Goal: Task Accomplishment & Management: Use online tool/utility

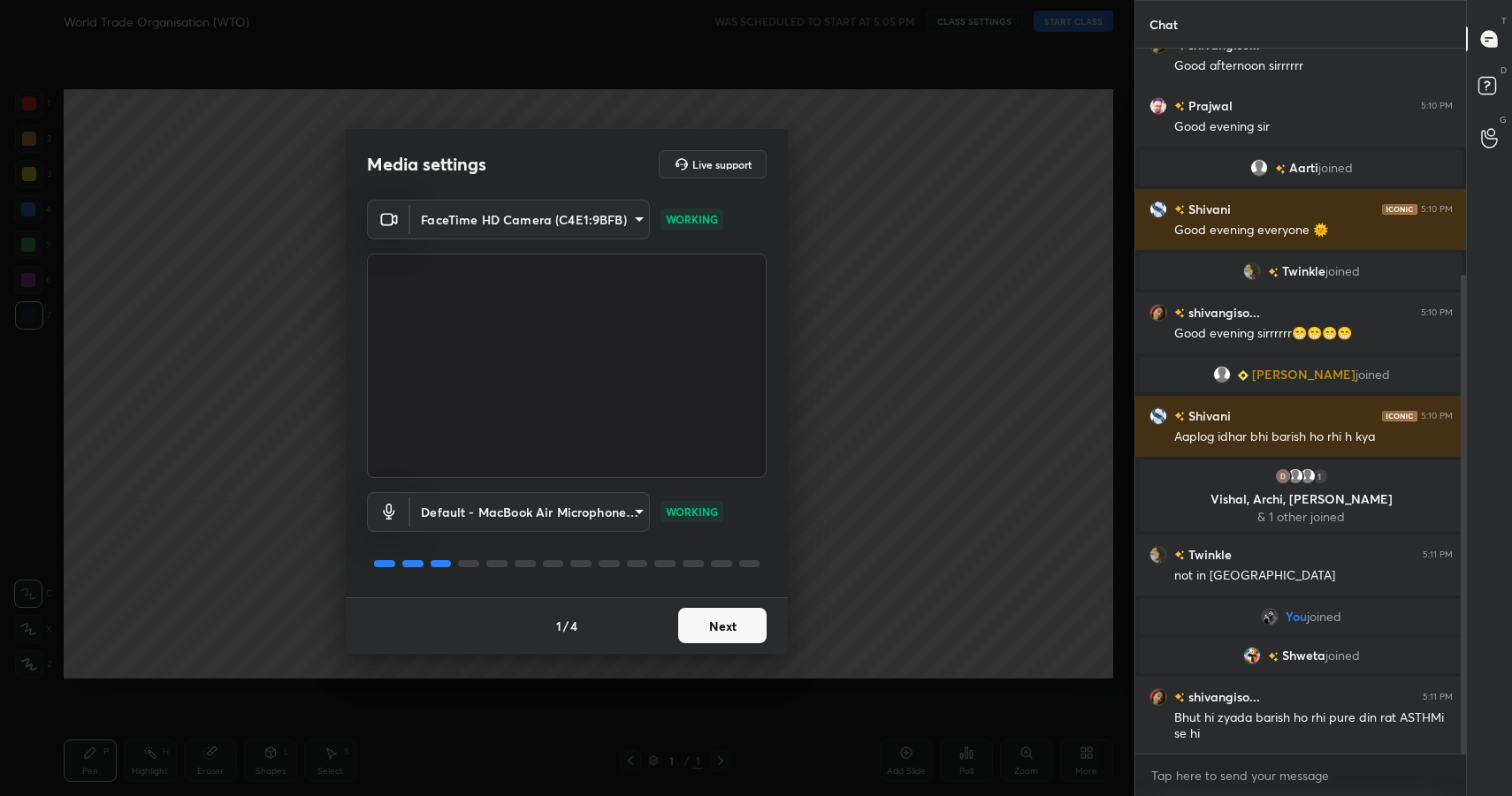
scroll to position [332, 0]
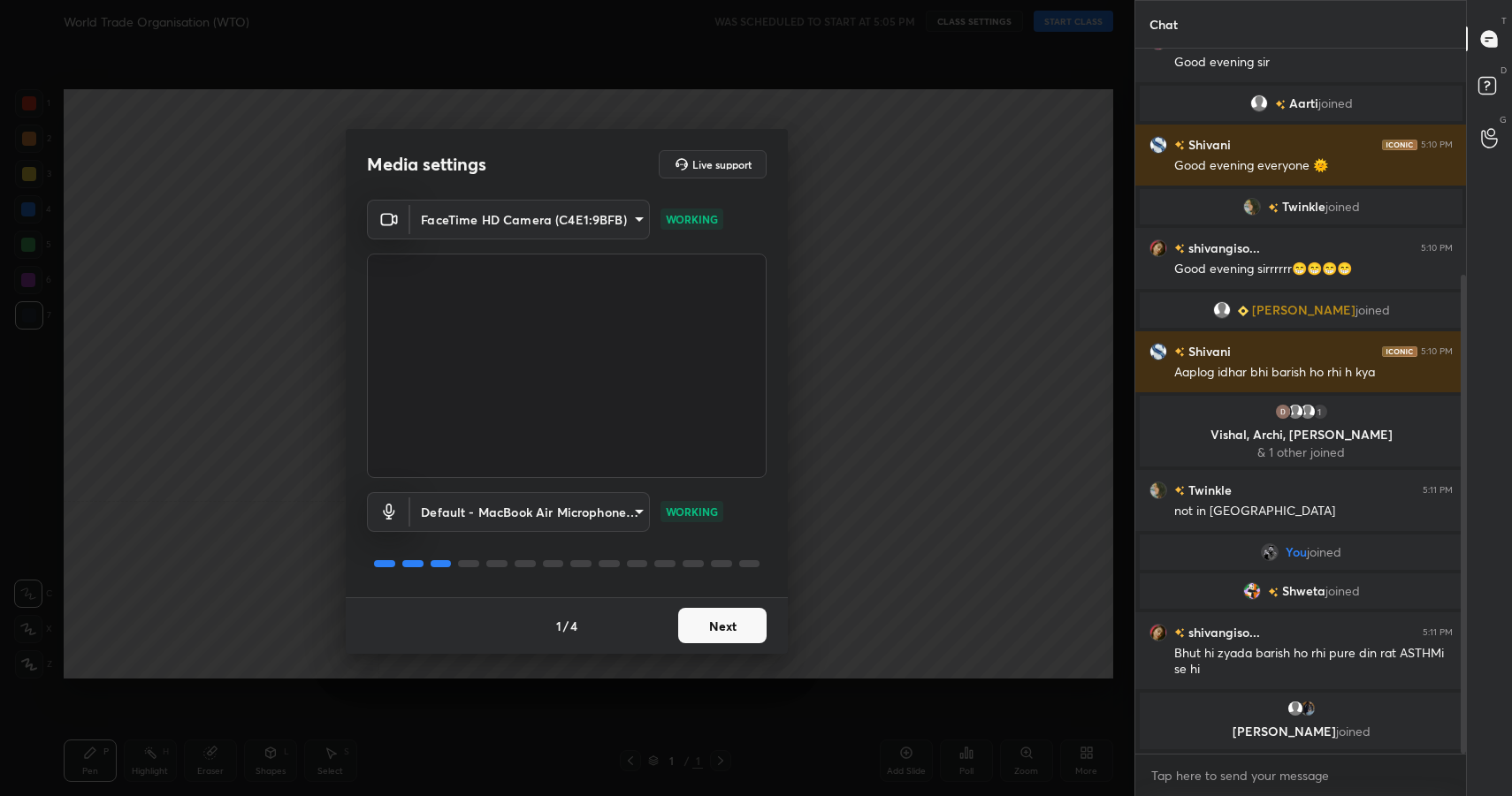
click at [720, 636] on button "Next" at bounding box center [723, 626] width 89 height 35
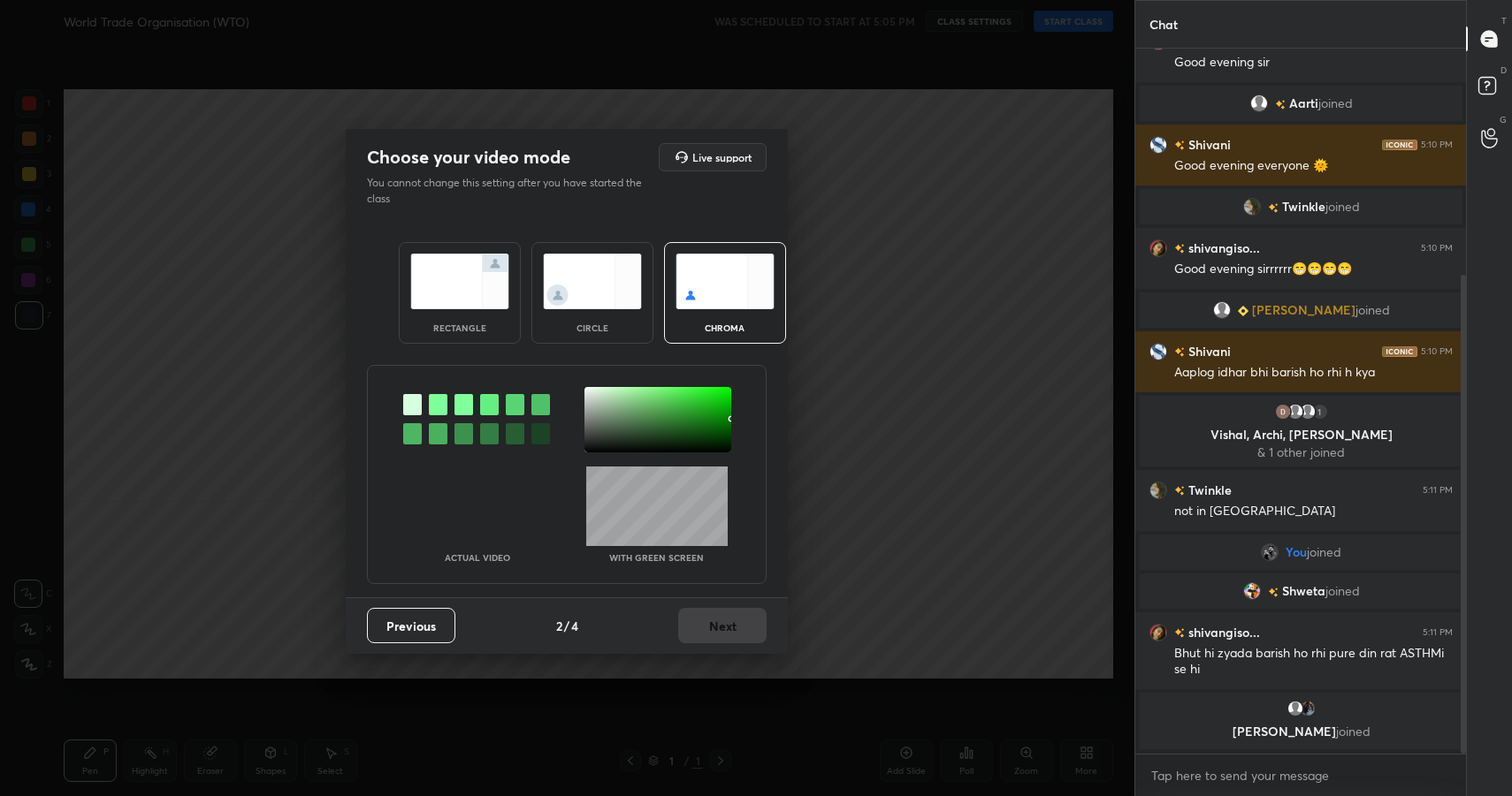
click at [445, 255] on img at bounding box center [459, 281] width 99 height 56
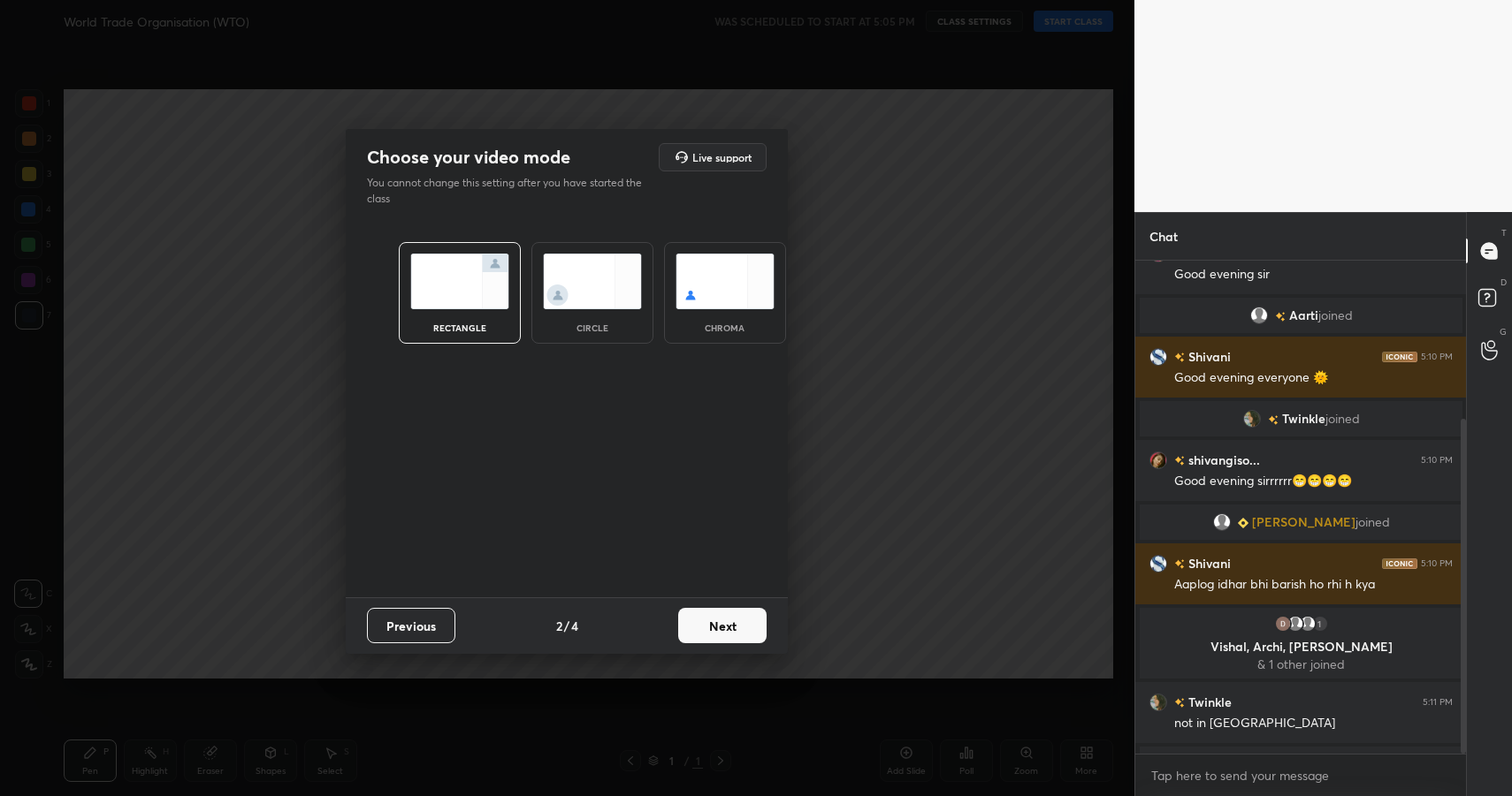
click at [750, 637] on button "Next" at bounding box center [723, 626] width 89 height 35
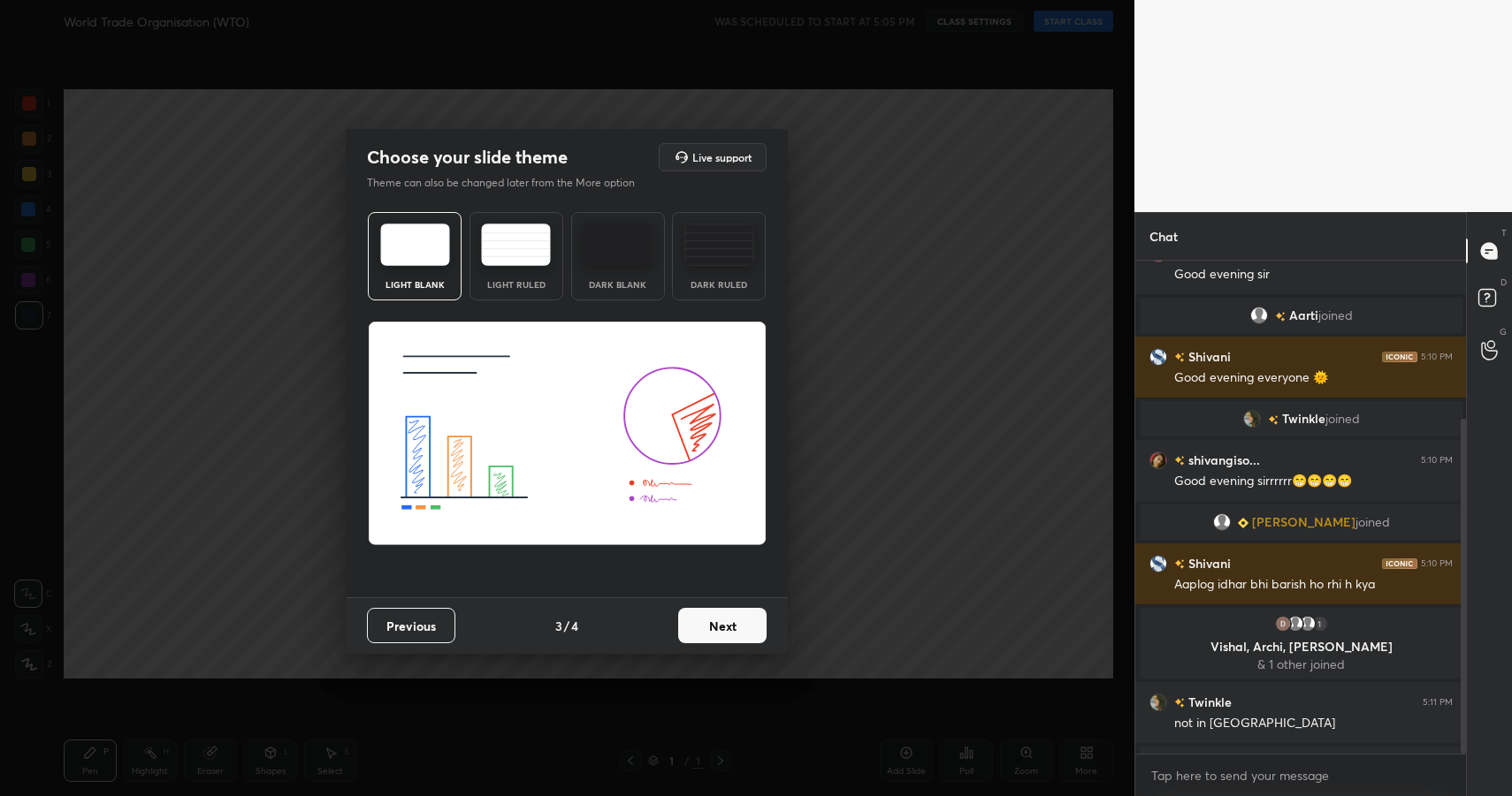
click at [750, 637] on button "Next" at bounding box center [723, 626] width 89 height 35
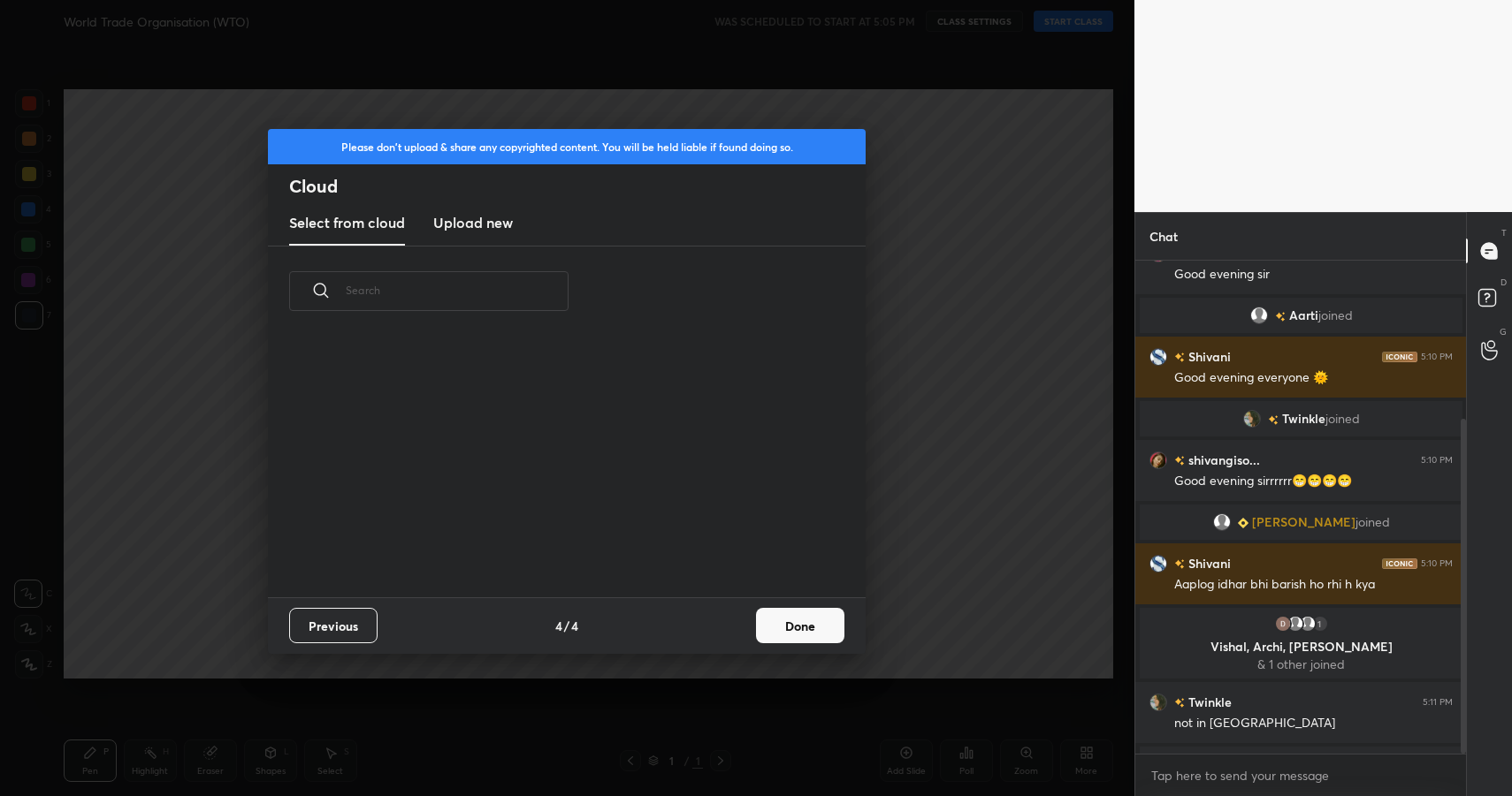
click at [778, 634] on button "Done" at bounding box center [801, 626] width 89 height 35
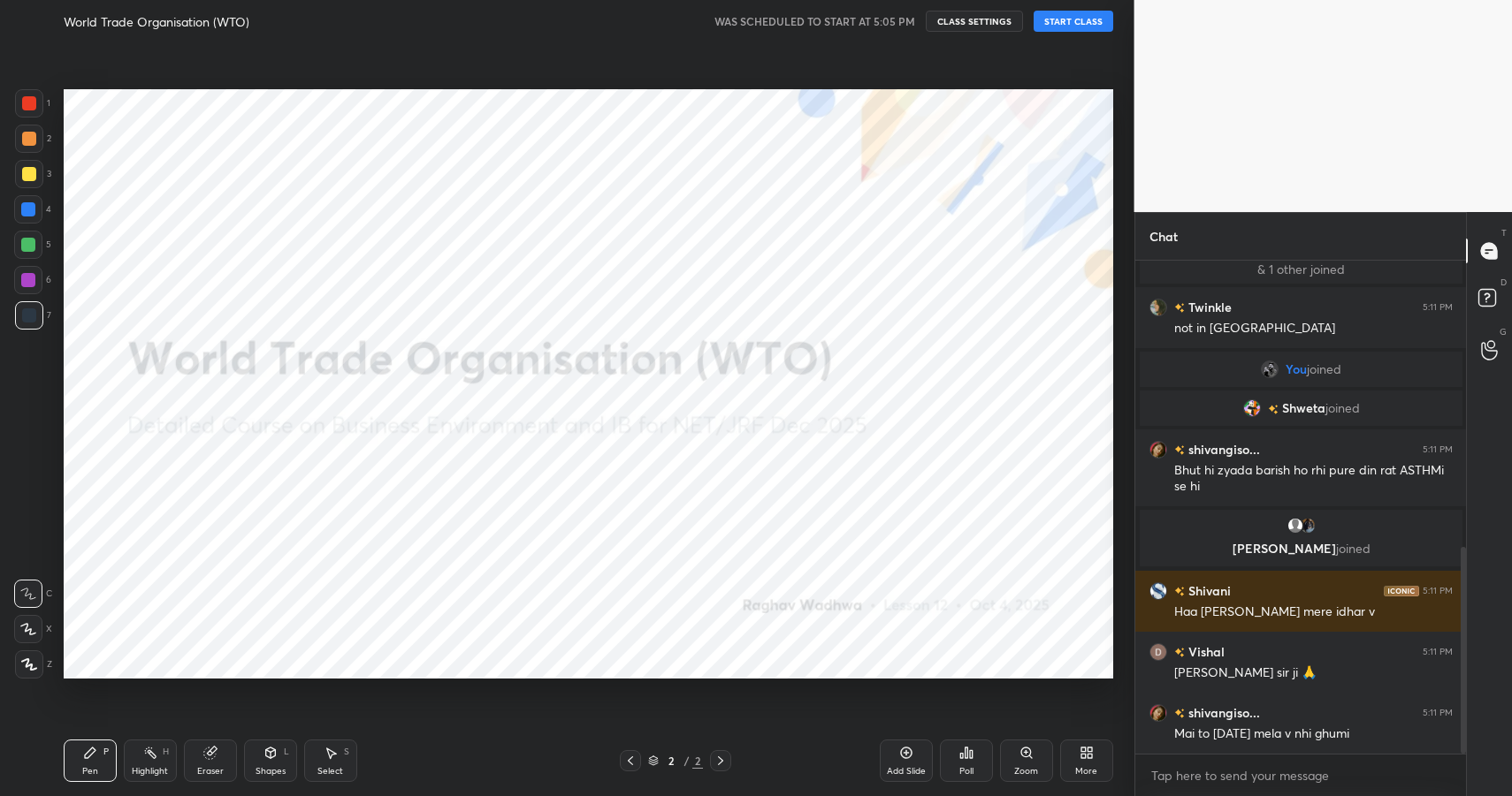
scroll to position [723, 0]
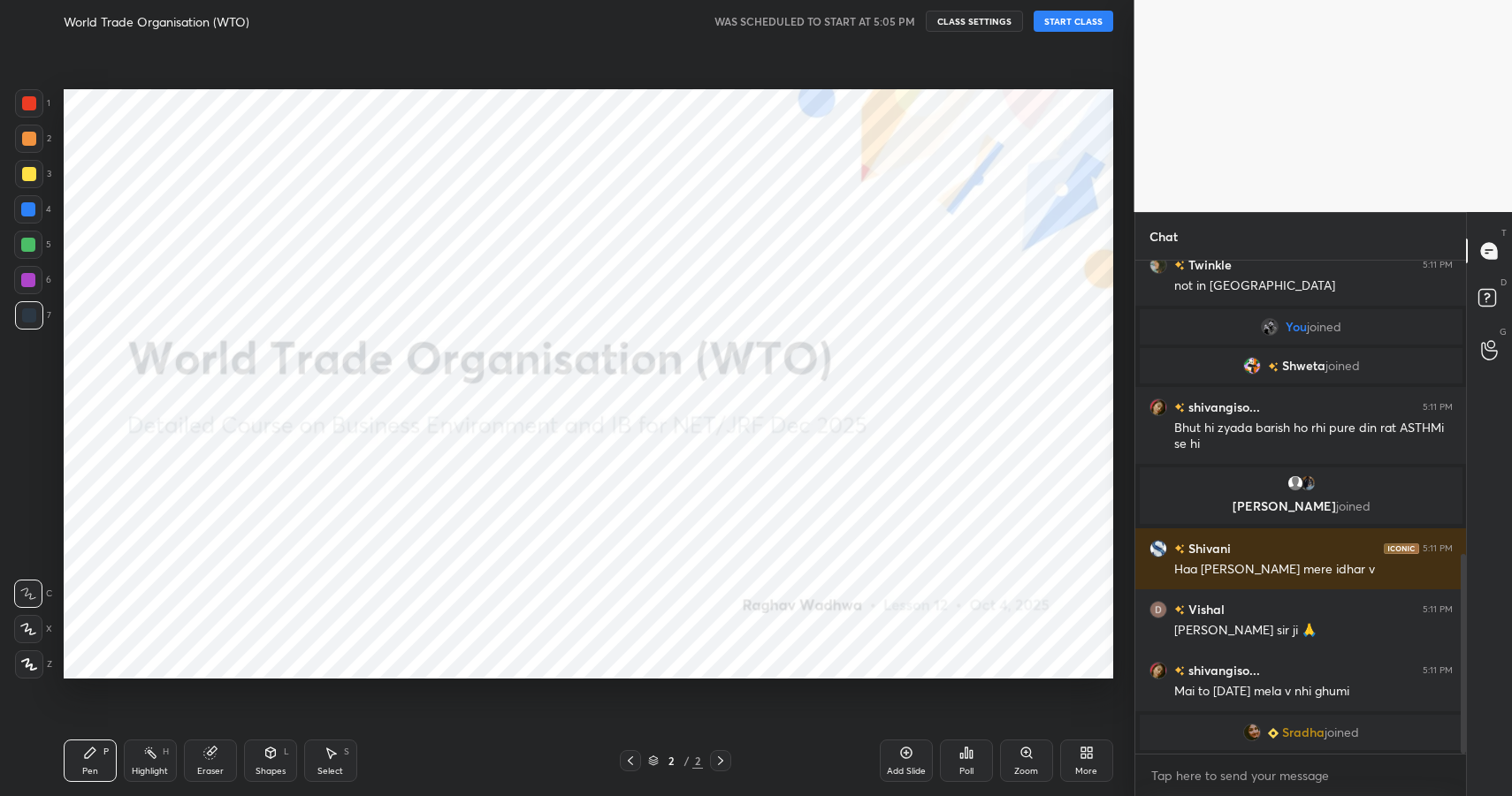
click at [1079, 16] on button "START CLASS" at bounding box center [1073, 20] width 80 height 21
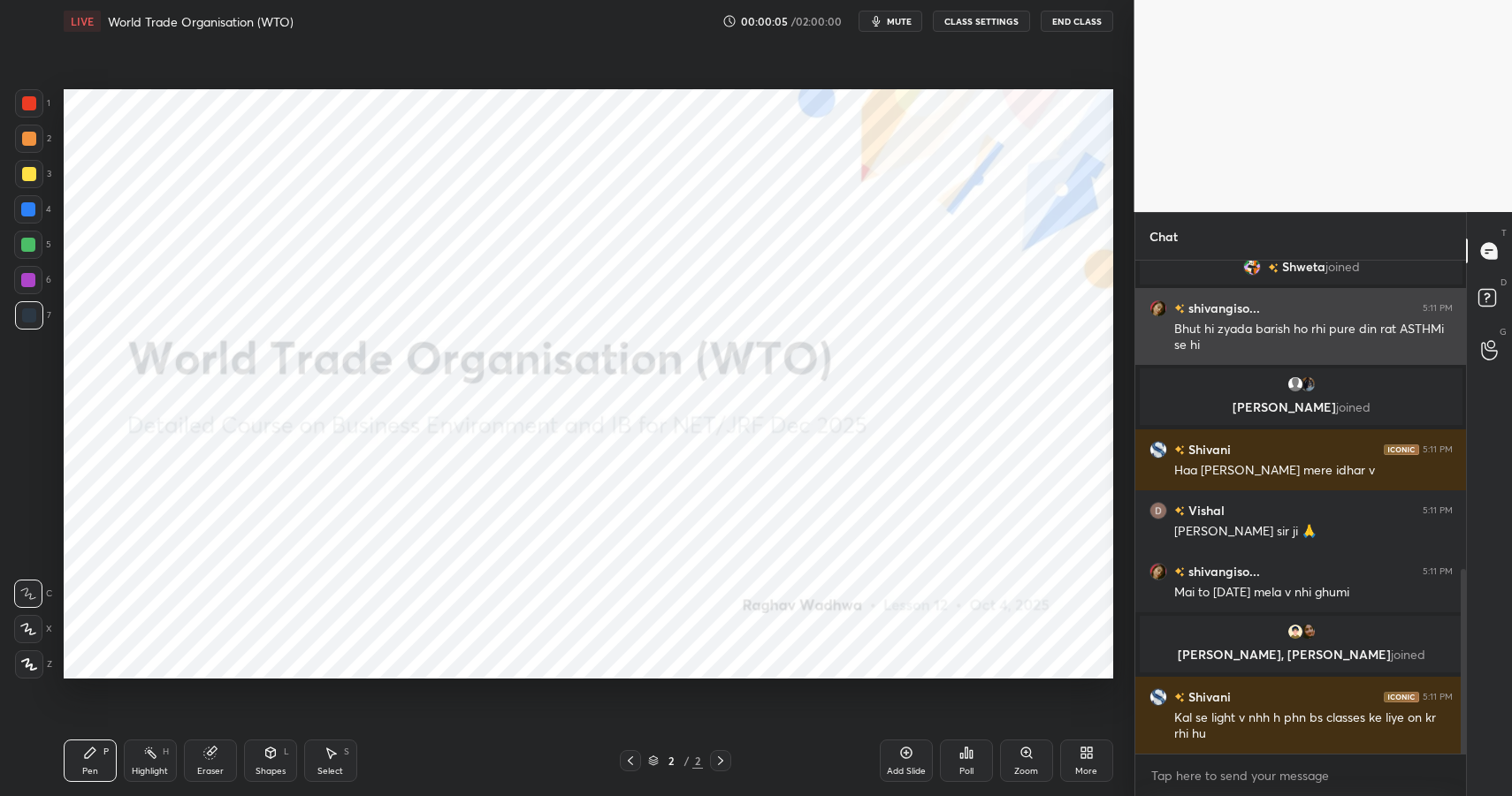
scroll to position [883, 0]
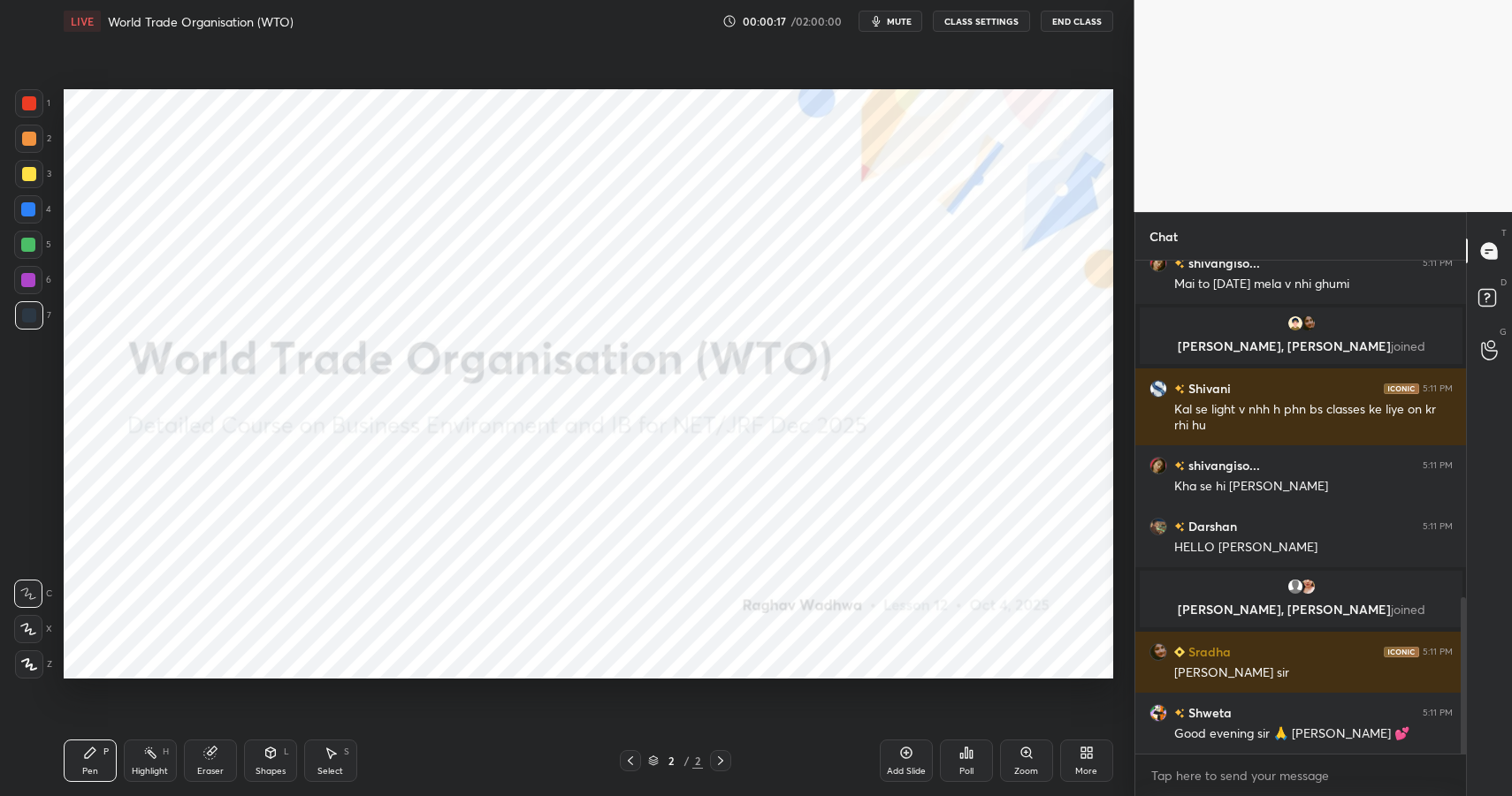
click at [1084, 757] on icon at bounding box center [1083, 756] width 5 height 5
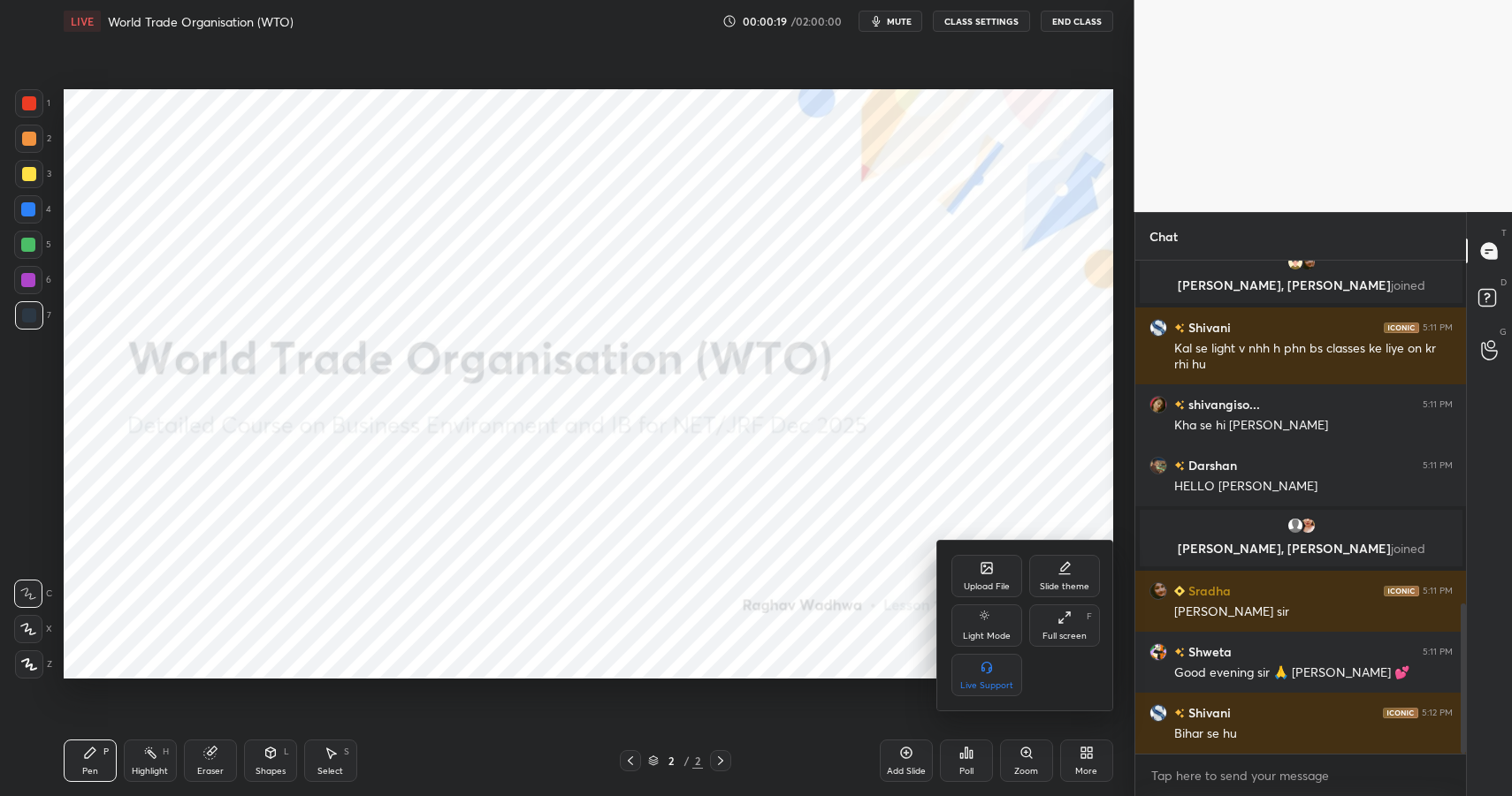
click at [998, 583] on div "Upload File" at bounding box center [987, 587] width 46 height 9
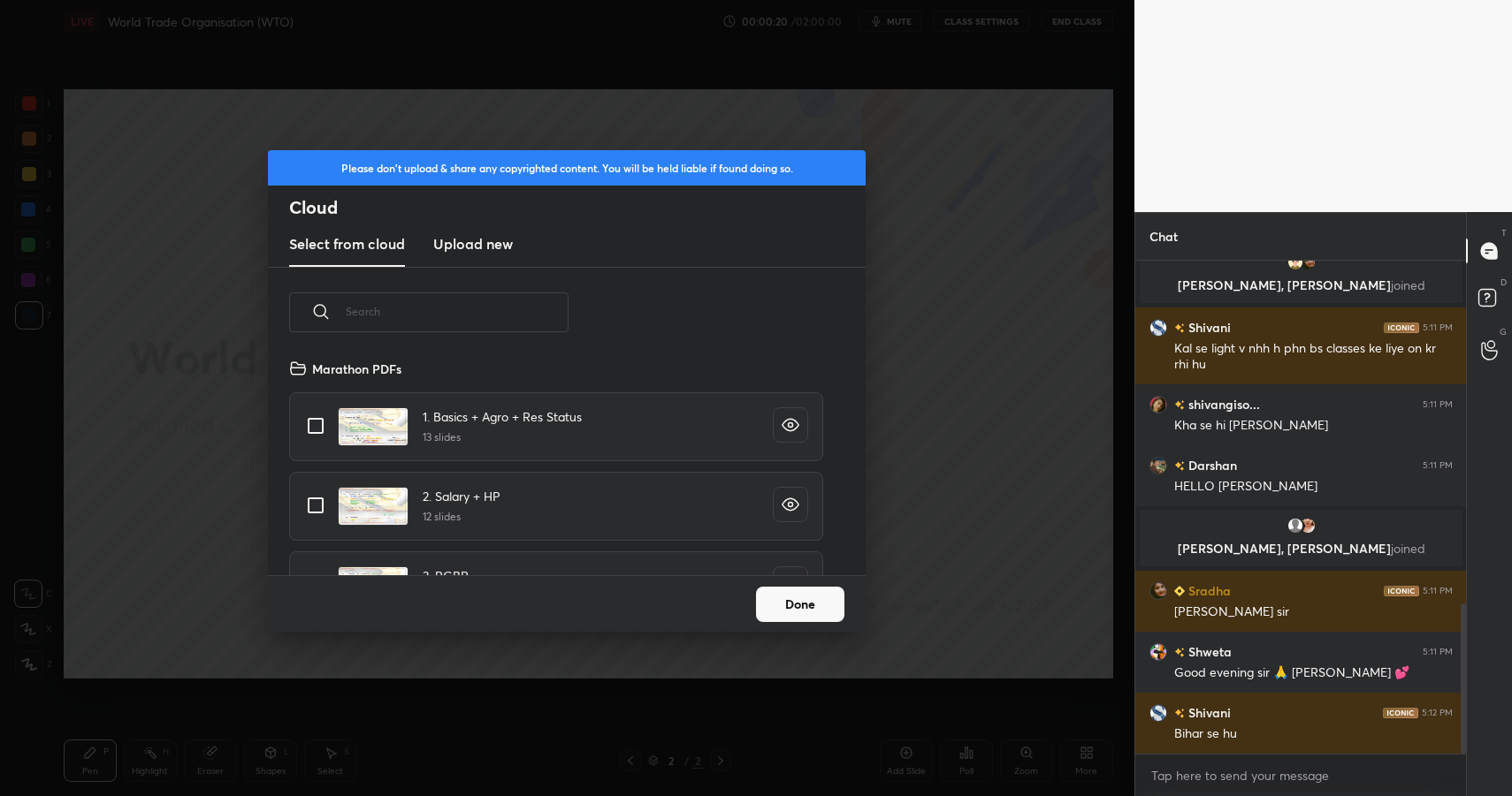
click at [481, 245] on h3 "Upload new" at bounding box center [473, 243] width 80 height 21
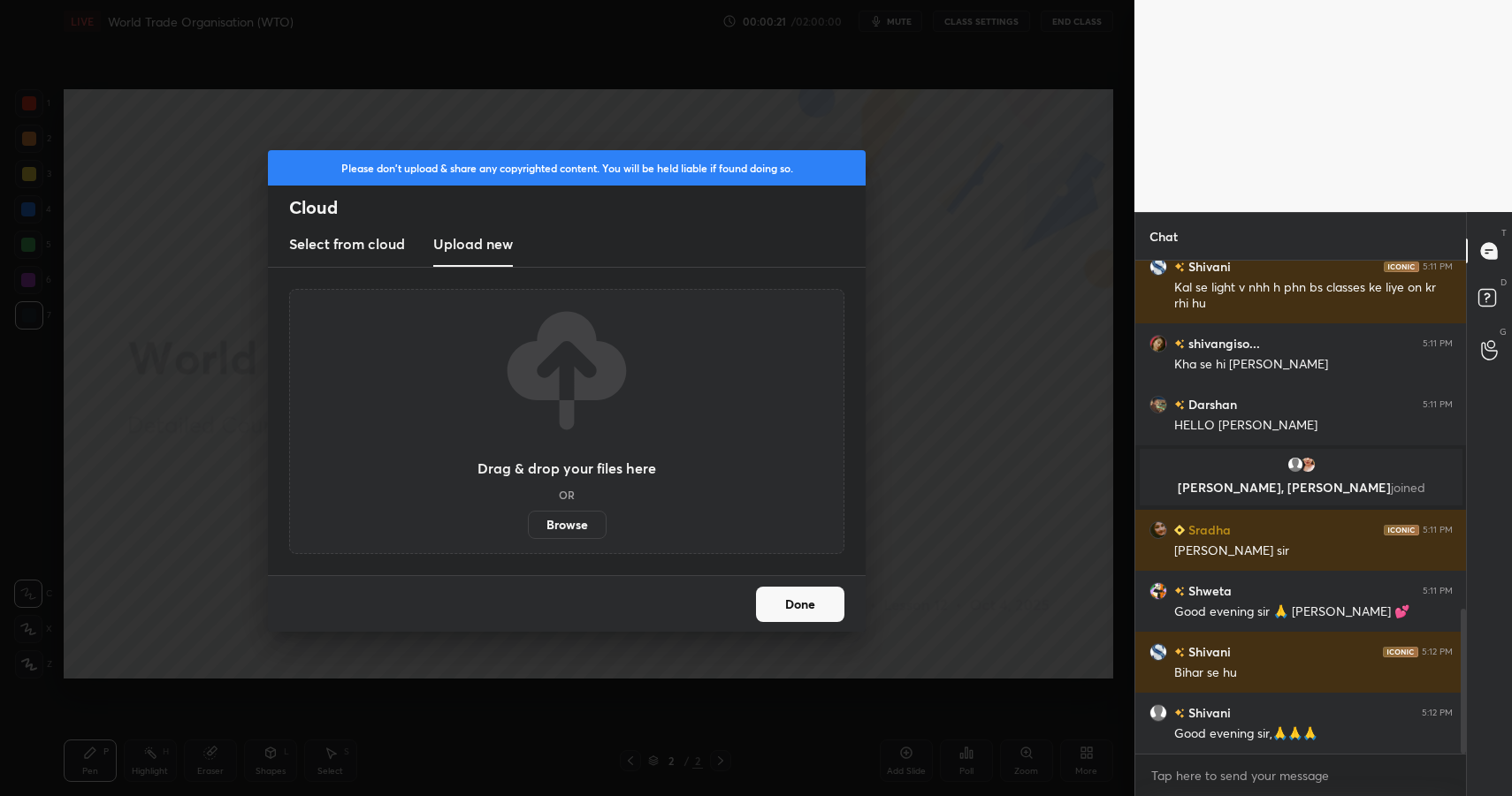
click at [563, 530] on label "Browse" at bounding box center [567, 525] width 79 height 29
click at [528, 530] on input "Browse" at bounding box center [528, 525] width 0 height 29
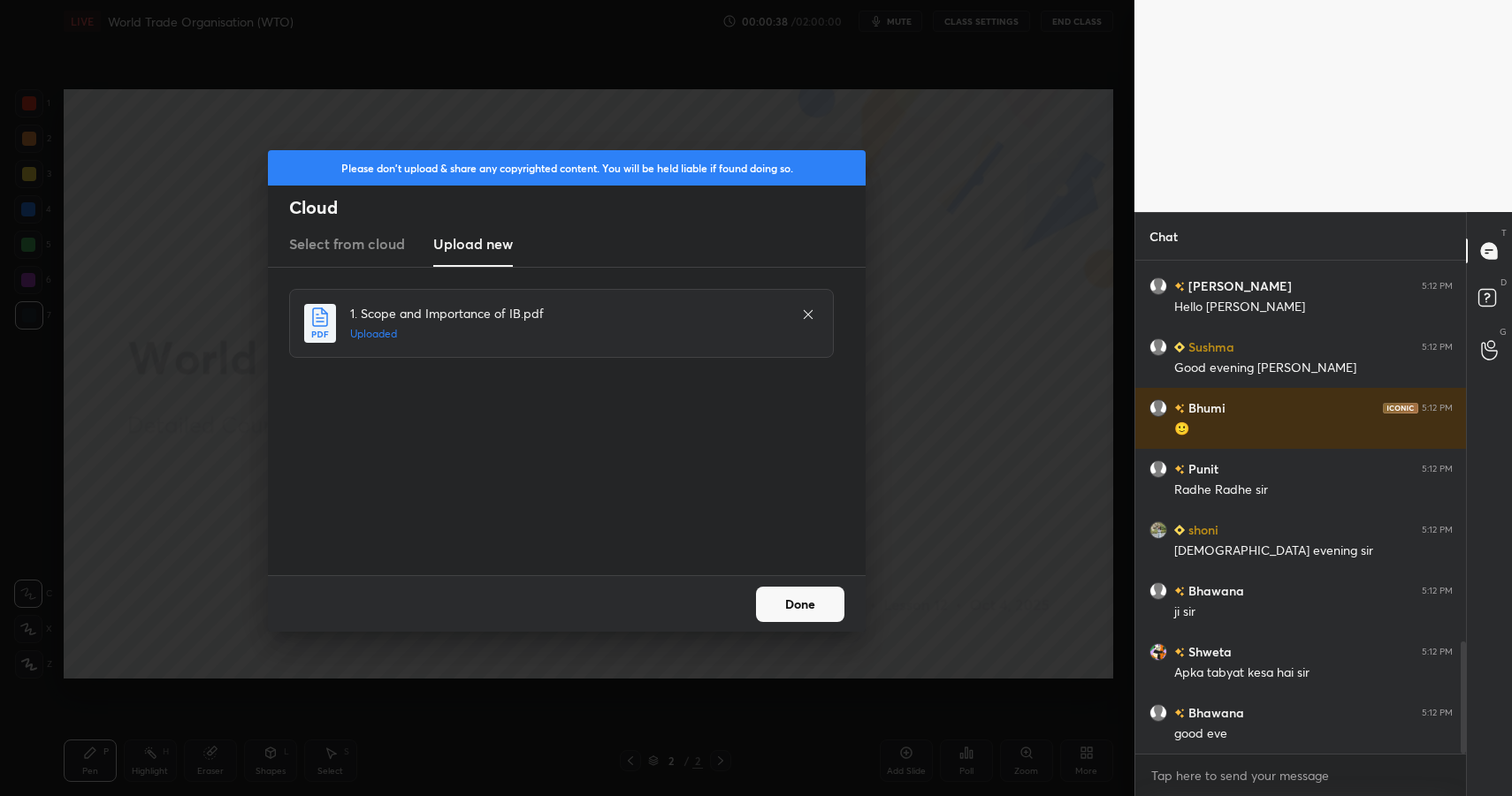
scroll to position [1735, 0]
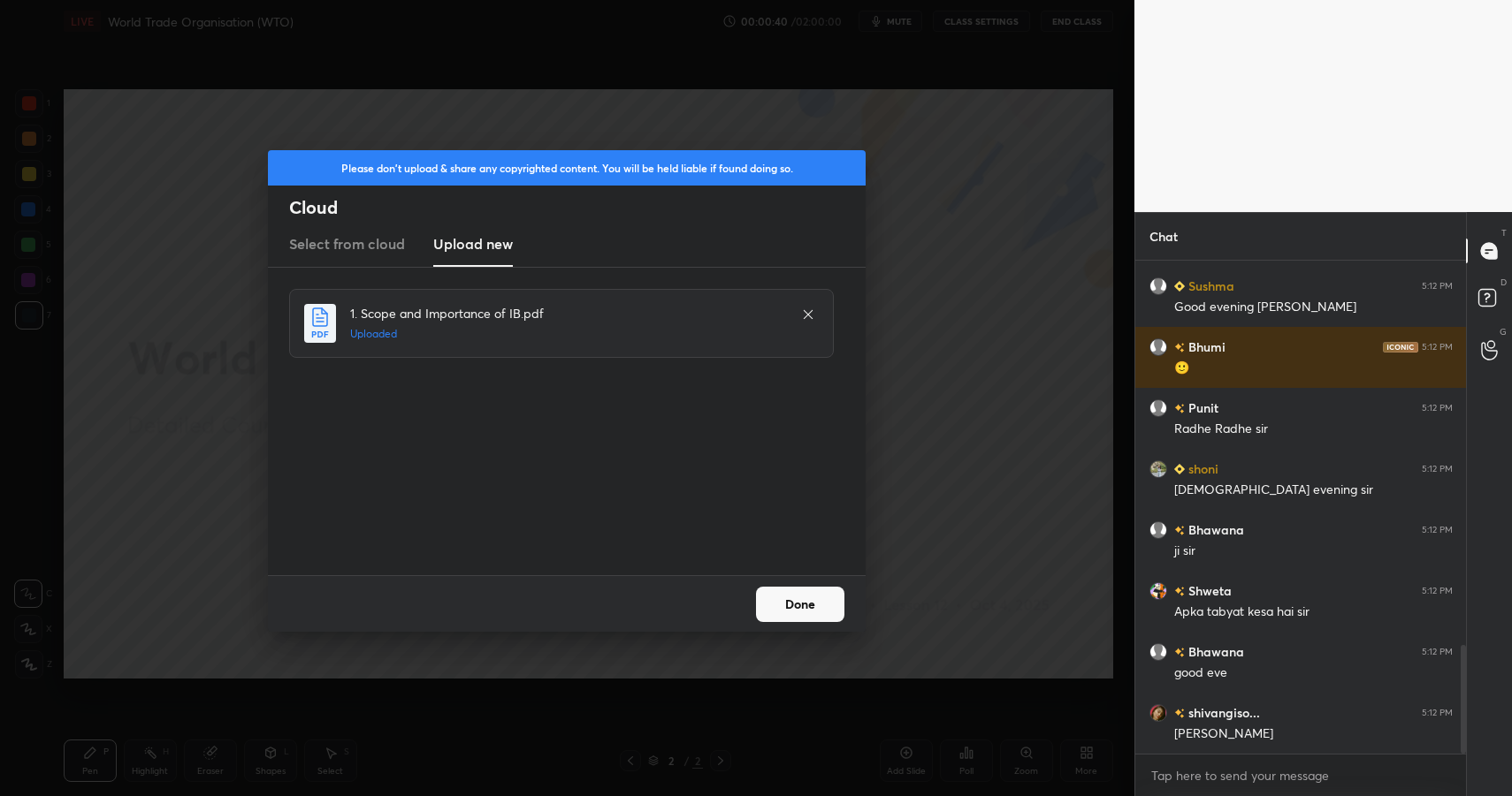
click at [773, 600] on button "Done" at bounding box center [801, 604] width 89 height 35
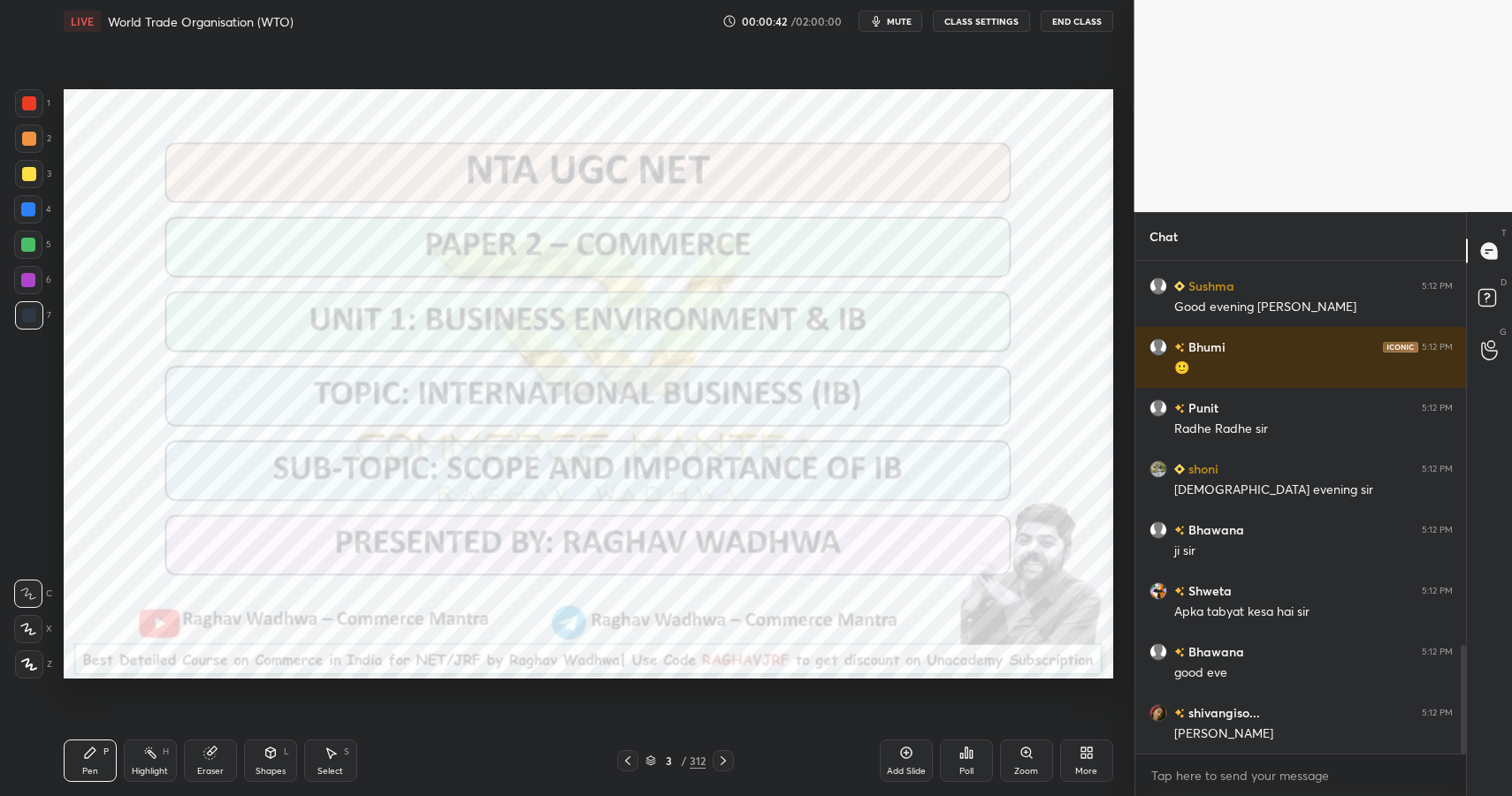
click at [691, 763] on div "312" at bounding box center [697, 761] width 16 height 16
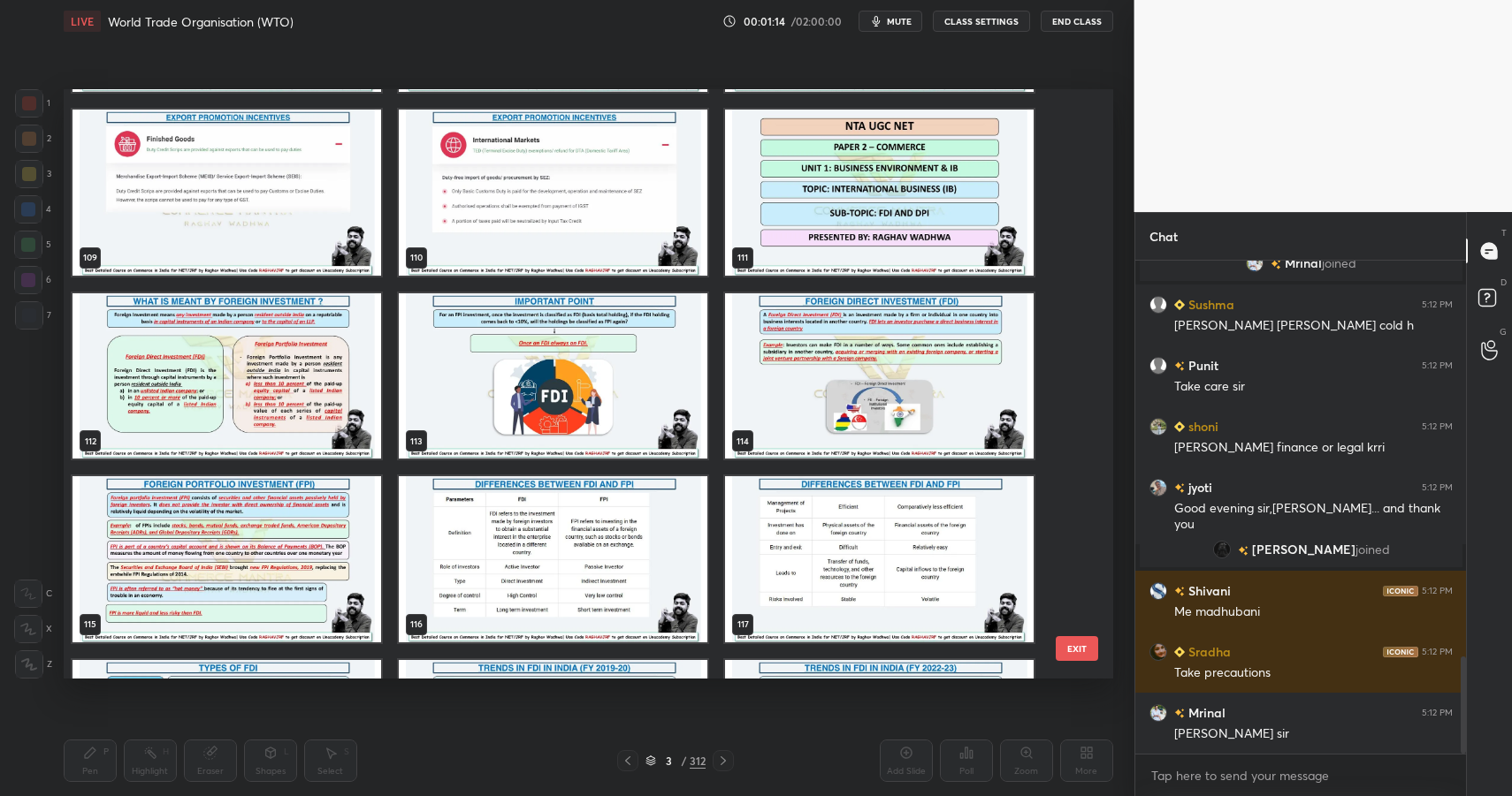
scroll to position [6595, 0]
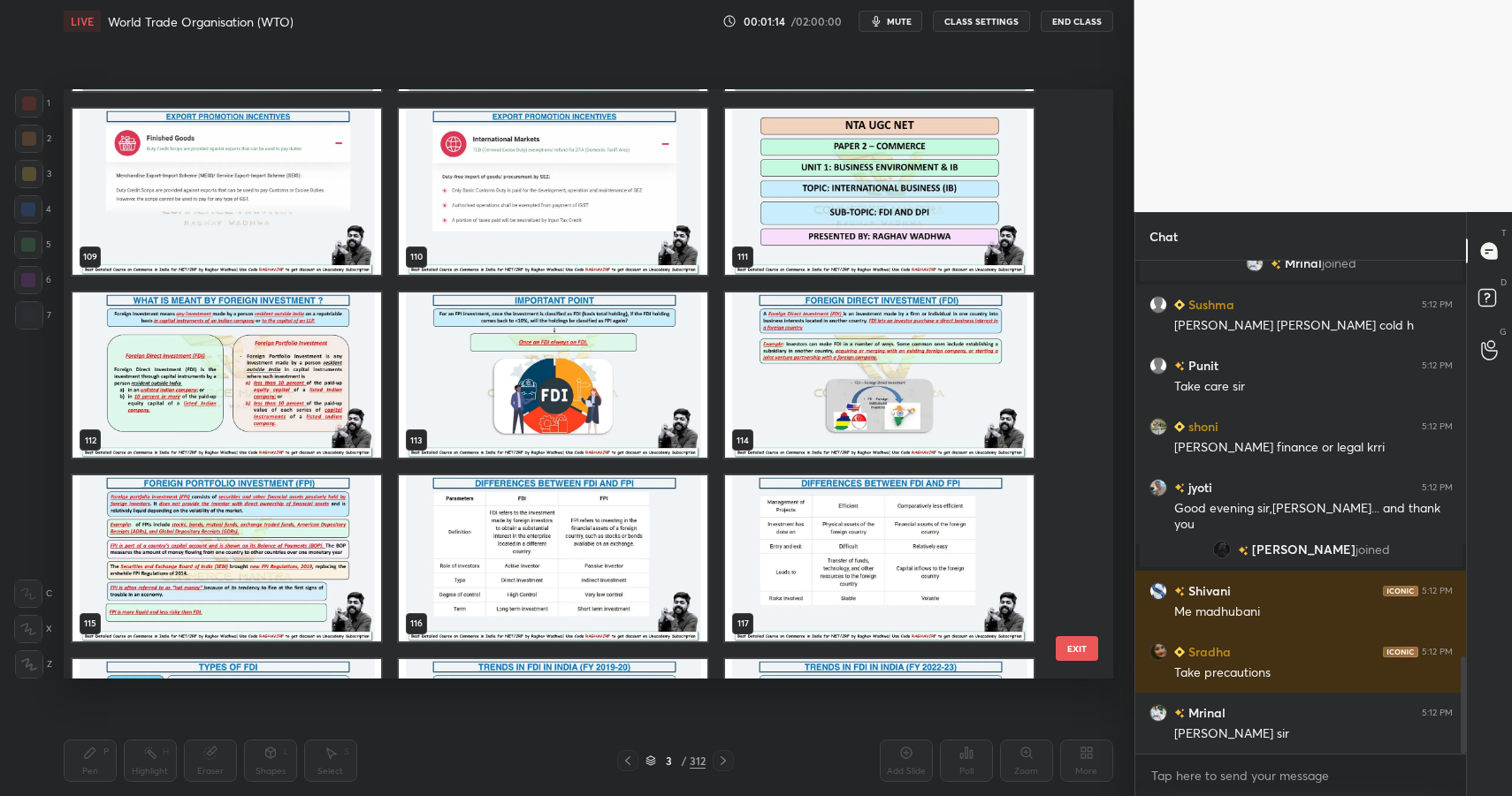
click at [901, 188] on img "grid" at bounding box center [879, 192] width 308 height 167
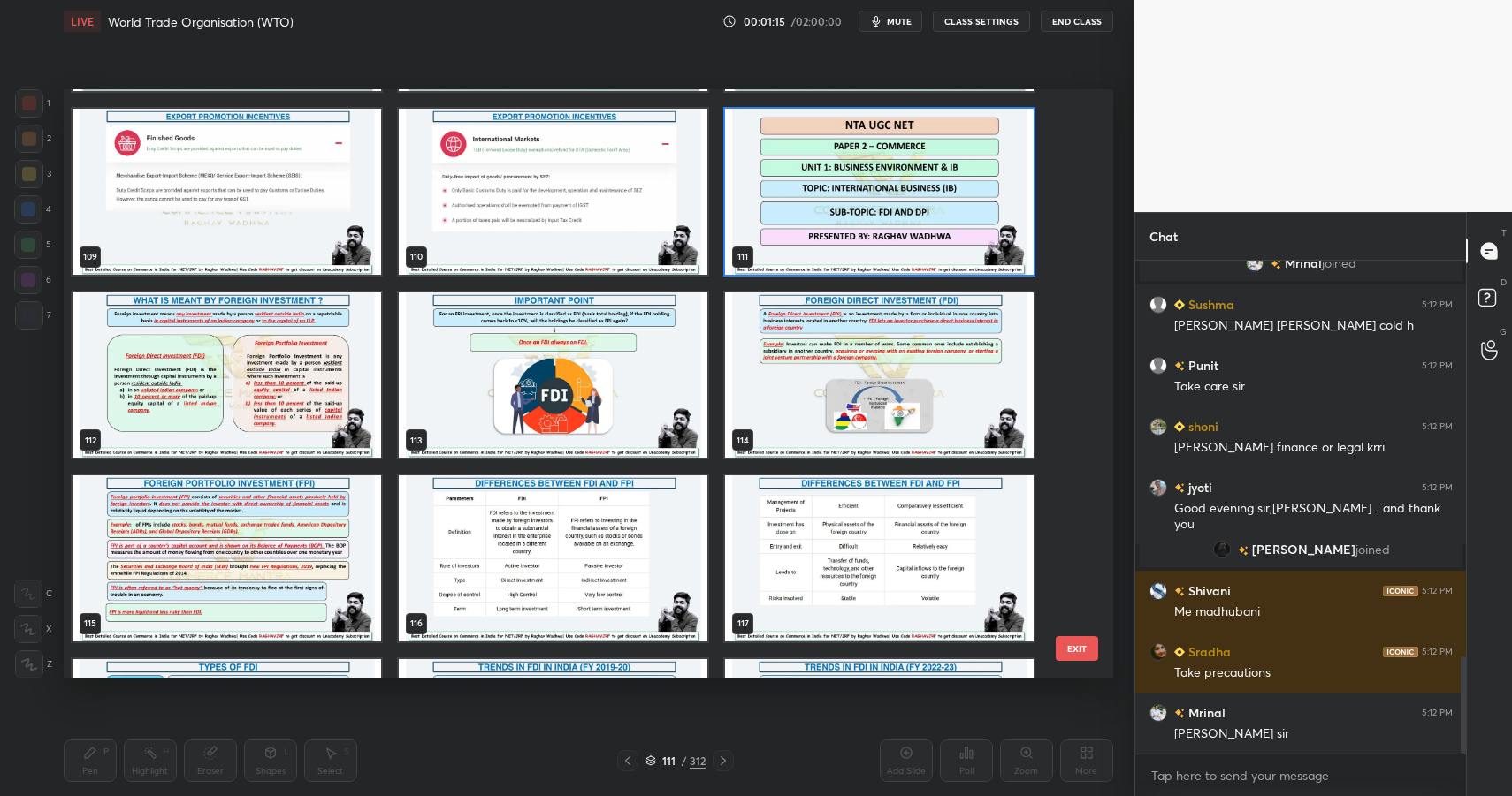
click at [901, 188] on img "grid" at bounding box center [879, 192] width 308 height 167
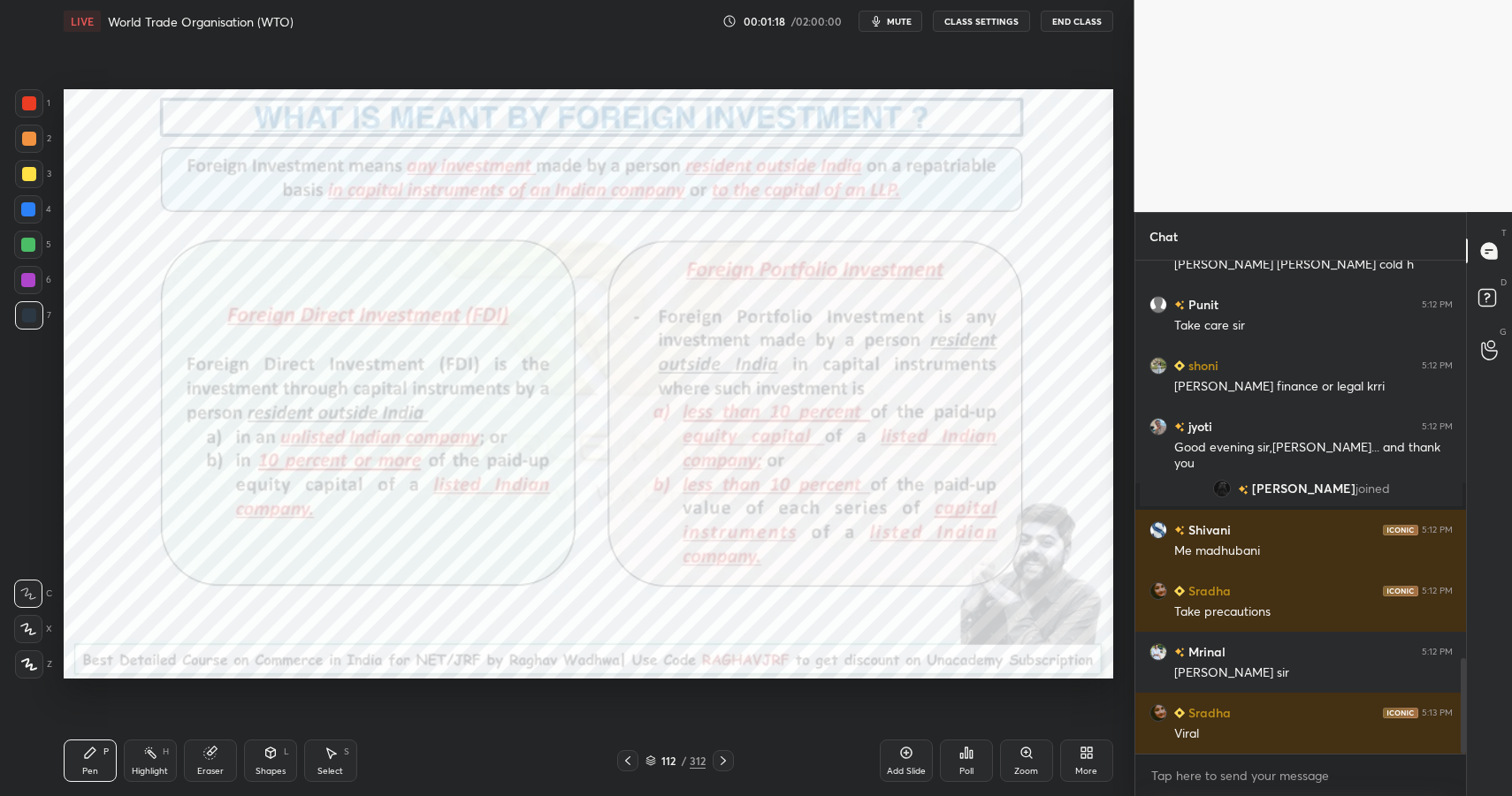
click at [681, 763] on div "/" at bounding box center [683, 761] width 6 height 10
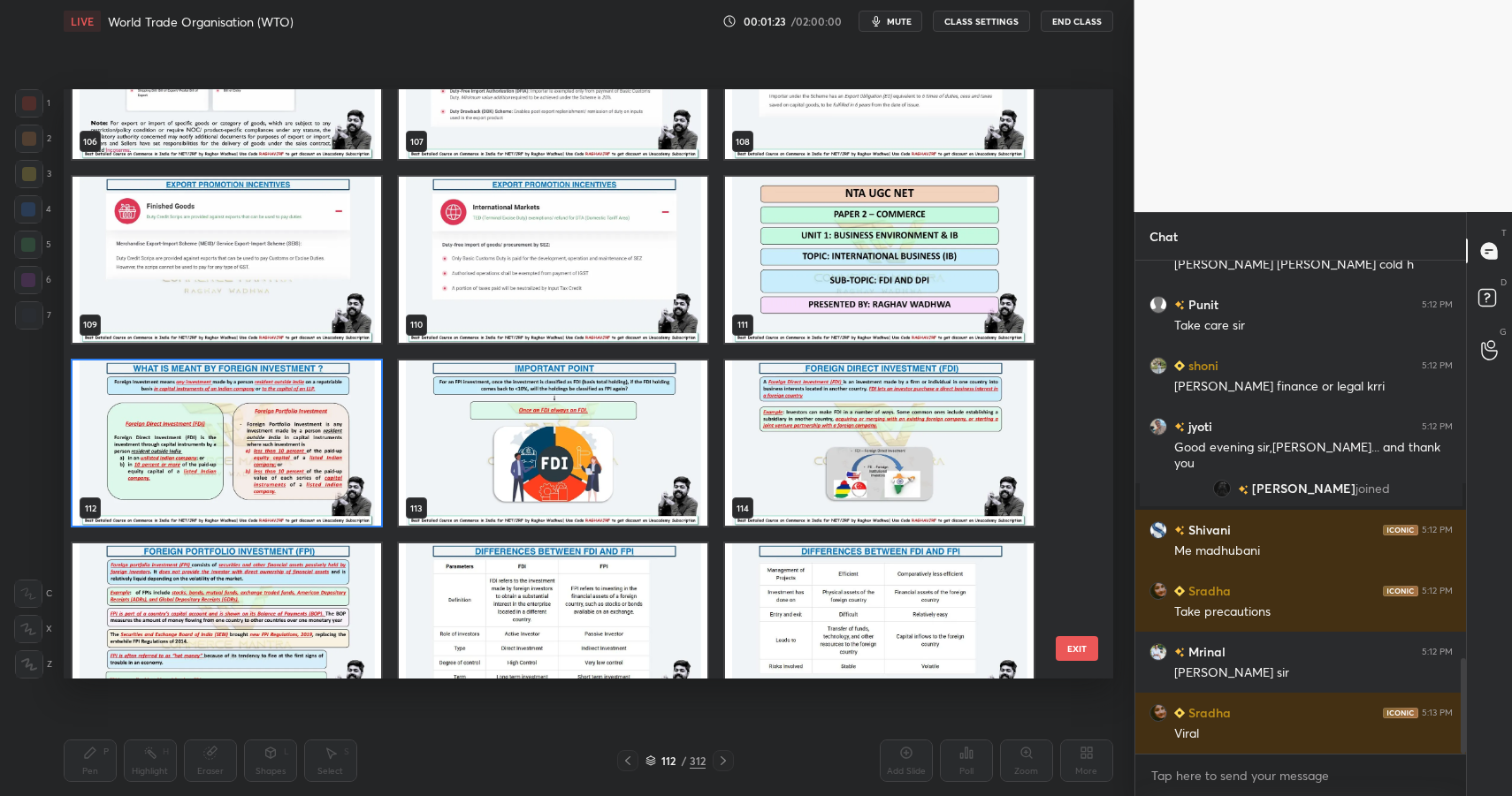
click at [857, 278] on img "grid" at bounding box center [879, 260] width 308 height 167
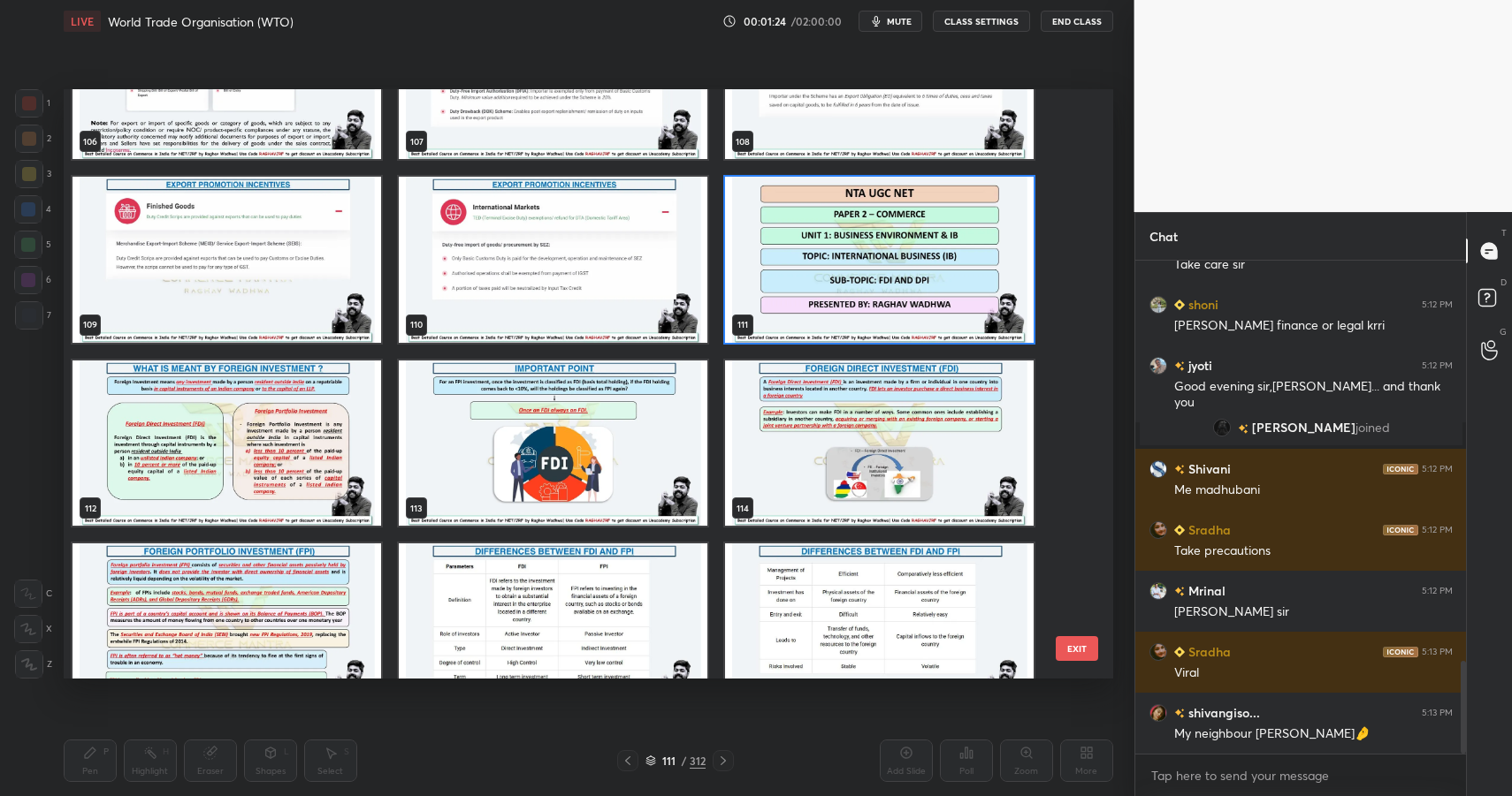
click at [857, 278] on img "grid" at bounding box center [879, 260] width 308 height 167
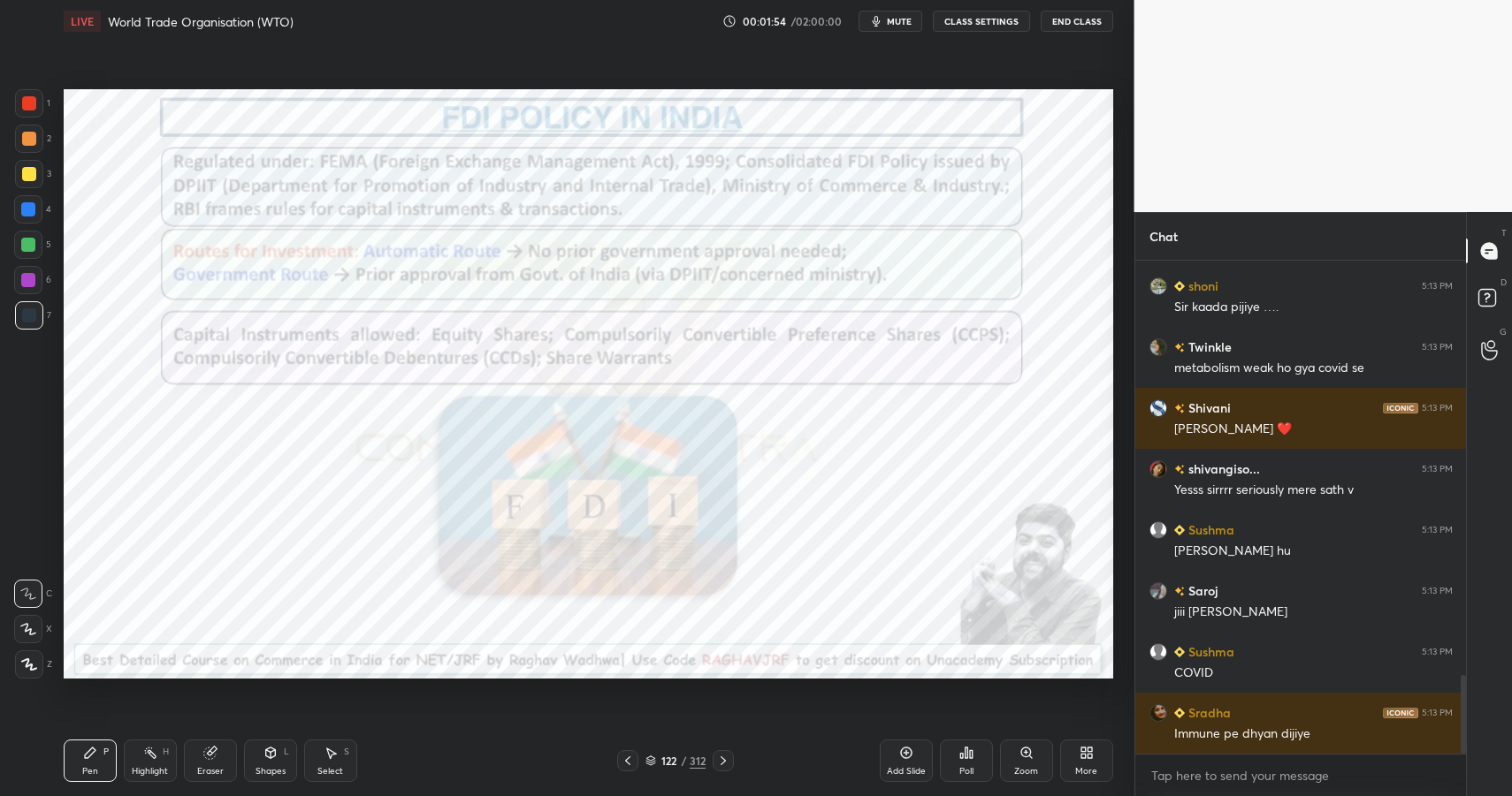
scroll to position [2669, 0]
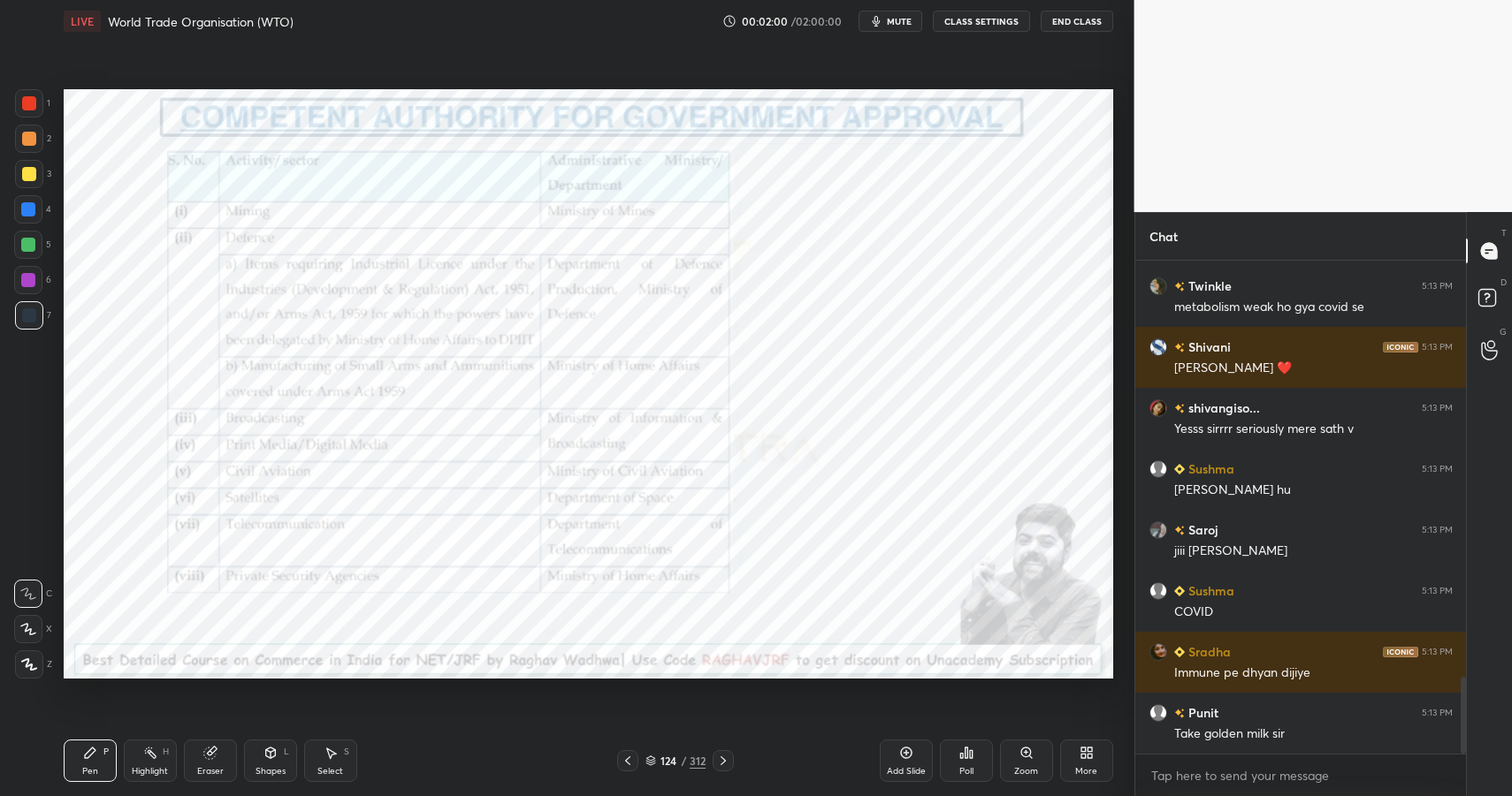
click at [690, 759] on div "312" at bounding box center [697, 761] width 16 height 16
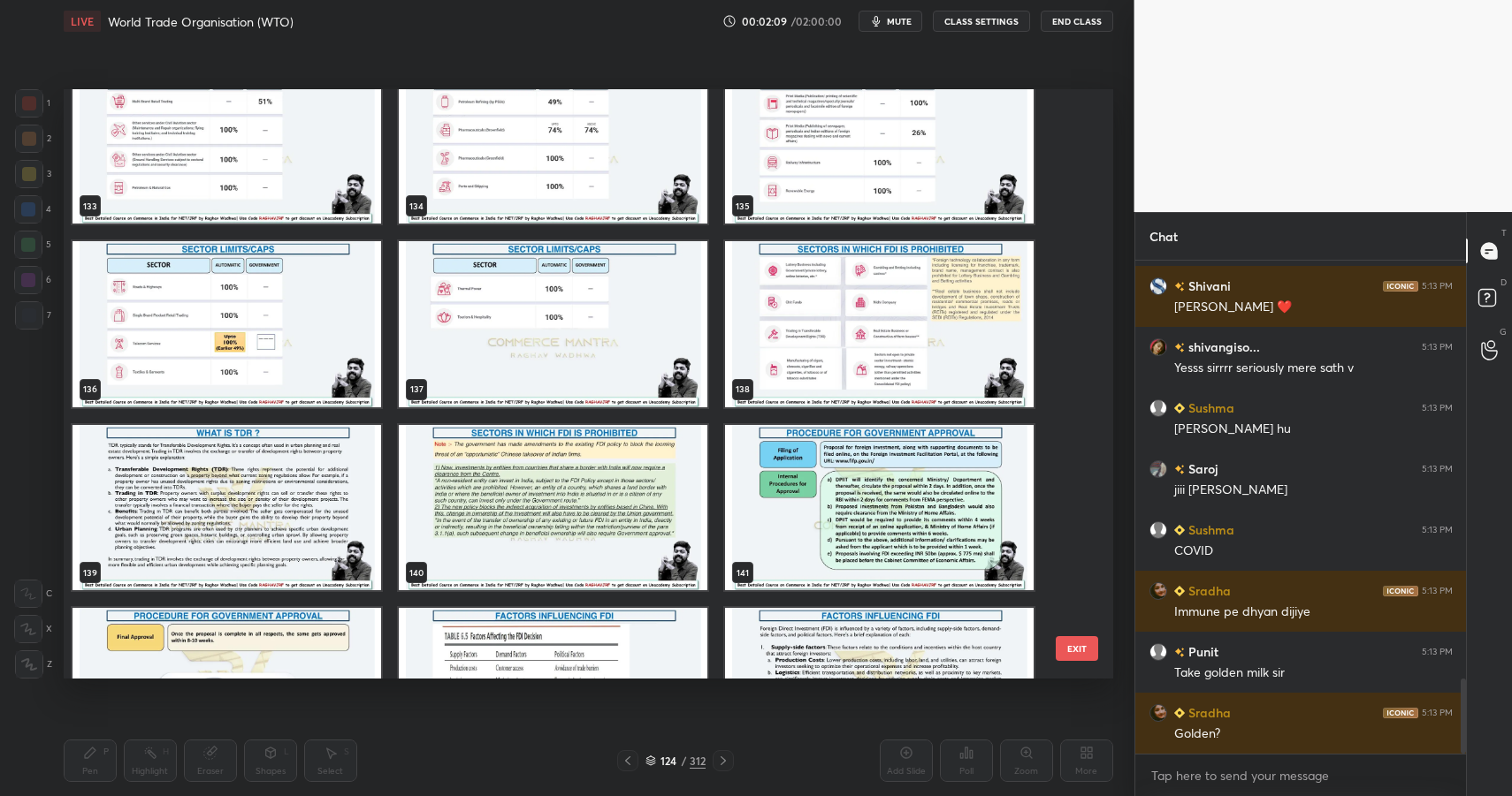
scroll to position [8114, 0]
click at [823, 342] on img "grid" at bounding box center [879, 324] width 308 height 167
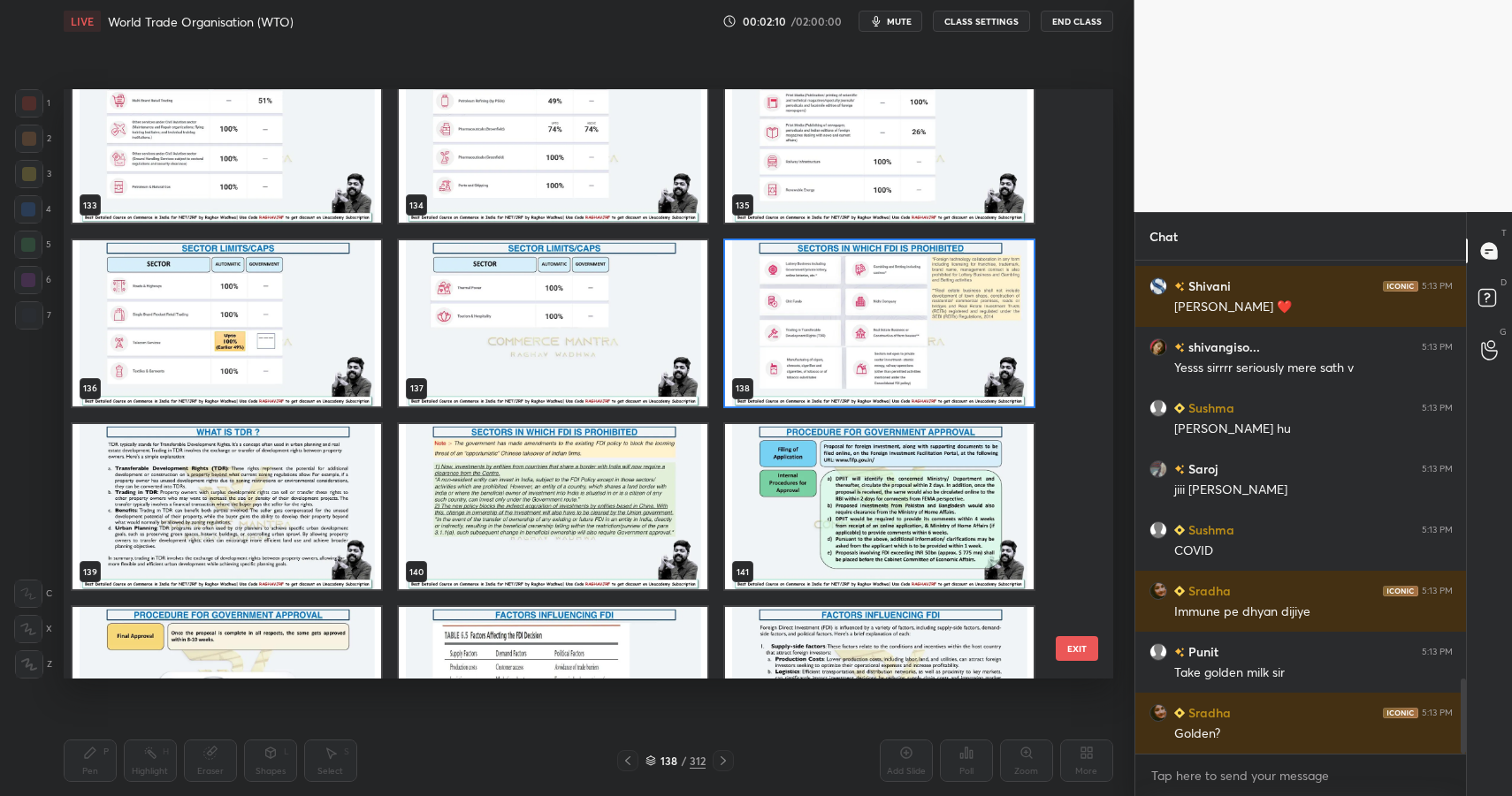
click at [823, 342] on img "grid" at bounding box center [879, 324] width 308 height 167
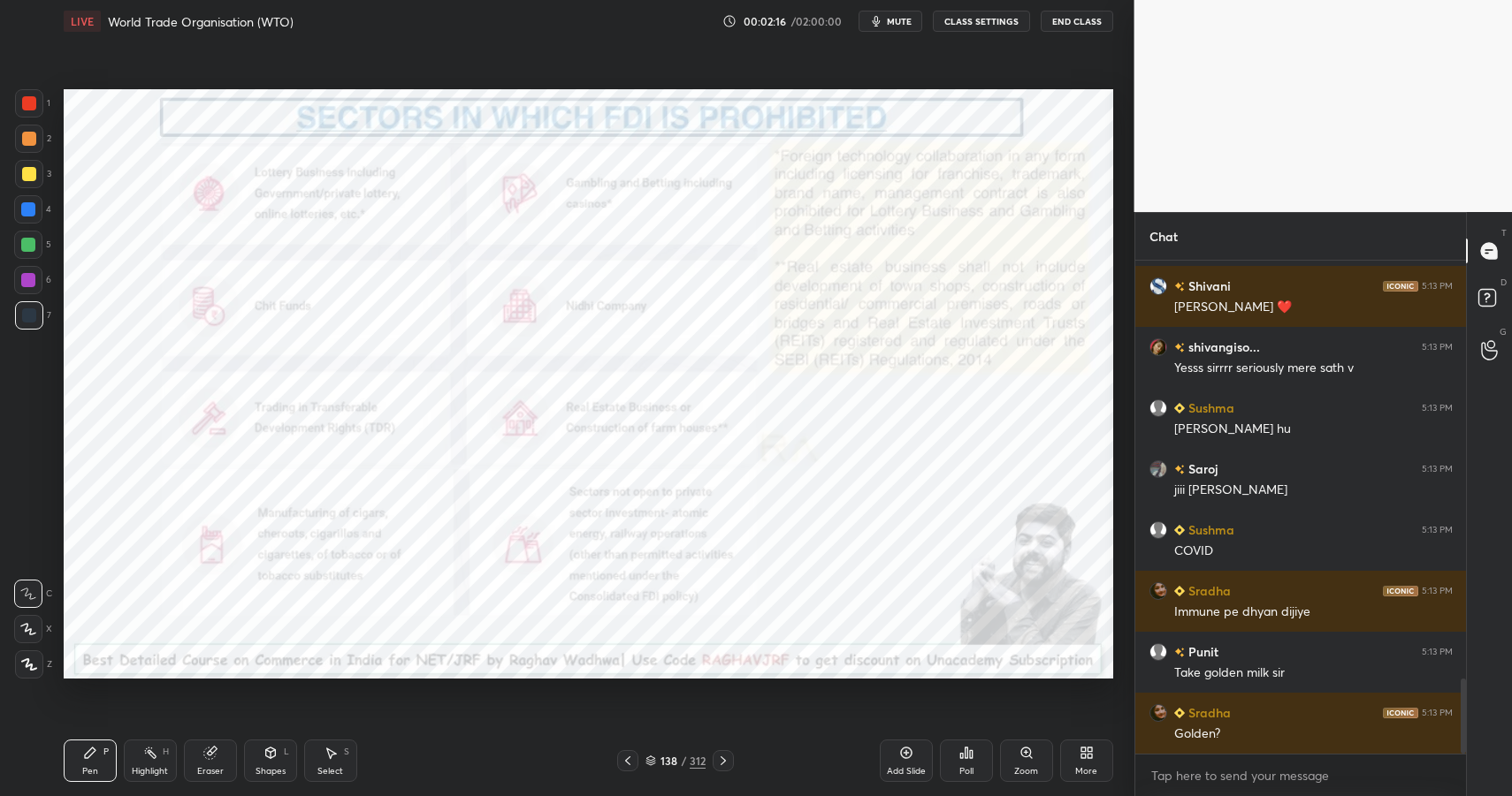
click at [671, 765] on div "138" at bounding box center [668, 761] width 18 height 10
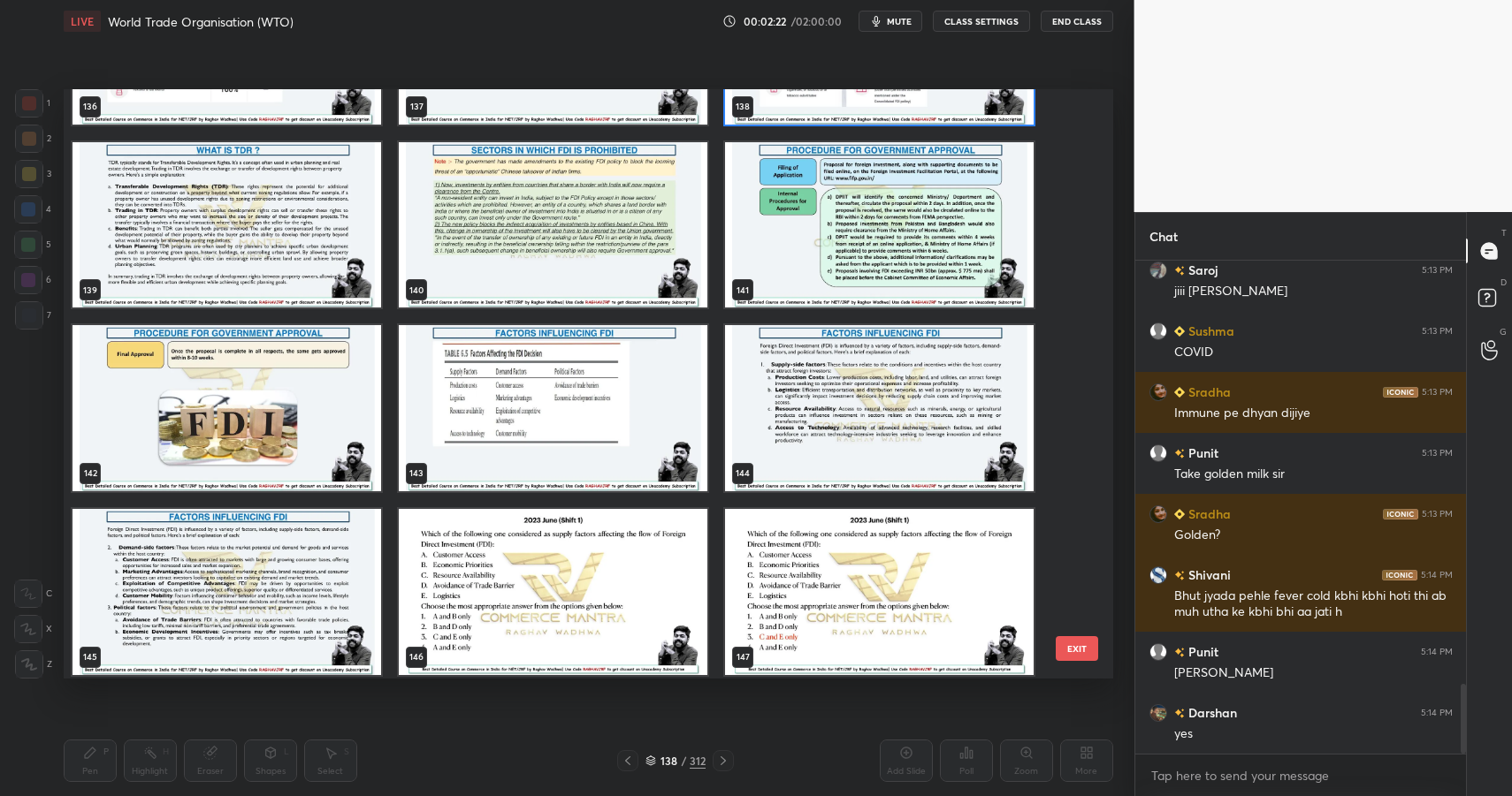
scroll to position [2991, 0]
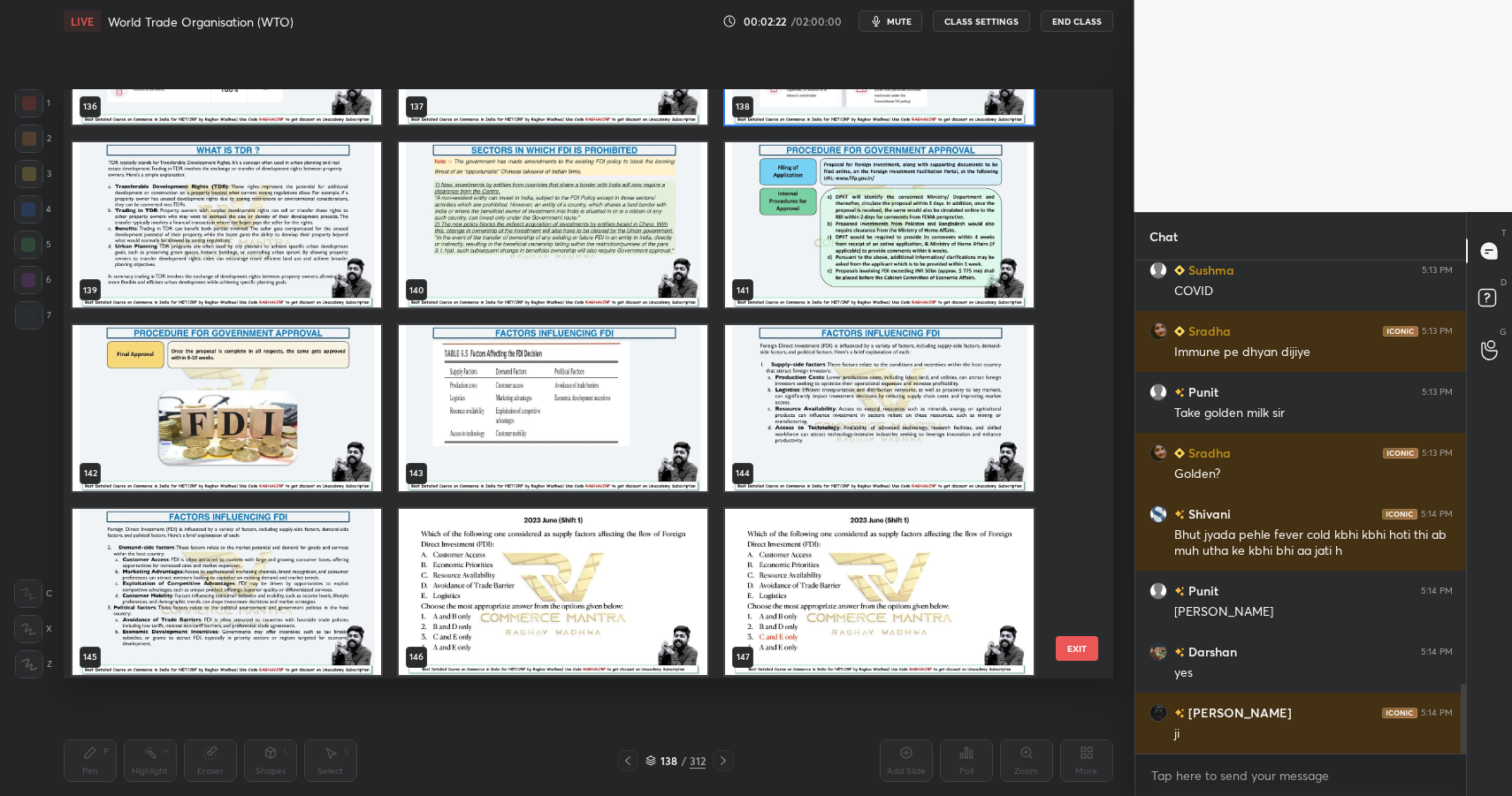
click at [833, 257] on img "grid" at bounding box center [879, 225] width 308 height 167
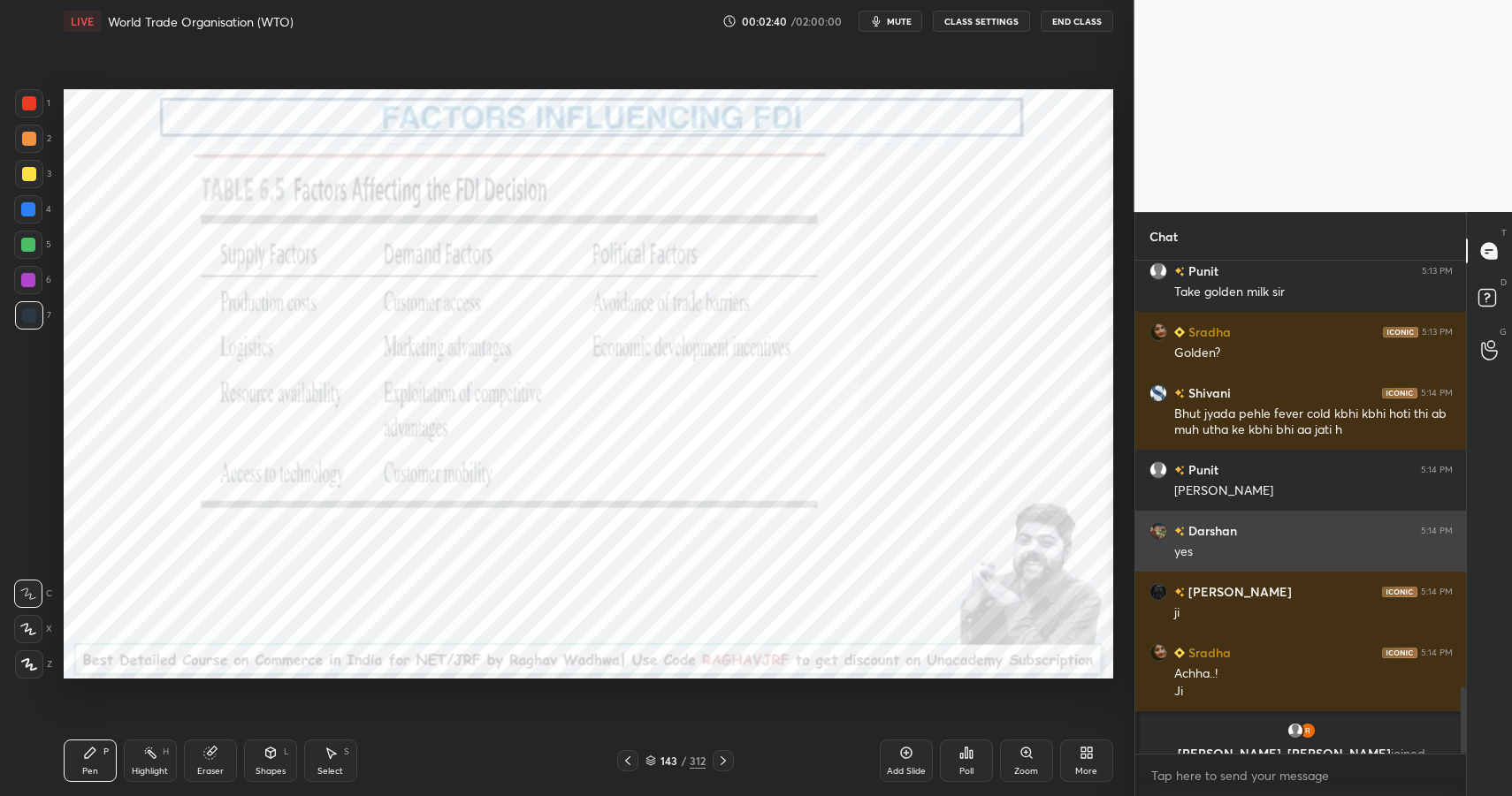
scroll to position [3134, 0]
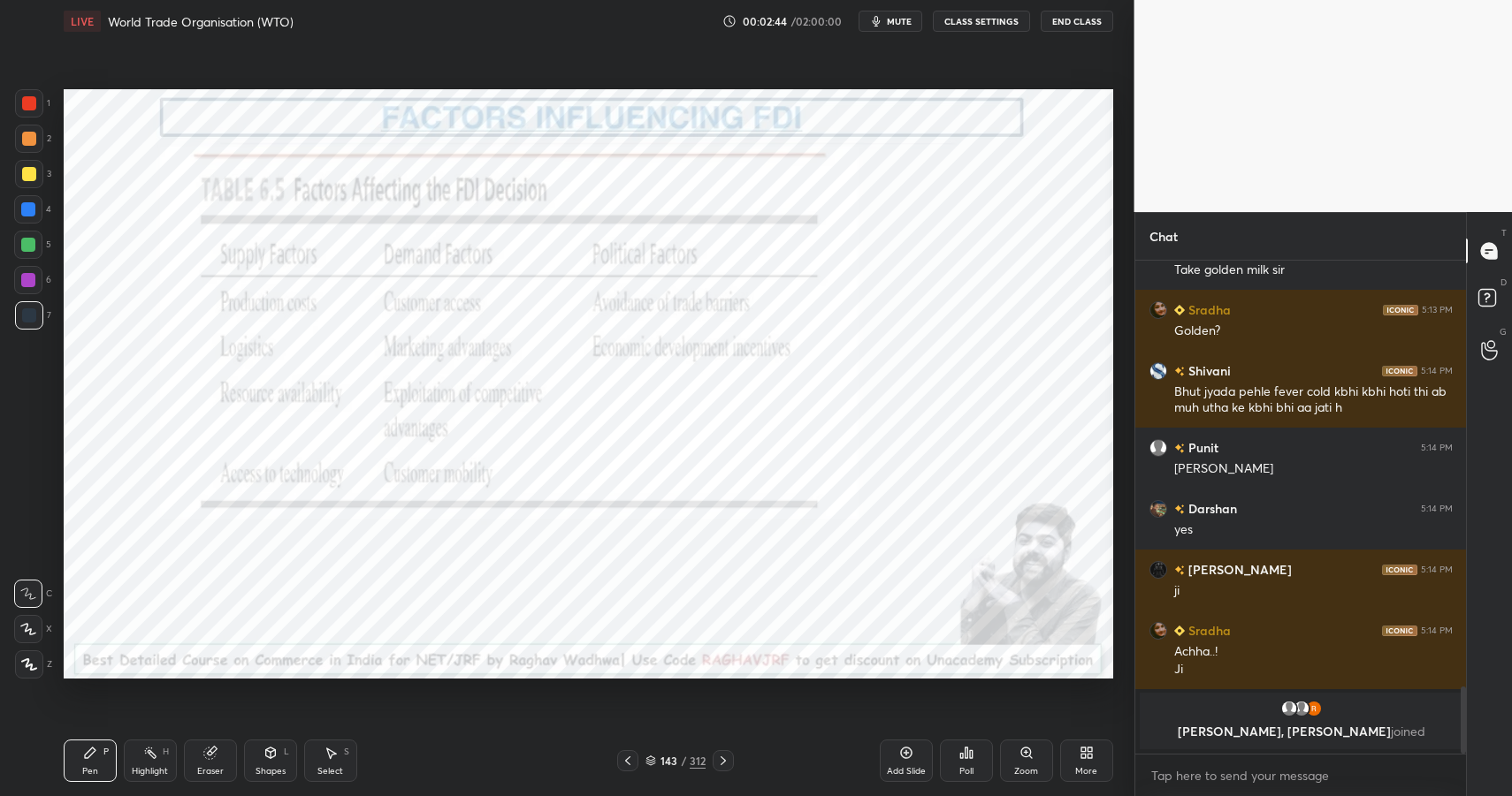
drag, startPoint x: 153, startPoint y: 740, endPoint x: 150, endPoint y: 755, distance: 15.3
click at [148, 744] on div "Highlight H" at bounding box center [150, 761] width 53 height 43
click at [148, 760] on div "Highlight H" at bounding box center [150, 761] width 53 height 43
click at [19, 105] on div at bounding box center [29, 103] width 29 height 29
drag, startPoint x: 22, startPoint y: 106, endPoint x: 27, endPoint y: 93, distance: 13.9
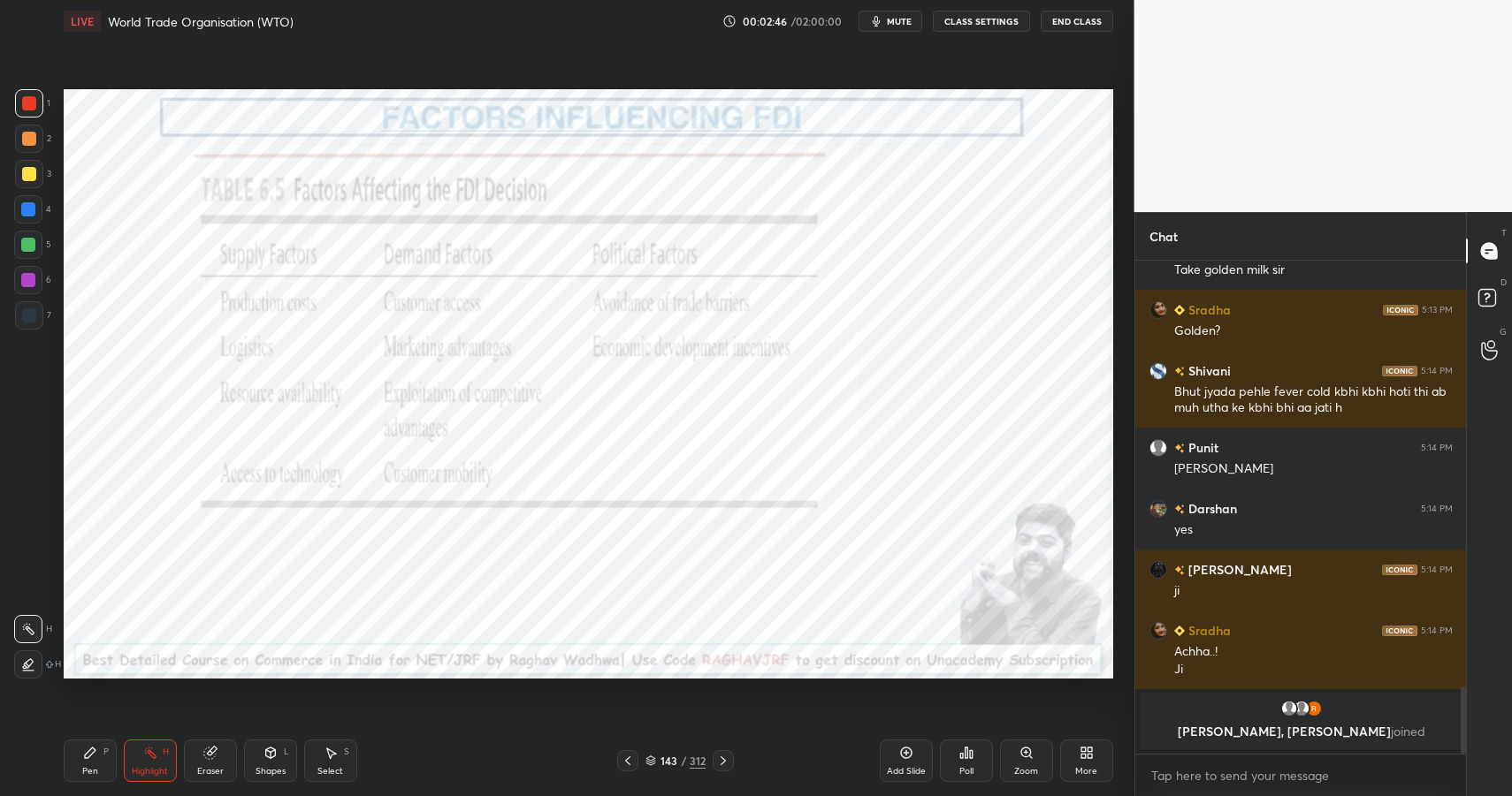
click at [22, 106] on div at bounding box center [29, 103] width 14 height 14
click at [270, 756] on icon at bounding box center [270, 752] width 10 height 10
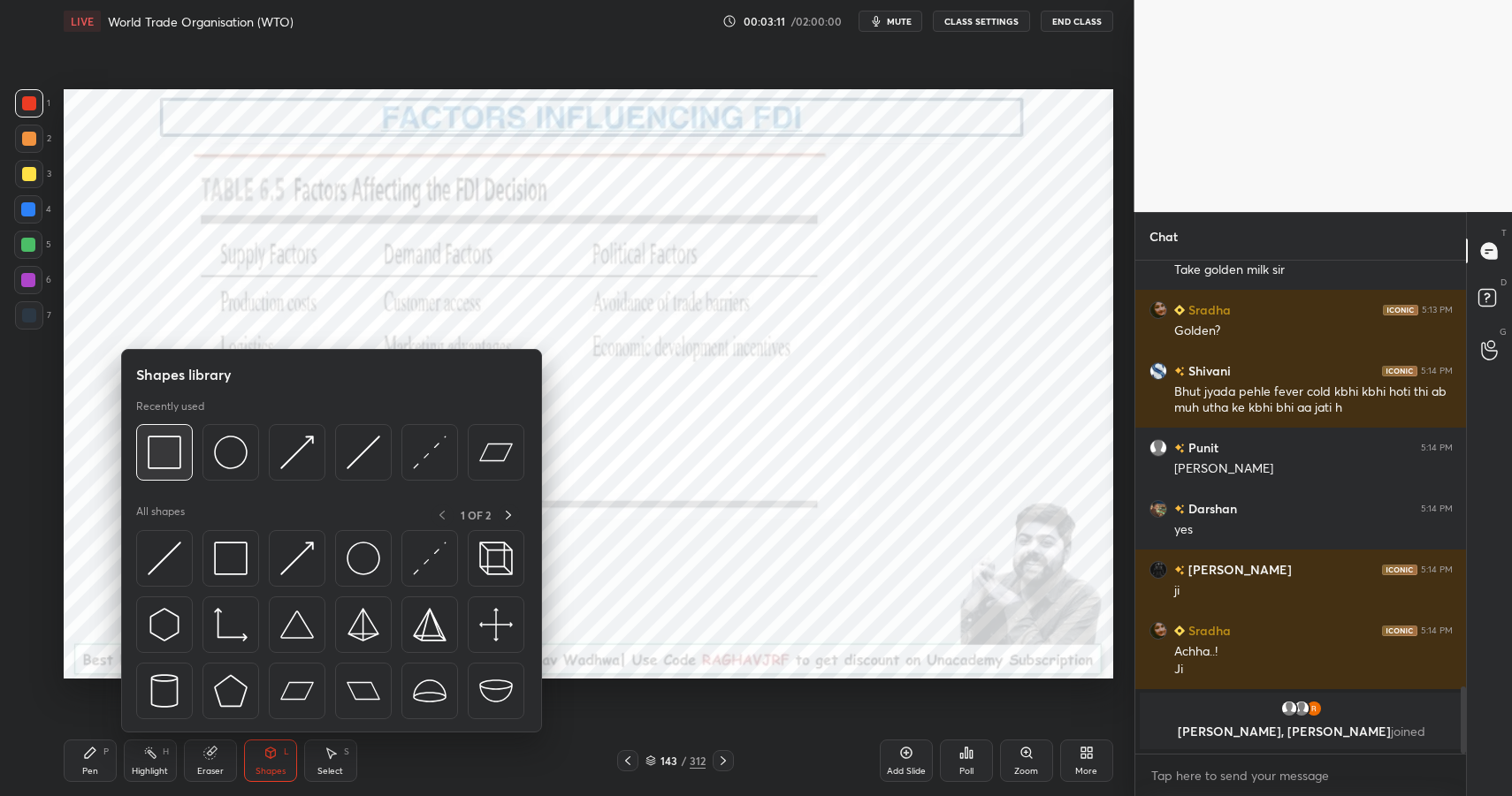
click at [170, 453] on img at bounding box center [164, 453] width 33 height 33
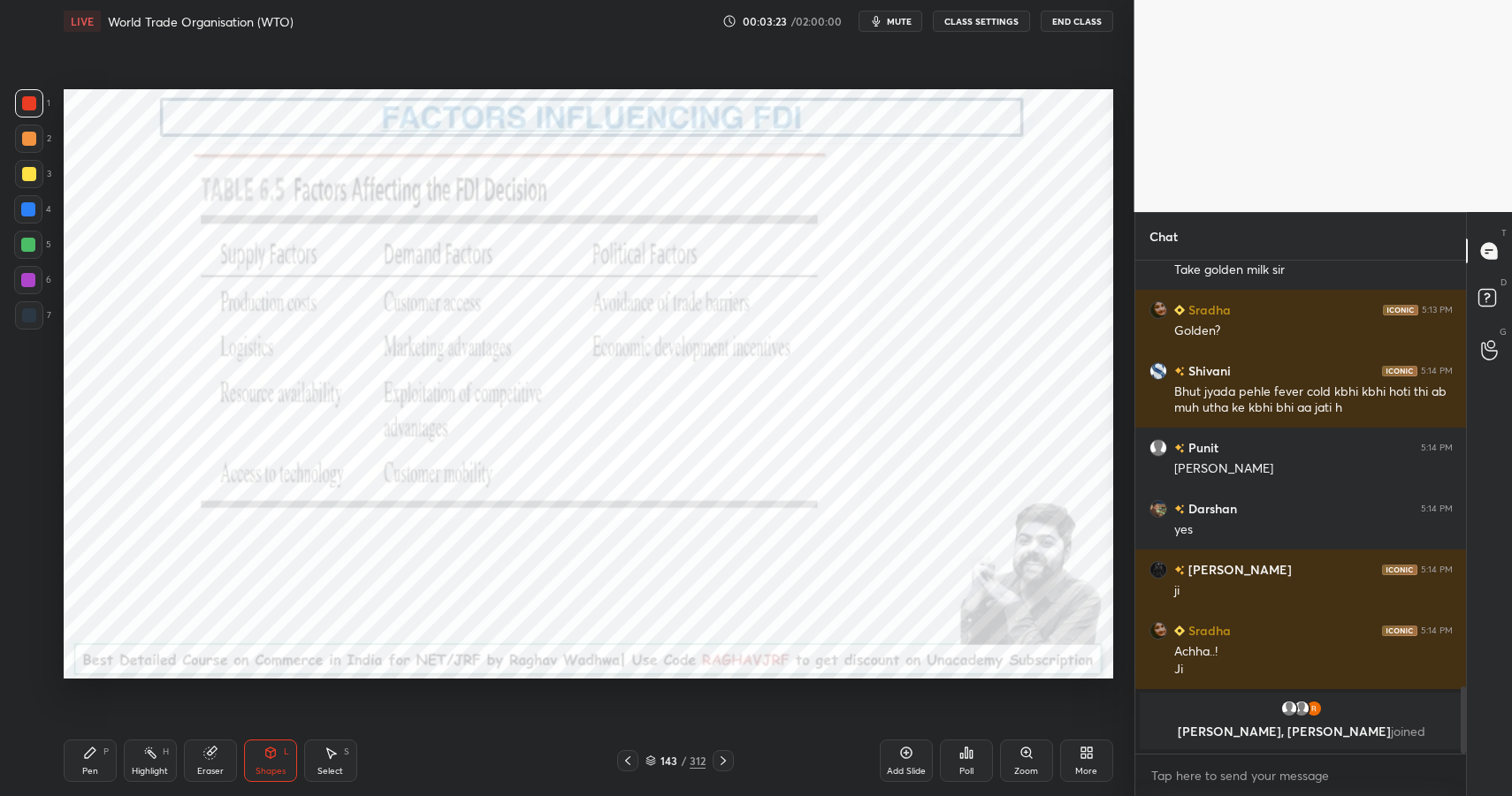
drag, startPoint x: 685, startPoint y: 758, endPoint x: 683, endPoint y: 748, distance: 10.2
click at [685, 758] on div "/" at bounding box center [683, 761] width 6 height 10
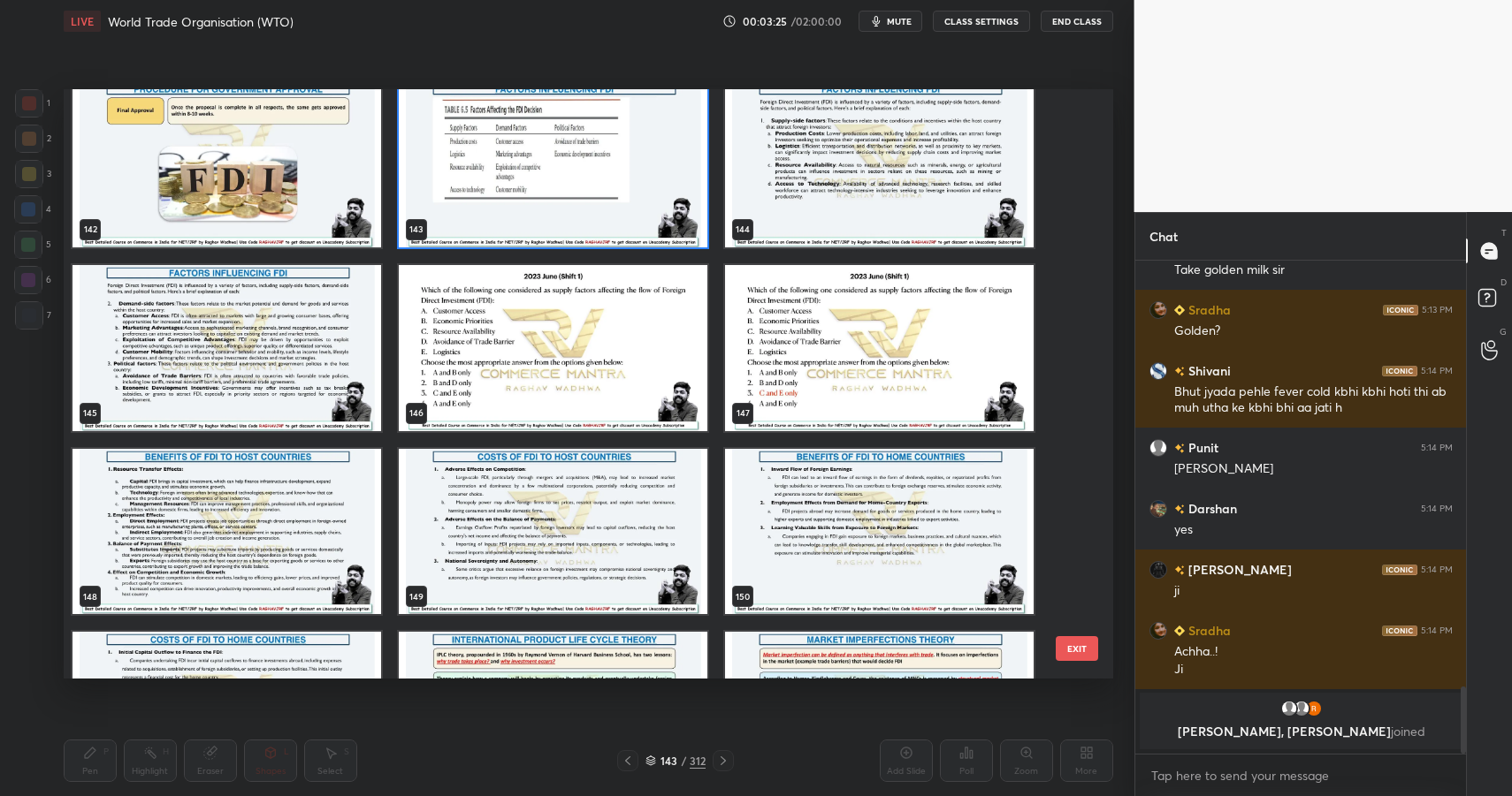
scroll to position [8642, 0]
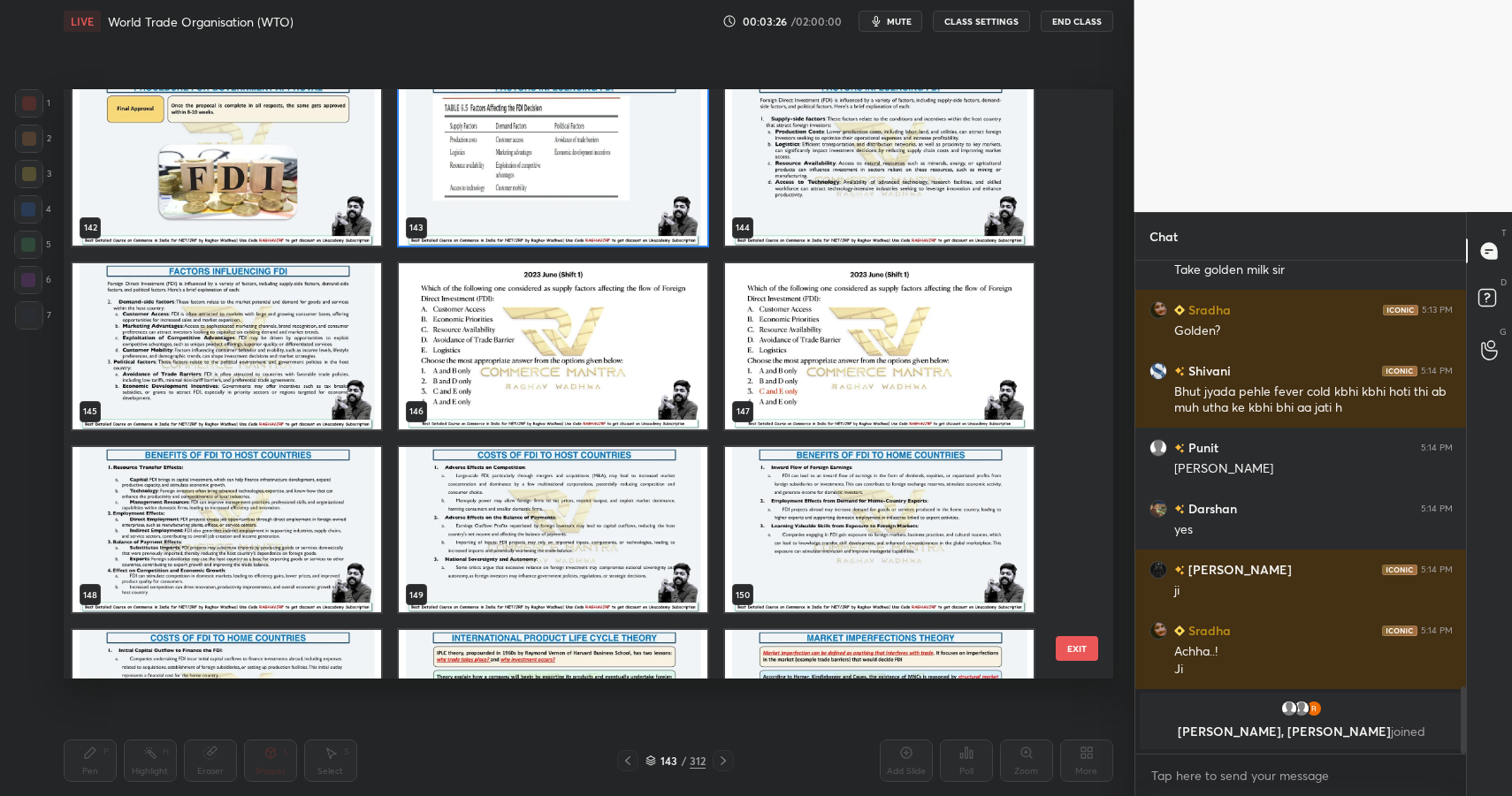
click at [644, 381] on img "grid" at bounding box center [553, 347] width 308 height 167
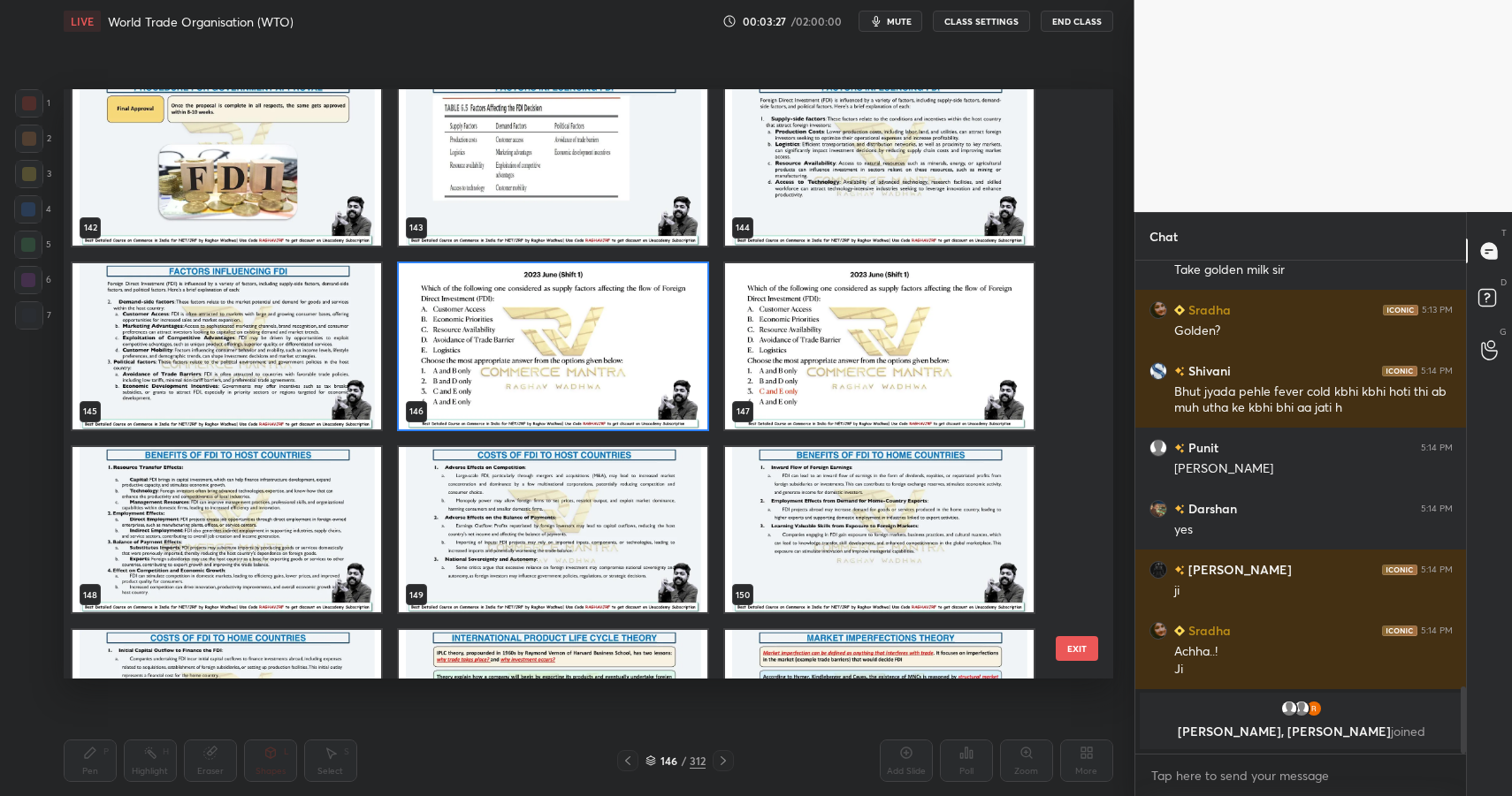
click at [644, 381] on img "grid" at bounding box center [553, 347] width 308 height 167
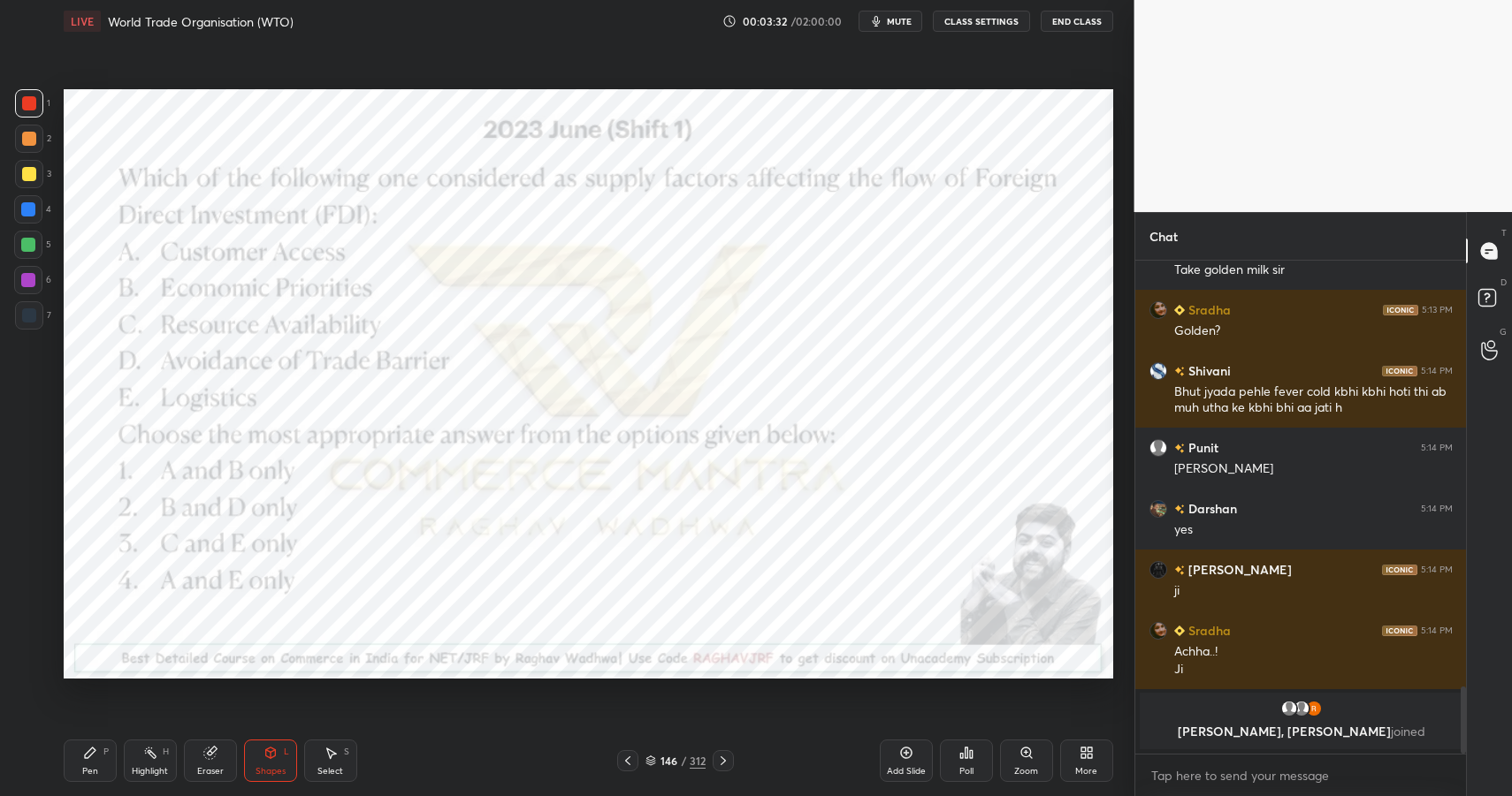
drag, startPoint x: 281, startPoint y: 757, endPoint x: 269, endPoint y: 743, distance: 18.4
click at [281, 759] on div "Shapes L" at bounding box center [270, 761] width 53 height 43
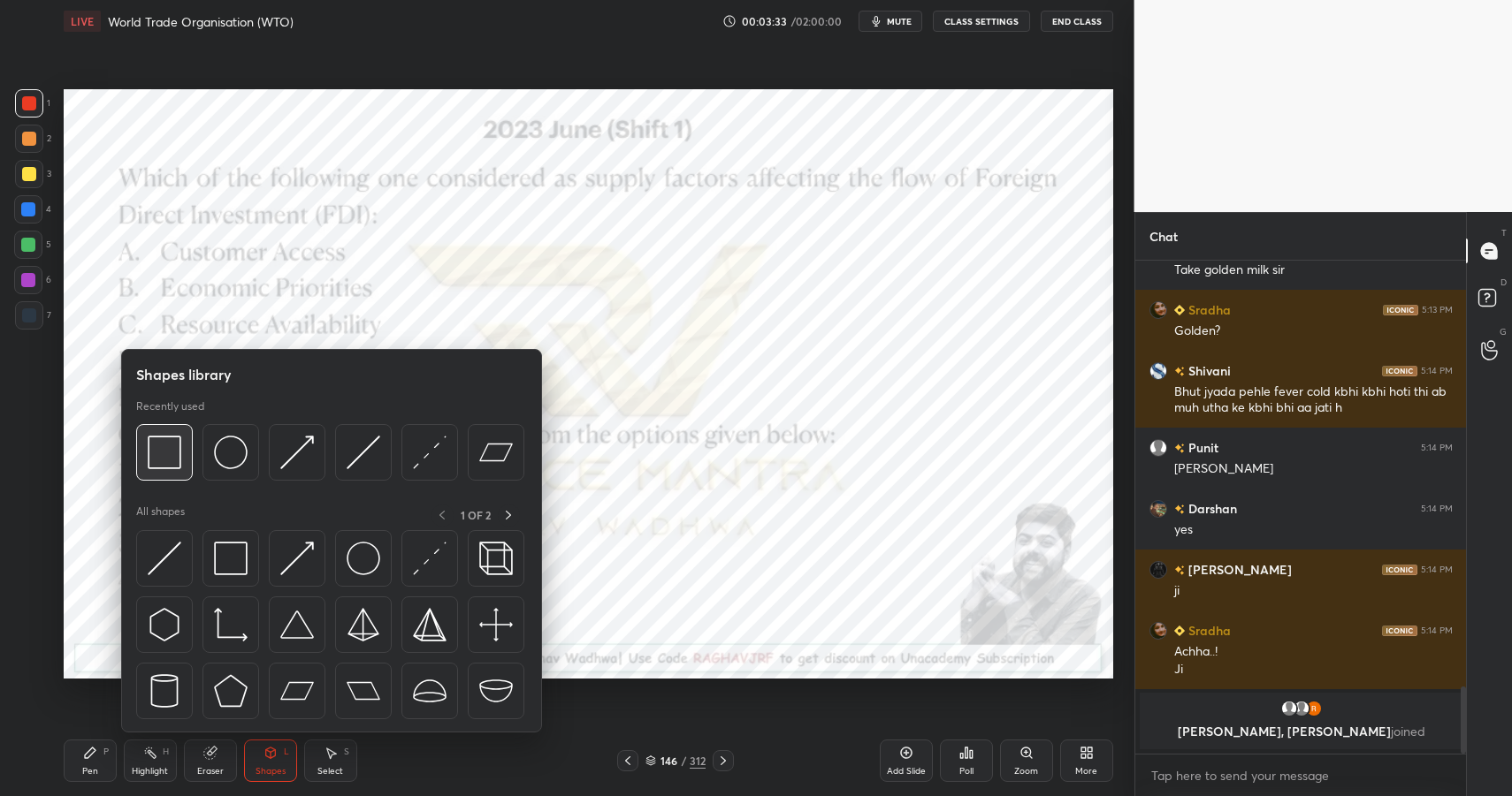
click at [168, 442] on img at bounding box center [164, 453] width 33 height 33
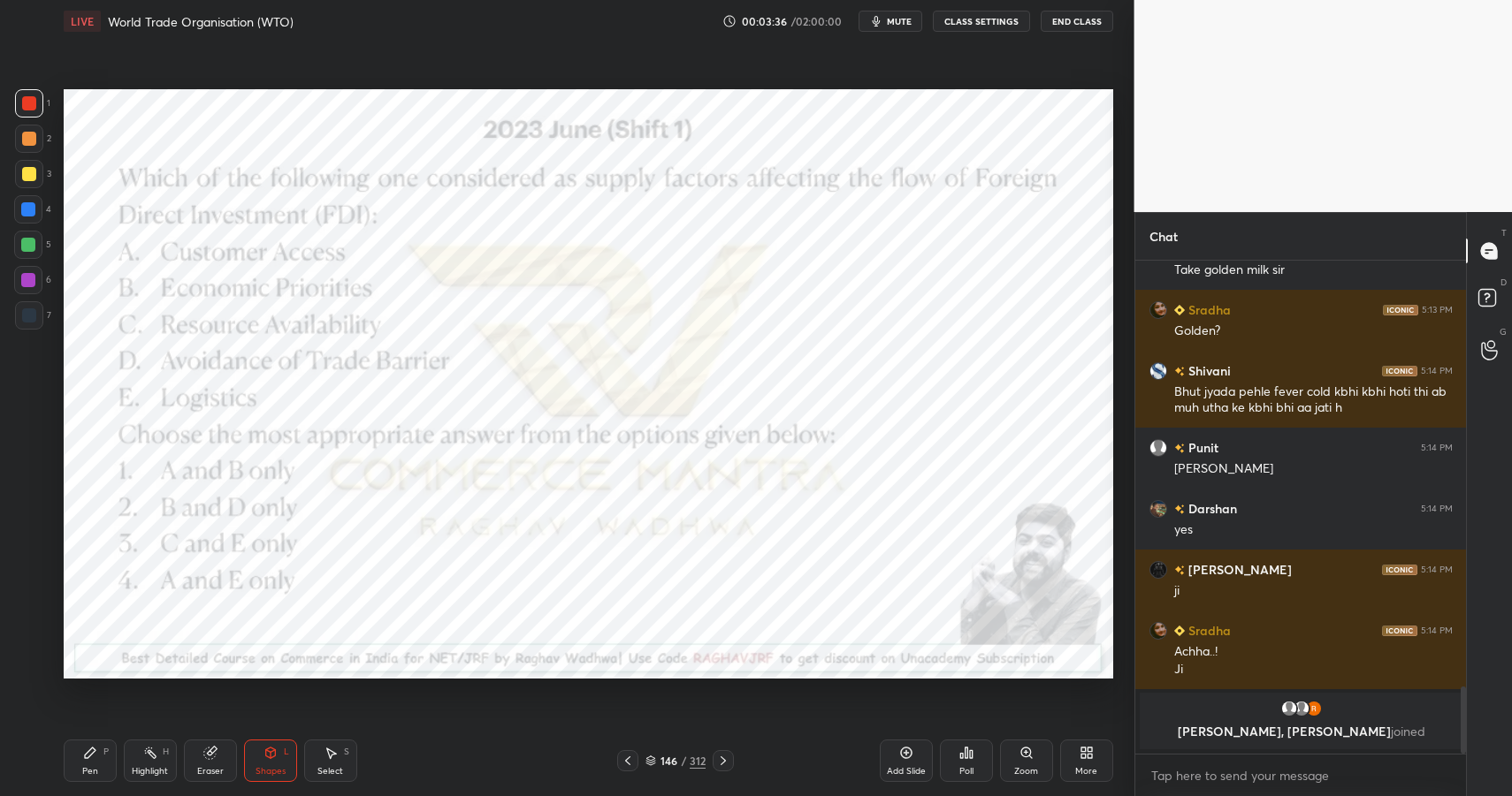
scroll to position [2858, 0]
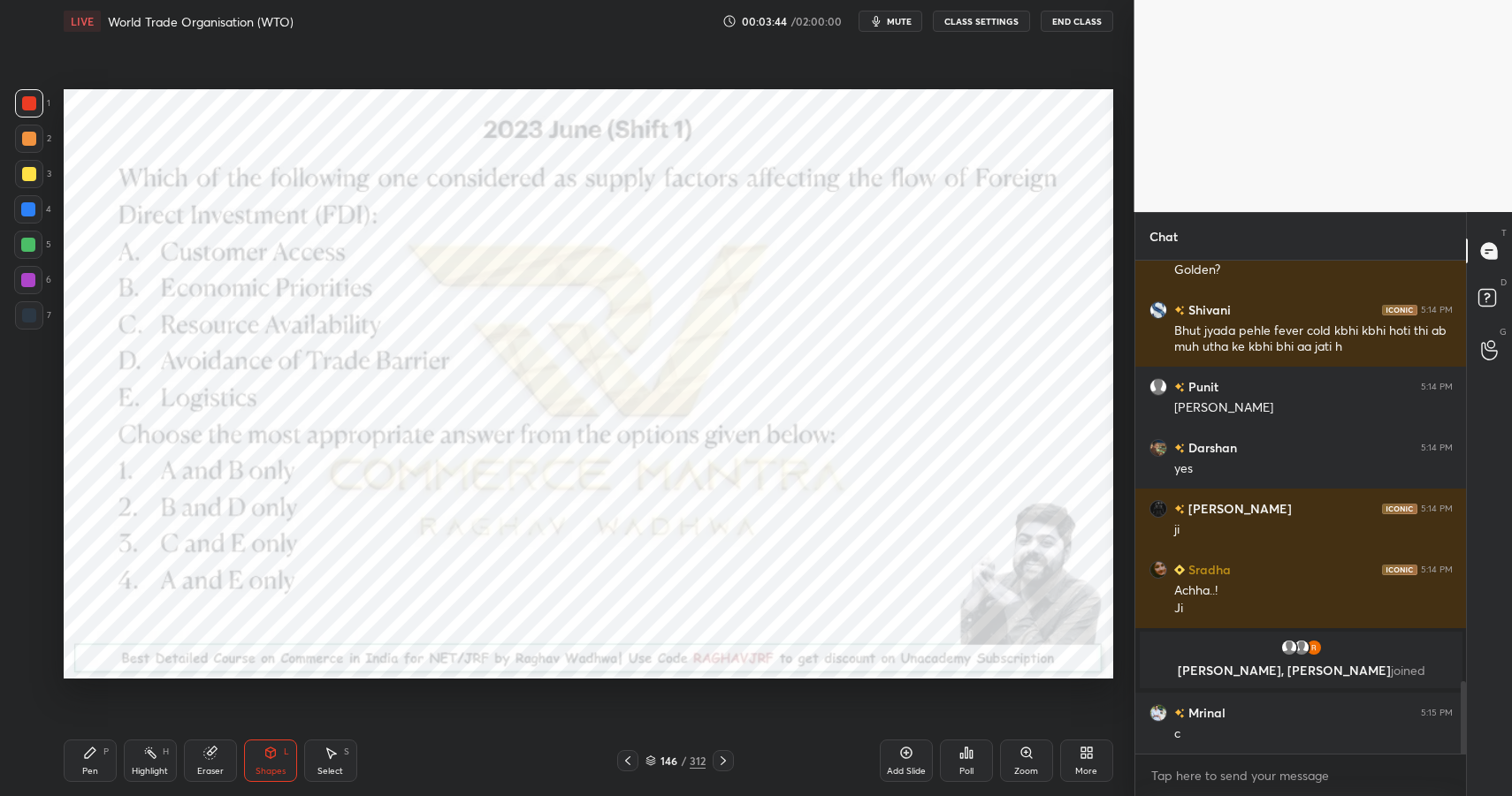
click at [687, 777] on div "Pen P Highlight H Eraser Shapes L Select S 146 / 312 Add Slide Poll Zoom More" at bounding box center [589, 761] width 1050 height 70
drag, startPoint x: 685, startPoint y: 765, endPoint x: 672, endPoint y: 763, distance: 13.2
click at [677, 765] on div "146 / 312" at bounding box center [675, 761] width 60 height 16
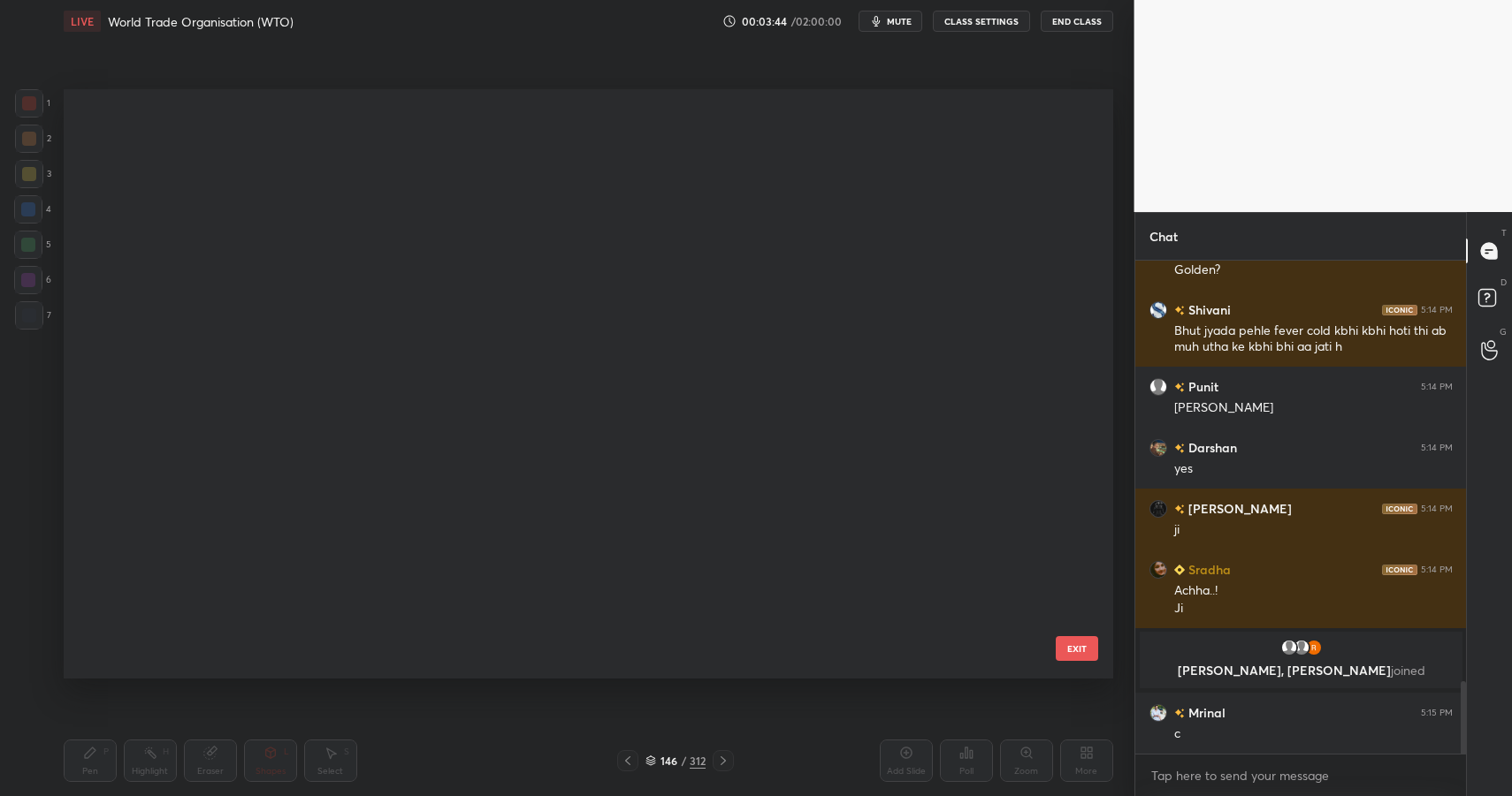
scroll to position [584, 1041]
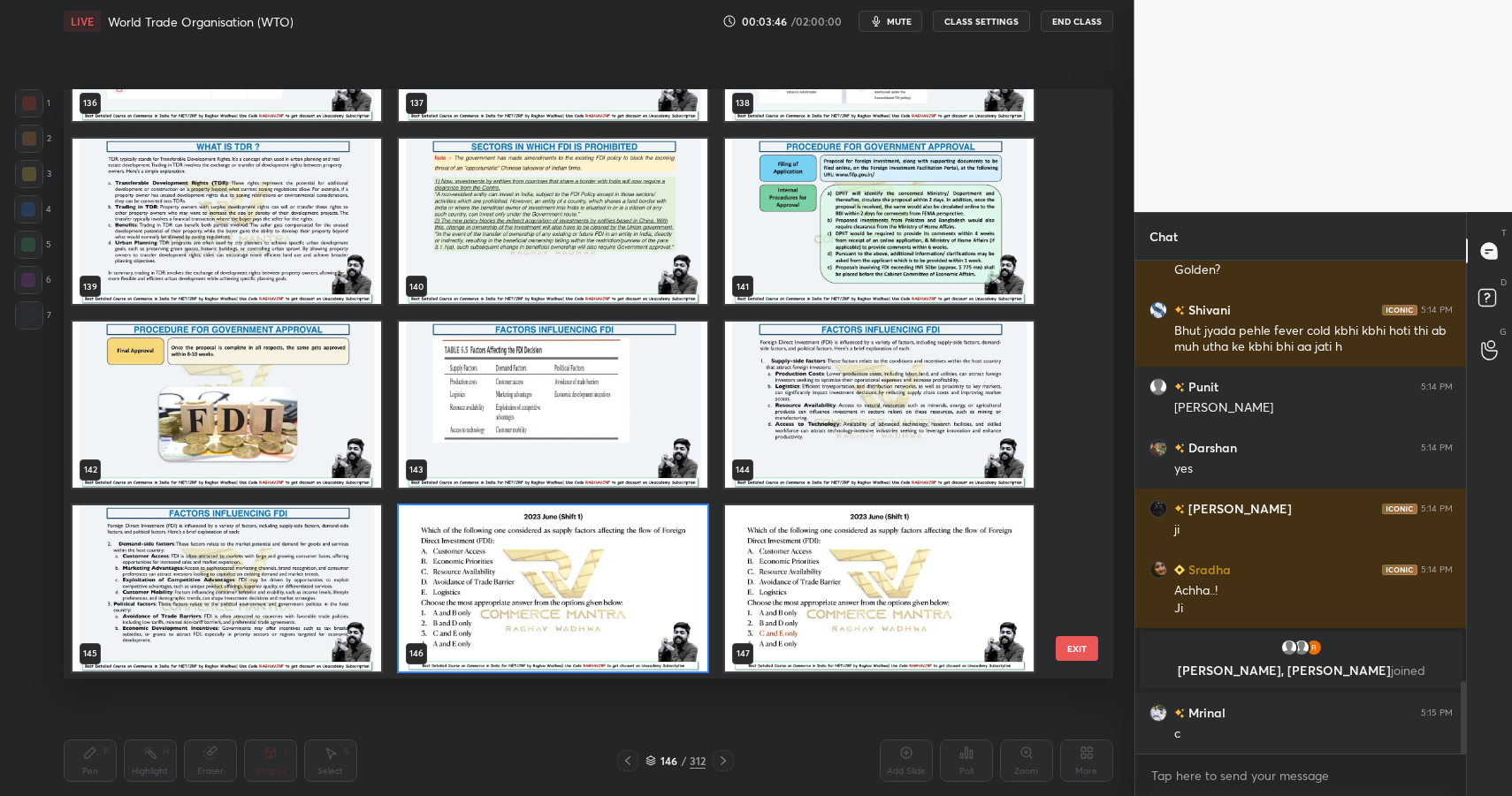
click at [577, 392] on img "grid" at bounding box center [553, 405] width 308 height 167
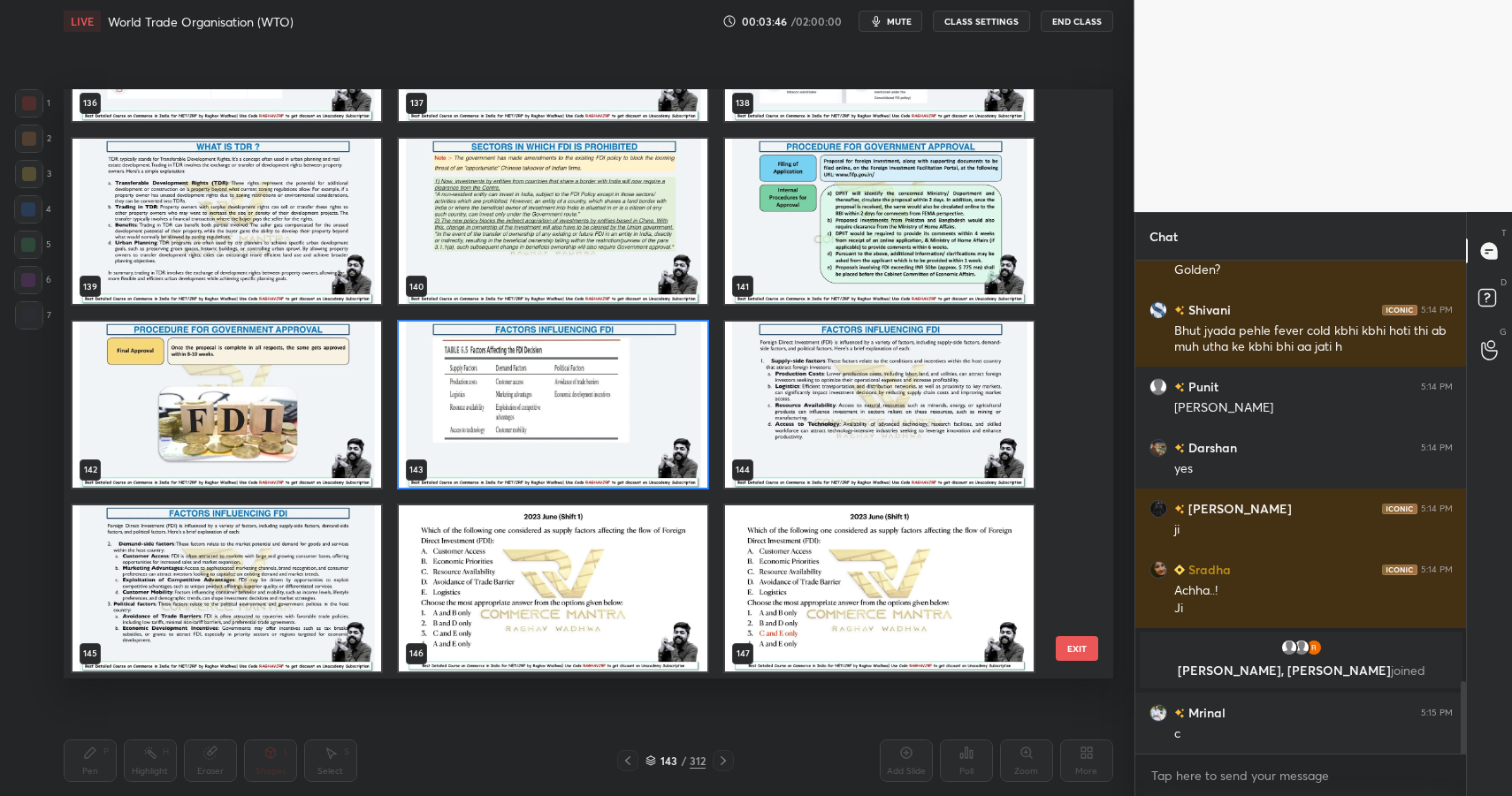
click at [580, 390] on img "grid" at bounding box center [553, 405] width 308 height 167
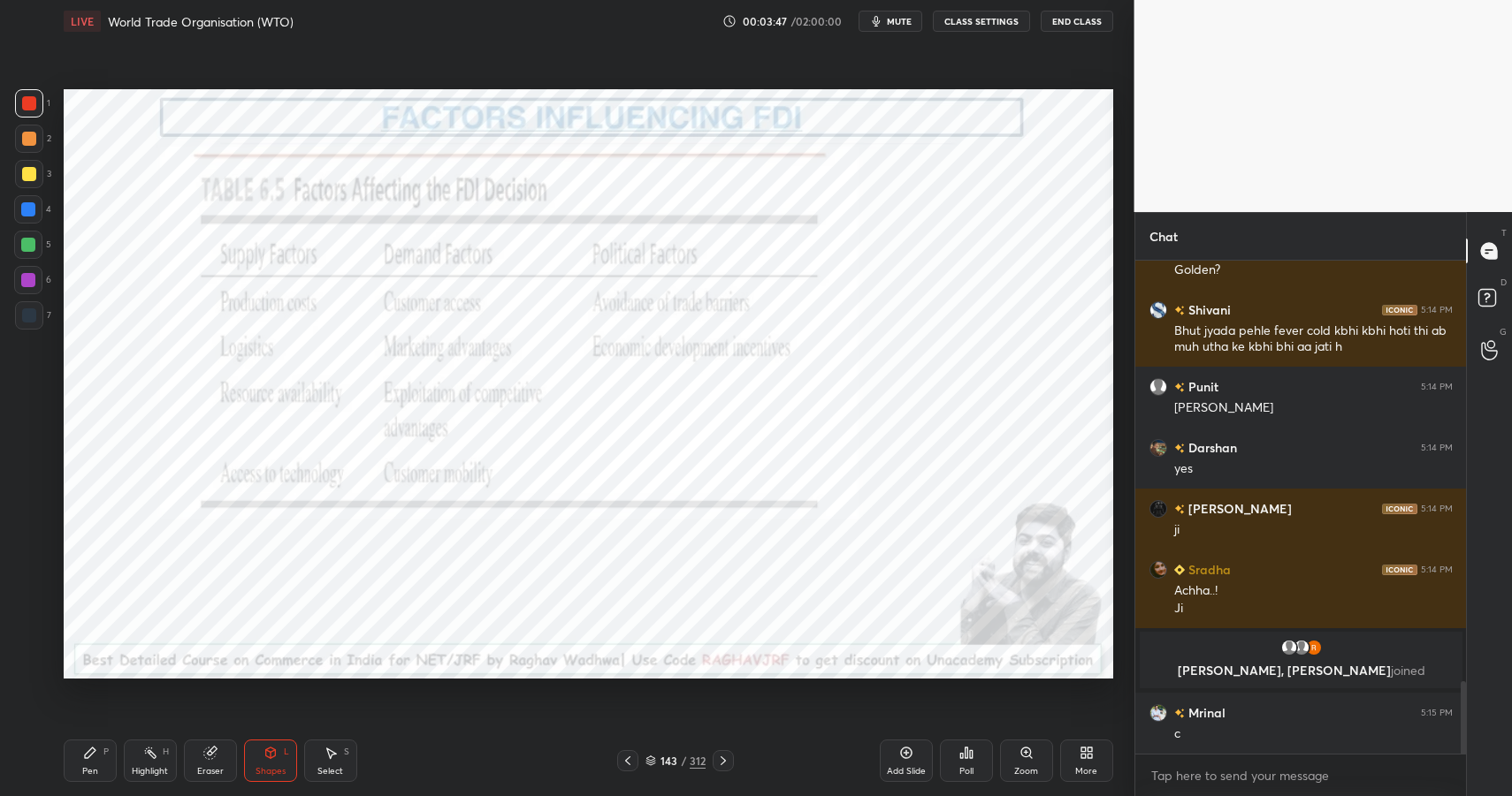
scroll to position [0, 0]
drag, startPoint x: 274, startPoint y: 758, endPoint x: 266, endPoint y: 753, distance: 9.4
click at [274, 760] on div "Shapes L" at bounding box center [270, 761] width 53 height 43
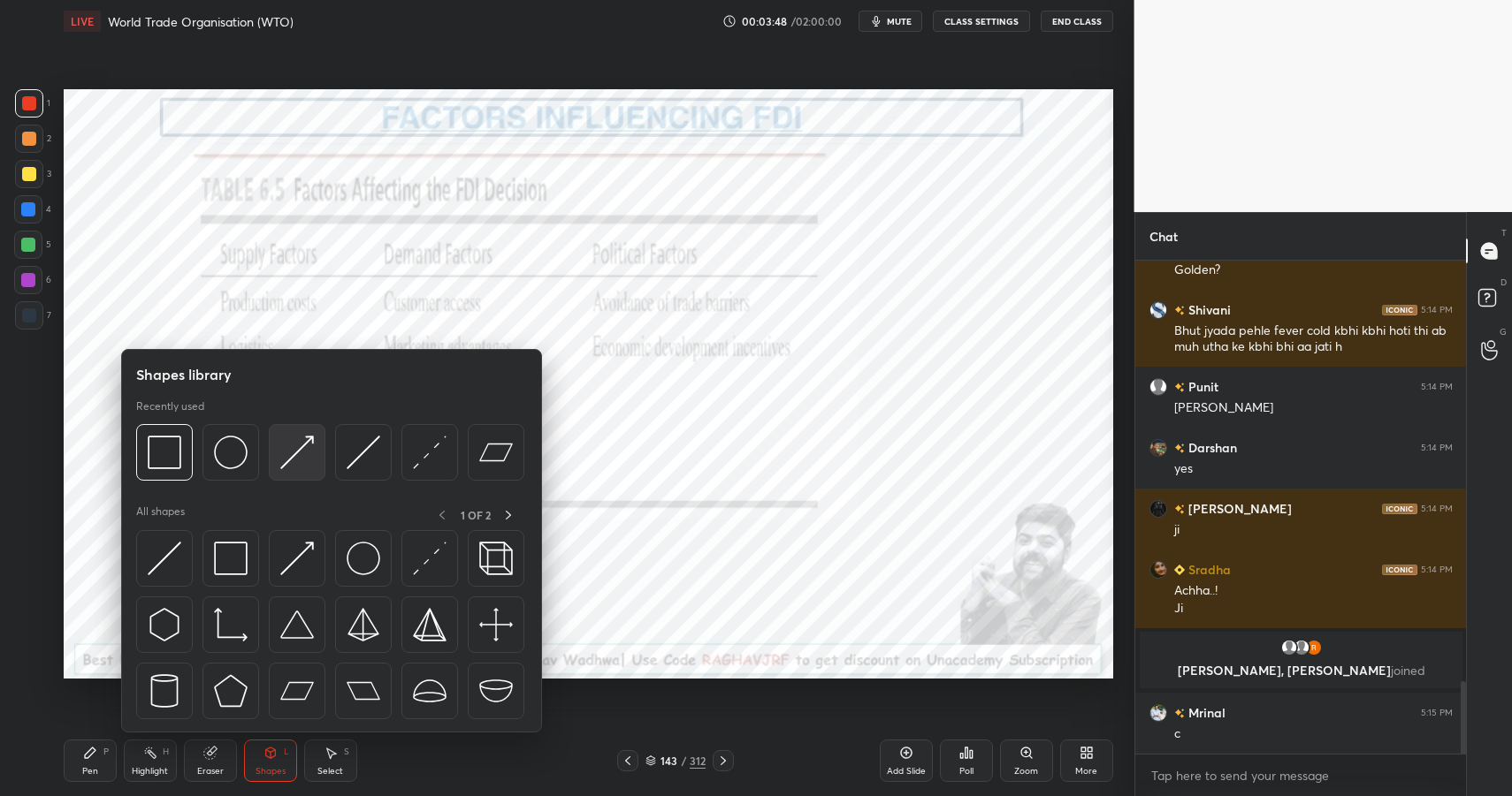
click at [295, 455] on img at bounding box center [297, 453] width 33 height 33
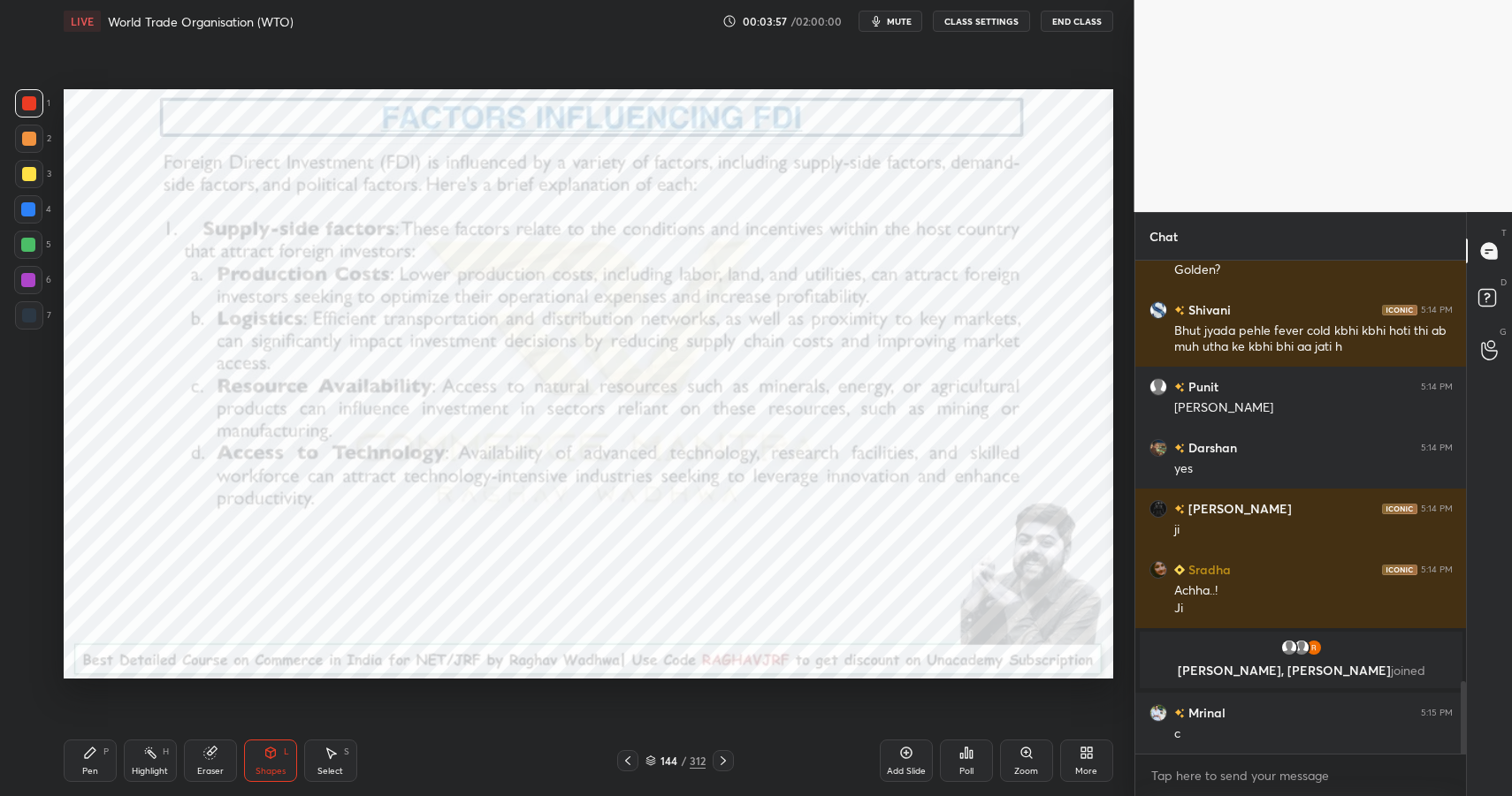
click at [266, 751] on icon at bounding box center [270, 752] width 10 height 3
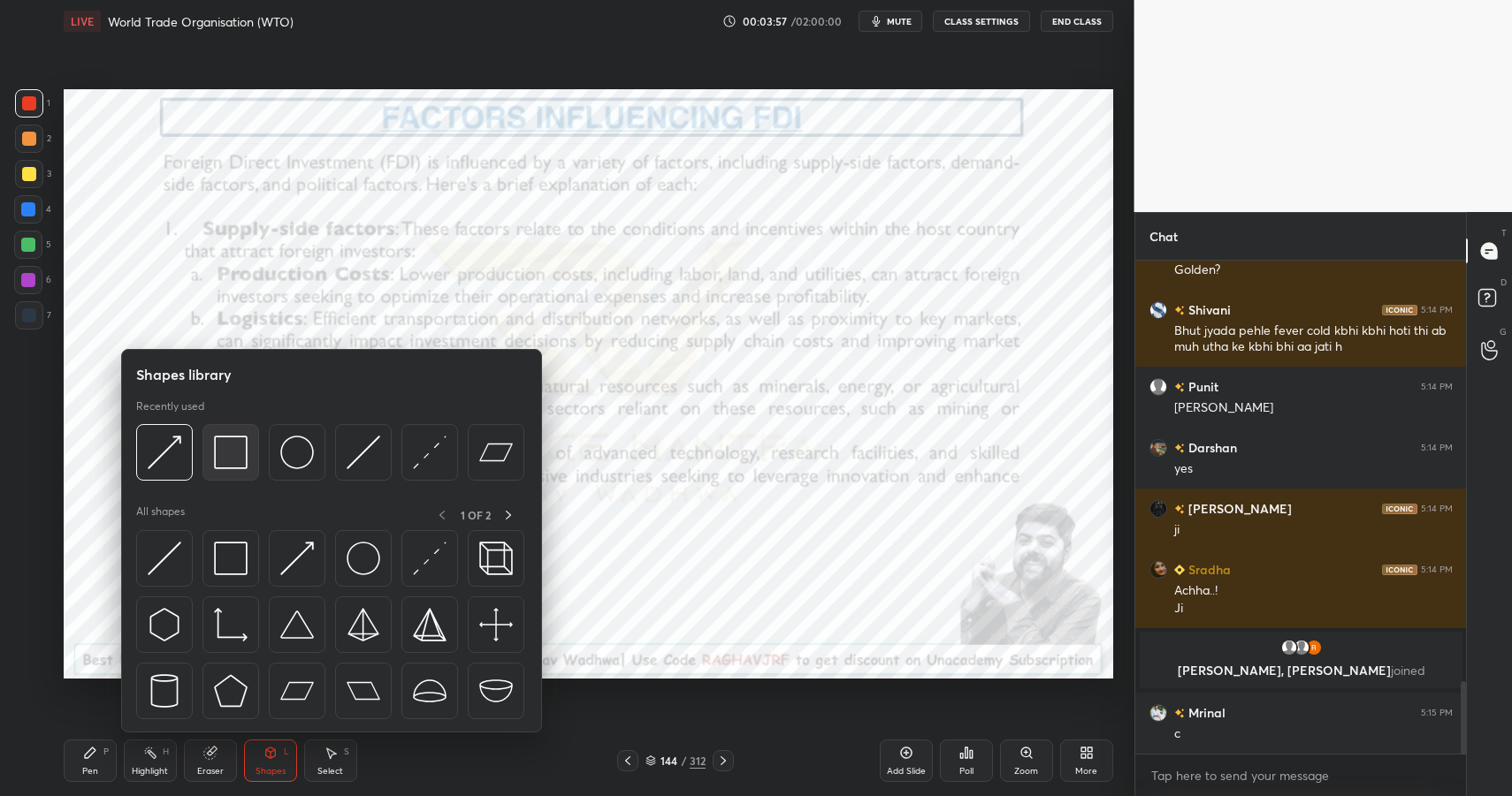
click at [231, 451] on img at bounding box center [231, 453] width 33 height 33
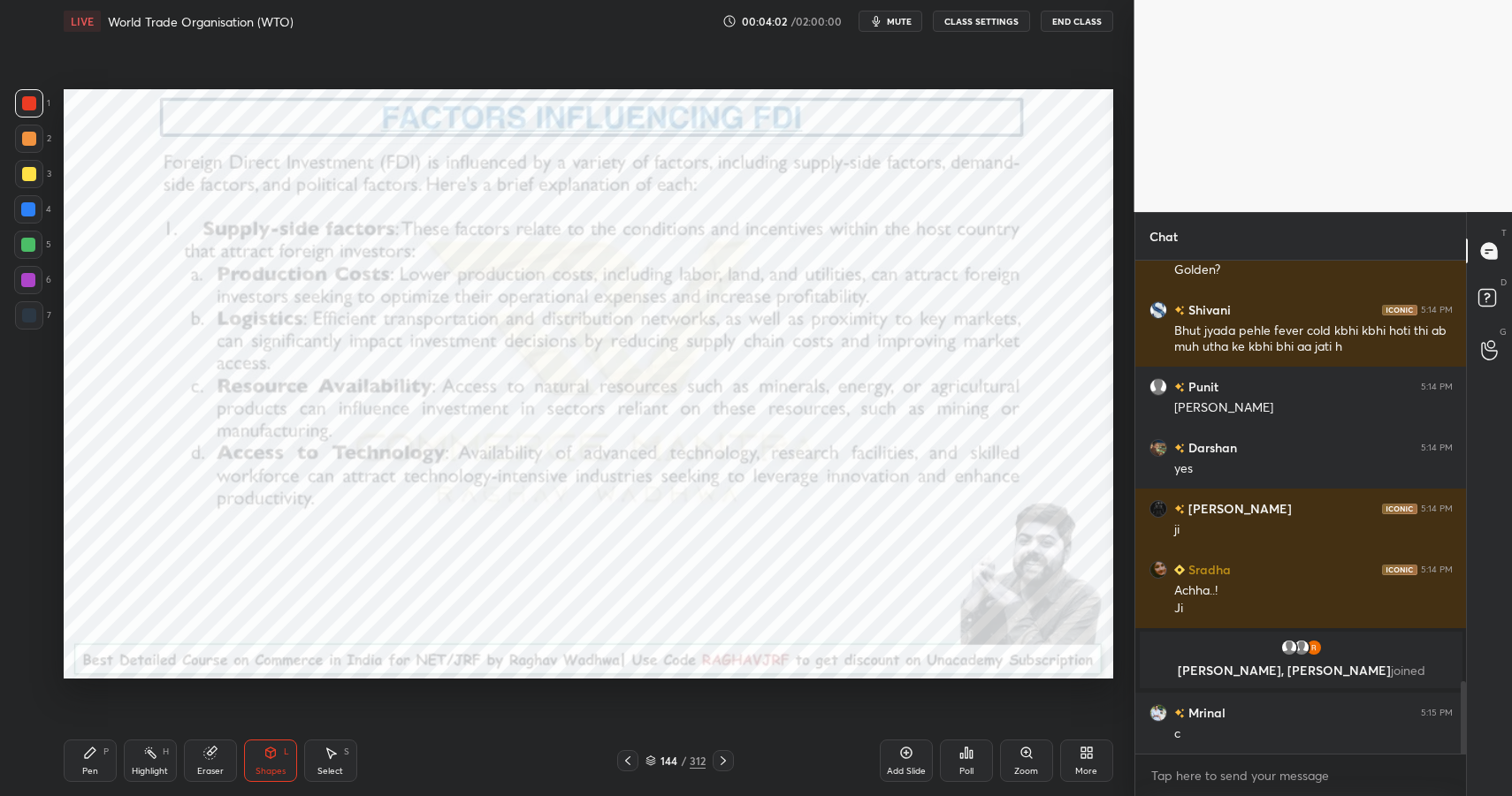
click at [104, 755] on div "P" at bounding box center [106, 752] width 6 height 9
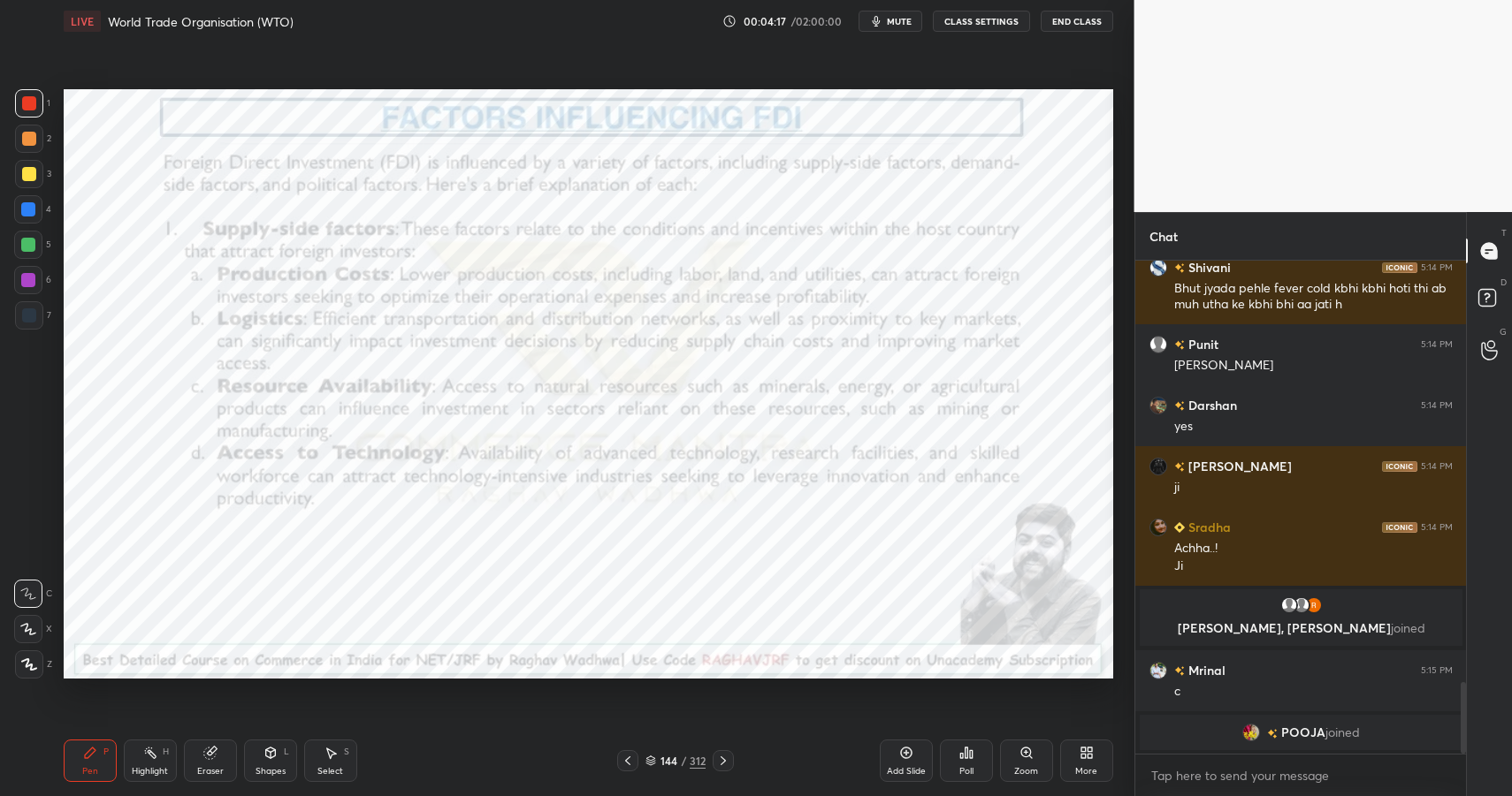
click at [30, 204] on div at bounding box center [28, 209] width 14 height 14
click at [31, 203] on div at bounding box center [28, 209] width 14 height 14
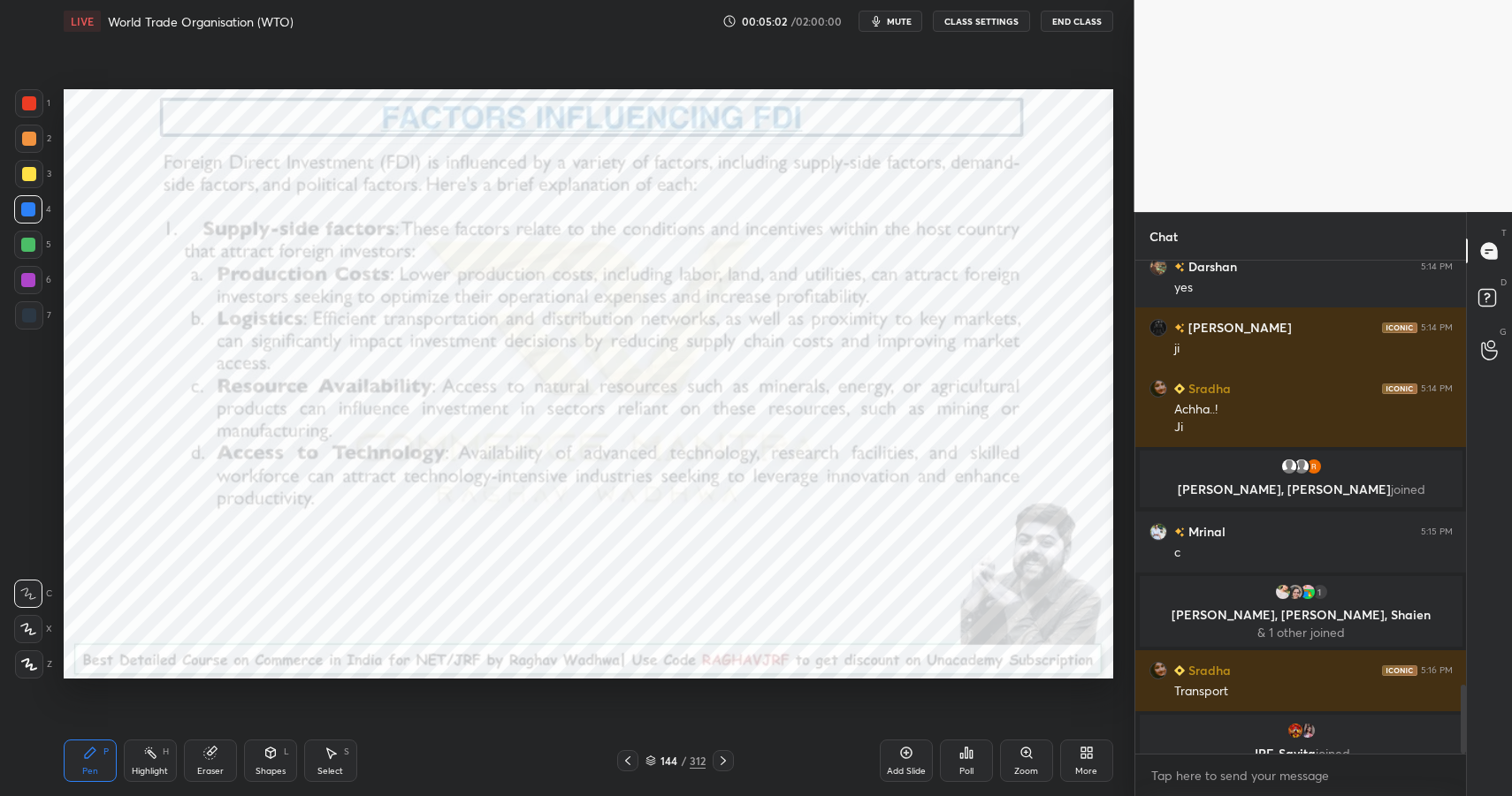
scroll to position [3011, 0]
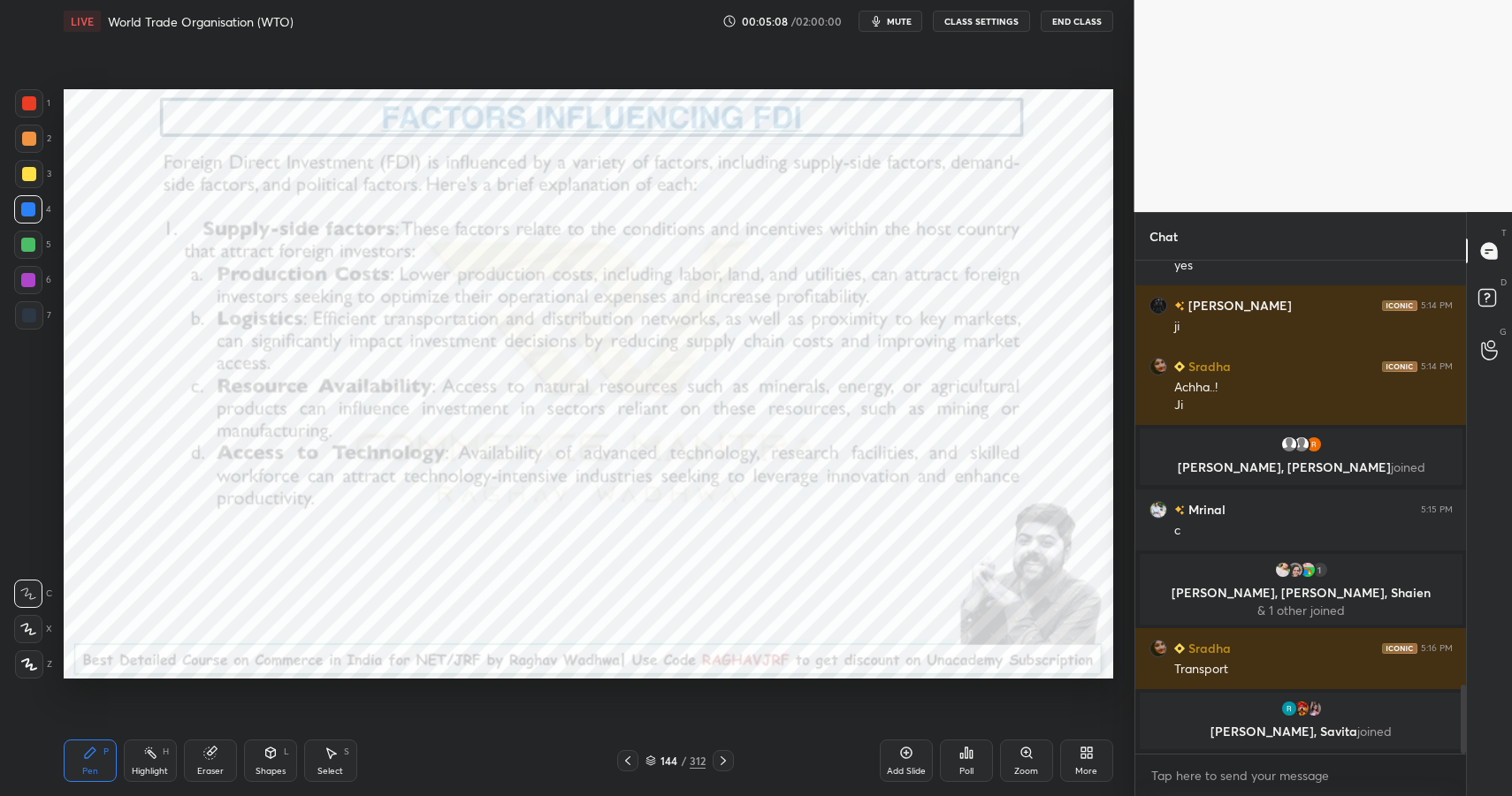
click at [27, 109] on div at bounding box center [29, 103] width 29 height 29
click at [29, 107] on div at bounding box center [29, 103] width 14 height 14
drag, startPoint x: 27, startPoint y: 108, endPoint x: 56, endPoint y: 117, distance: 30.4
click at [25, 111] on div at bounding box center [29, 103] width 29 height 29
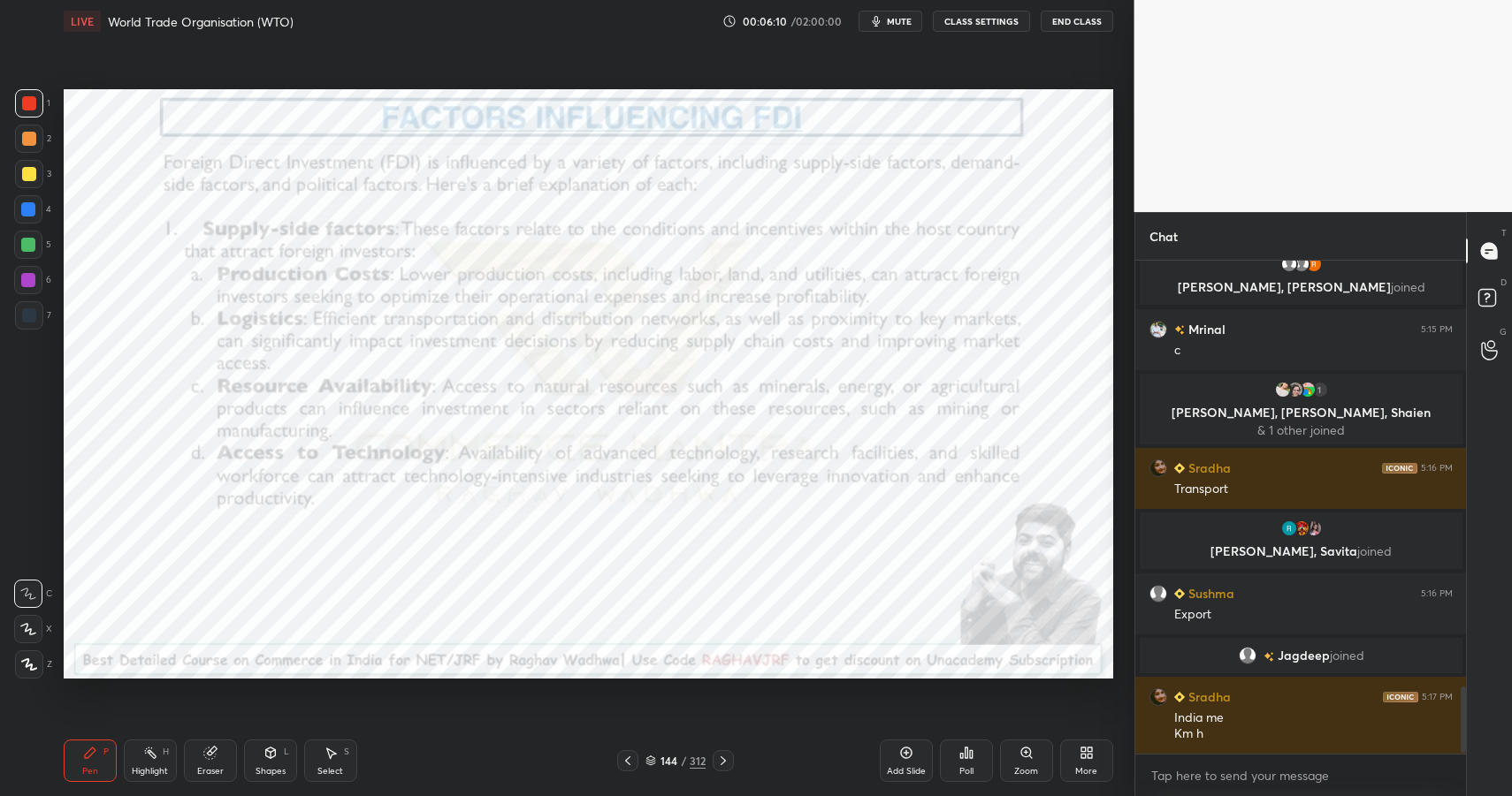
scroll to position [3202, 0]
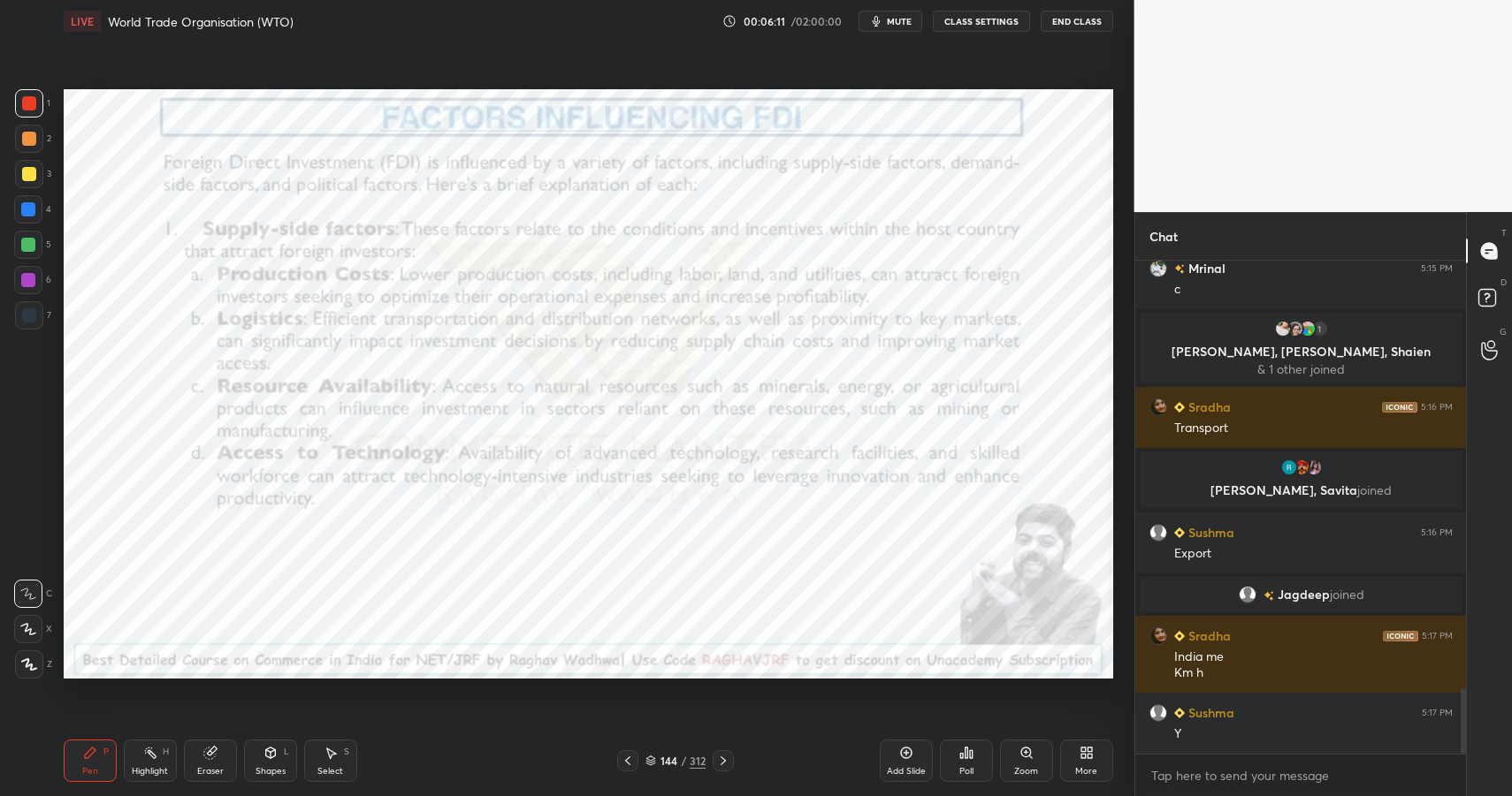
click at [30, 282] on div at bounding box center [28, 280] width 14 height 14
click at [32, 280] on div at bounding box center [28, 280] width 14 height 14
click at [30, 277] on div at bounding box center [28, 280] width 14 height 14
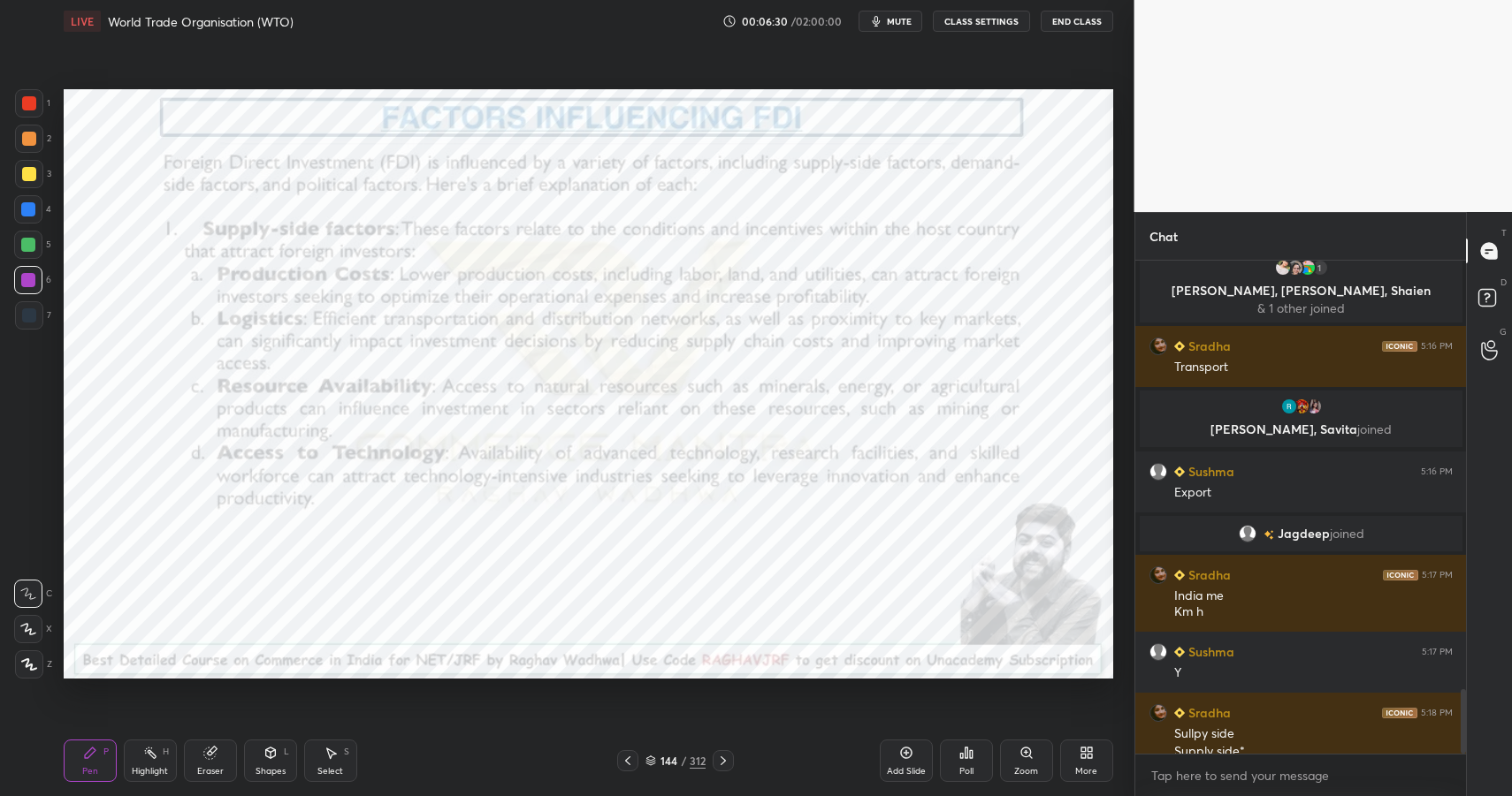
scroll to position [3280, 0]
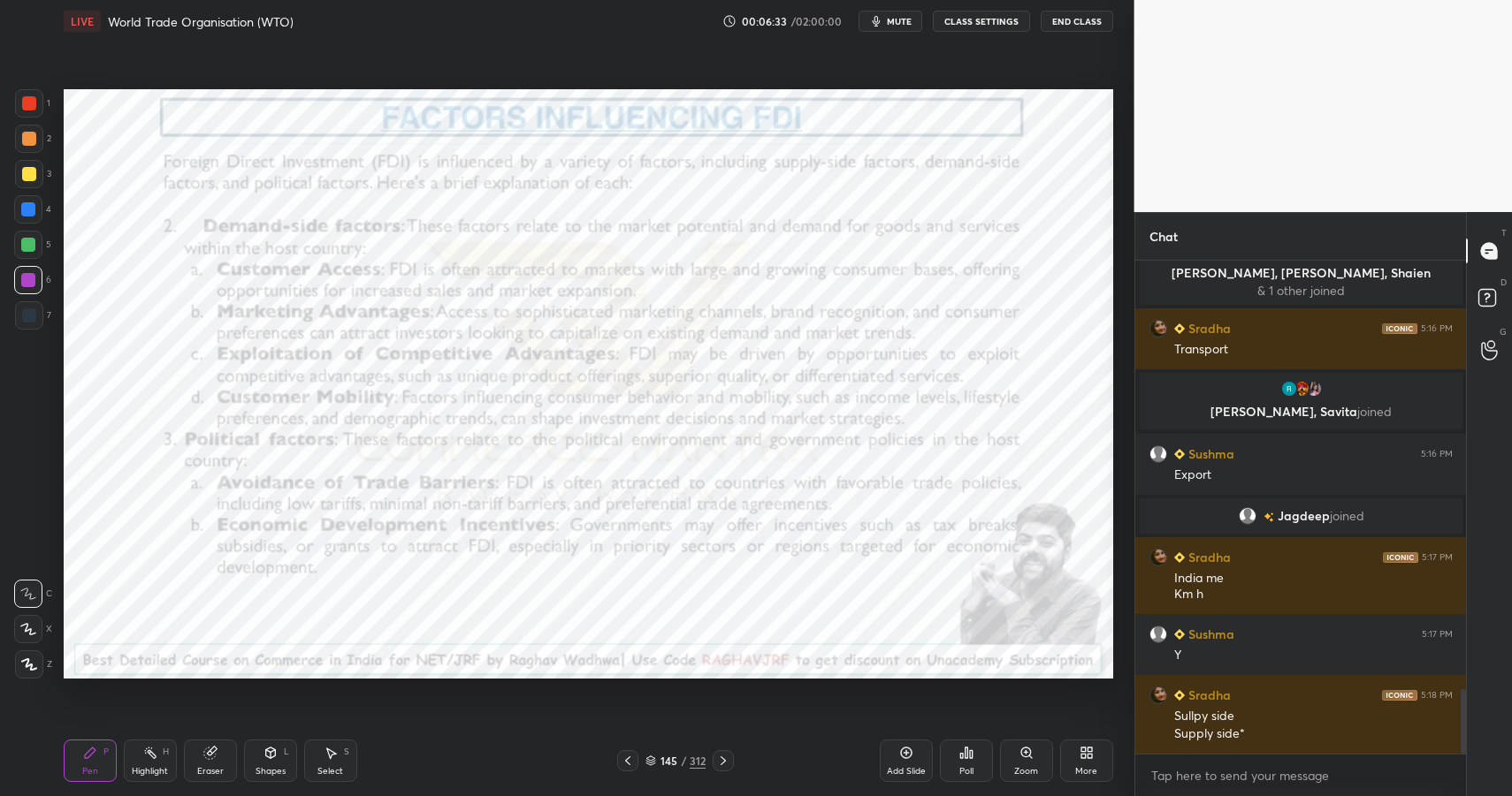
click at [27, 103] on div at bounding box center [29, 103] width 14 height 14
drag, startPoint x: 27, startPoint y: 104, endPoint x: 21, endPoint y: 83, distance: 21.8
click at [27, 104] on div at bounding box center [29, 103] width 14 height 14
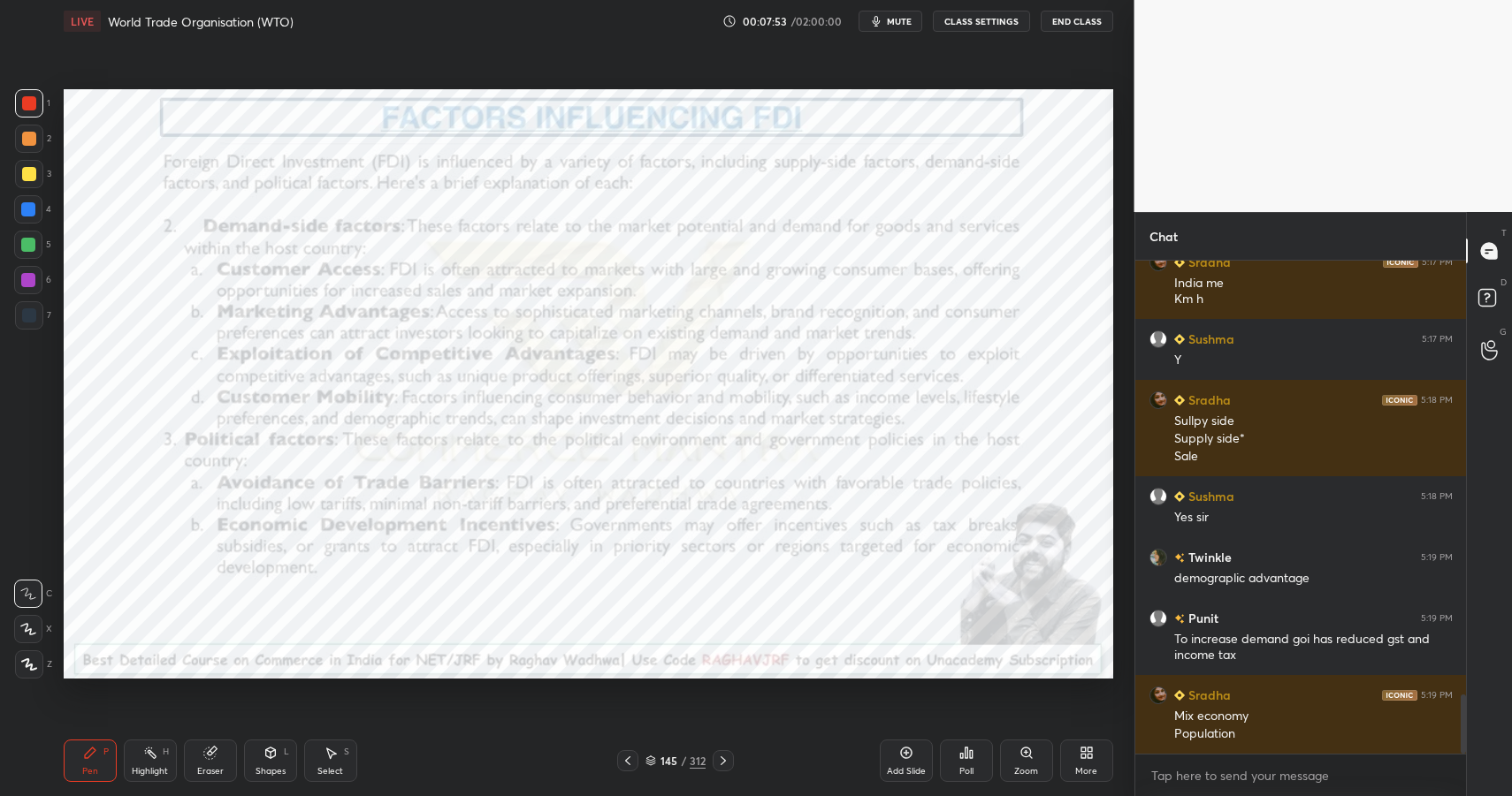
scroll to position [3618, 0]
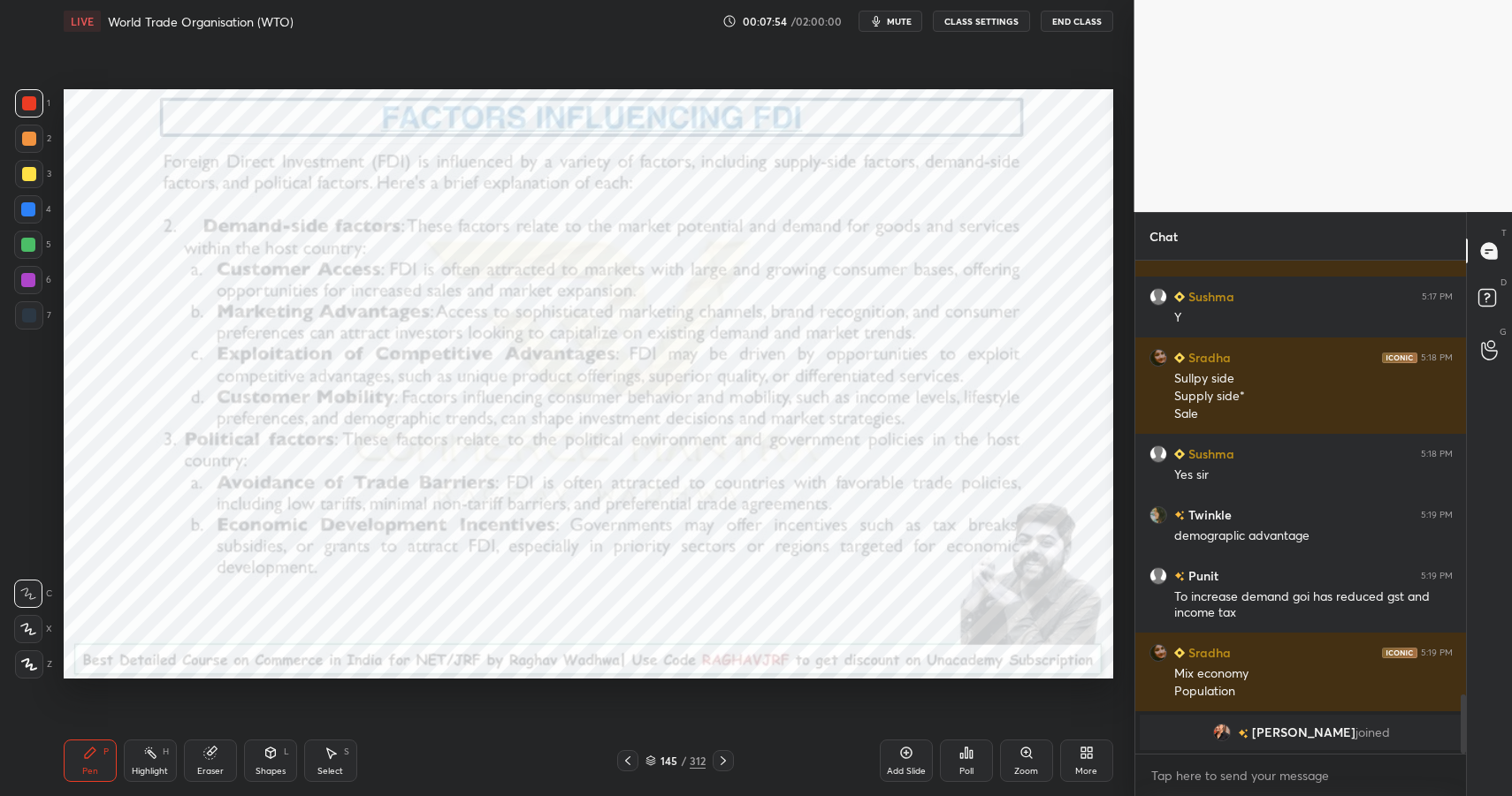
click at [222, 754] on div "Eraser" at bounding box center [210, 761] width 53 height 43
click at [31, 621] on div at bounding box center [28, 629] width 29 height 29
click at [32, 623] on icon at bounding box center [28, 629] width 14 height 15
click at [86, 761] on div "Pen P" at bounding box center [90, 761] width 53 height 43
click at [89, 767] on div "Pen" at bounding box center [90, 772] width 16 height 9
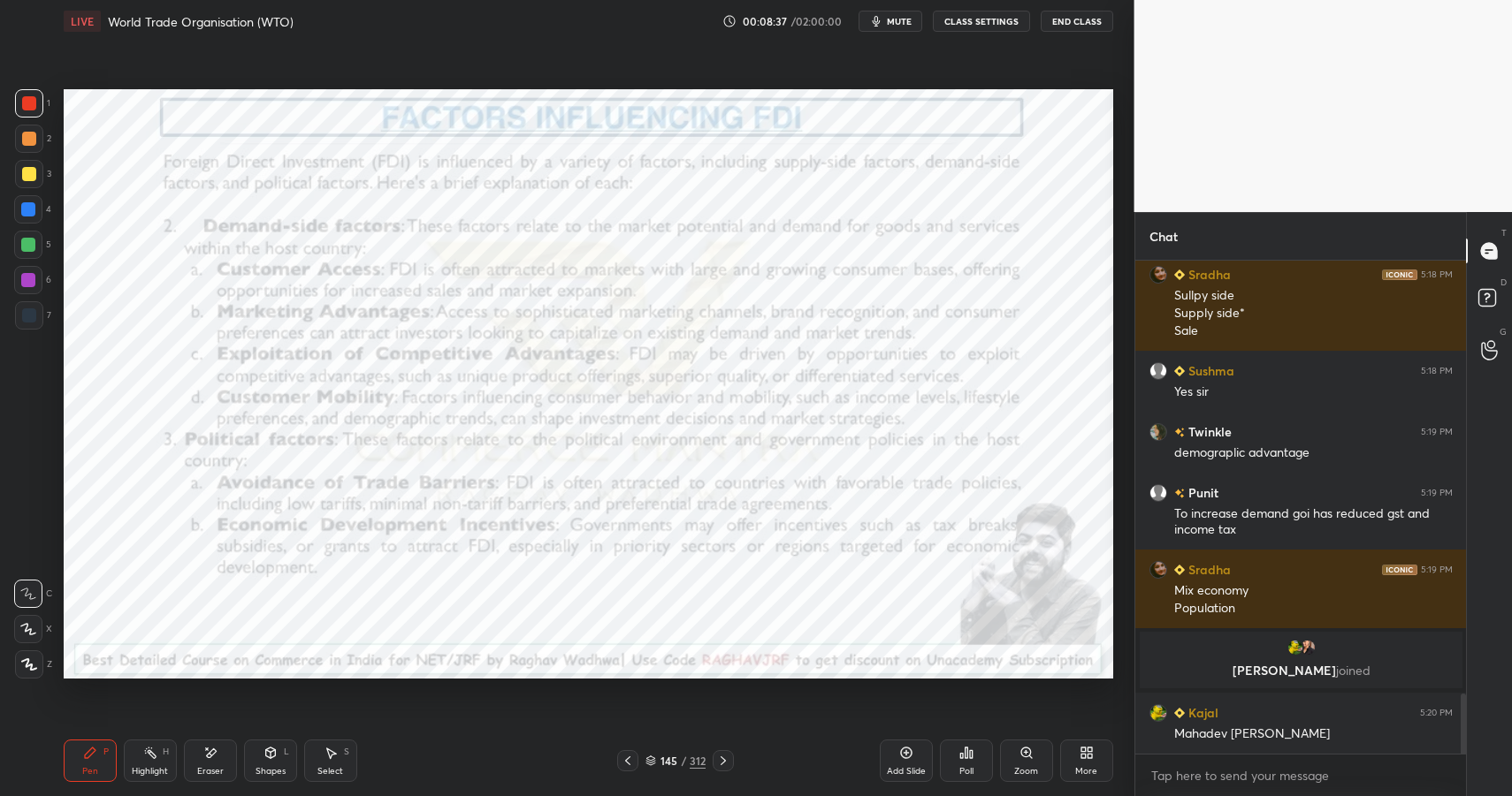
scroll to position [3567, 0]
drag, startPoint x: 218, startPoint y: 764, endPoint x: 219, endPoint y: 751, distance: 13.0
click at [213, 761] on div "Eraser" at bounding box center [210, 761] width 53 height 43
click at [79, 765] on div "Pen P" at bounding box center [90, 761] width 53 height 43
click at [89, 760] on div "Pen P" at bounding box center [90, 761] width 53 height 43
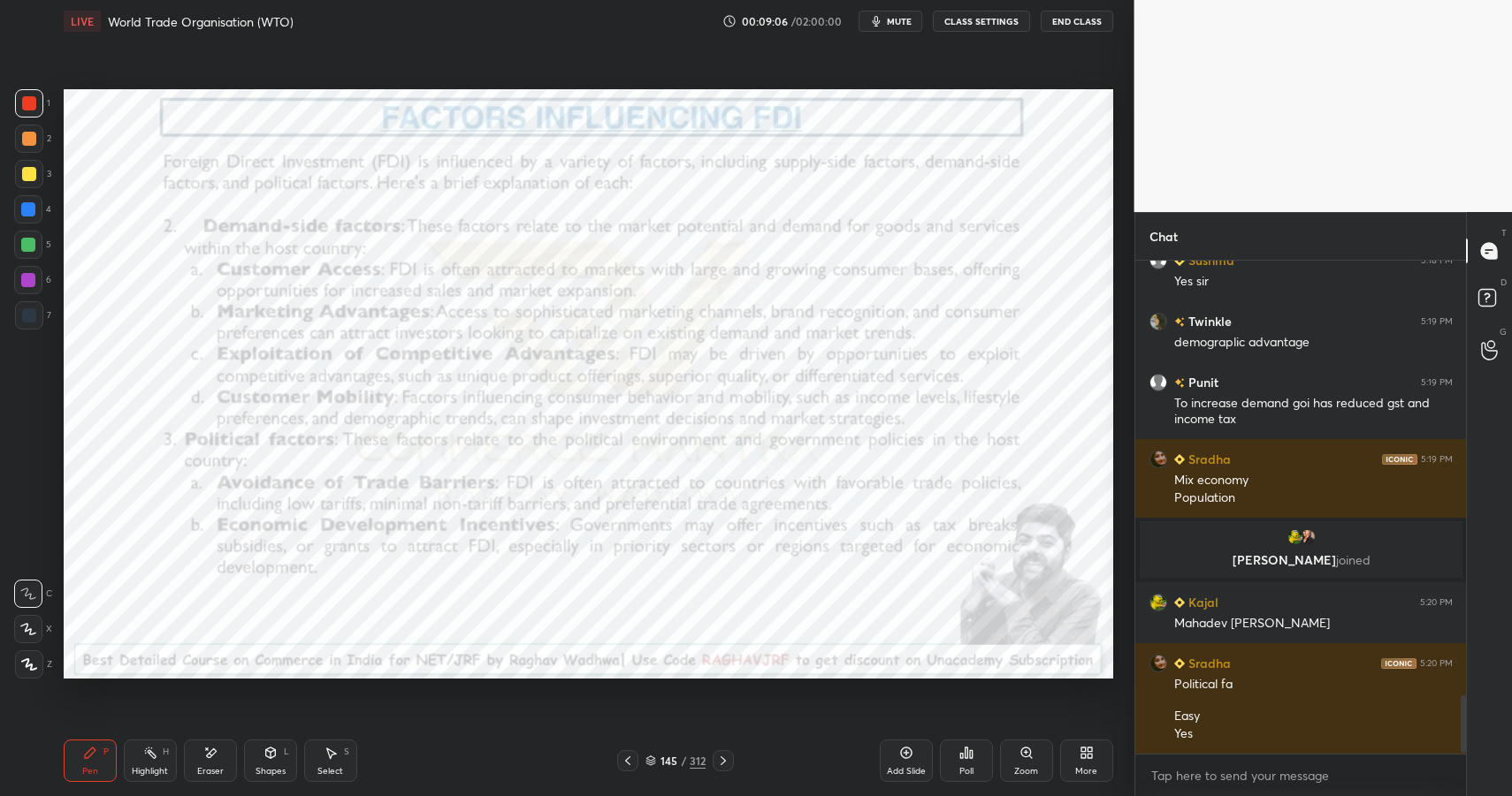
scroll to position [3738, 0]
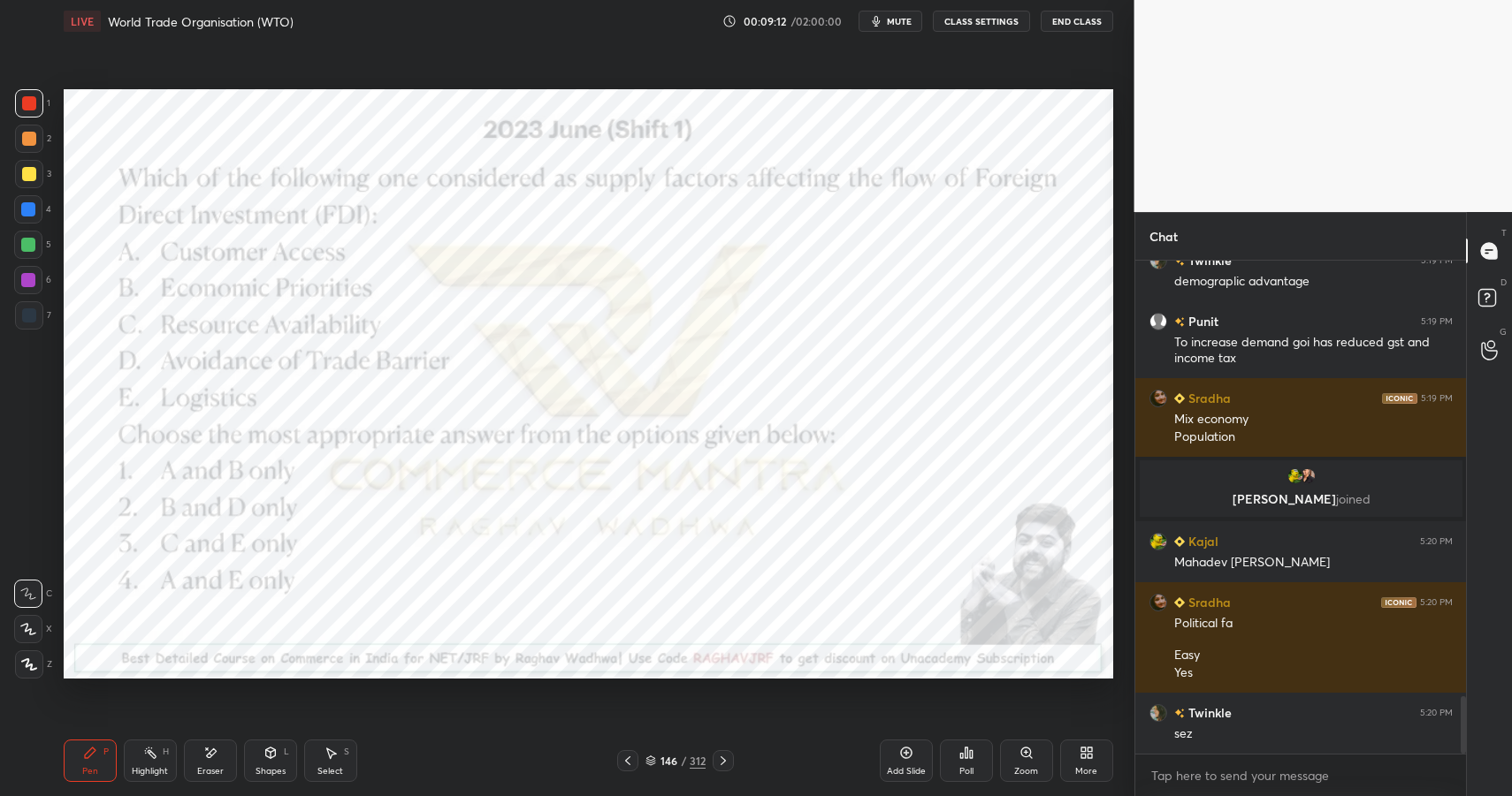
click at [156, 761] on div "Highlight H" at bounding box center [150, 761] width 53 height 43
click at [89, 757] on icon at bounding box center [90, 752] width 14 height 14
click at [92, 755] on icon at bounding box center [90, 752] width 14 height 14
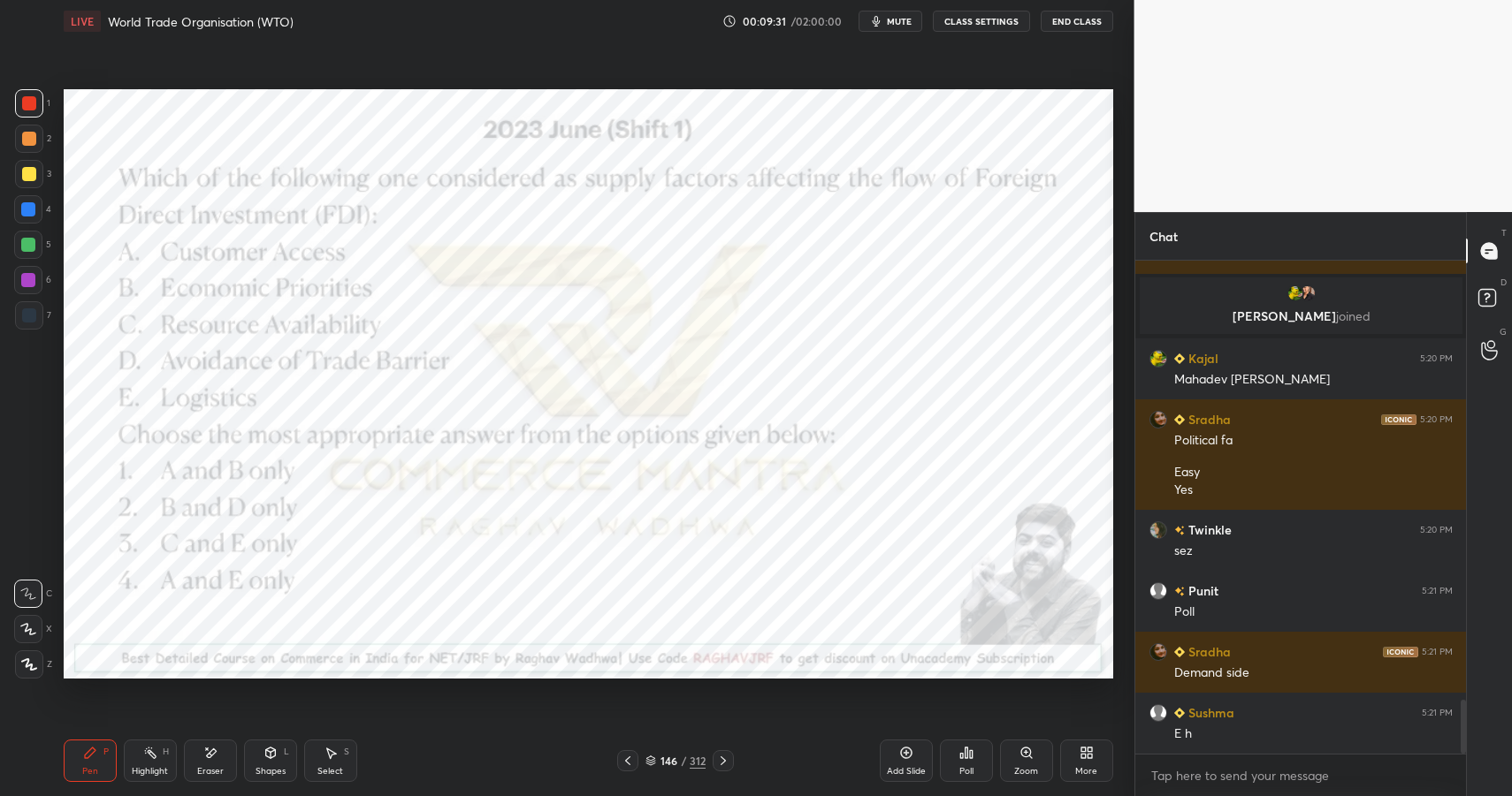
scroll to position [3982, 0]
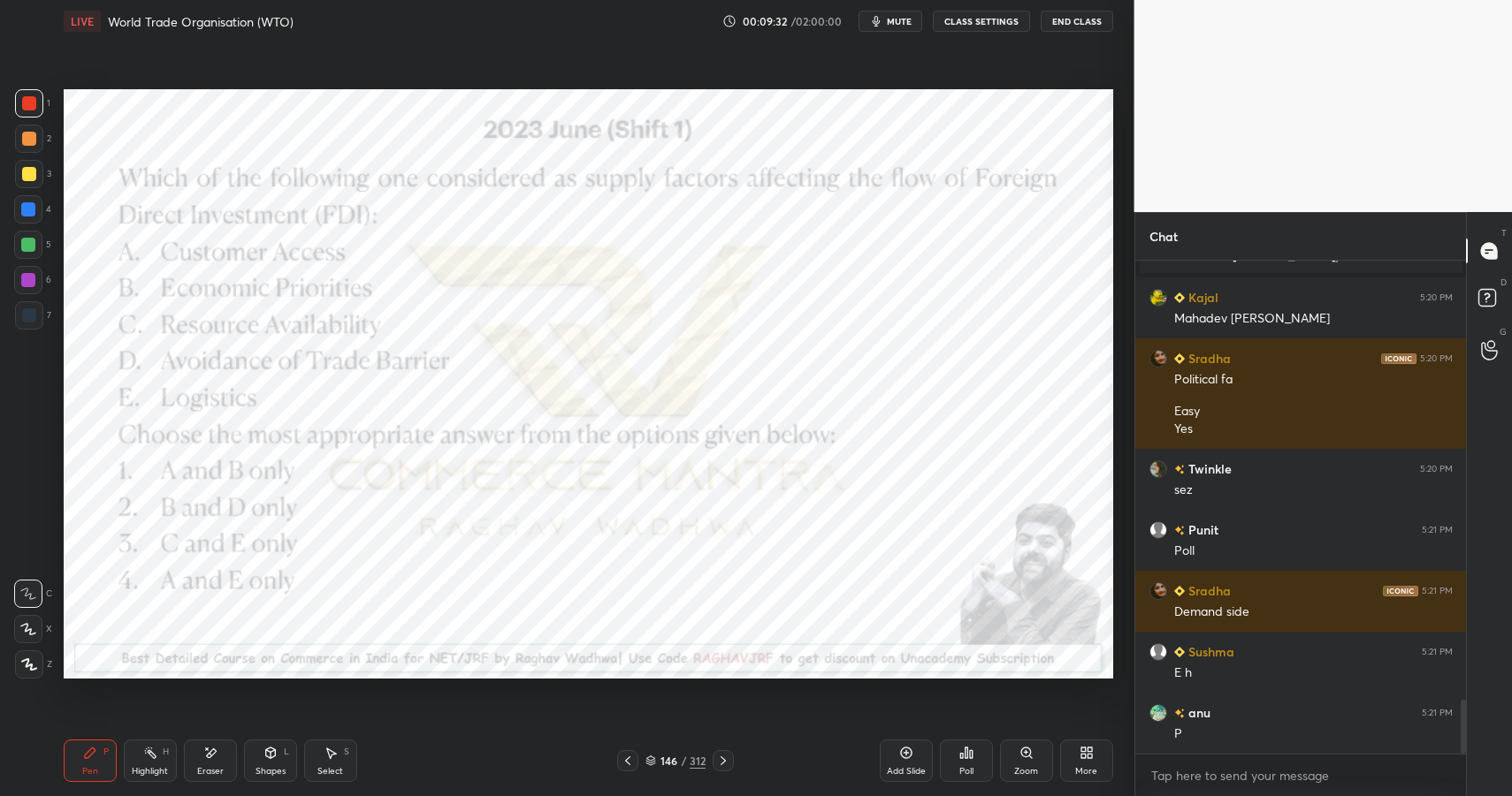
drag, startPoint x: 212, startPoint y: 750, endPoint x: 213, endPoint y: 724, distance: 26.0
click at [212, 751] on icon at bounding box center [211, 753] width 10 height 9
click at [75, 759] on div "Pen P" at bounding box center [90, 761] width 53 height 43
drag, startPoint x: 76, startPoint y: 760, endPoint x: 100, endPoint y: 708, distance: 57.3
click at [76, 760] on div "Pen P" at bounding box center [90, 761] width 53 height 43
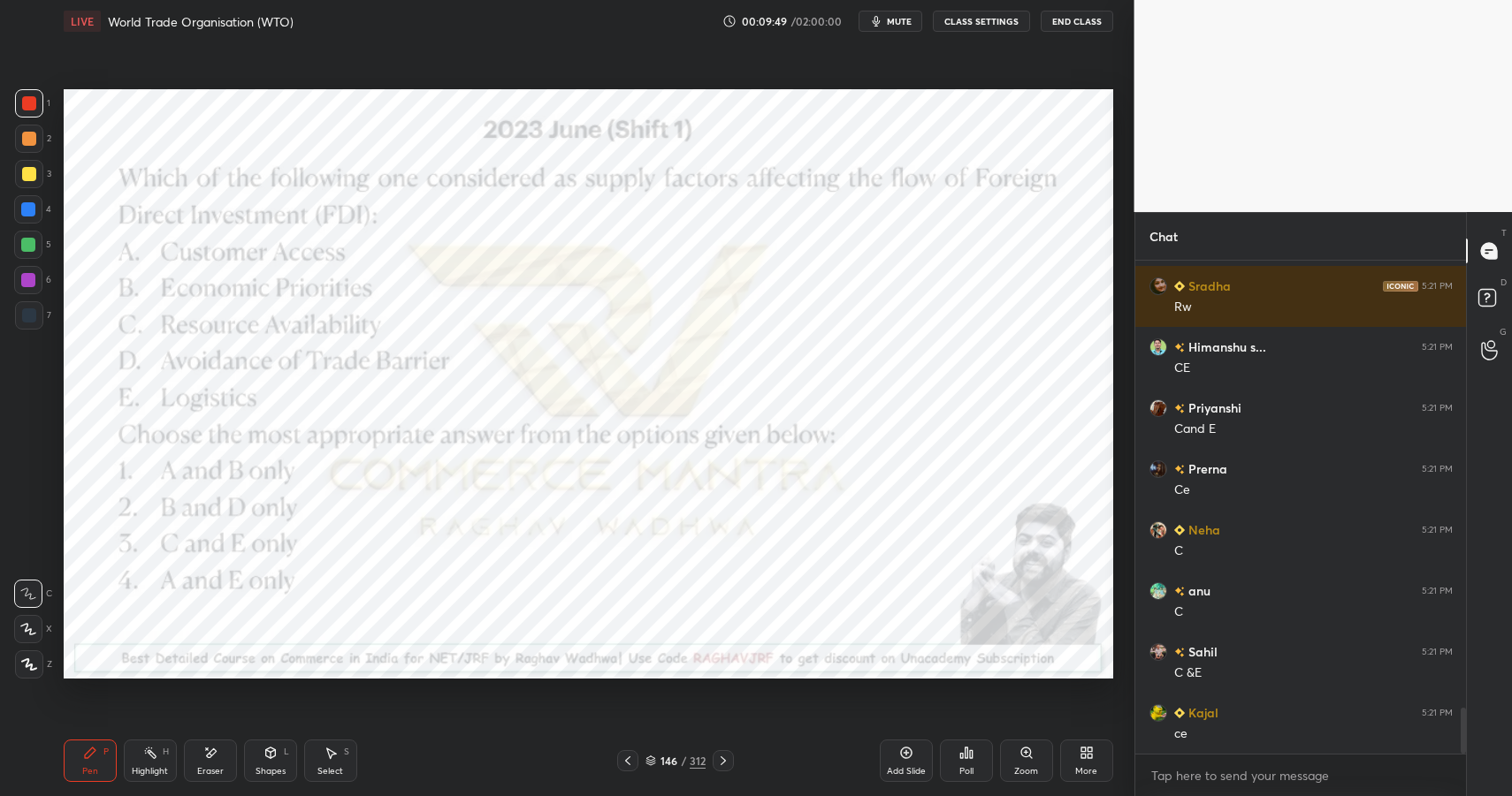
scroll to position [4775, 0]
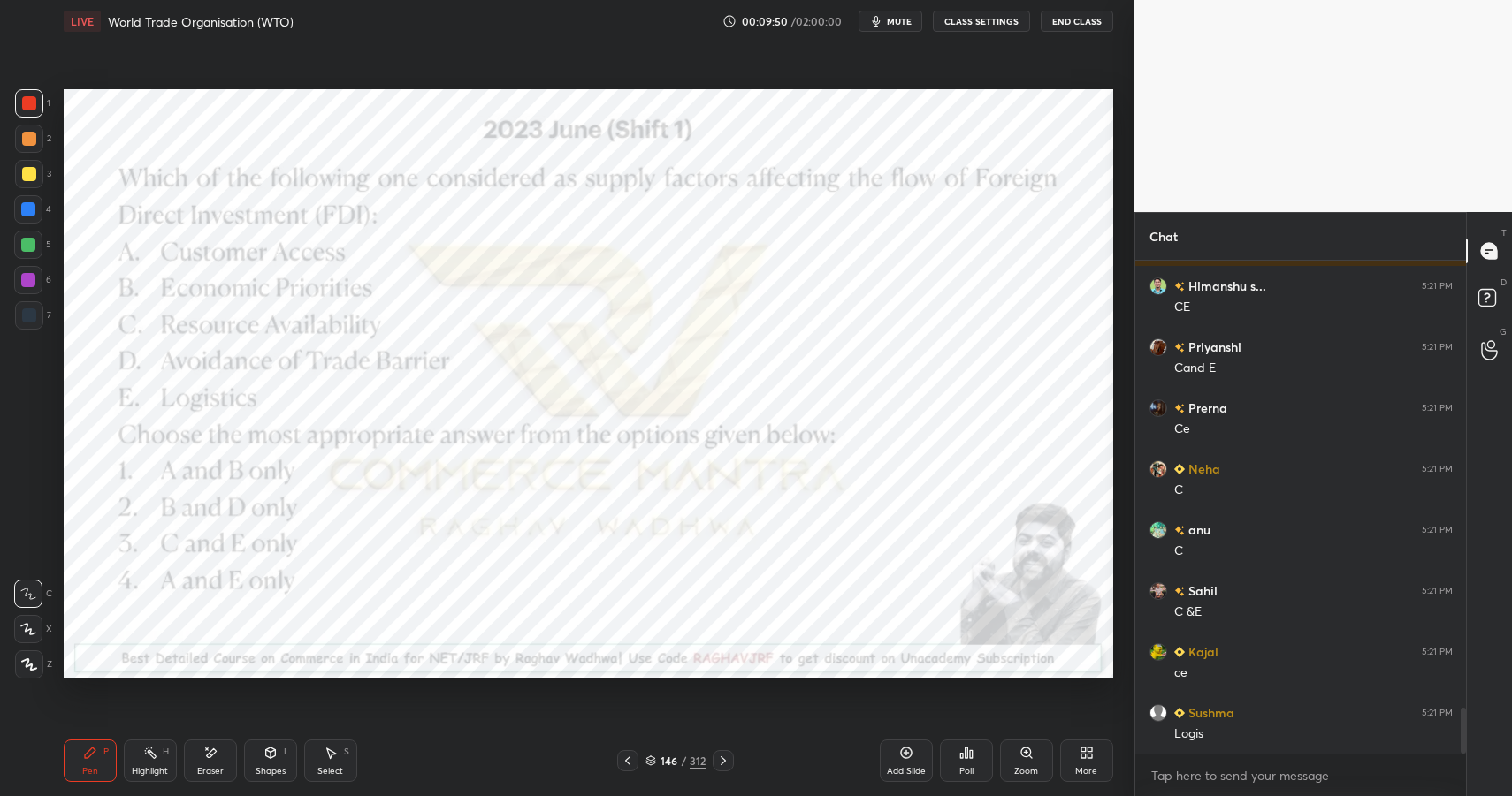
click at [679, 755] on div "146 / 312" at bounding box center [675, 761] width 60 height 16
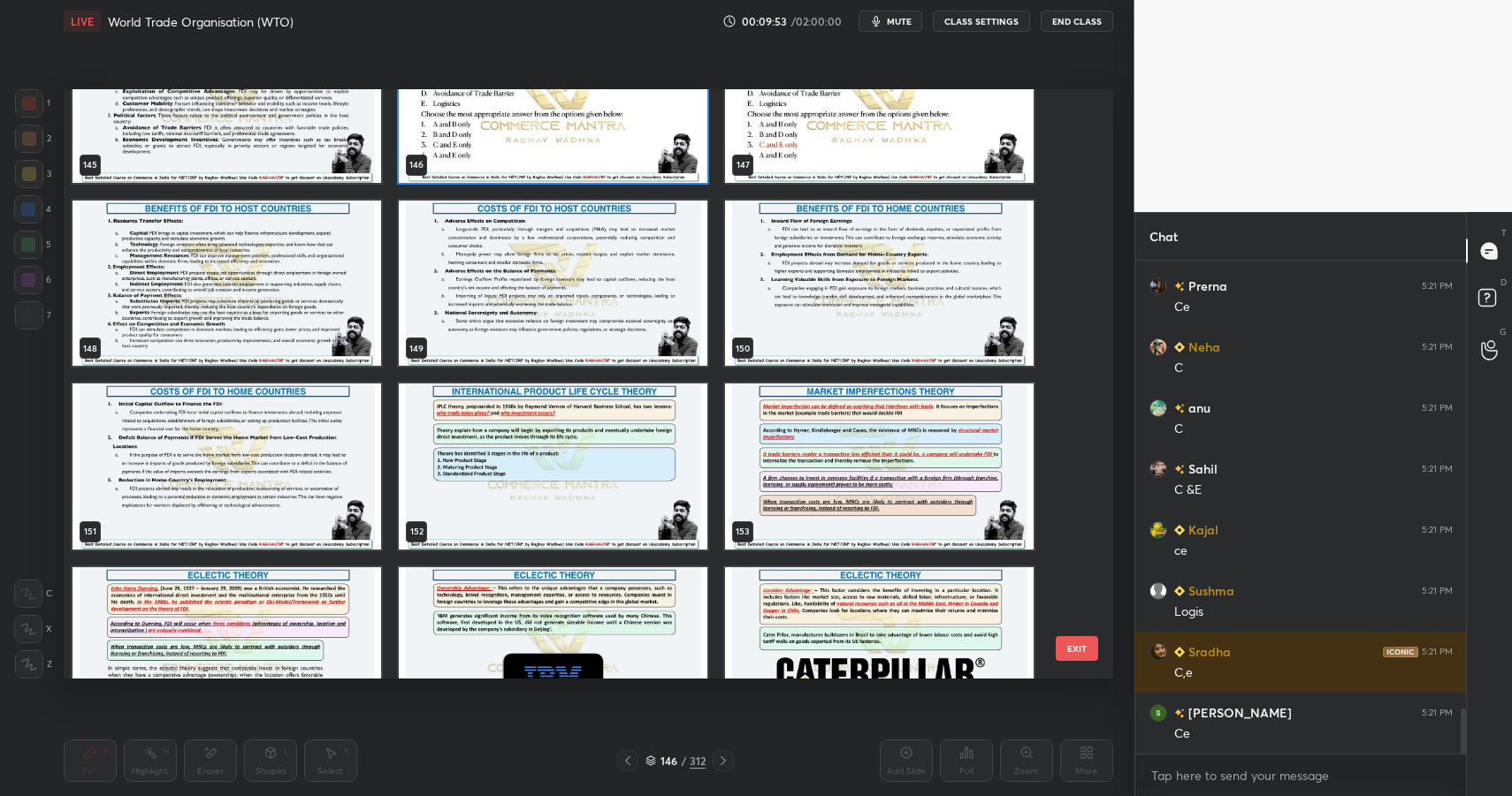
scroll to position [4958, 0]
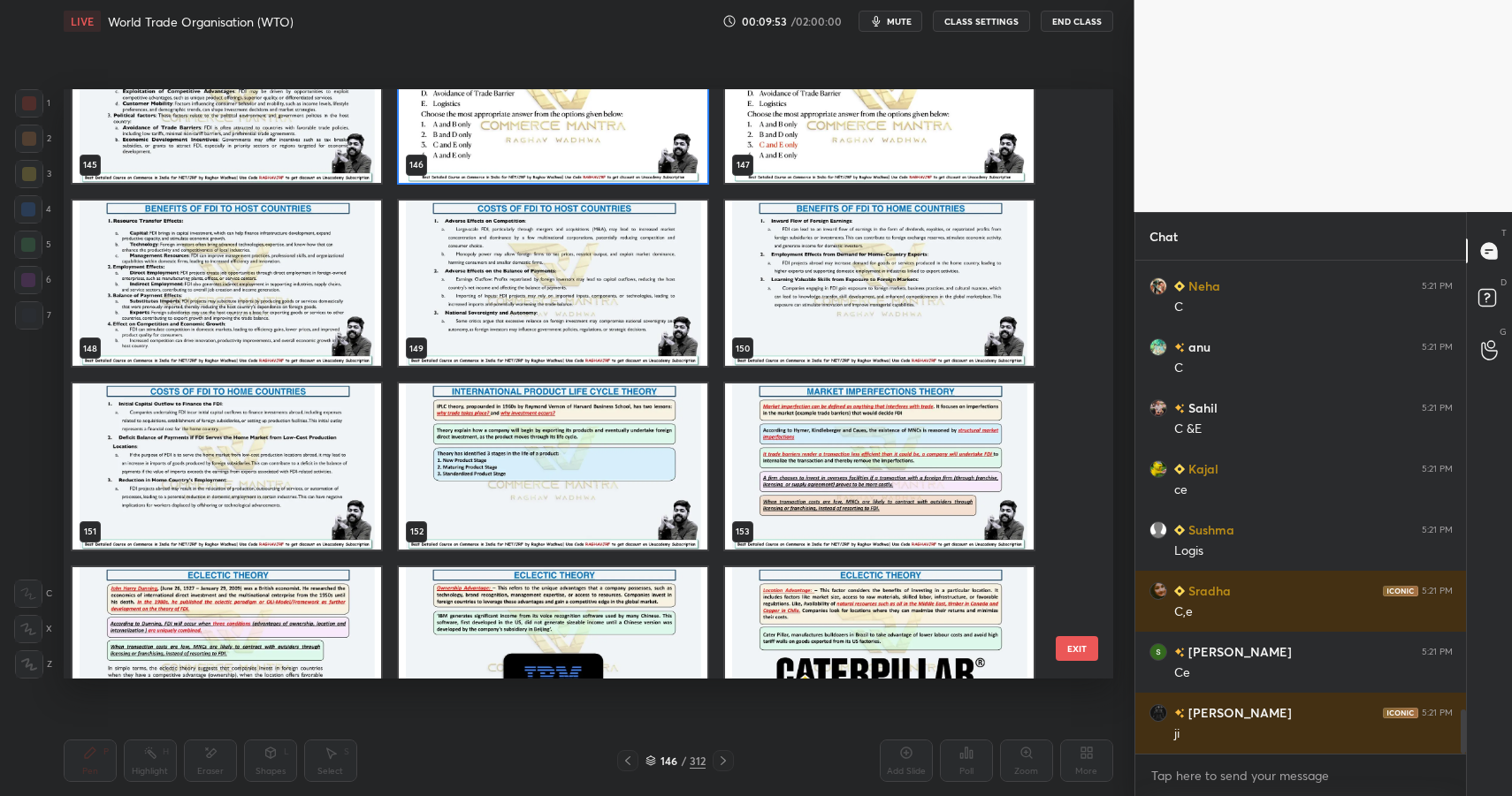
click at [282, 289] on img "grid" at bounding box center [226, 283] width 308 height 167
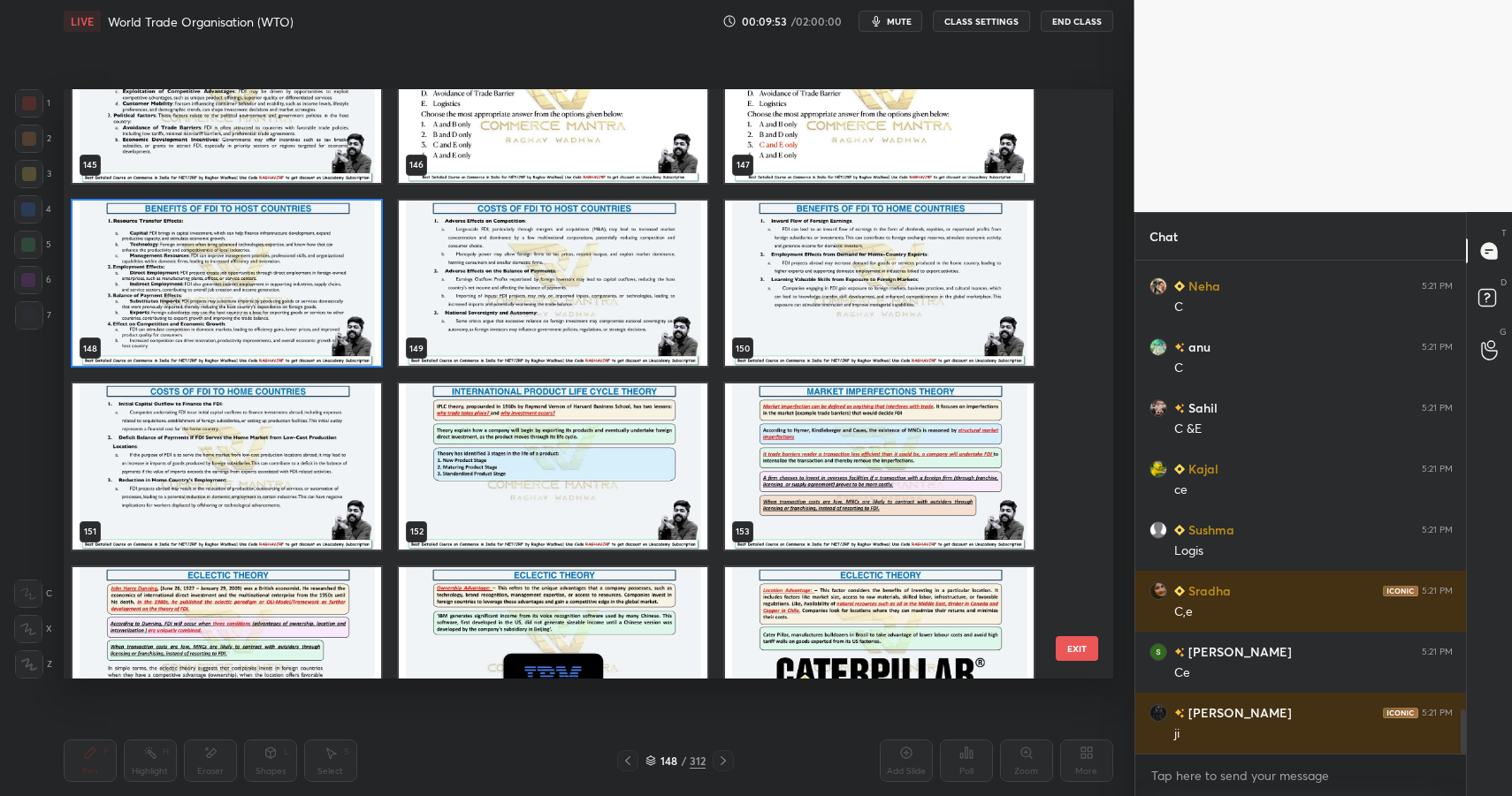
click at [282, 289] on img "grid" at bounding box center [226, 283] width 308 height 167
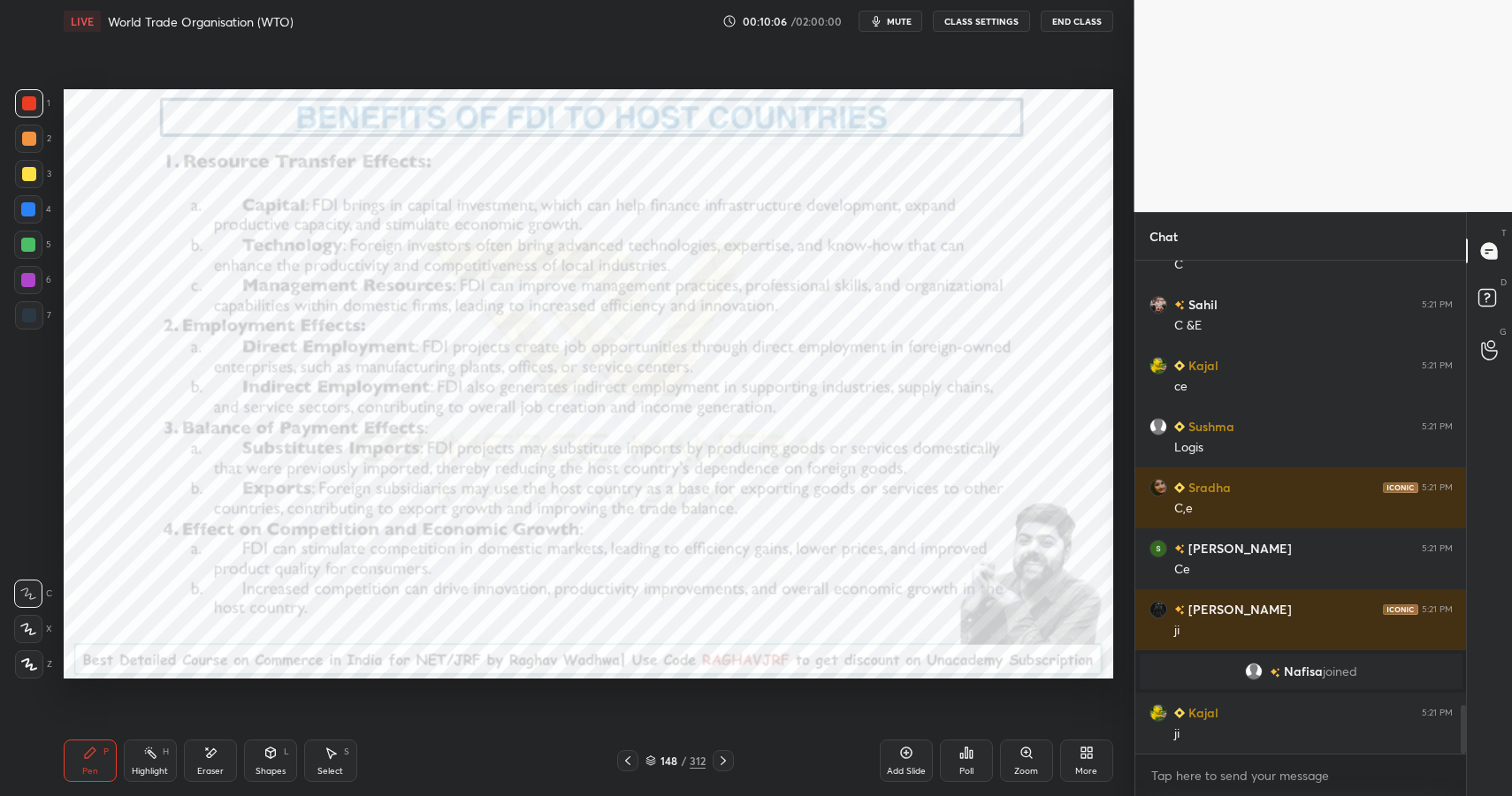
scroll to position [4524, 0]
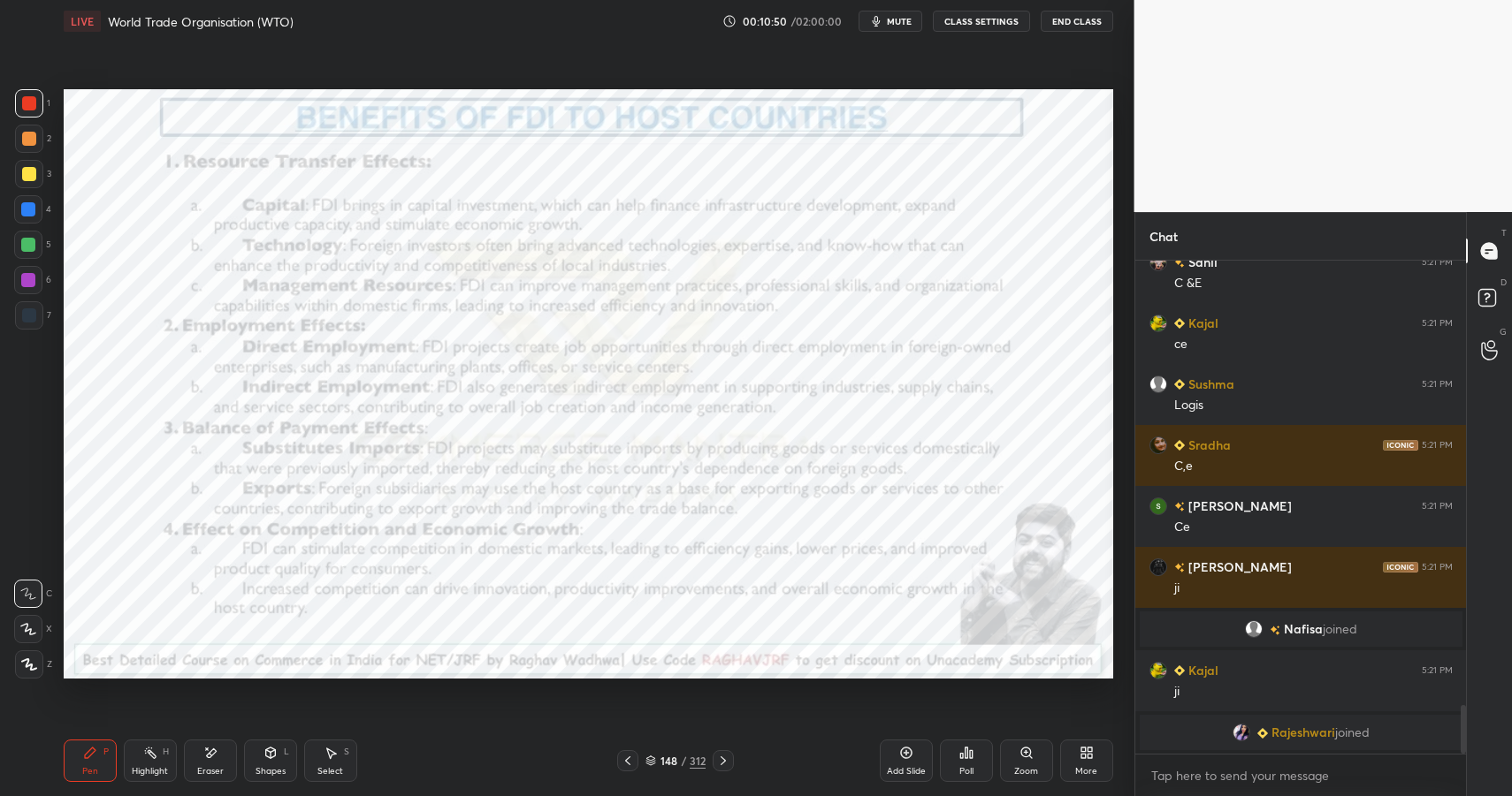
click at [21, 205] on div at bounding box center [28, 209] width 14 height 14
drag, startPoint x: 23, startPoint y: 206, endPoint x: 34, endPoint y: 204, distance: 11.2
click at [29, 206] on div at bounding box center [28, 209] width 14 height 14
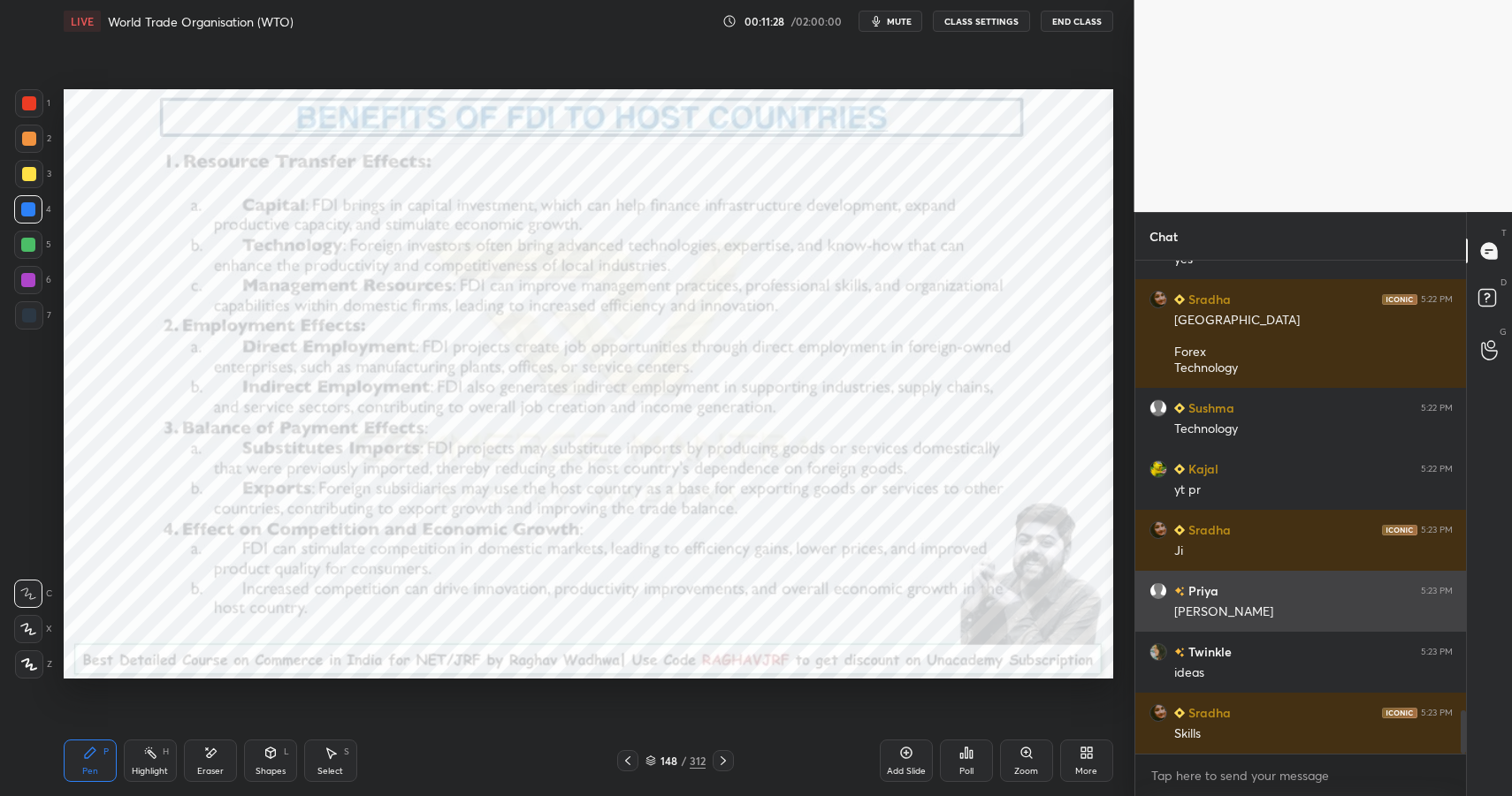
scroll to position [5165, 0]
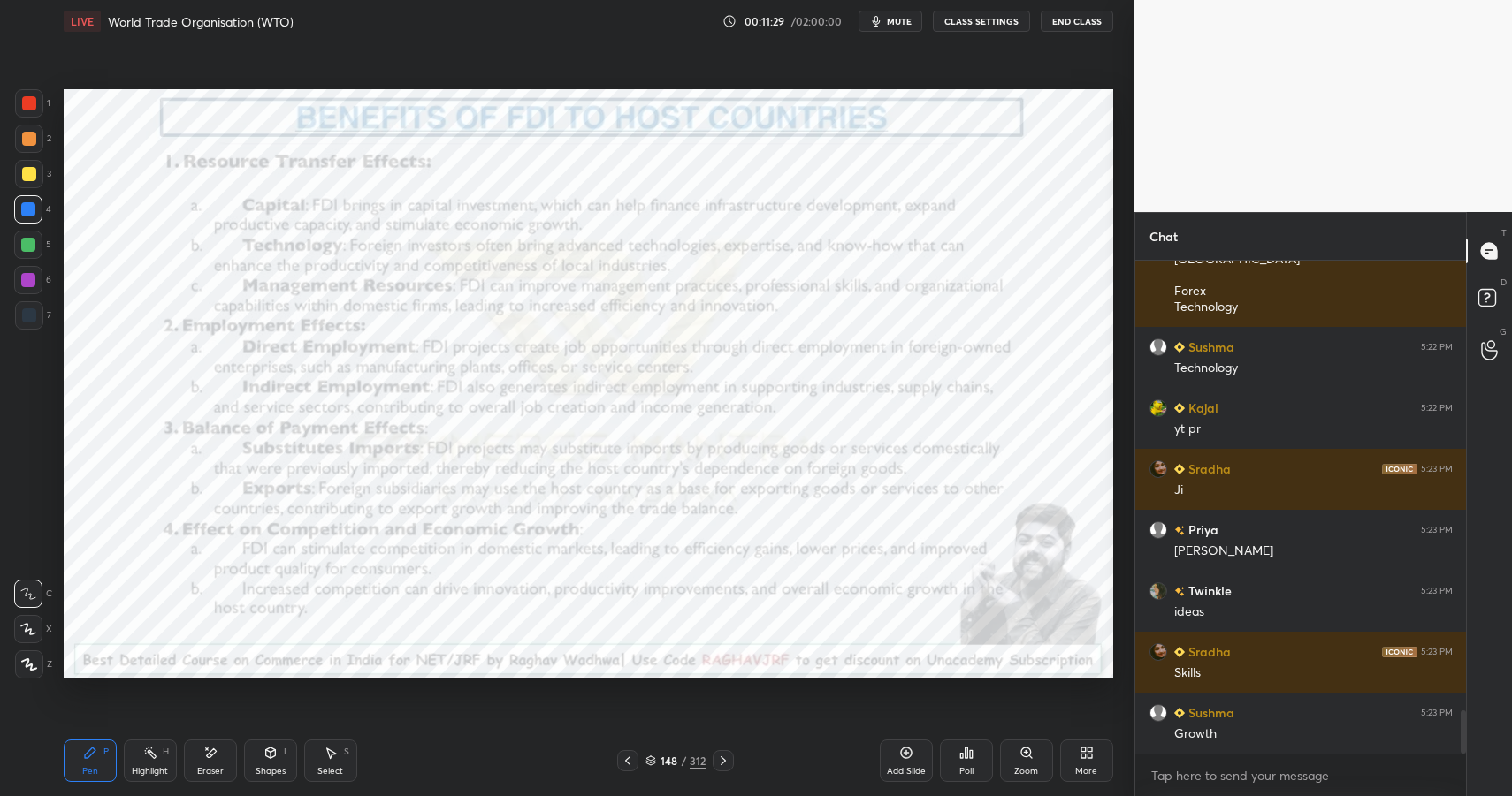
click at [198, 734] on div "Pen P Highlight H Eraser Shapes L Select S 148 / 312 Add Slide Poll Zoom More" at bounding box center [589, 761] width 1050 height 70
click at [87, 755] on icon at bounding box center [90, 752] width 10 height 10
click at [94, 757] on icon at bounding box center [90, 752] width 14 height 14
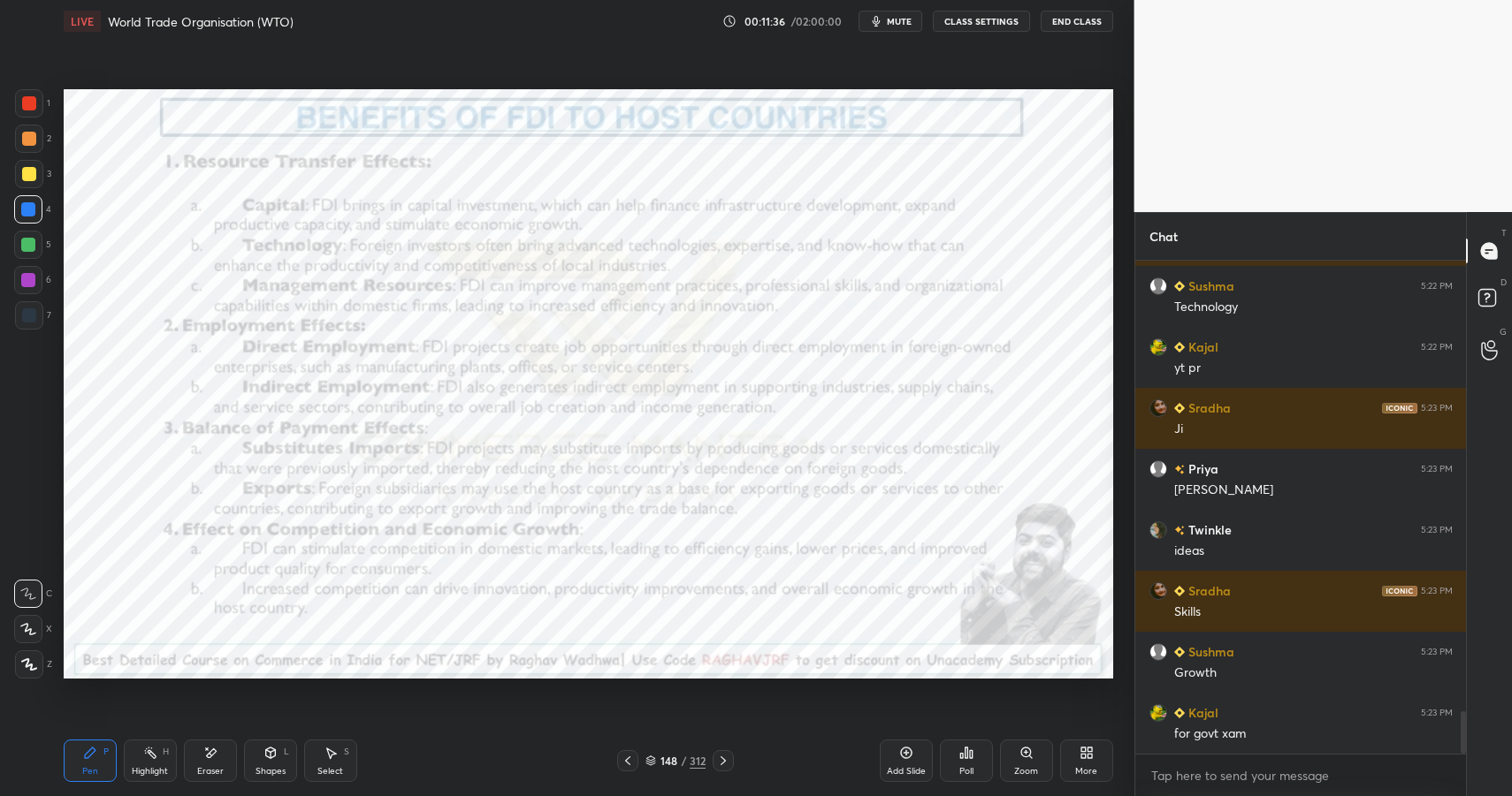
click at [33, 113] on div at bounding box center [29, 103] width 29 height 29
click at [17, 208] on div at bounding box center [28, 209] width 29 height 29
click at [21, 205] on div at bounding box center [28, 209] width 14 height 14
click at [158, 759] on div "Highlight H" at bounding box center [150, 761] width 53 height 43
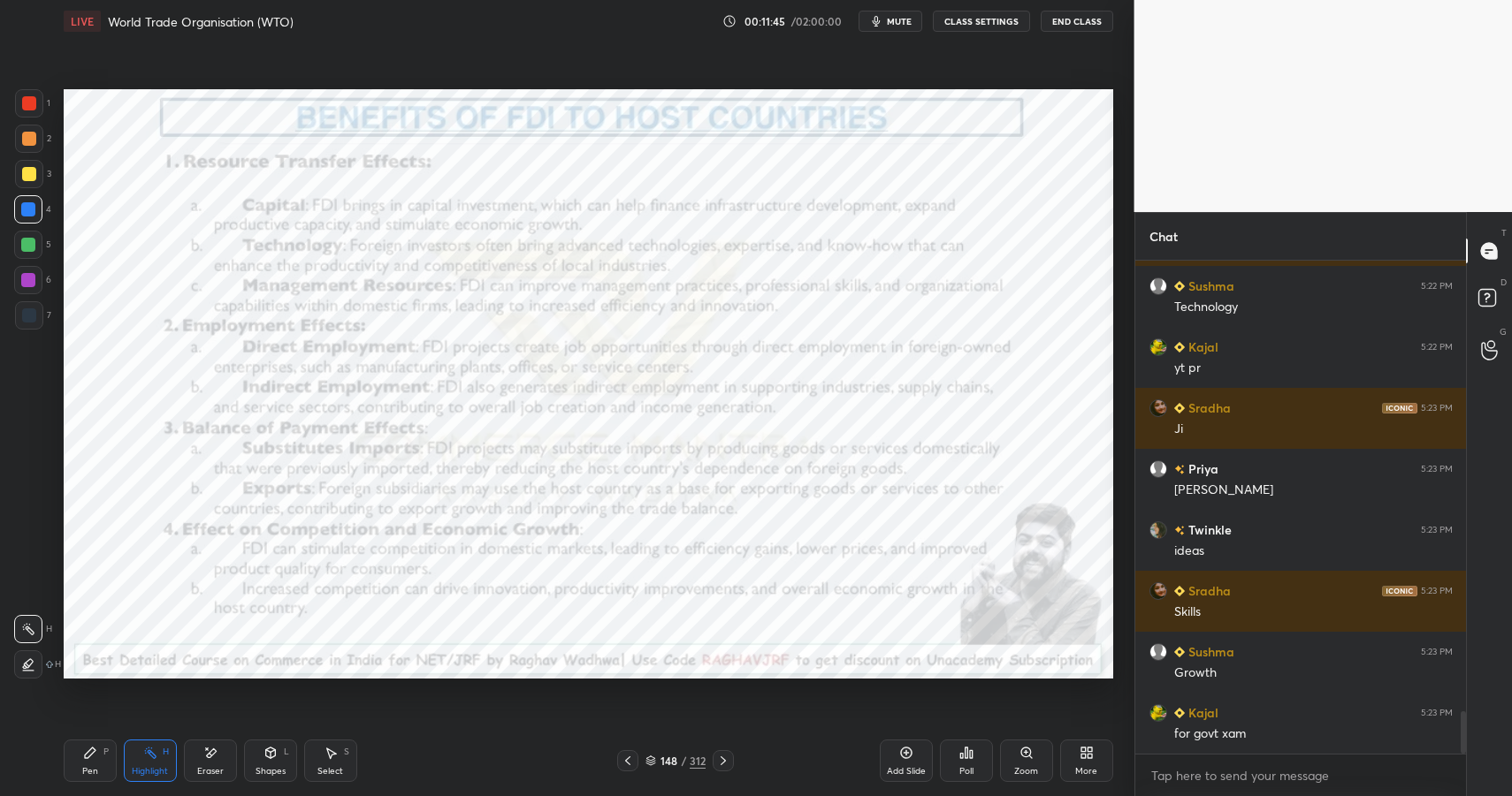
click at [156, 755] on icon at bounding box center [150, 752] width 14 height 14
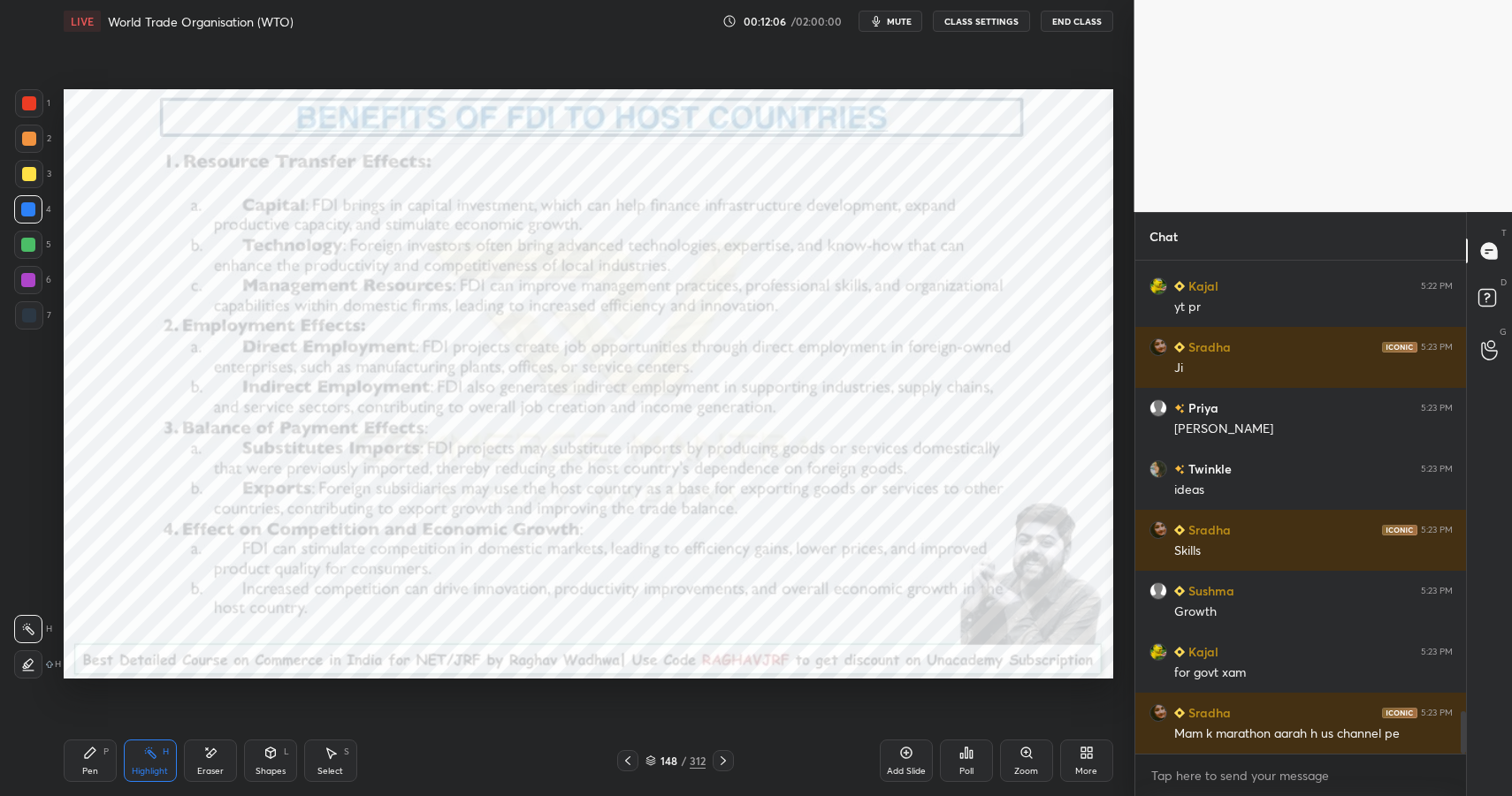
scroll to position [5329, 0]
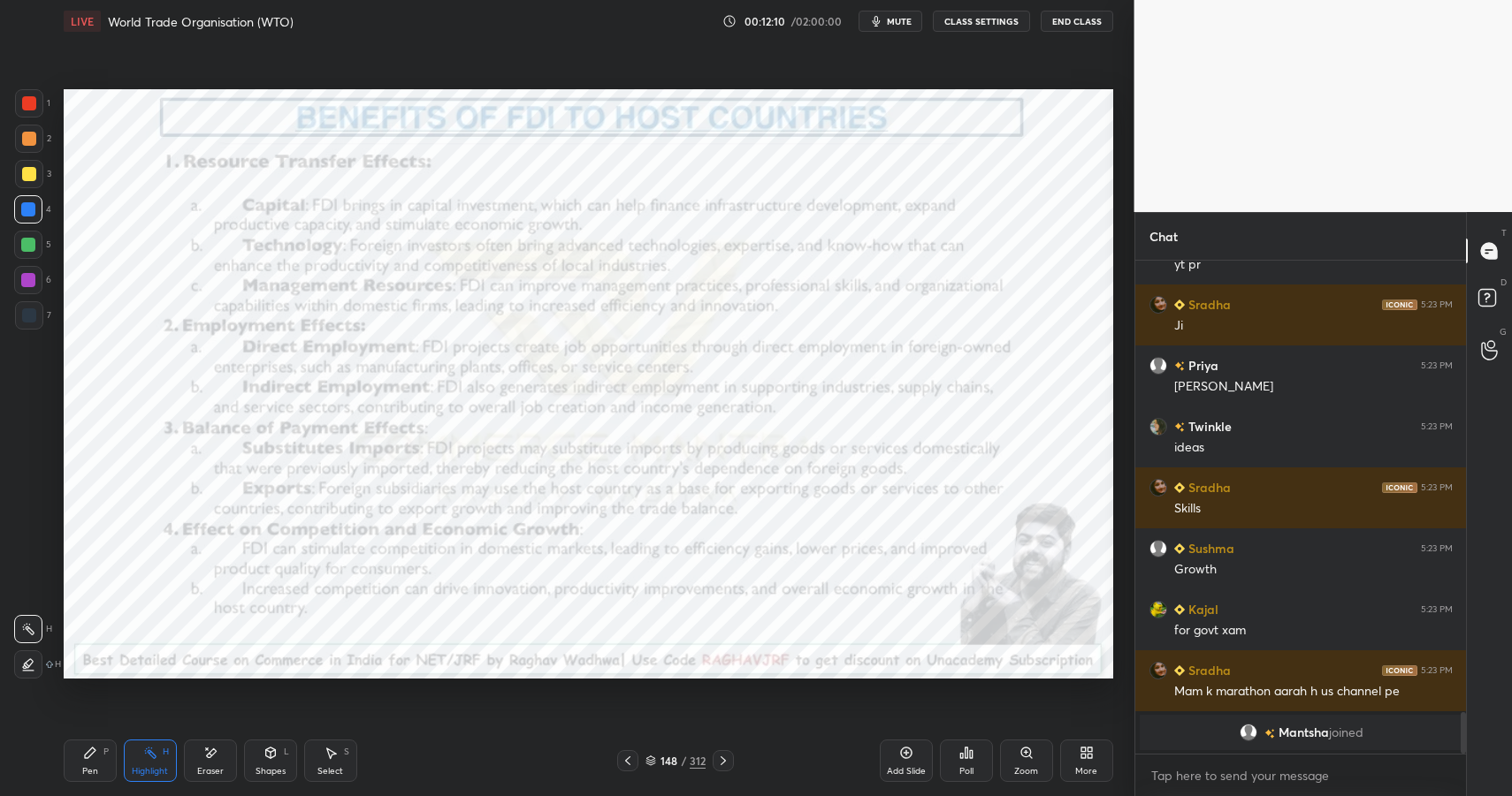
click at [100, 756] on div "Pen P" at bounding box center [90, 761] width 53 height 43
click at [105, 765] on div "Pen P" at bounding box center [90, 761] width 53 height 43
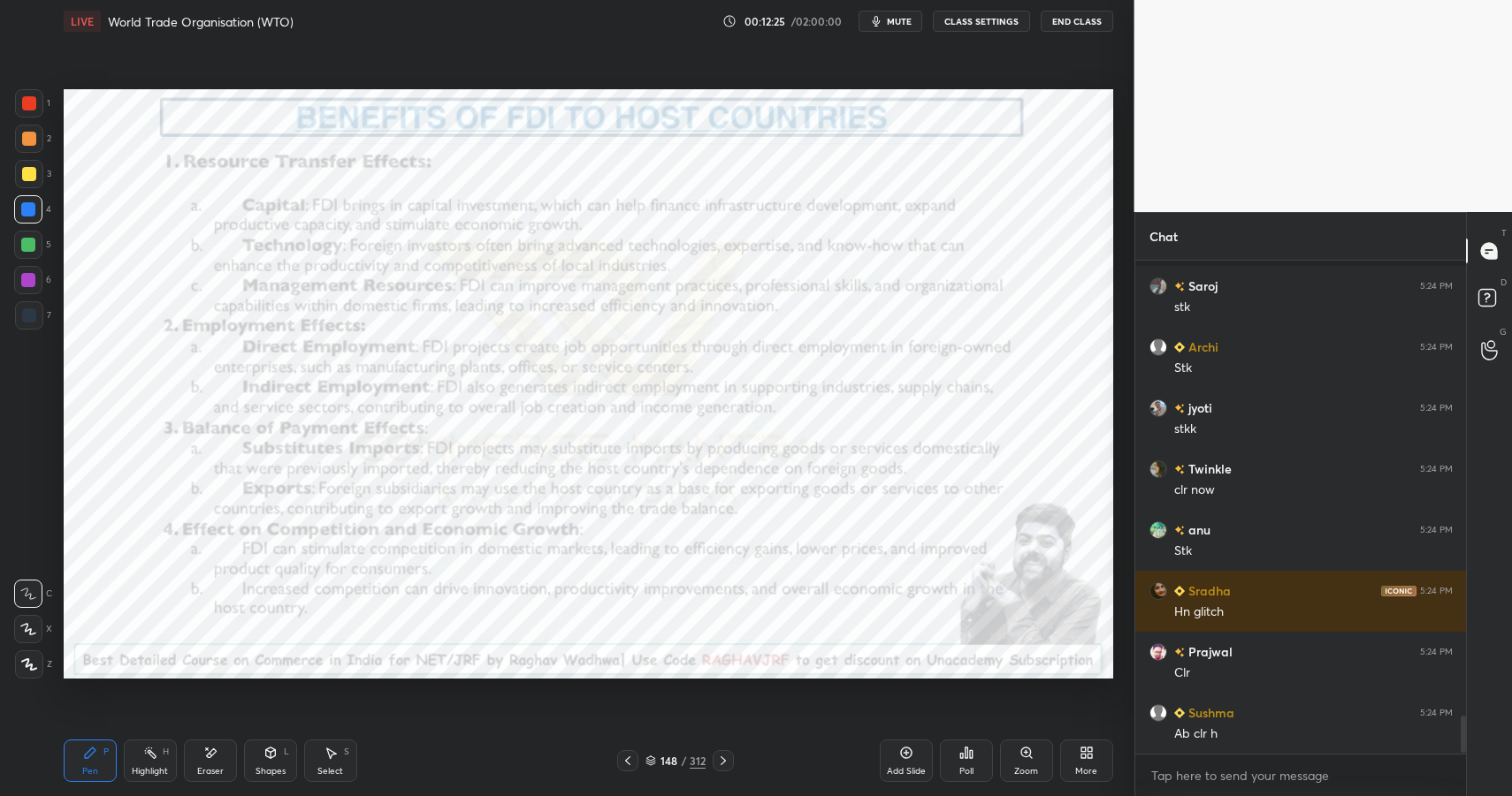
scroll to position [5992, 0]
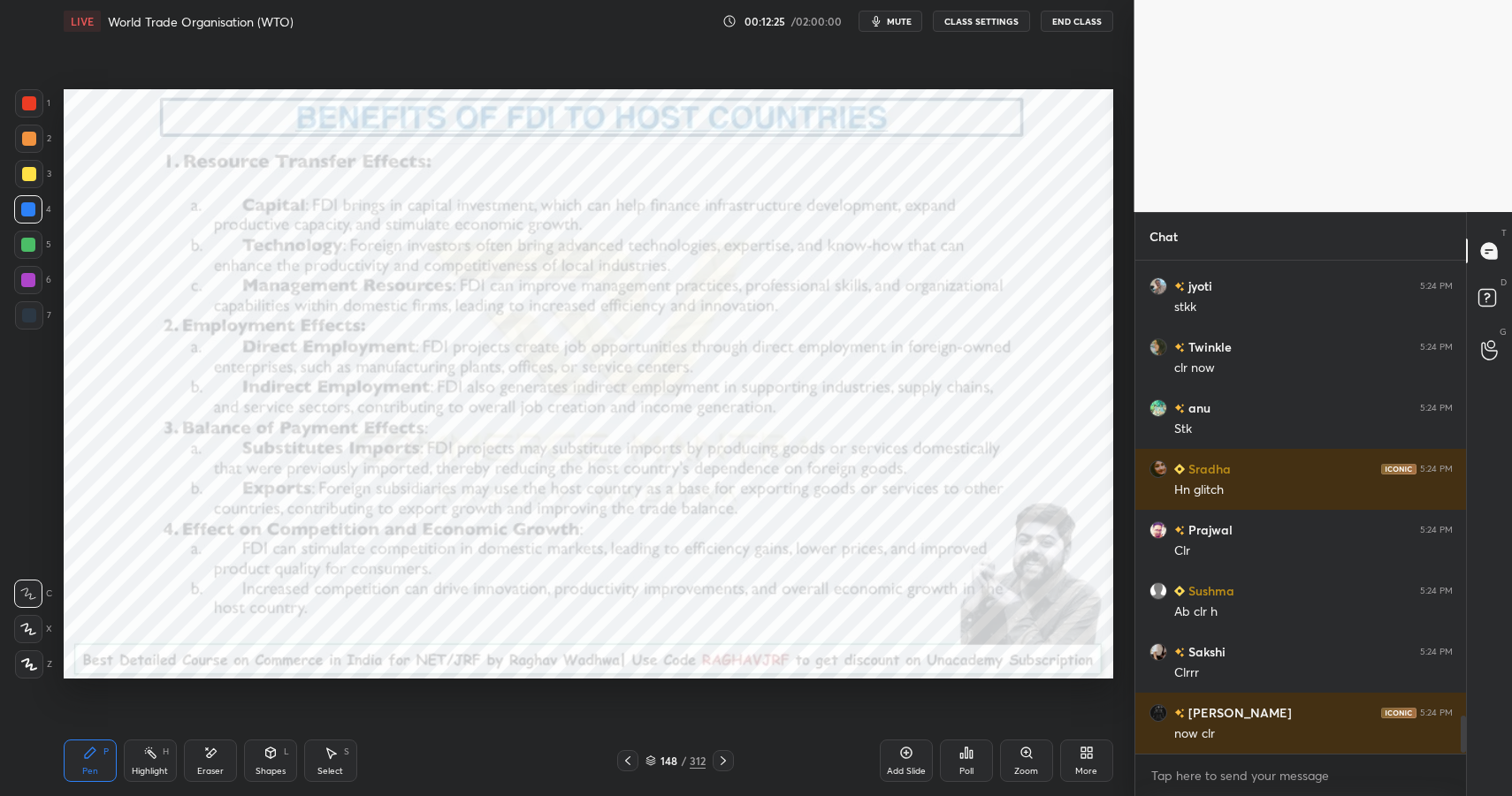
click at [21, 110] on div at bounding box center [29, 103] width 29 height 29
click at [21, 109] on div at bounding box center [29, 103] width 29 height 29
click at [29, 110] on div at bounding box center [29, 103] width 29 height 29
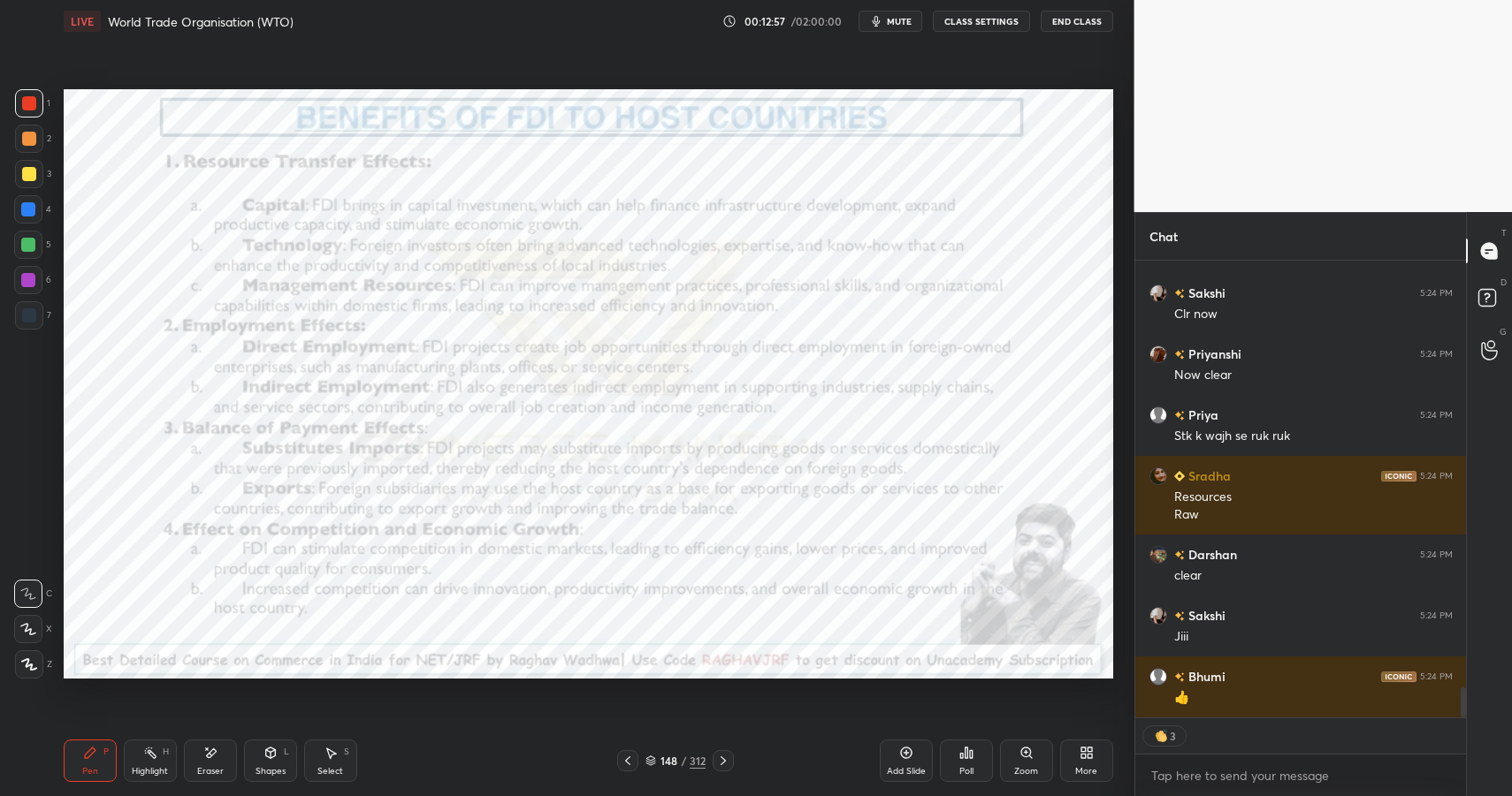
scroll to position [6420, 0]
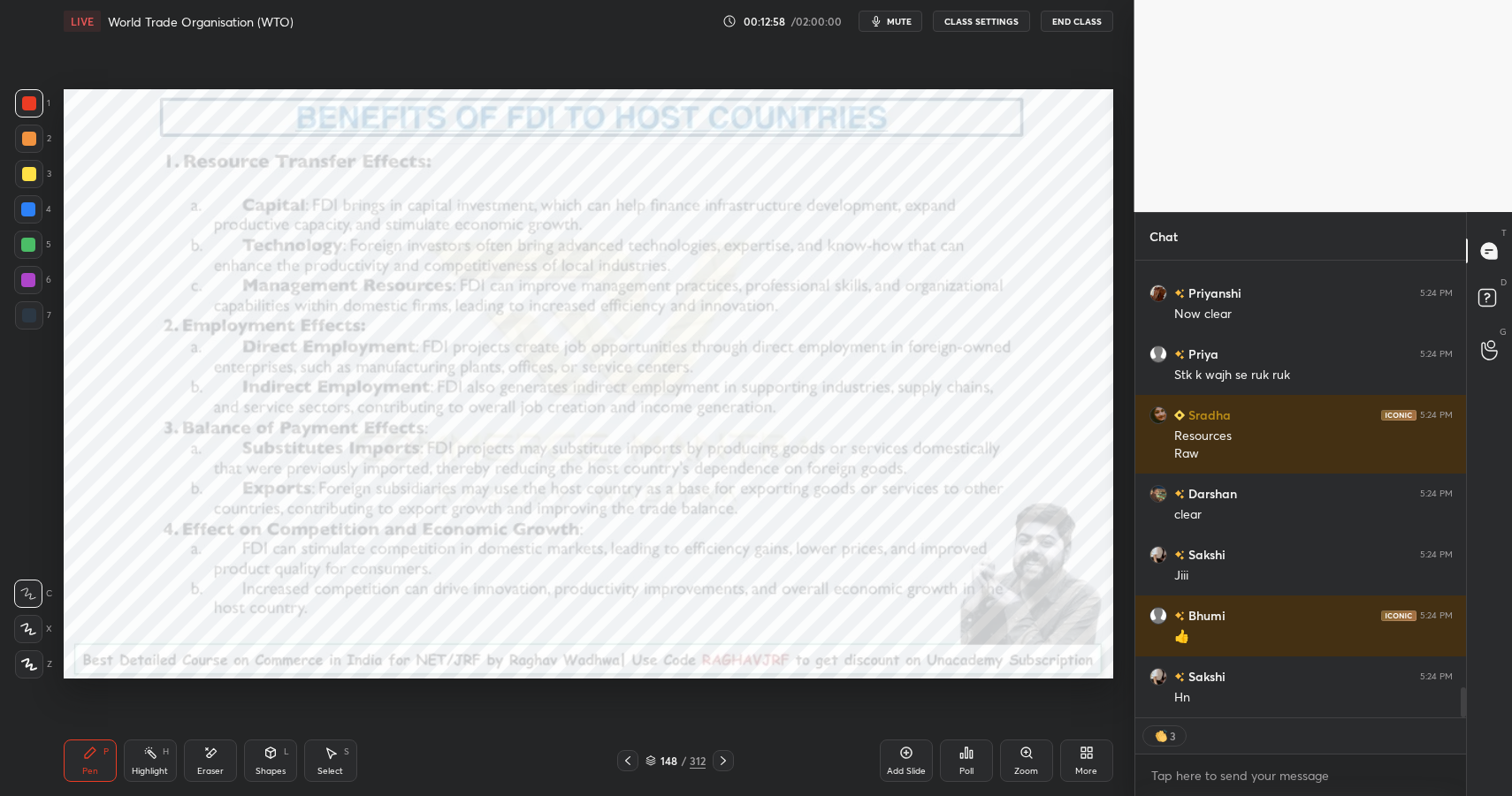
click at [28, 214] on div at bounding box center [28, 209] width 14 height 14
click at [30, 206] on div at bounding box center [28, 209] width 14 height 14
click at [21, 208] on div at bounding box center [28, 209] width 14 height 14
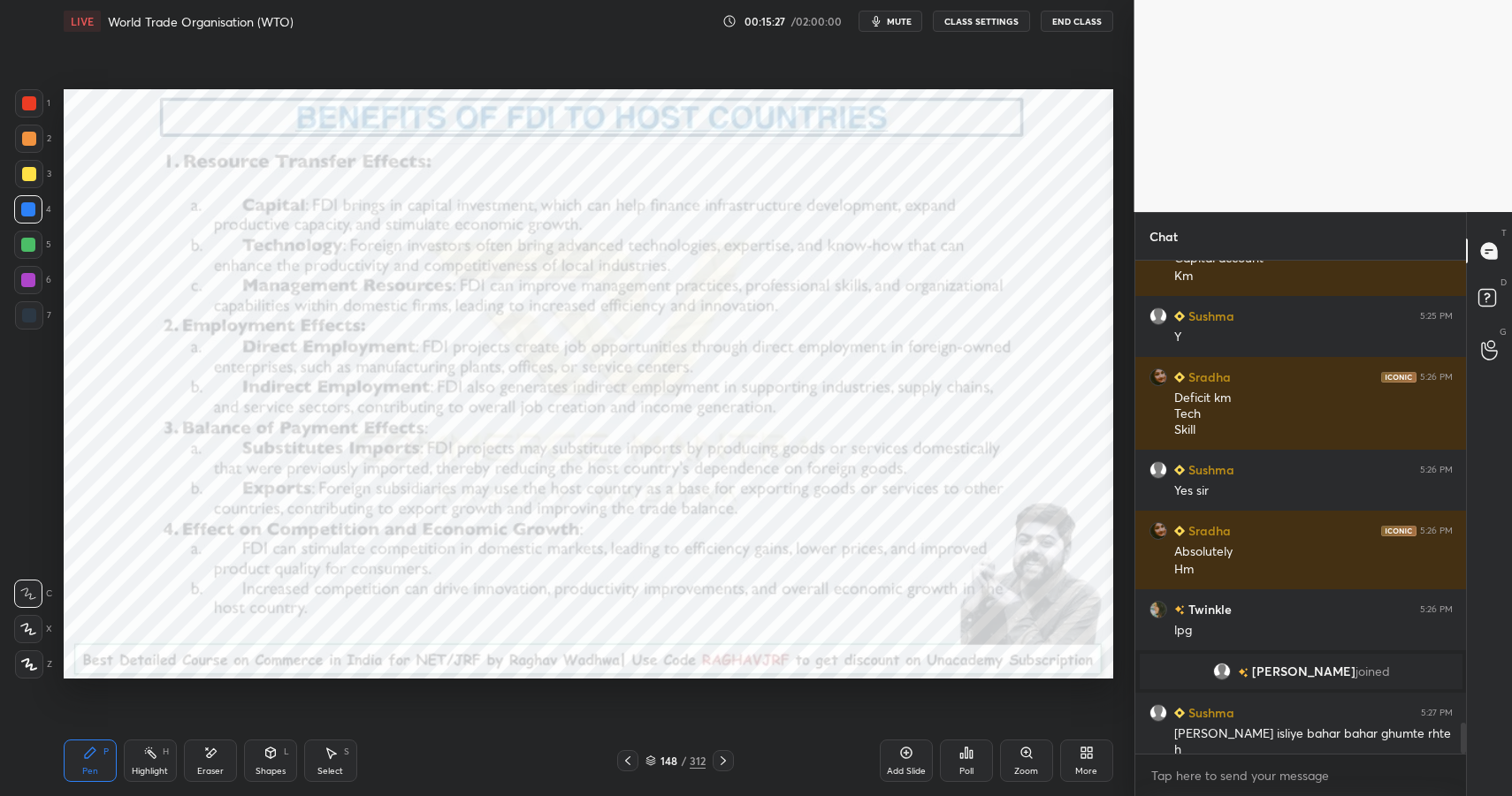
scroll to position [7289, 0]
drag, startPoint x: 205, startPoint y: 754, endPoint x: 202, endPoint y: 742, distance: 12.4
click at [205, 754] on icon at bounding box center [210, 753] width 14 height 15
click at [96, 762] on div "Pen P" at bounding box center [90, 761] width 53 height 43
click at [34, 117] on div "1" at bounding box center [32, 106] width 35 height 35
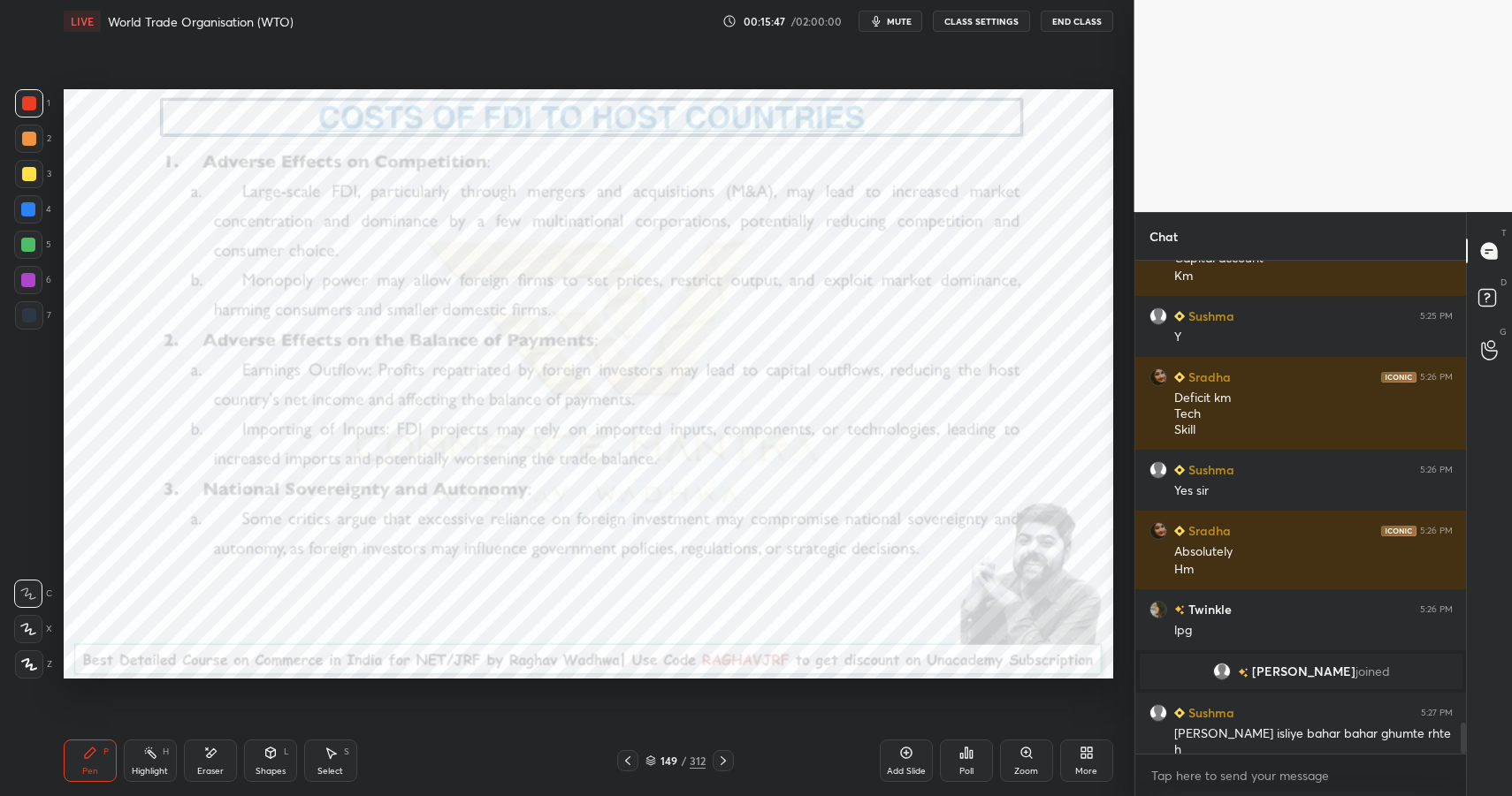
click at [29, 112] on div at bounding box center [29, 103] width 29 height 29
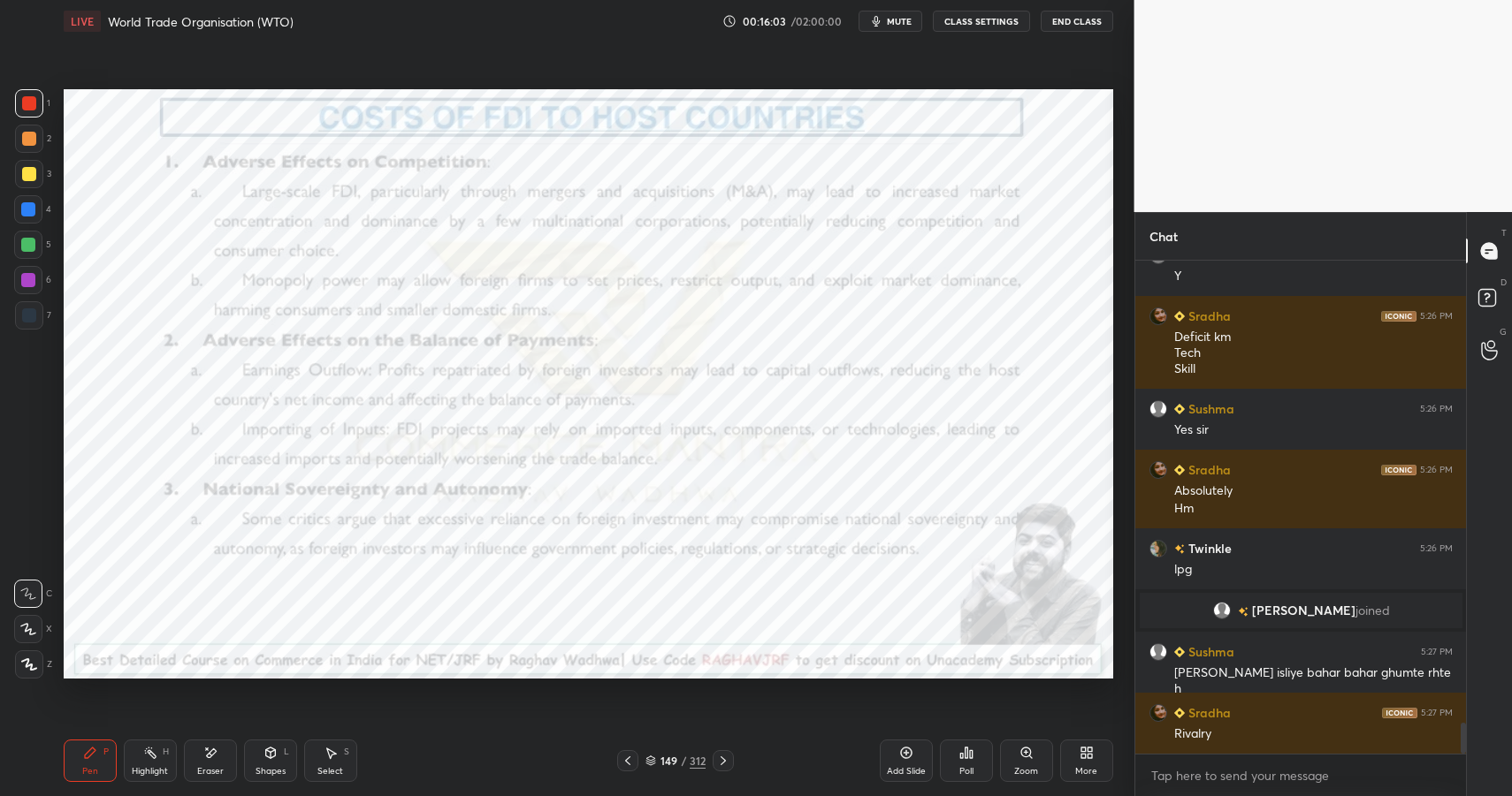
click at [144, 779] on div "Highlight H" at bounding box center [150, 761] width 53 height 43
click at [144, 762] on div "Highlight H" at bounding box center [150, 761] width 53 height 43
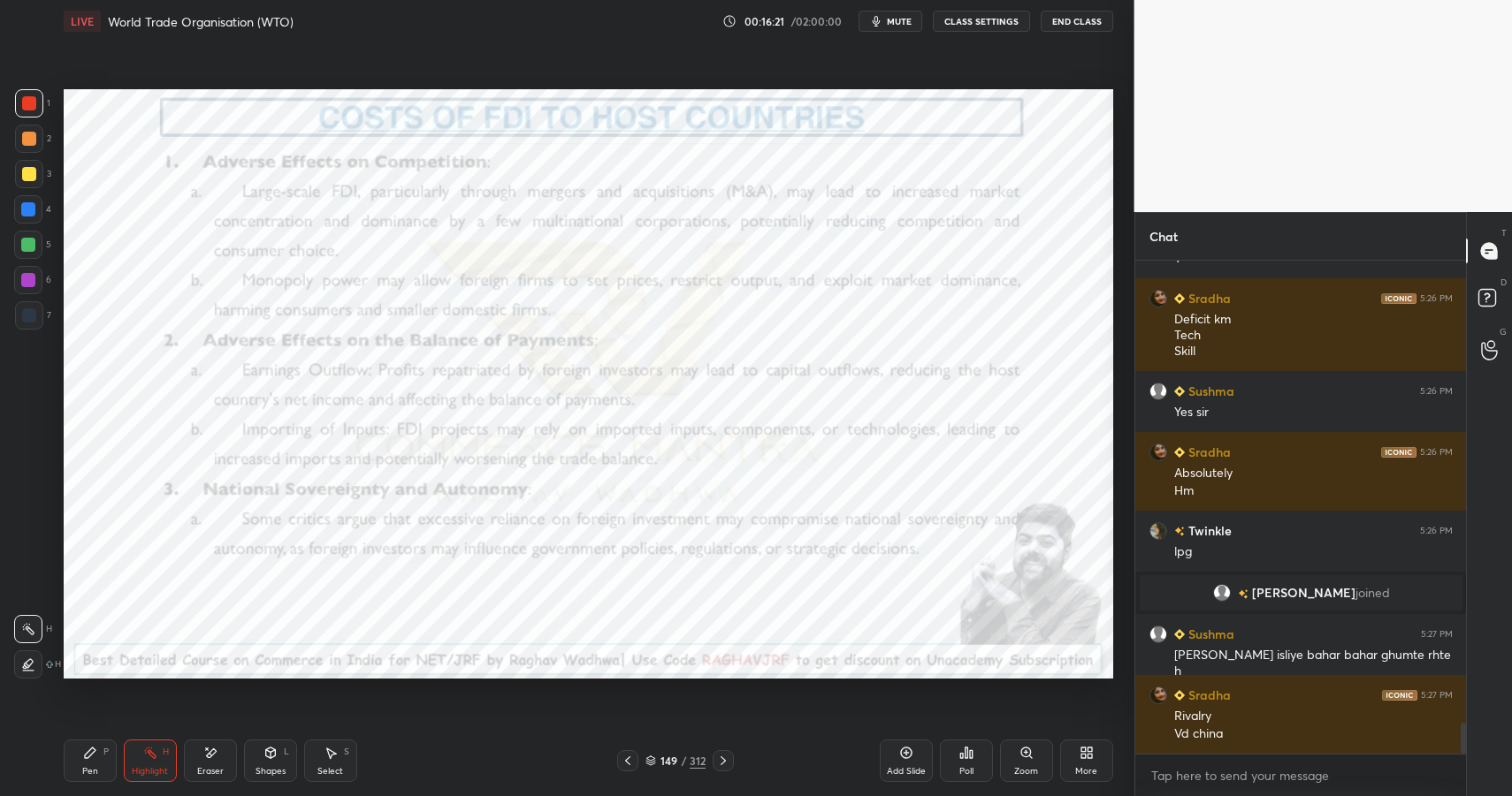
click at [99, 746] on div "Pen P" at bounding box center [90, 761] width 53 height 43
drag, startPoint x: 97, startPoint y: 748, endPoint x: 124, endPoint y: 684, distance: 69.5
click at [97, 748] on div "Pen P" at bounding box center [90, 761] width 53 height 43
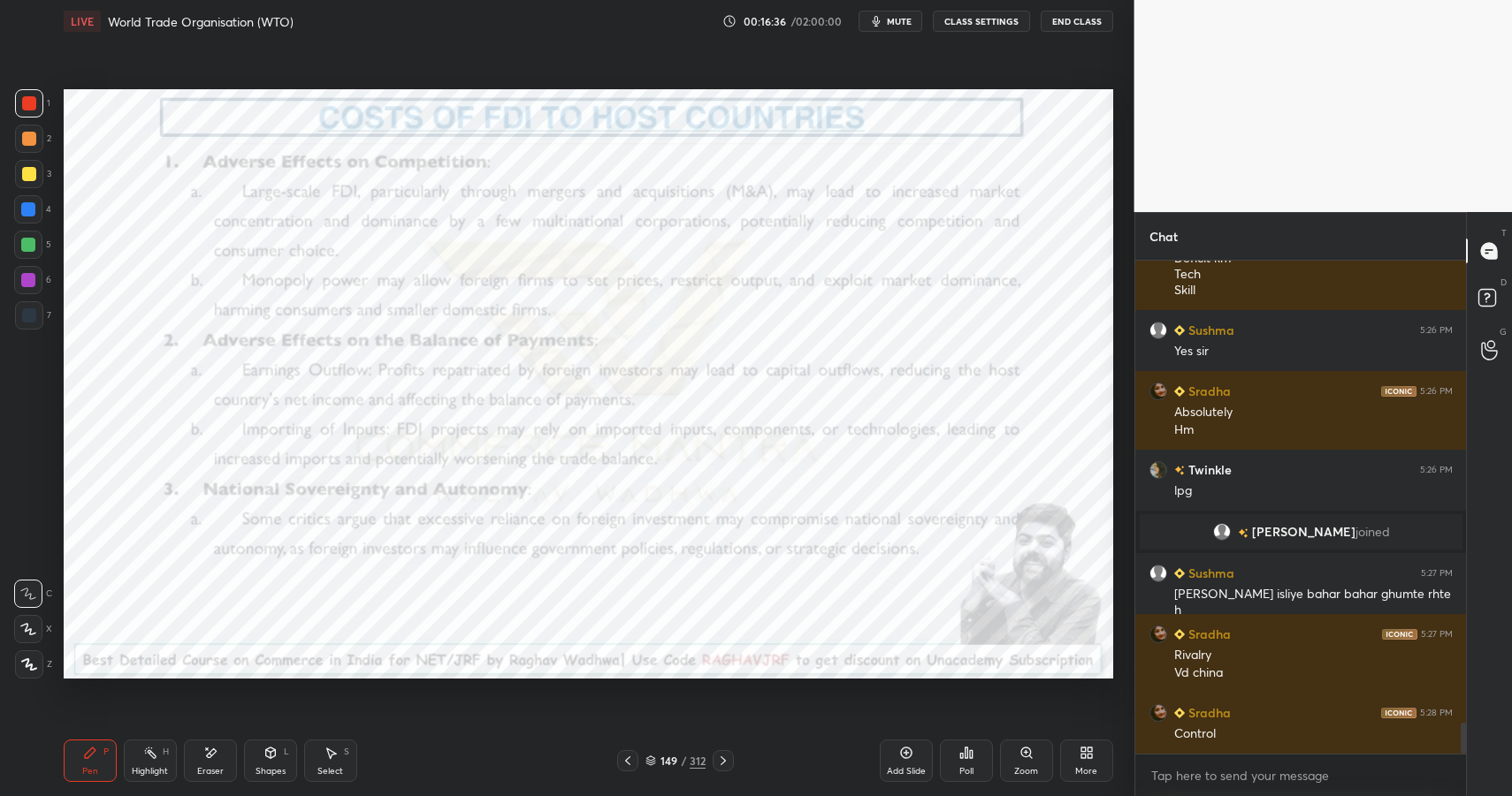
click at [204, 753] on icon at bounding box center [210, 753] width 14 height 15
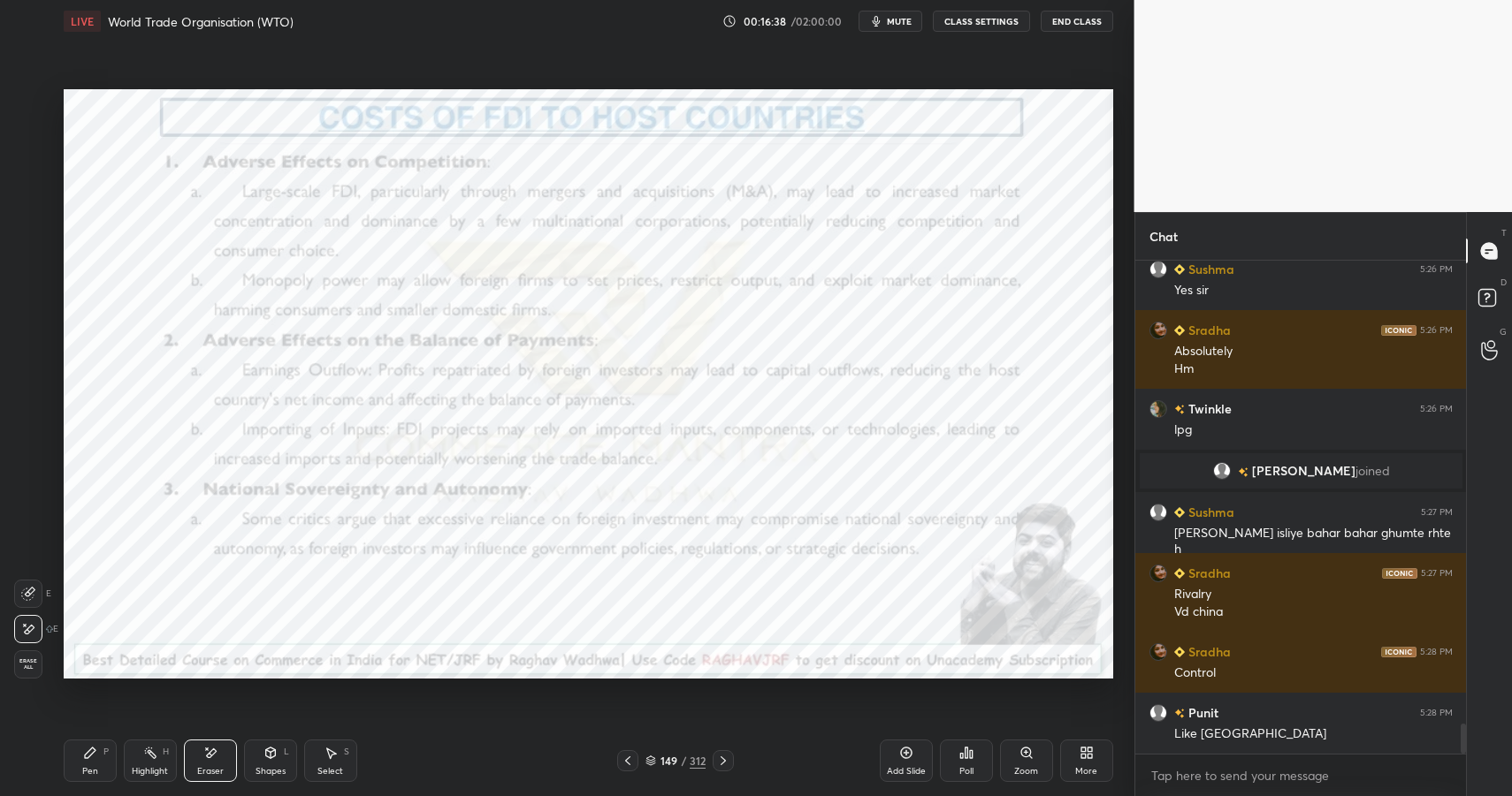
scroll to position [7551, 0]
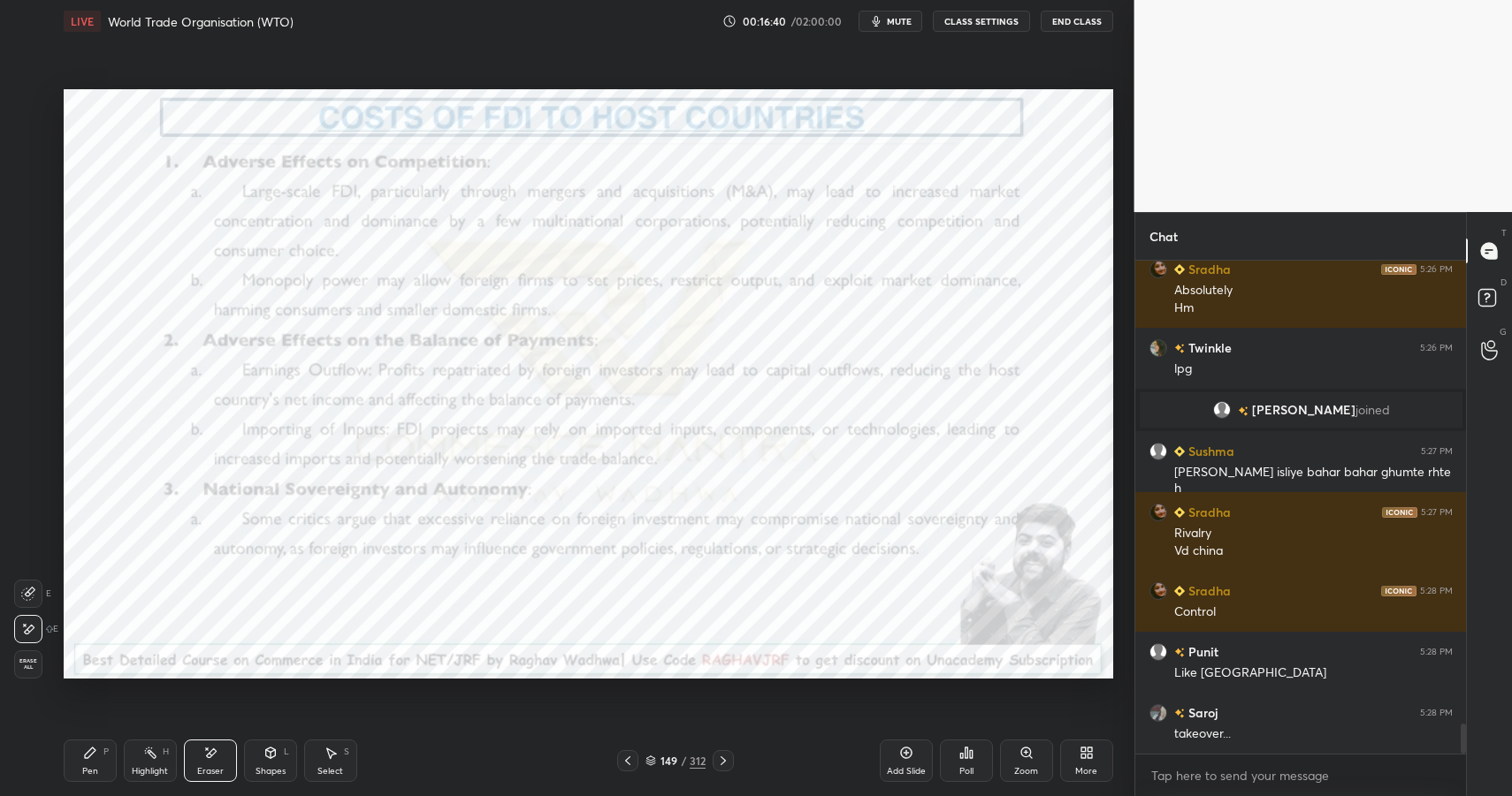
click at [81, 754] on div "Pen P" at bounding box center [90, 761] width 53 height 43
drag, startPoint x: 89, startPoint y: 759, endPoint x: 106, endPoint y: 687, distance: 74.0
click at [89, 759] on icon at bounding box center [90, 752] width 14 height 14
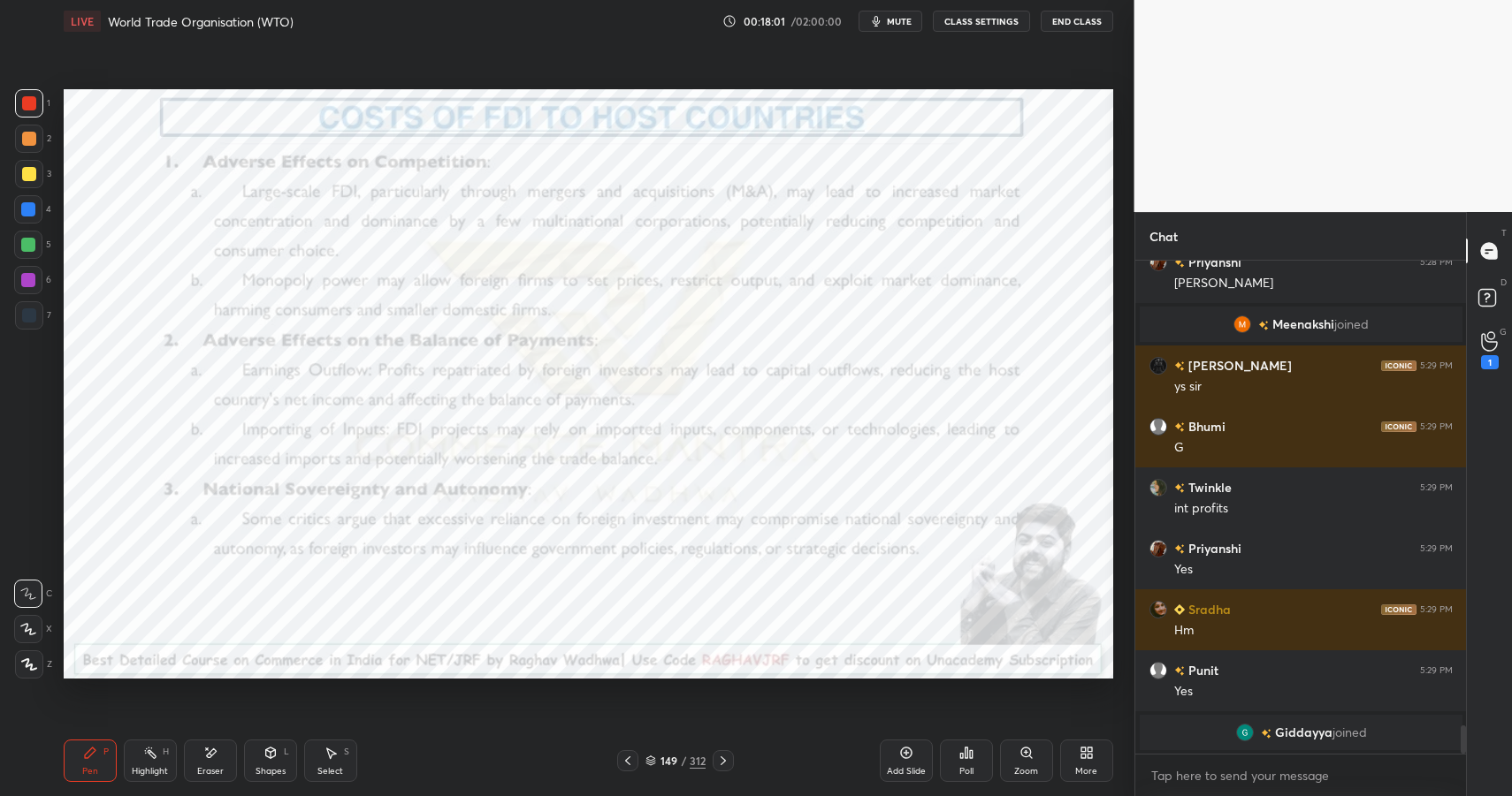
scroll to position [7966, 0]
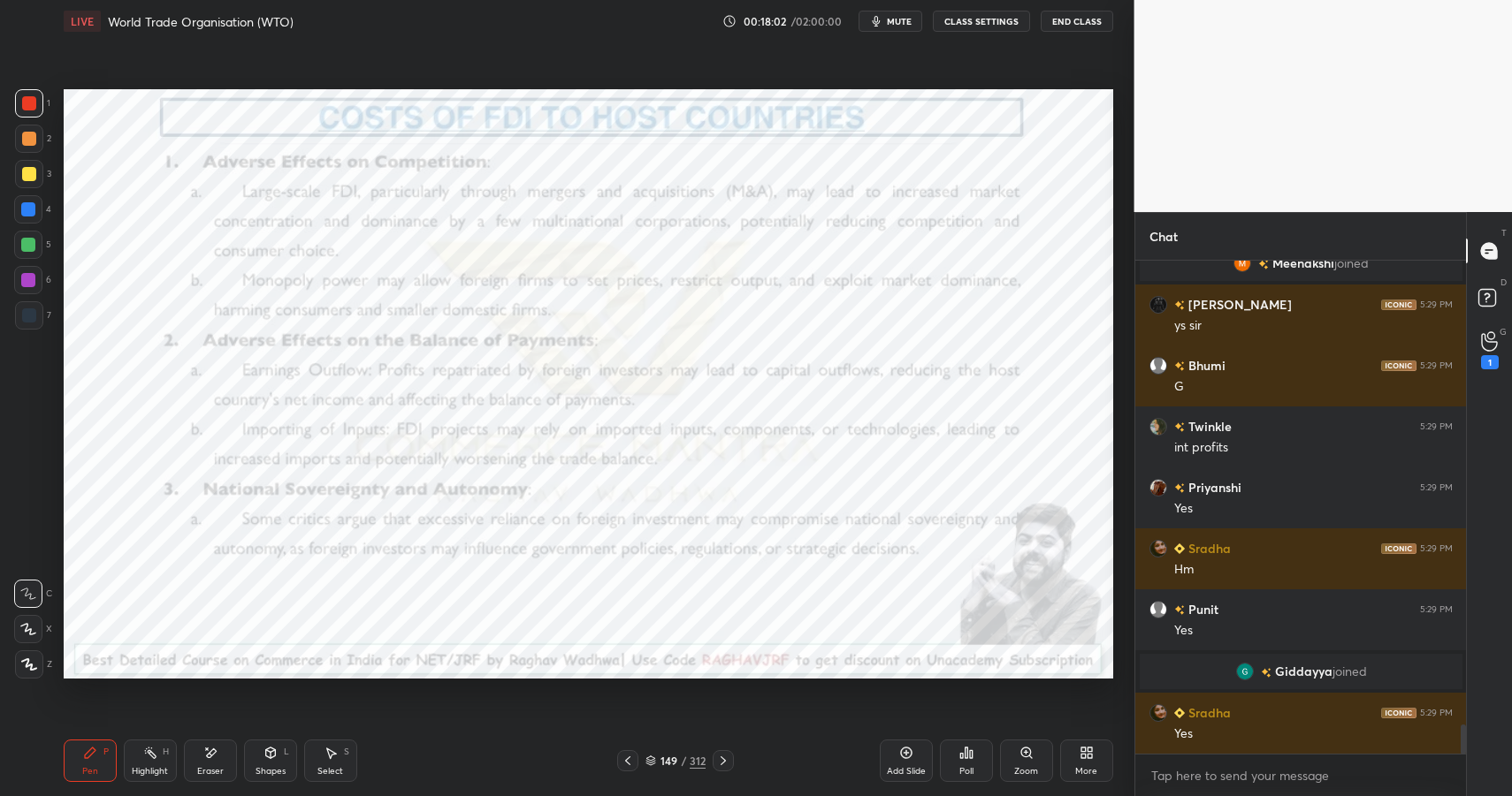
click at [217, 738] on div "Pen P Highlight H Eraser Shapes L Select S 149 / 312 Add Slide Poll Zoom More" at bounding box center [589, 761] width 1050 height 70
click at [210, 763] on div "Eraser" at bounding box center [210, 761] width 53 height 43
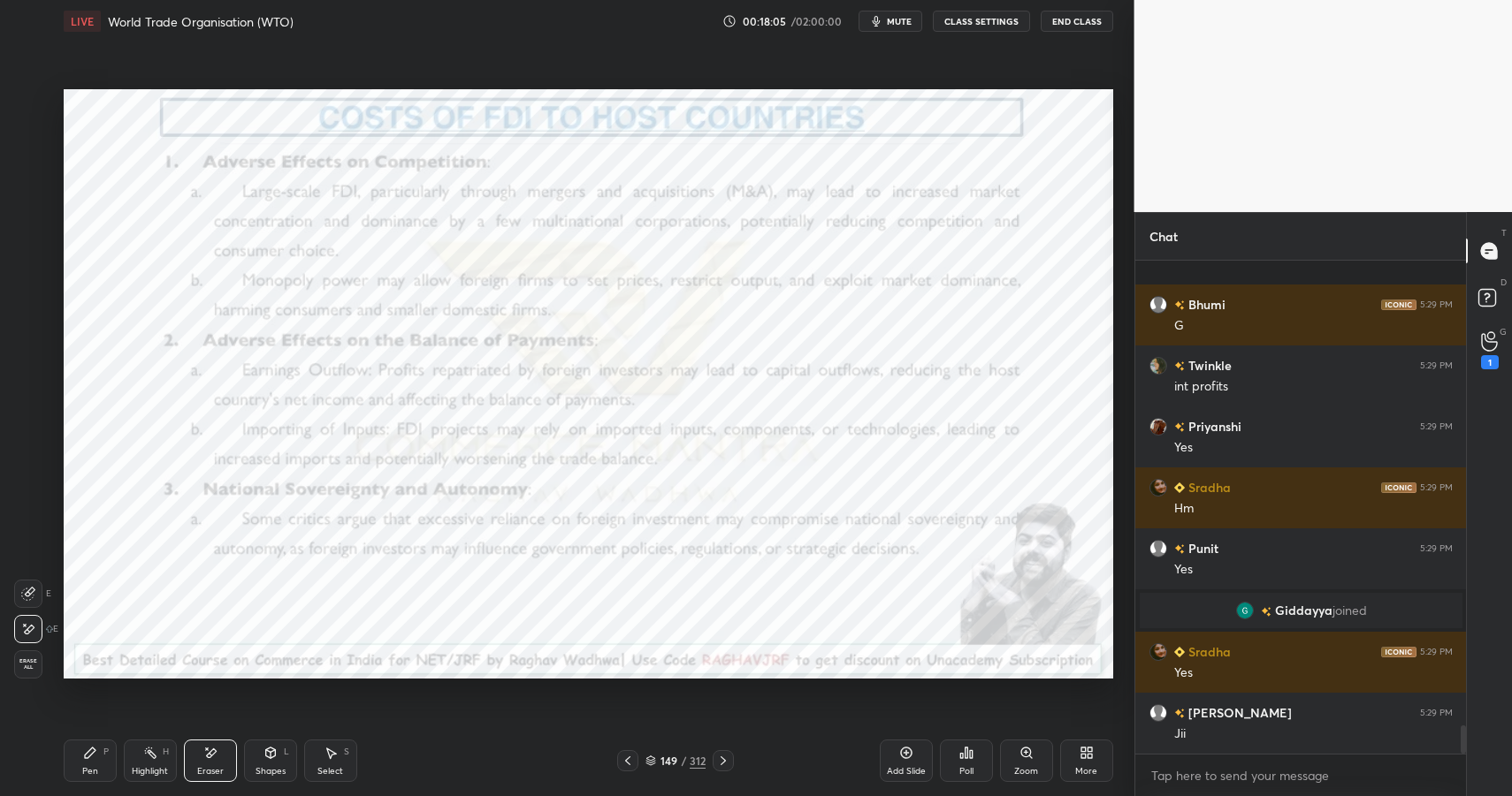
scroll to position [8150, 0]
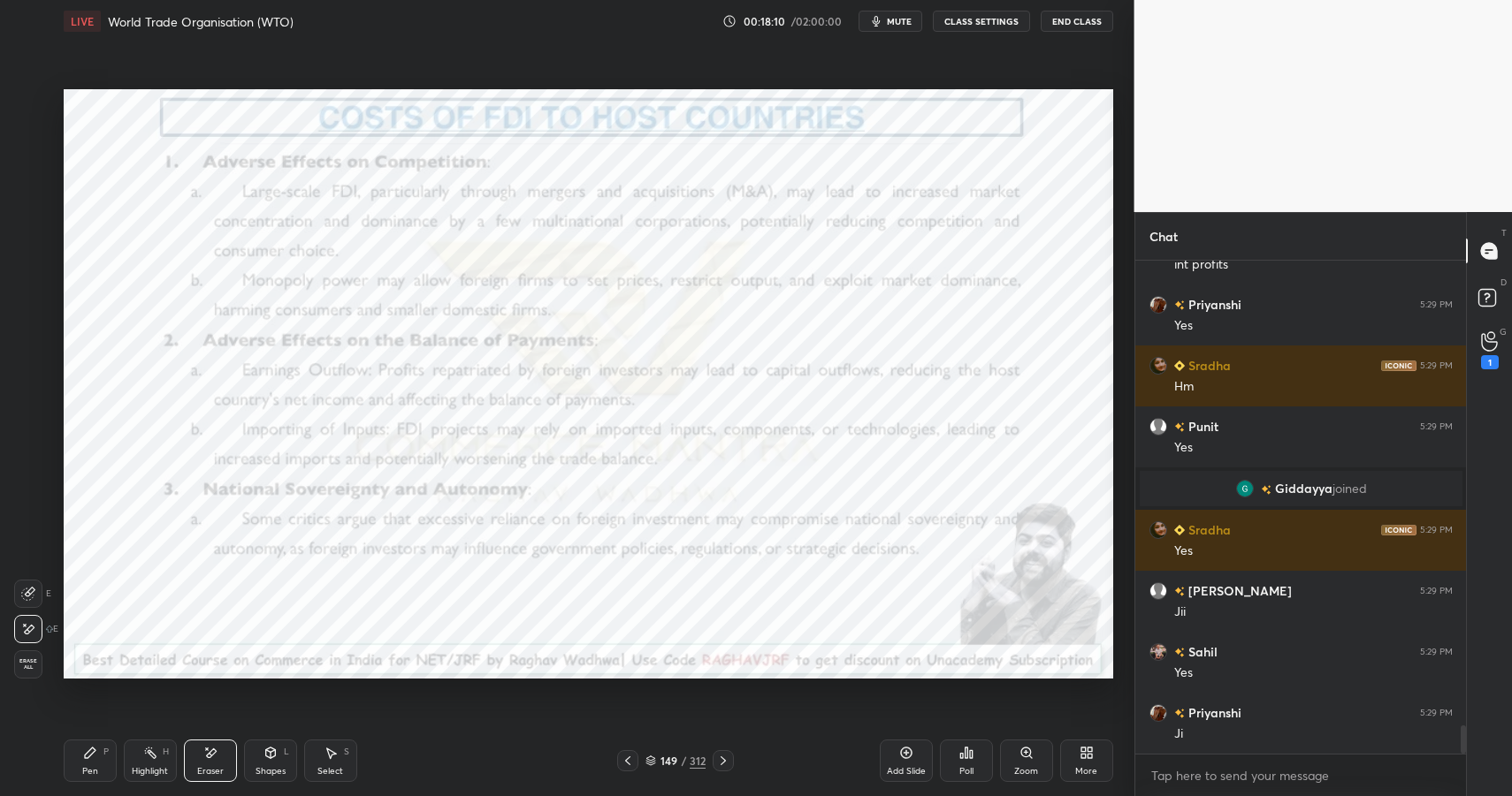
drag, startPoint x: 88, startPoint y: 761, endPoint x: 75, endPoint y: 759, distance: 13.2
click at [73, 765] on div "Pen P" at bounding box center [90, 761] width 53 height 43
drag, startPoint x: 76, startPoint y: 761, endPoint x: 92, endPoint y: 697, distance: 66.0
click at [76, 761] on div "Pen P" at bounding box center [90, 761] width 53 height 43
click at [270, 757] on icon at bounding box center [270, 755] width 0 height 6
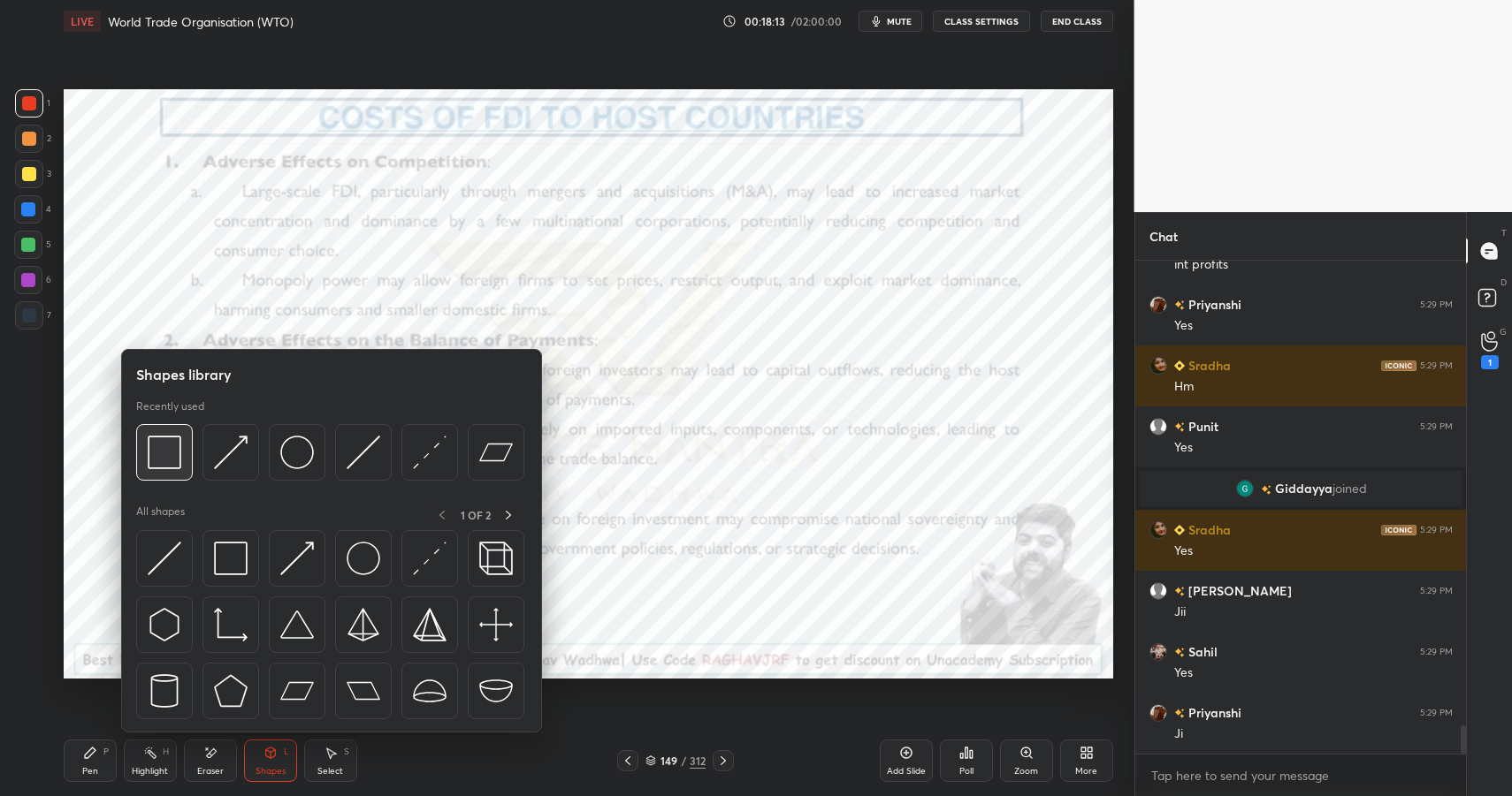
click at [176, 457] on img at bounding box center [164, 453] width 33 height 33
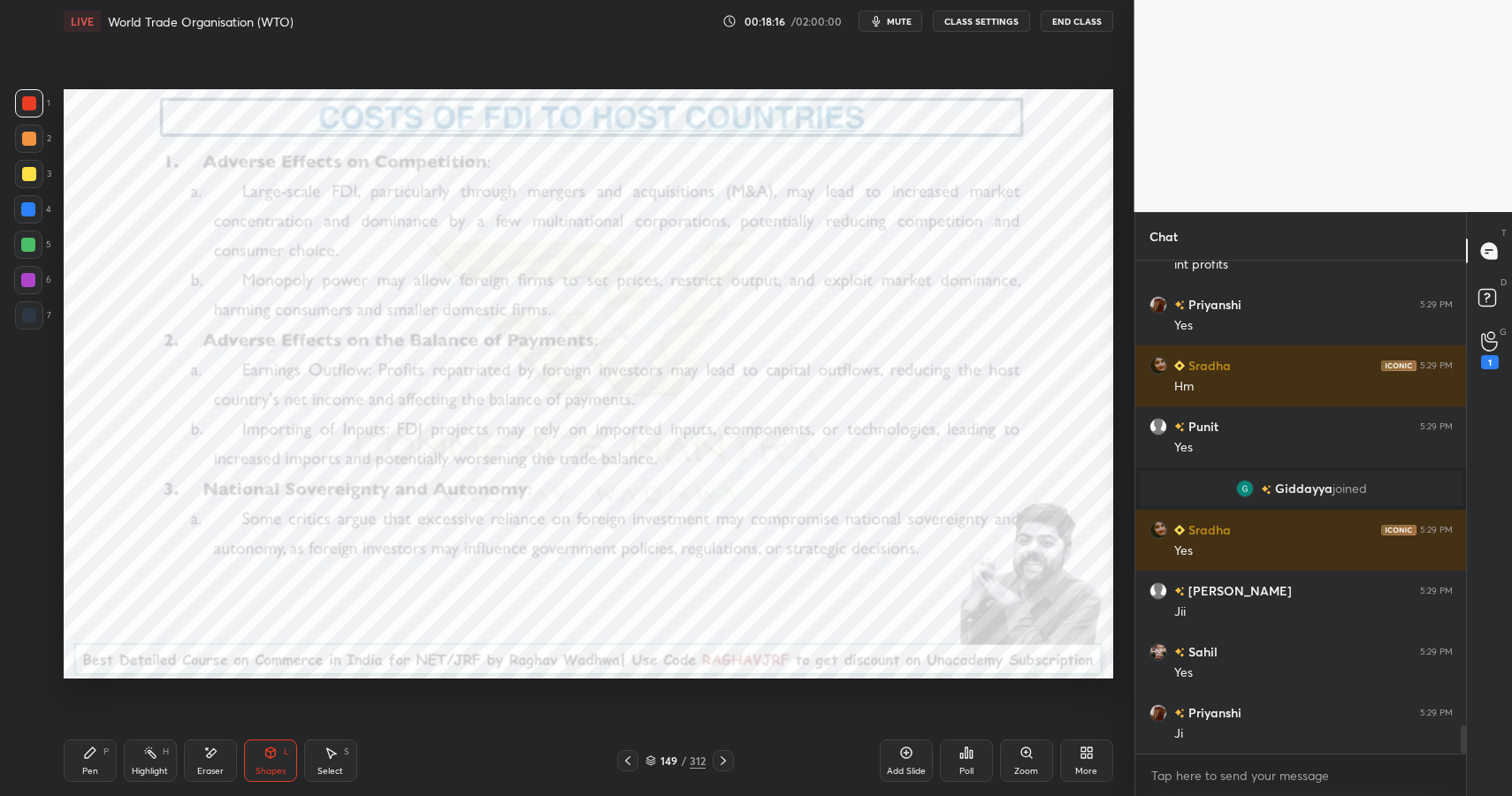
scroll to position [8210, 0]
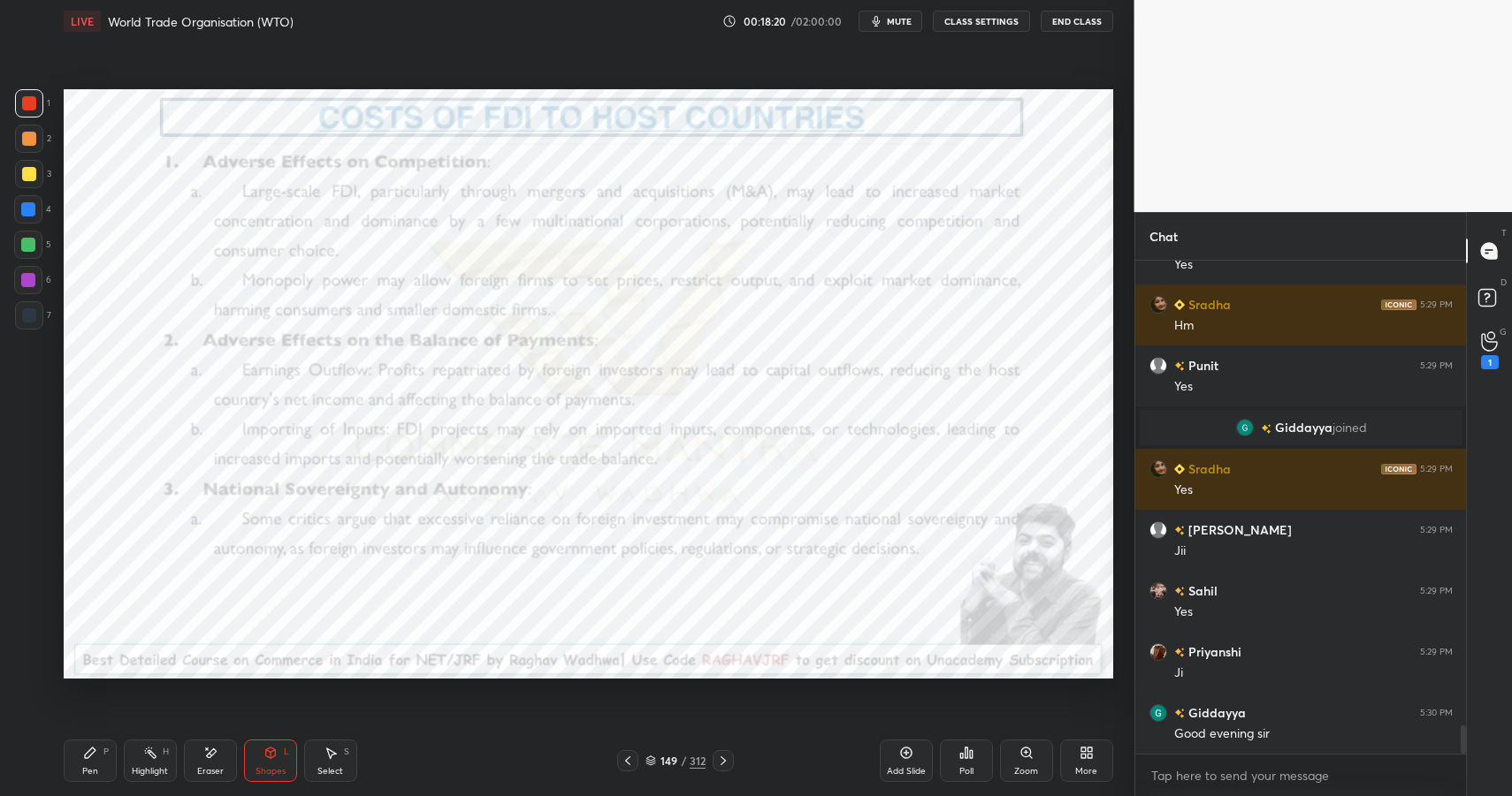
drag, startPoint x: 141, startPoint y: 759, endPoint x: 141, endPoint y: 750, distance: 9.0
click at [141, 761] on div "Highlight H" at bounding box center [150, 761] width 53 height 43
click at [144, 757] on icon at bounding box center [150, 752] width 14 height 14
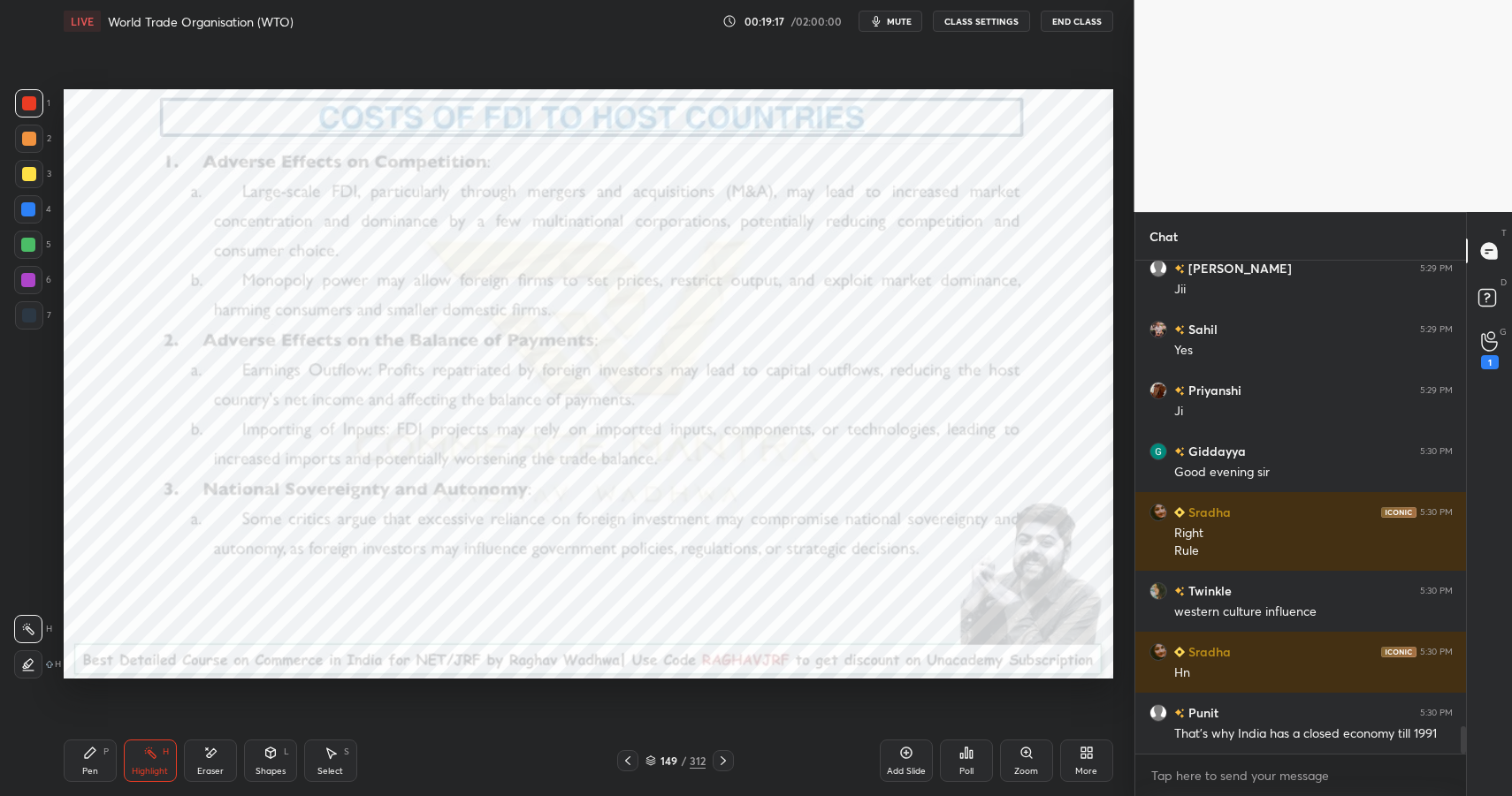
scroll to position [8533, 0]
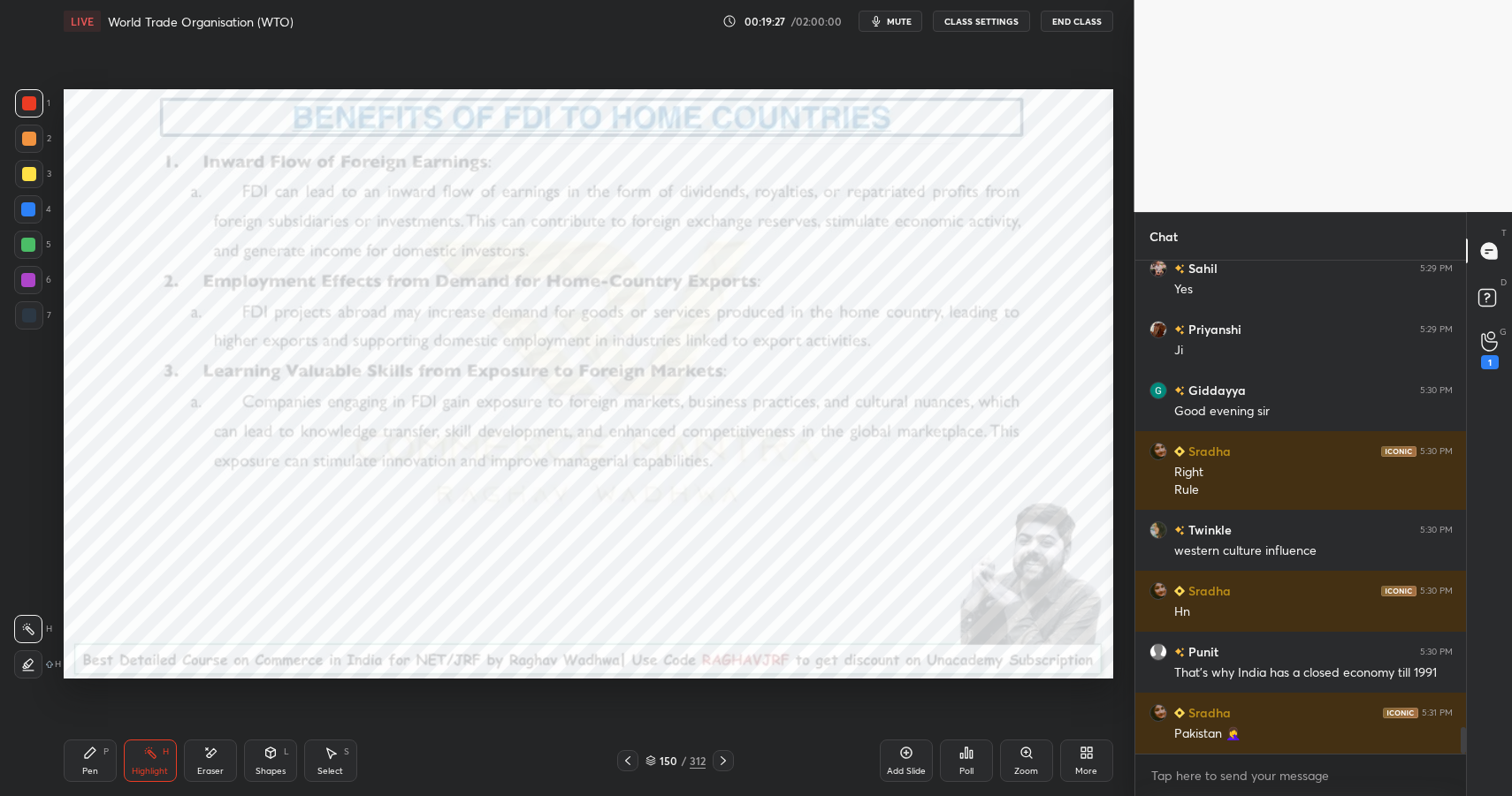
click at [89, 753] on icon at bounding box center [90, 752] width 10 height 10
click at [92, 766] on div "Pen P" at bounding box center [90, 761] width 53 height 43
click at [26, 274] on div at bounding box center [28, 280] width 14 height 14
click at [40, 199] on div at bounding box center [28, 209] width 29 height 29
click at [35, 206] on div at bounding box center [28, 209] width 29 height 29
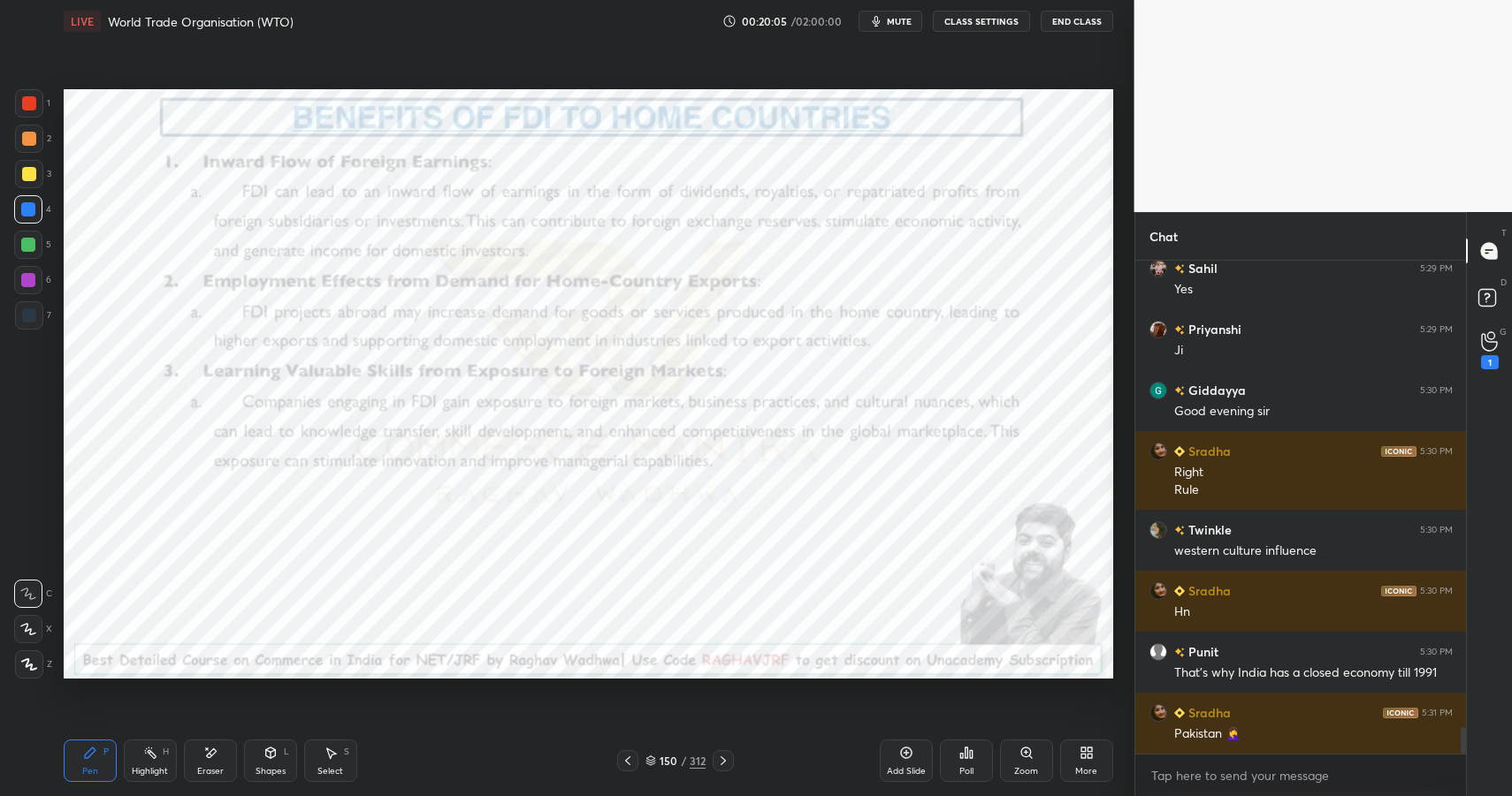
scroll to position [8566, 0]
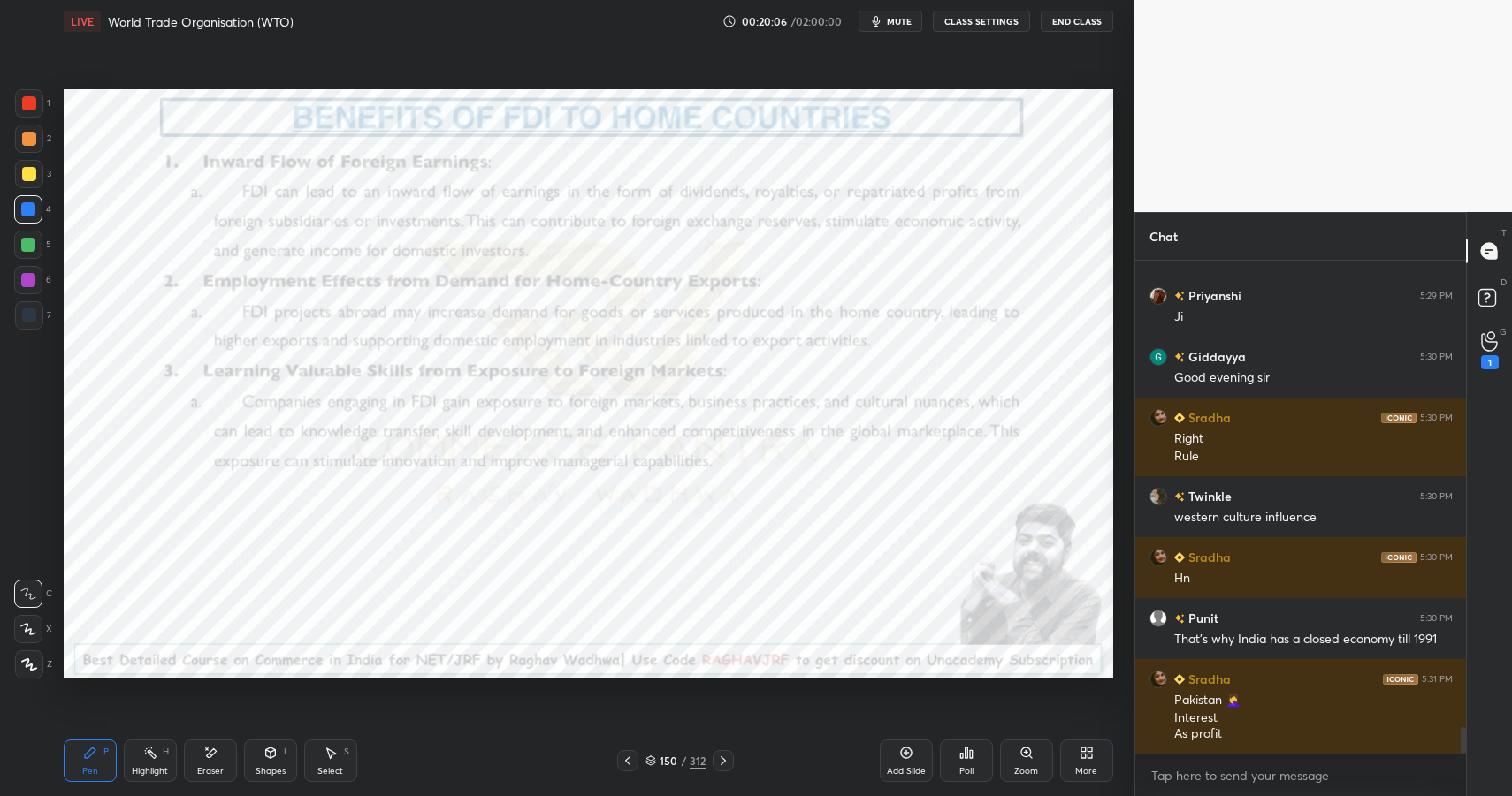
click at [30, 106] on div at bounding box center [29, 103] width 29 height 29
click at [34, 104] on div at bounding box center [29, 103] width 14 height 14
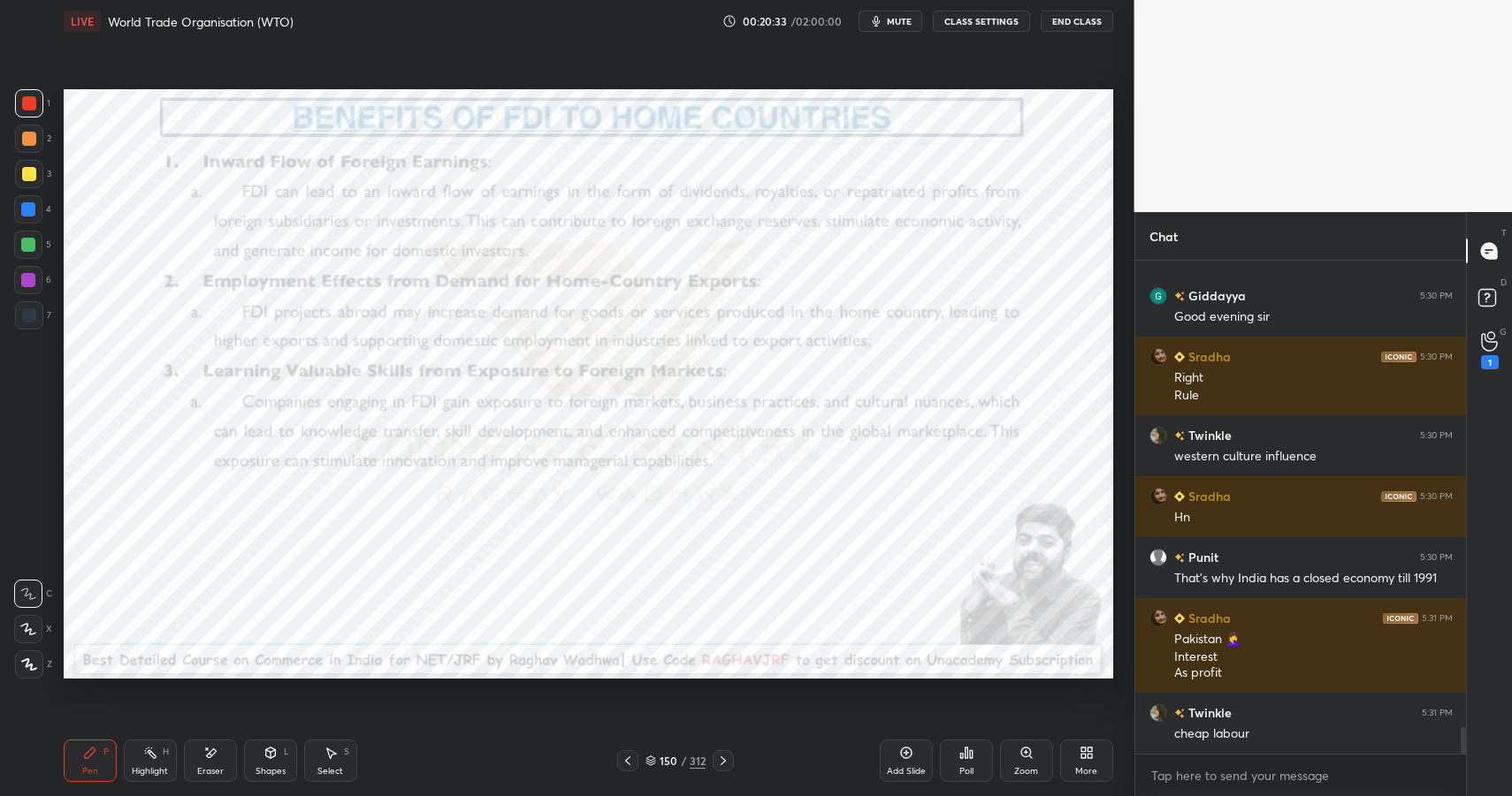
click at [32, 205] on div at bounding box center [28, 209] width 14 height 14
click at [30, 206] on div at bounding box center [28, 209] width 14 height 14
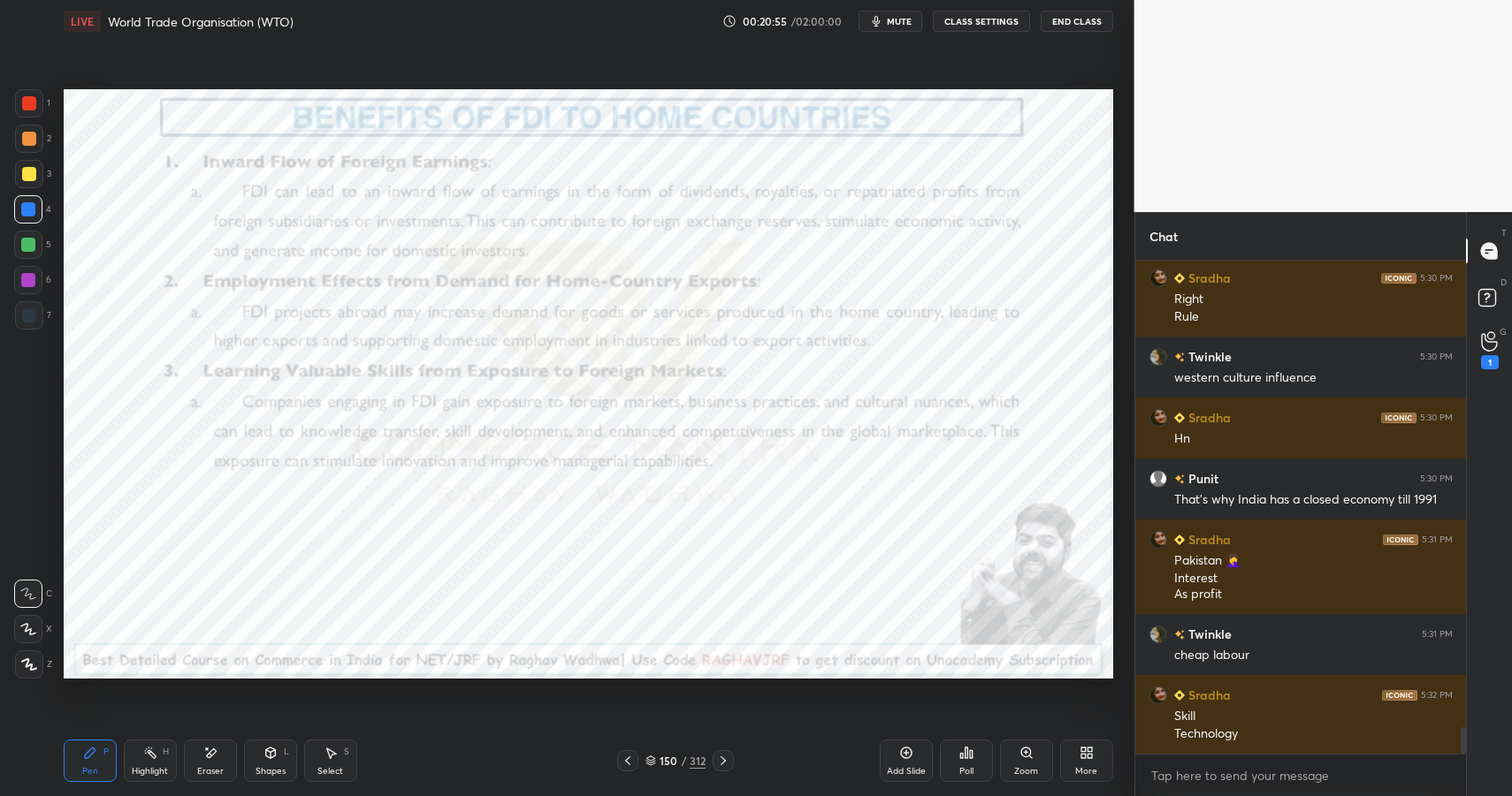
scroll to position [8756, 0]
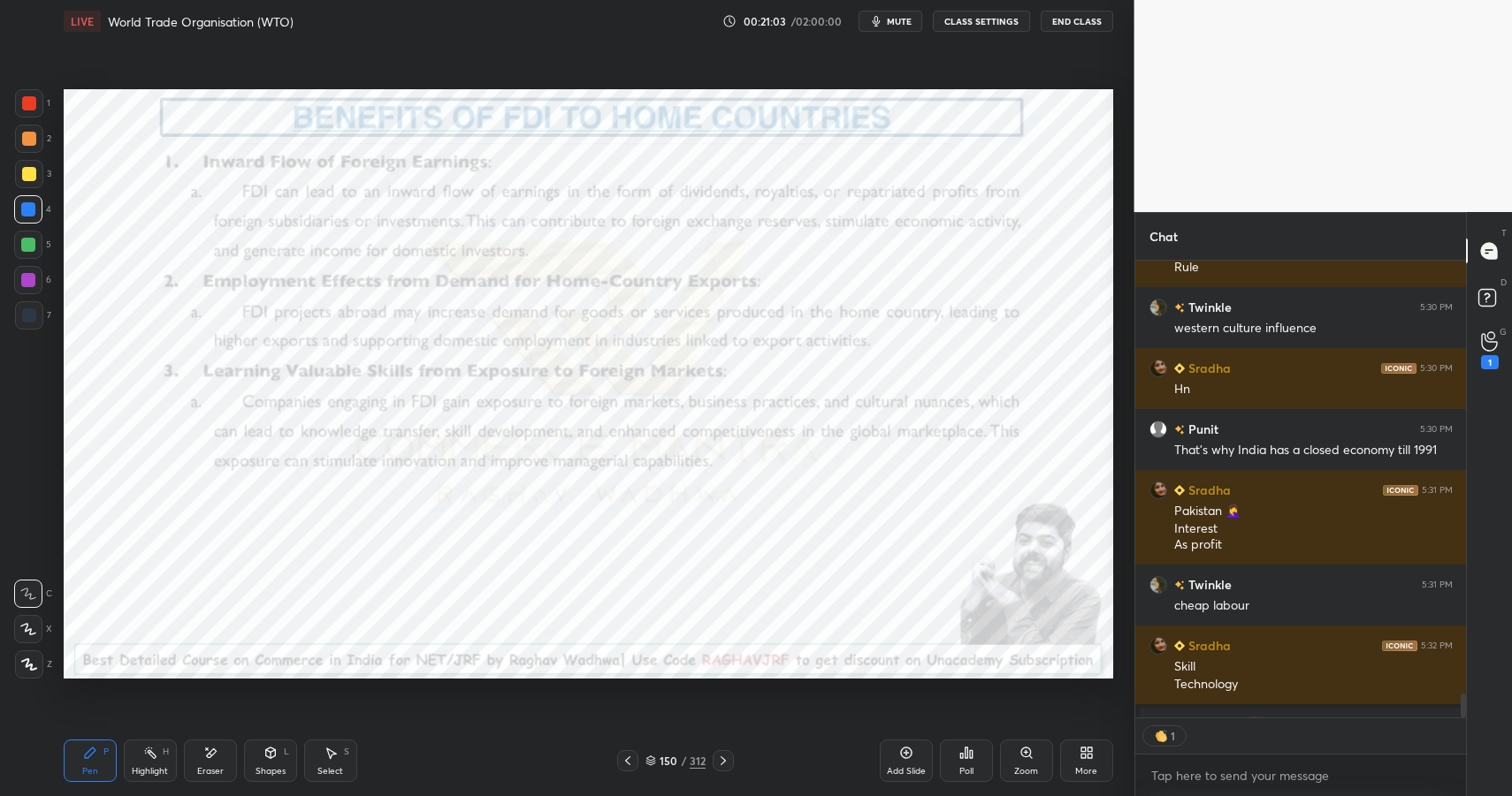
click at [25, 112] on div at bounding box center [29, 103] width 29 height 29
click at [28, 109] on div at bounding box center [29, 103] width 14 height 14
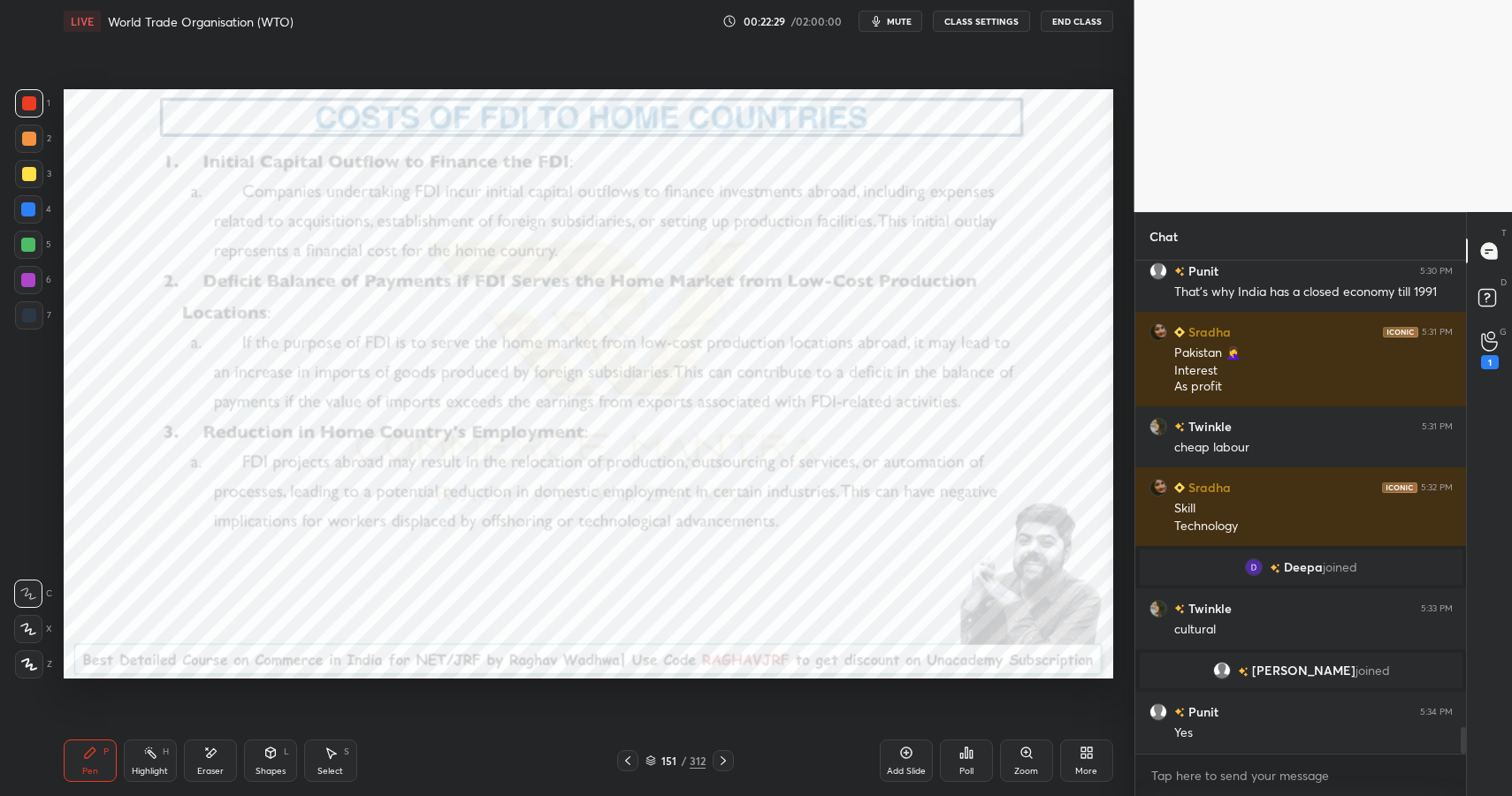
scroll to position [8641, 0]
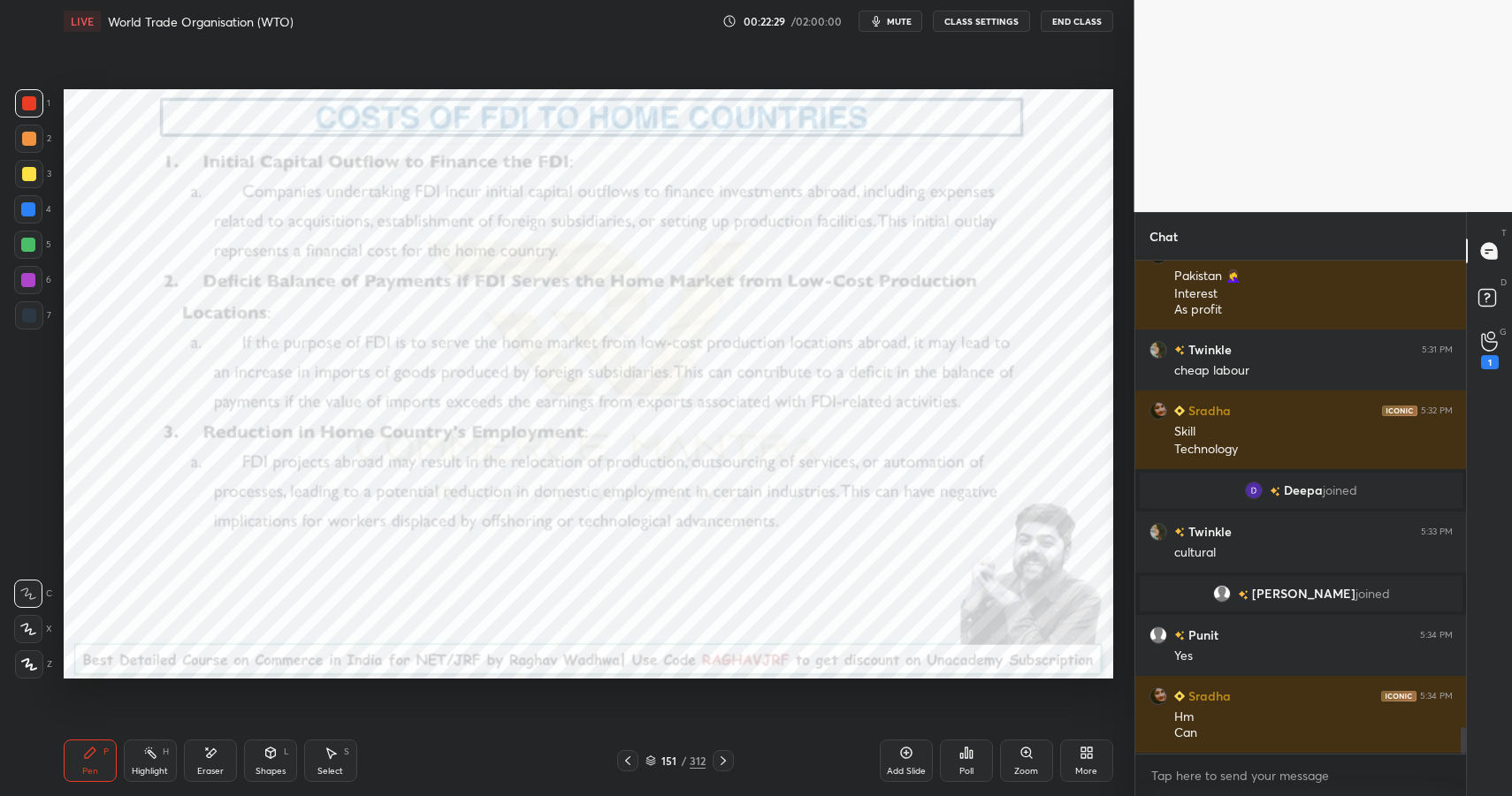
click at [198, 757] on div "Eraser" at bounding box center [210, 761] width 53 height 43
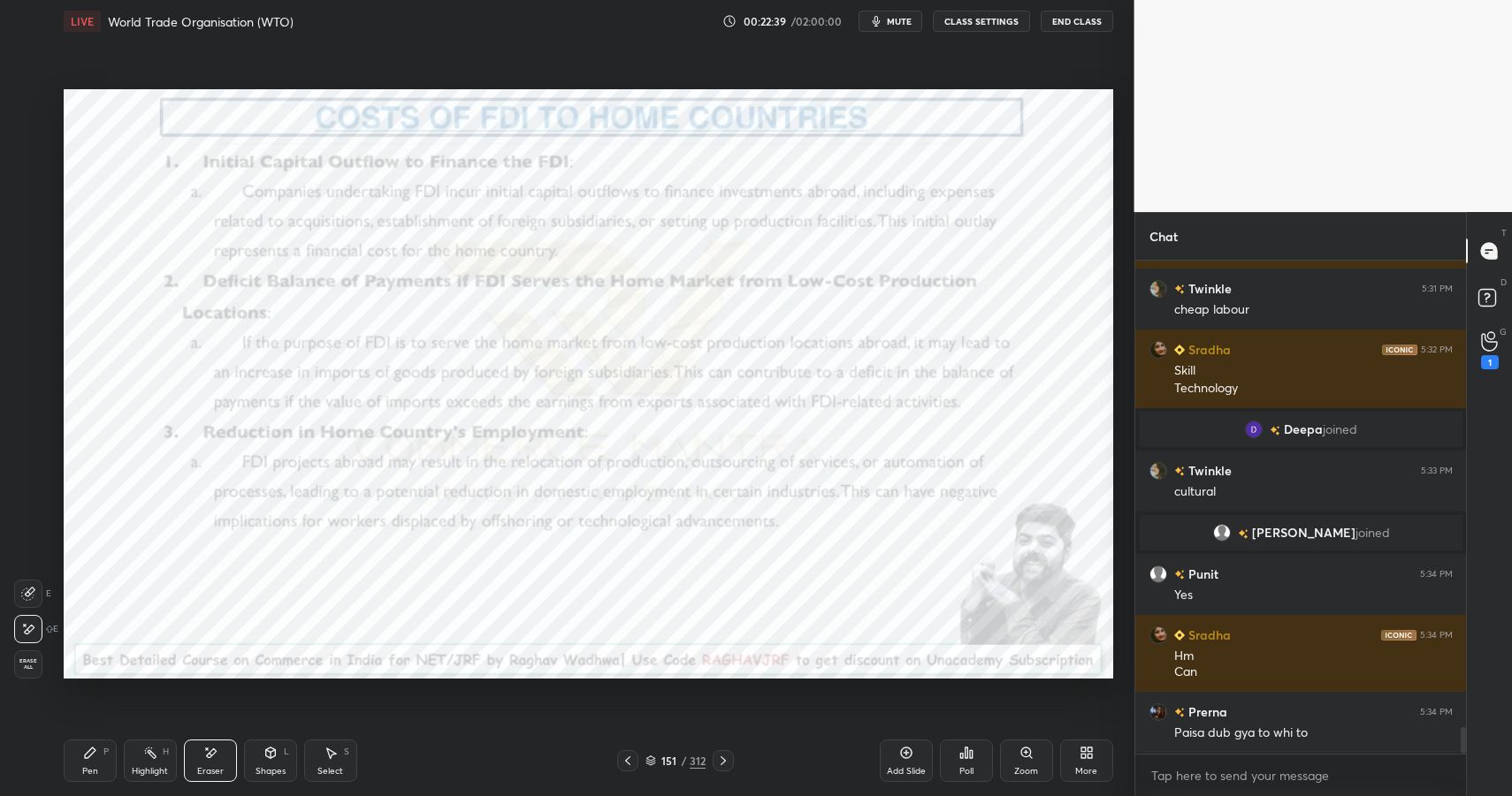
drag, startPoint x: 91, startPoint y: 747, endPoint x: 99, endPoint y: 758, distance: 13.6
click at [91, 747] on icon at bounding box center [90, 752] width 14 height 14
click at [99, 758] on div "Pen P" at bounding box center [90, 761] width 53 height 43
click at [20, 288] on div at bounding box center [28, 280] width 29 height 29
click at [30, 288] on div at bounding box center [28, 280] width 29 height 29
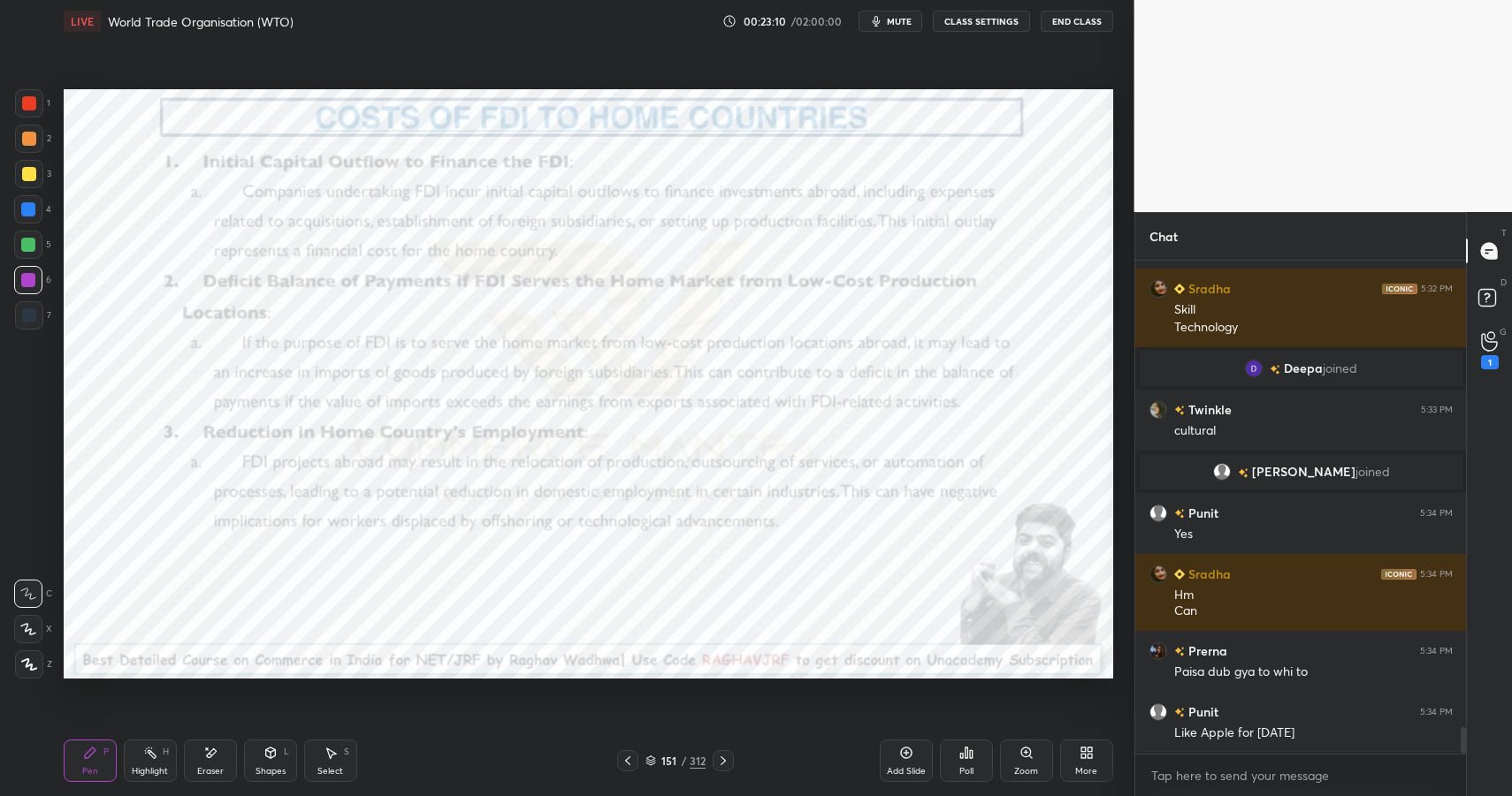
scroll to position [8805, 0]
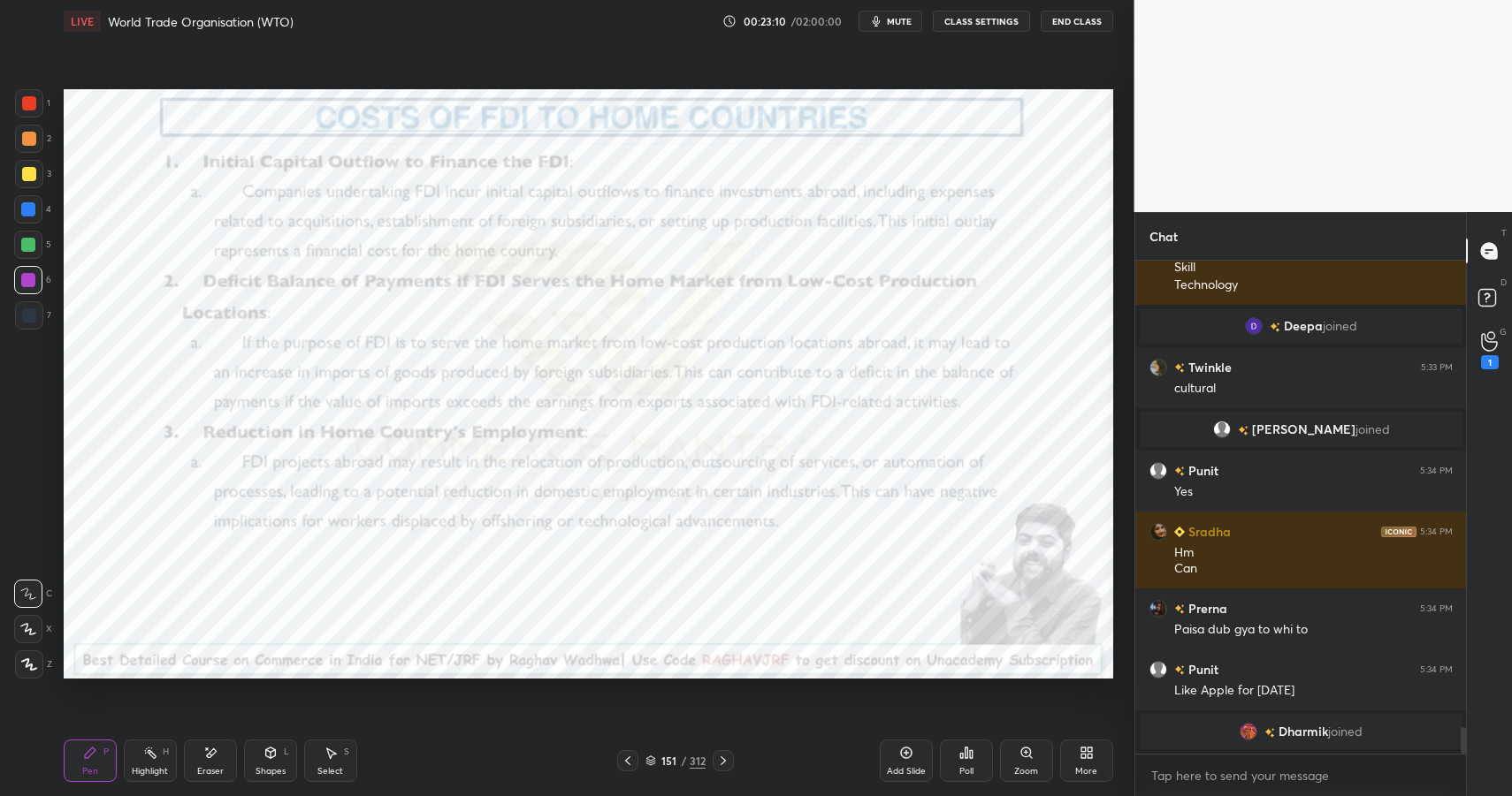
click at [20, 238] on div at bounding box center [28, 244] width 29 height 29
click at [28, 240] on div at bounding box center [28, 244] width 14 height 14
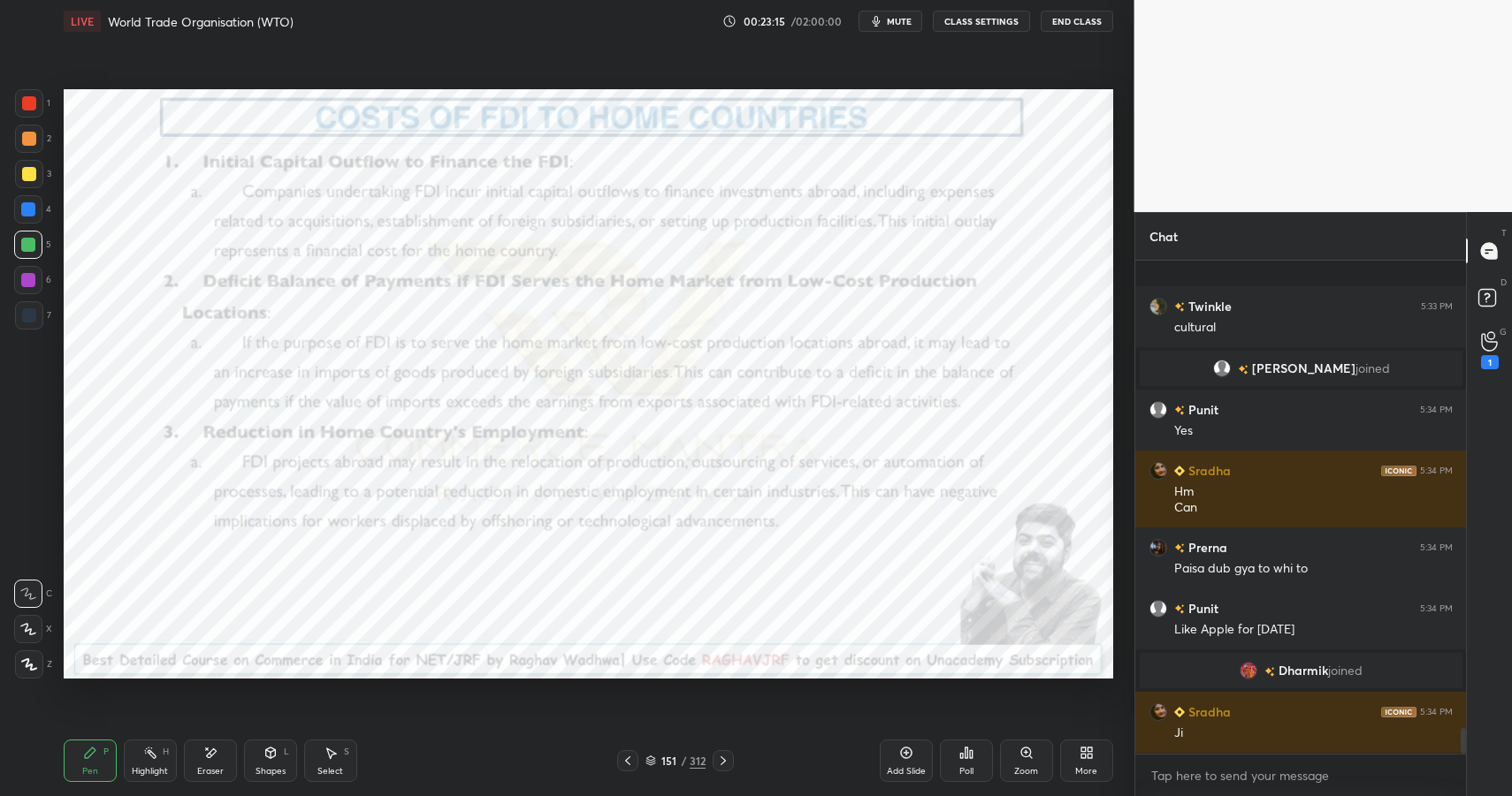
scroll to position [8937, 0]
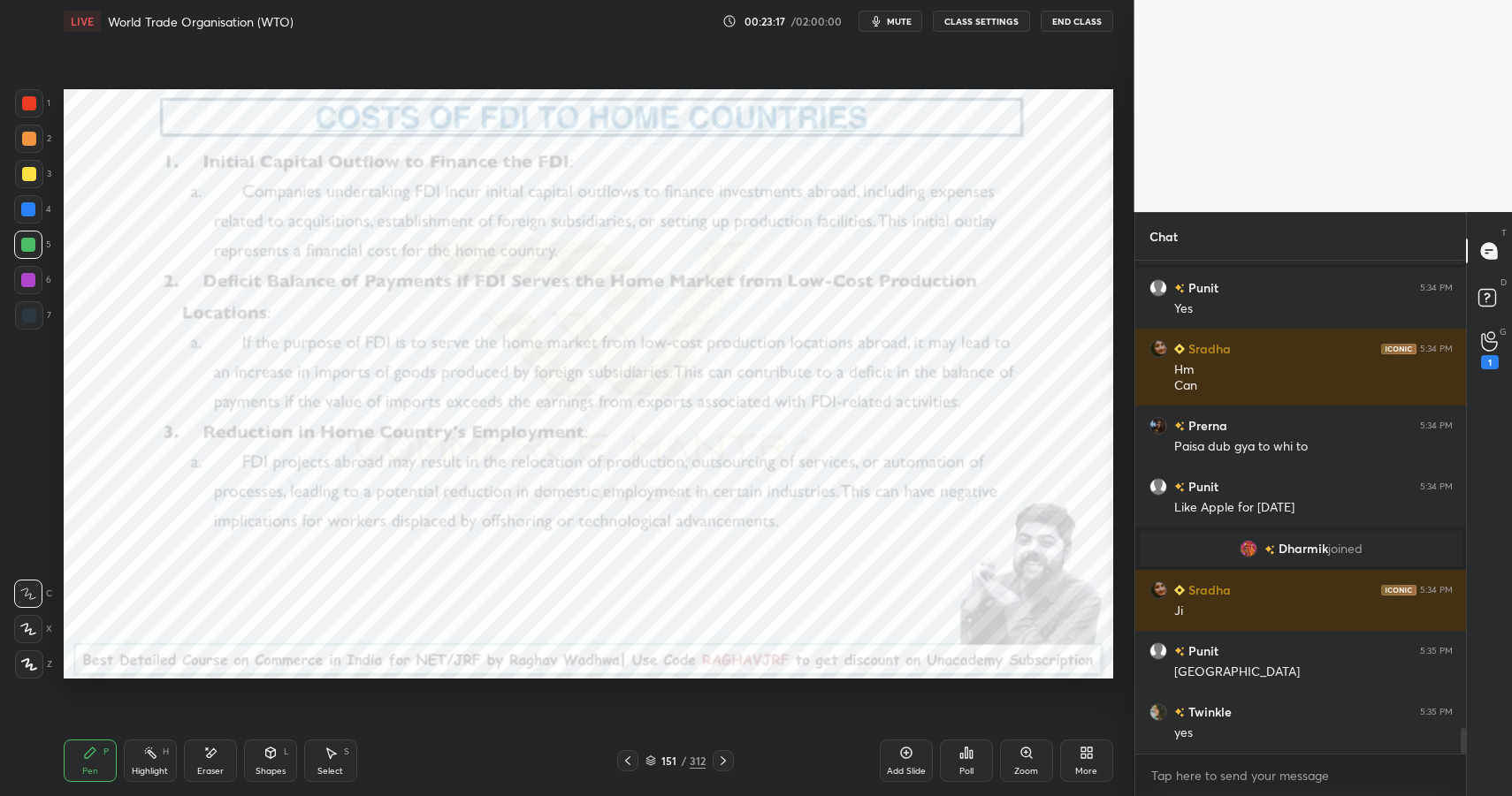
click at [36, 208] on div at bounding box center [28, 209] width 29 height 29
click at [34, 217] on div at bounding box center [28, 209] width 29 height 29
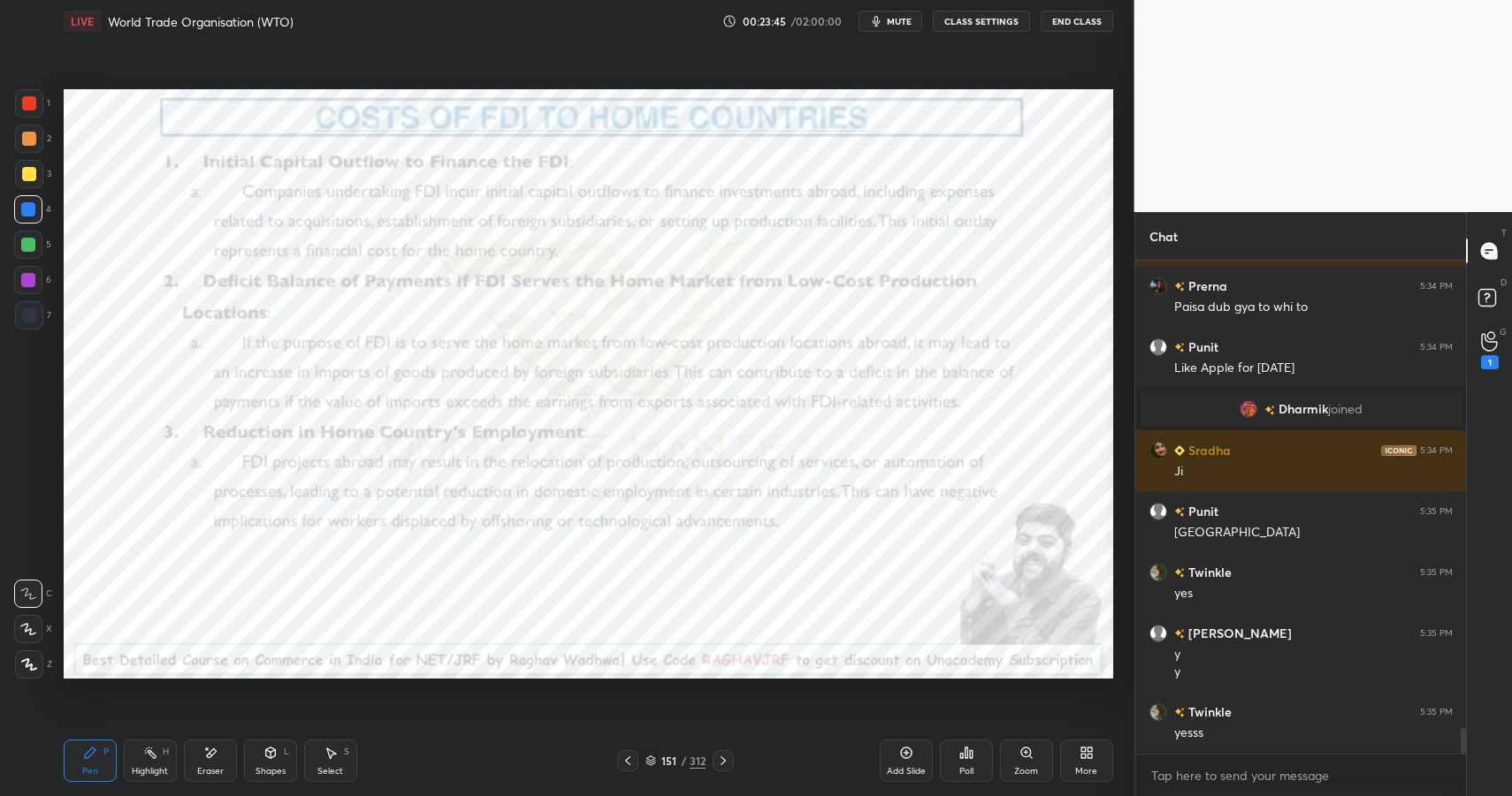
scroll to position [9138, 0]
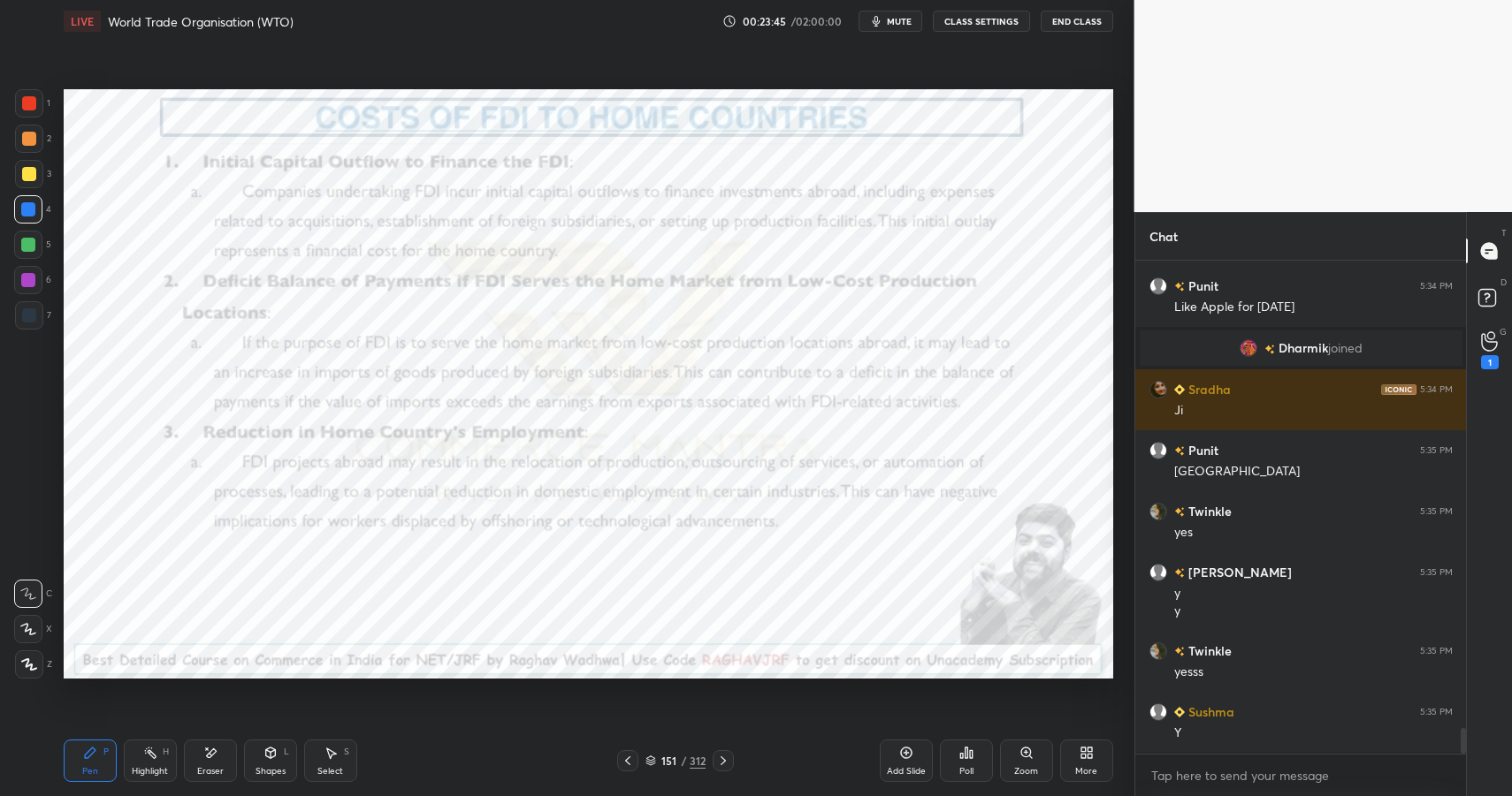
click at [33, 102] on div at bounding box center [29, 103] width 14 height 14
click at [34, 103] on div at bounding box center [29, 103] width 14 height 14
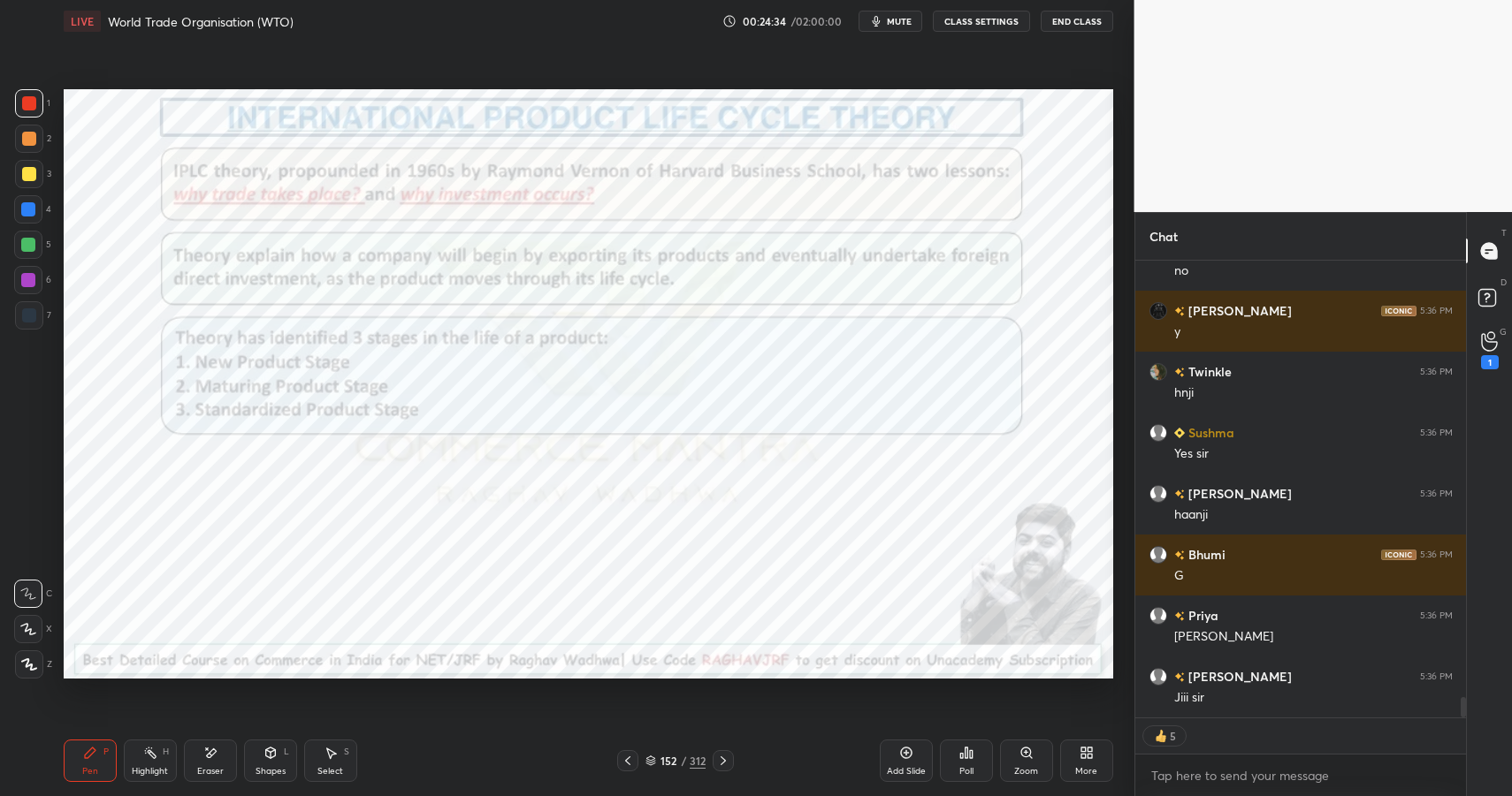
scroll to position [9708, 0]
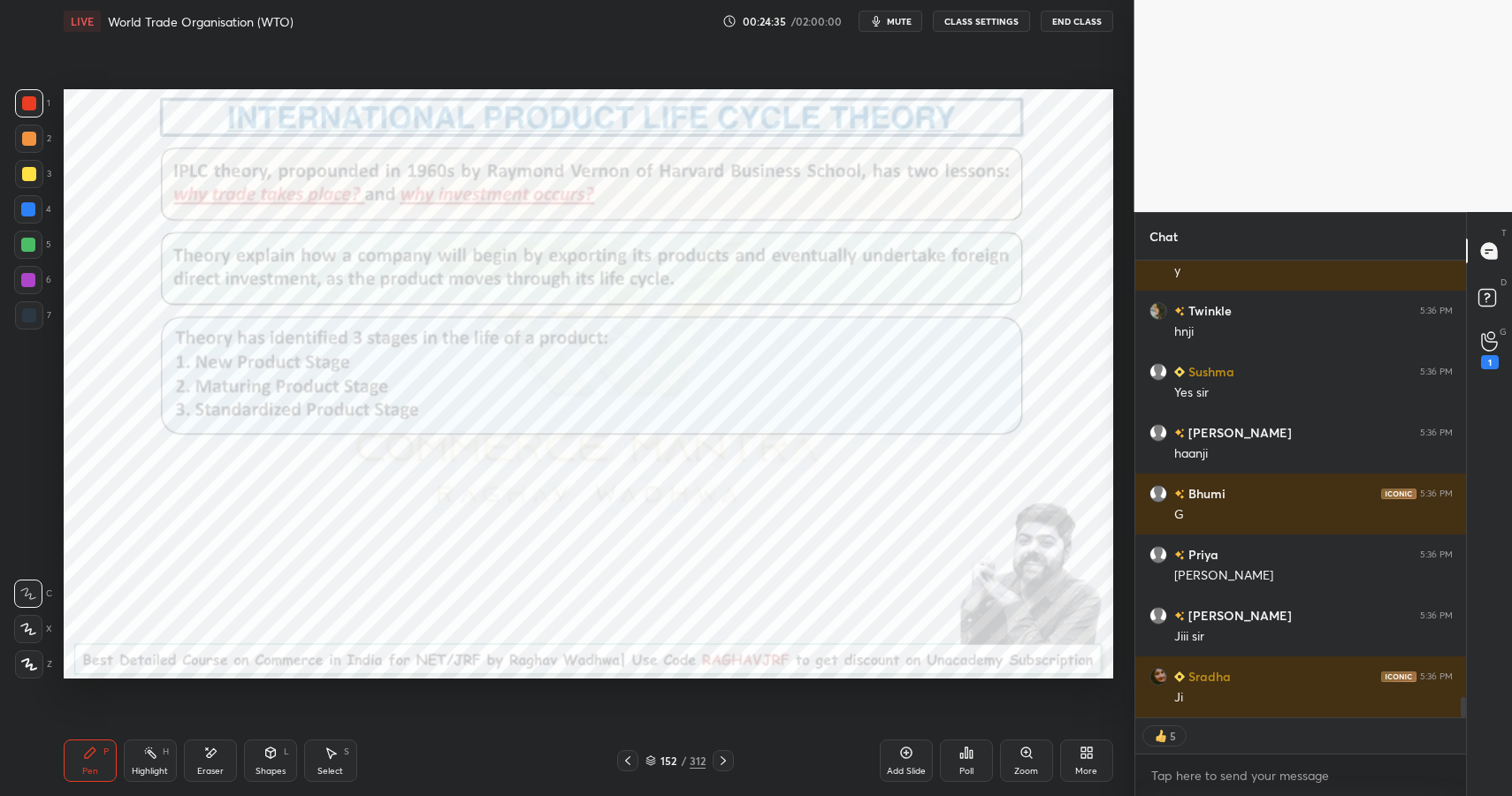
click at [1068, 20] on button "End Class" at bounding box center [1077, 20] width 72 height 21
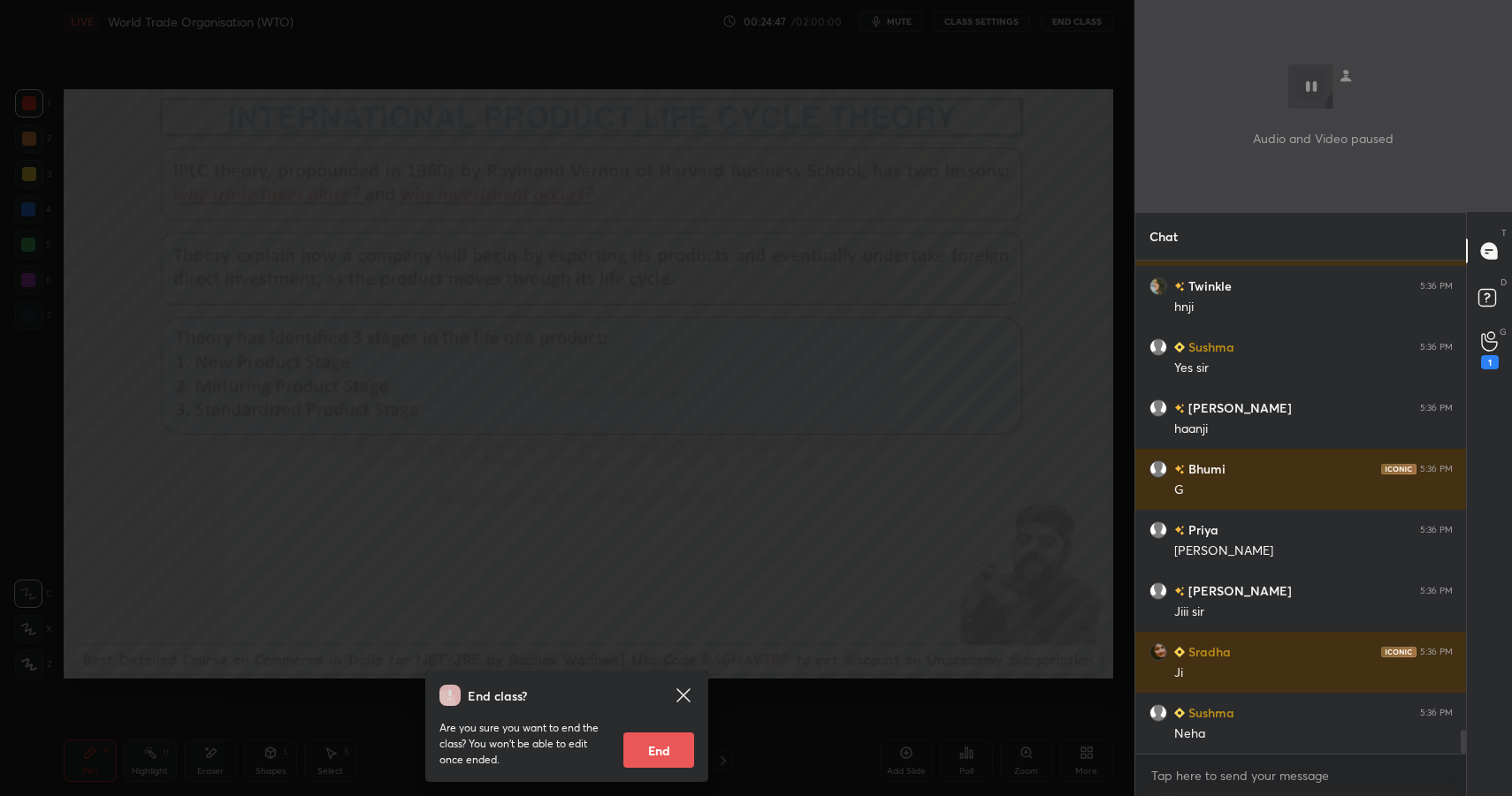
scroll to position [9751, 0]
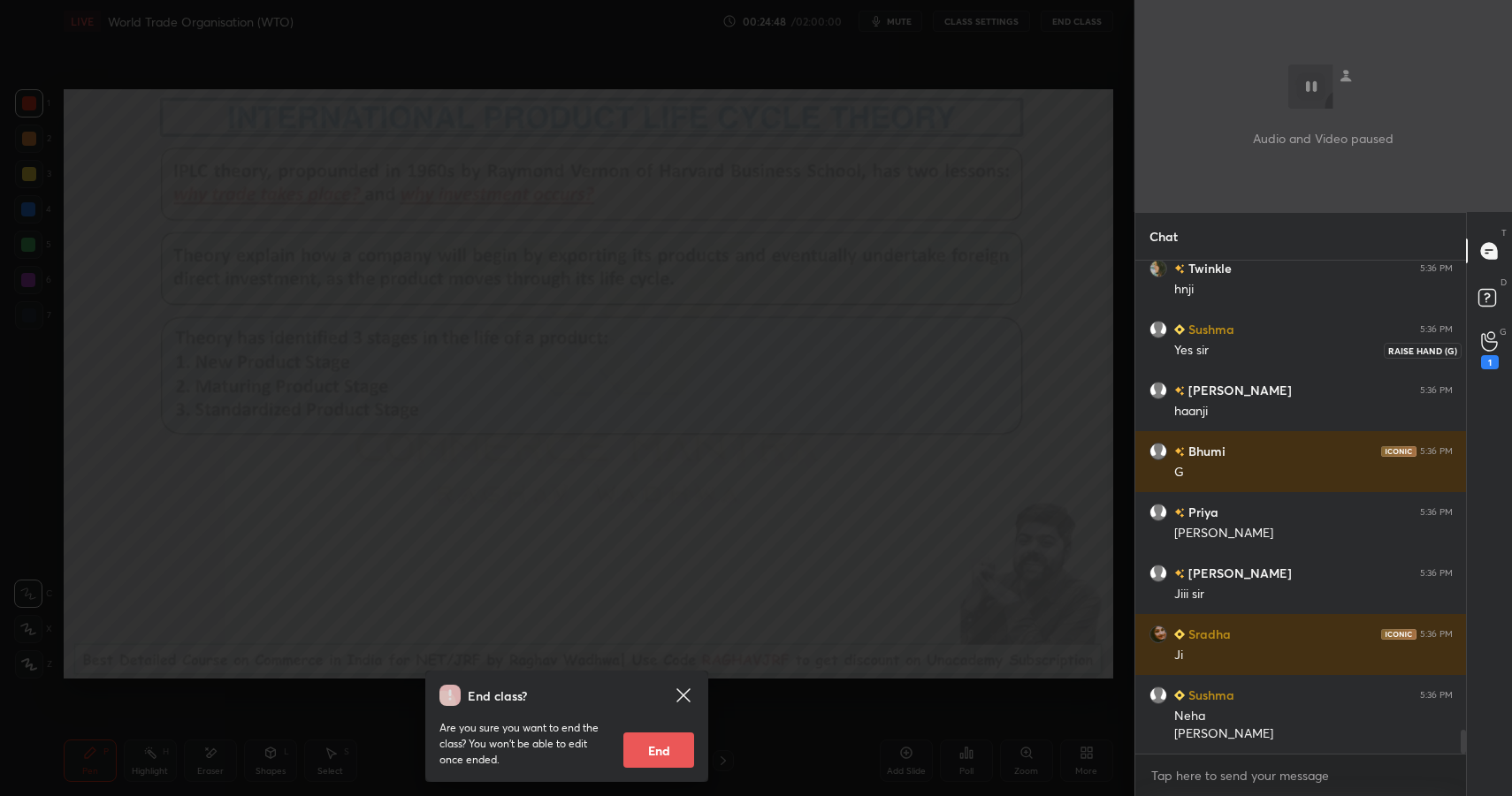
click at [1506, 346] on div "1" at bounding box center [1490, 350] width 35 height 31
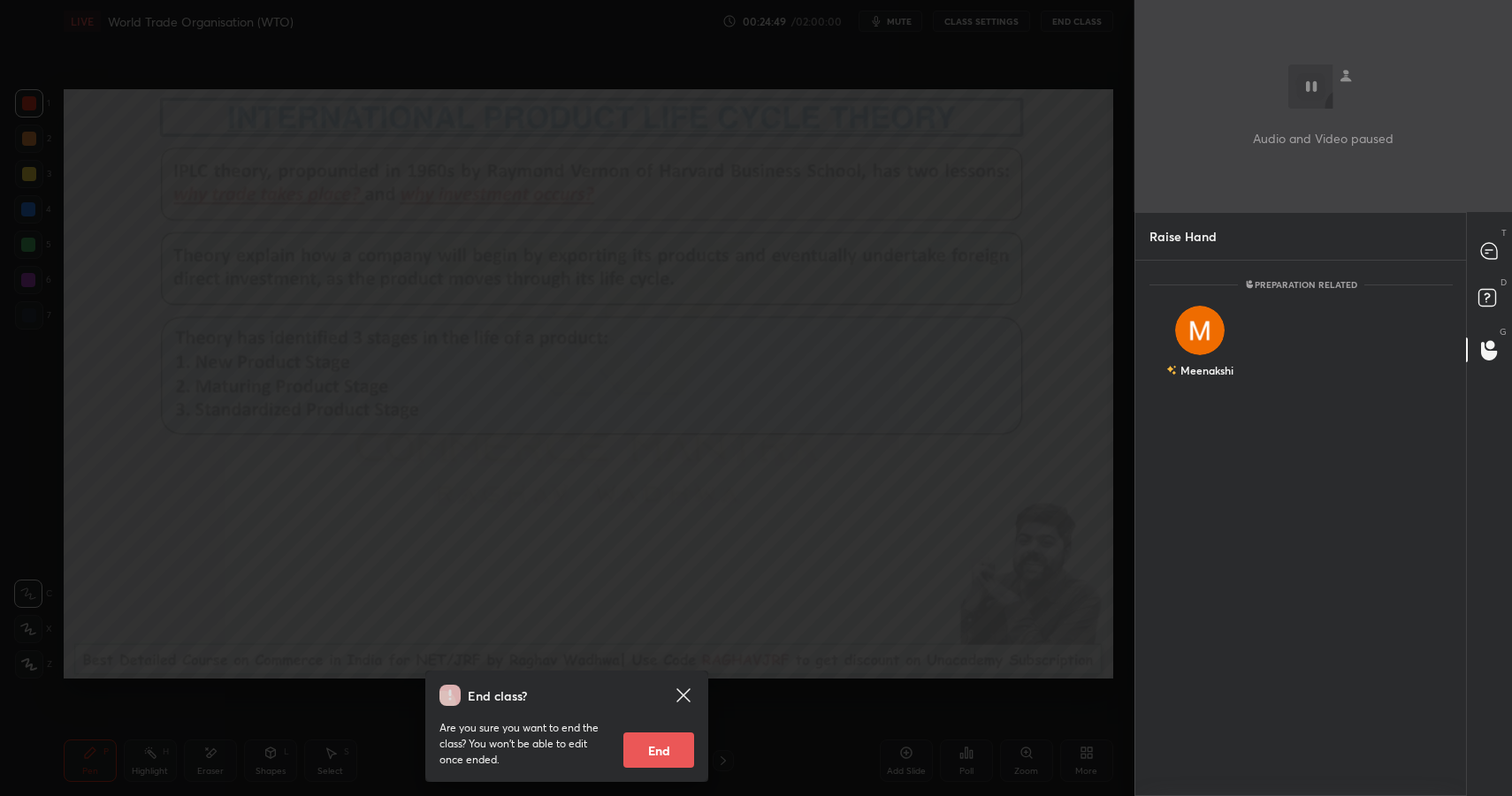
click at [1497, 278] on div "D Doubts (D)" at bounding box center [1489, 300] width 45 height 49
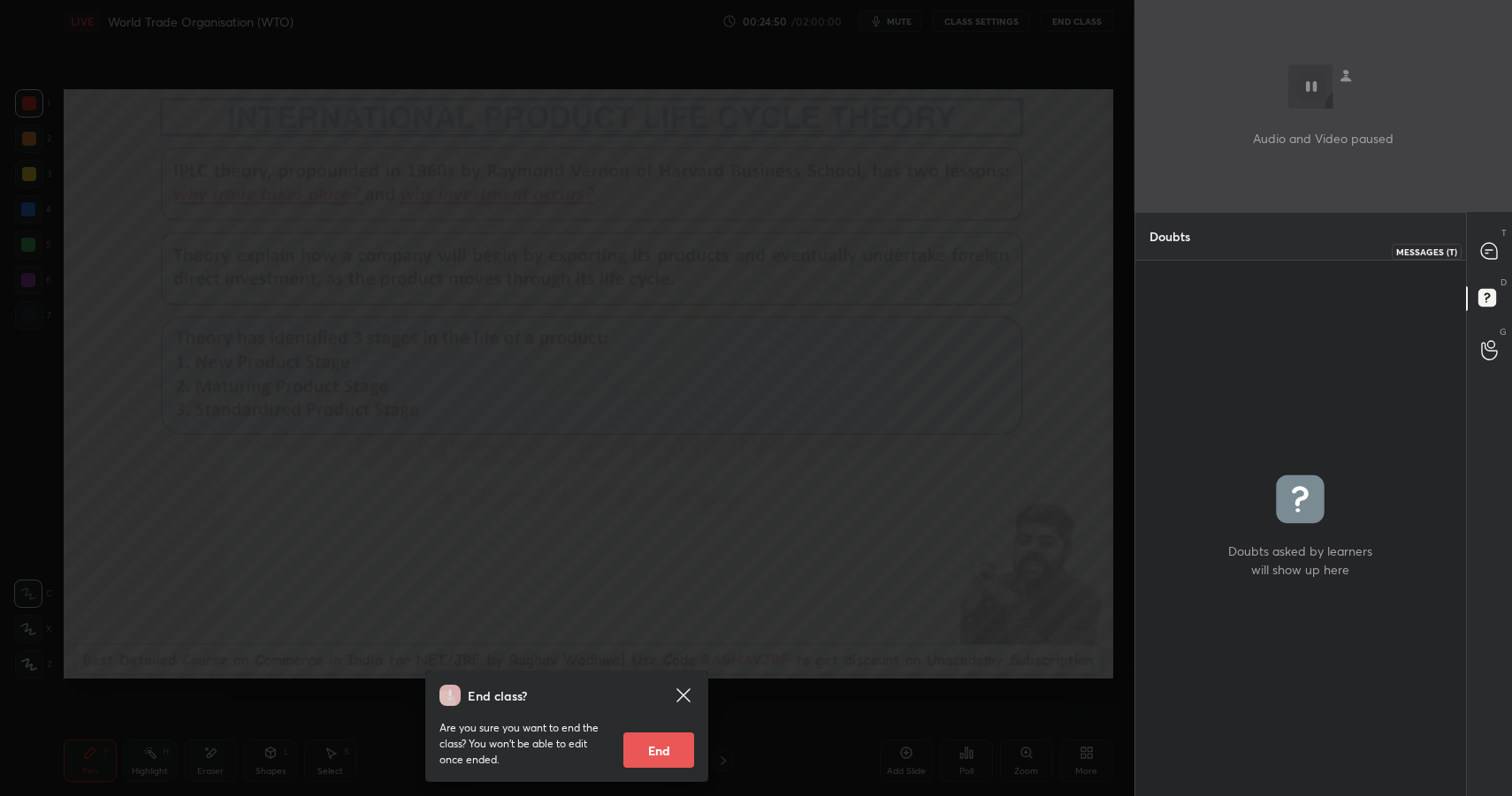
click at [1492, 254] on icon at bounding box center [1489, 251] width 16 height 16
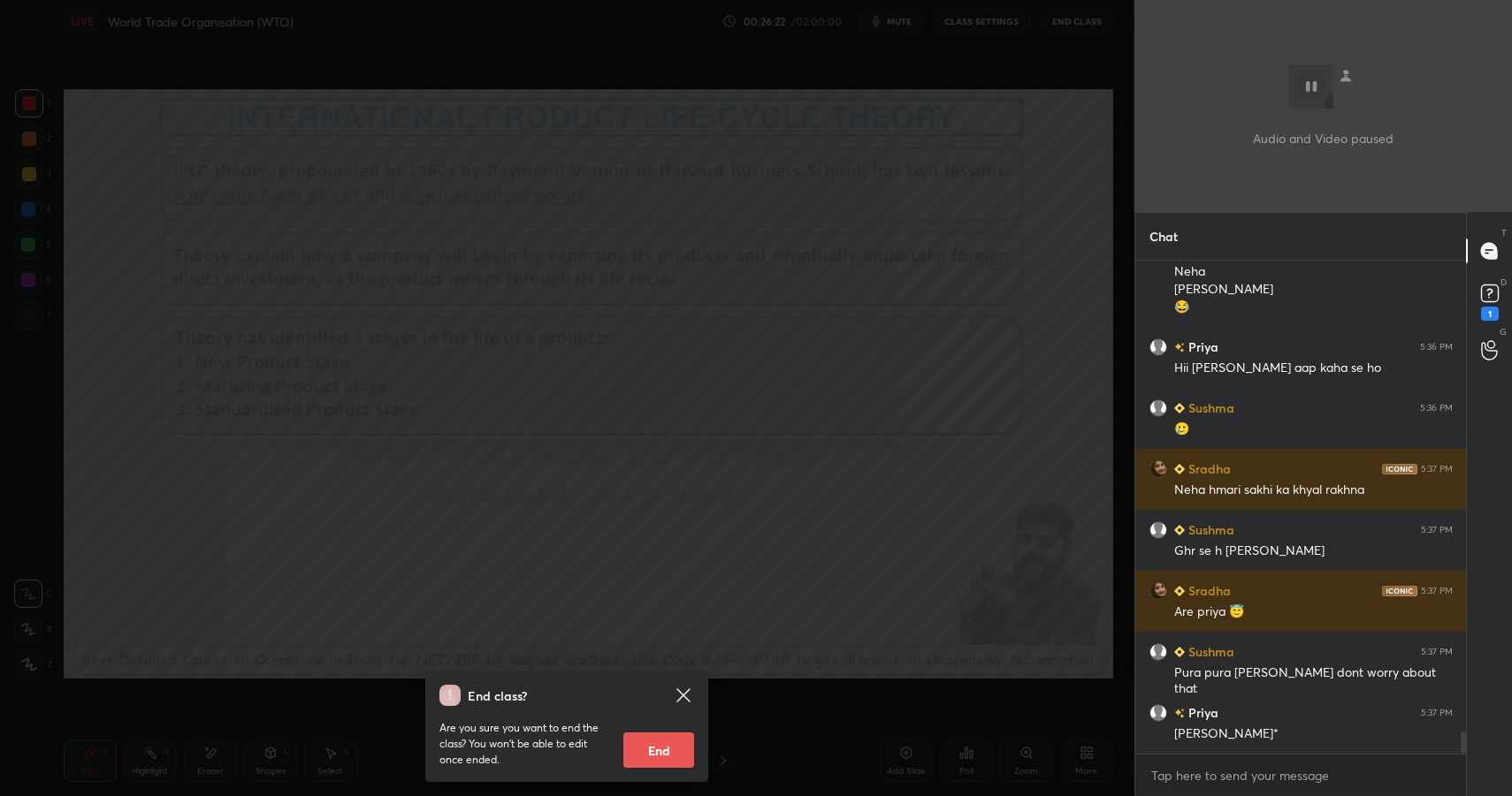
scroll to position [10618, 0]
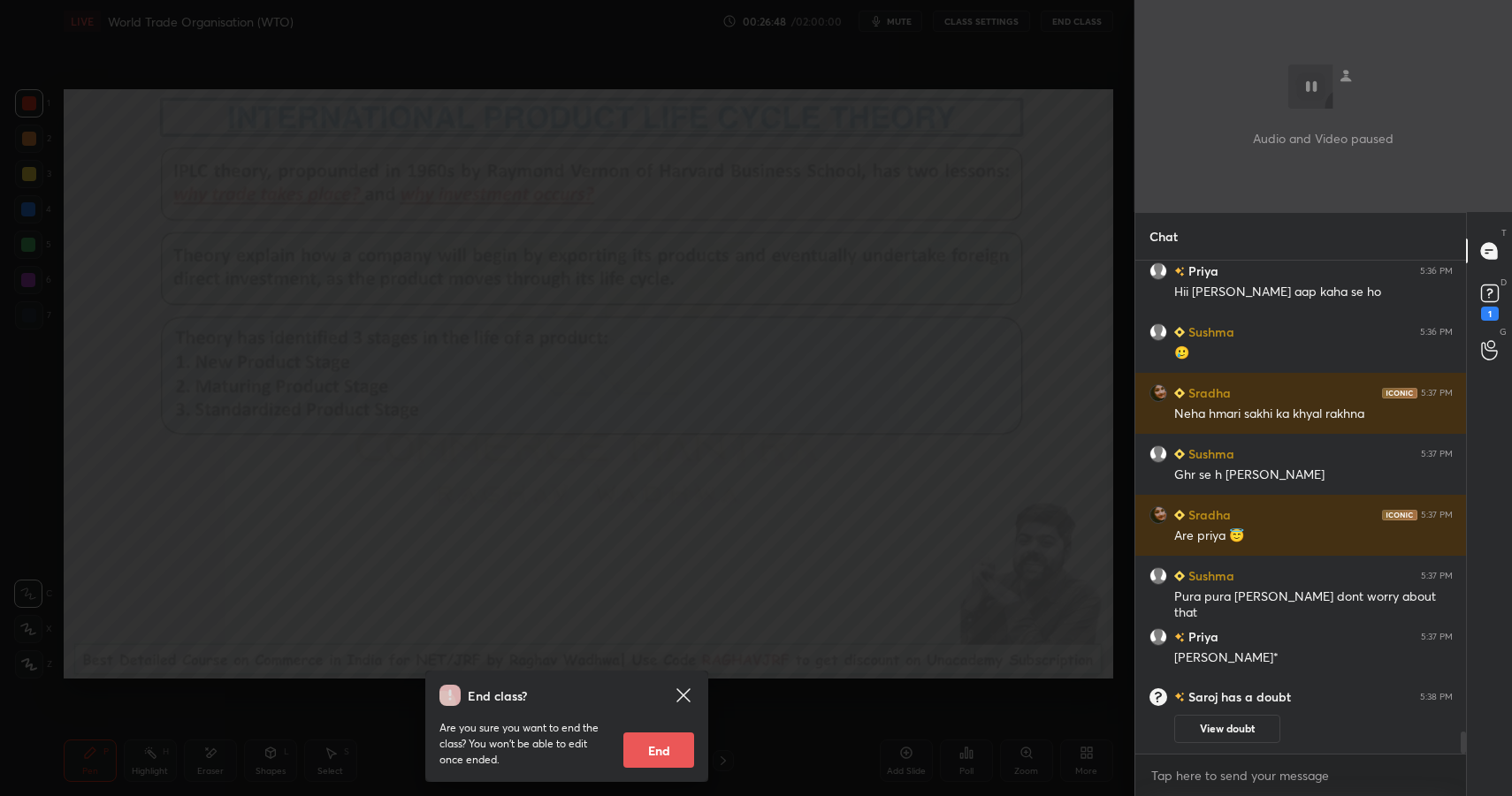
click at [706, 322] on div "End class? Are you sure you want to end the class? You won’t be able to edit on…" at bounding box center [567, 398] width 1134 height 796
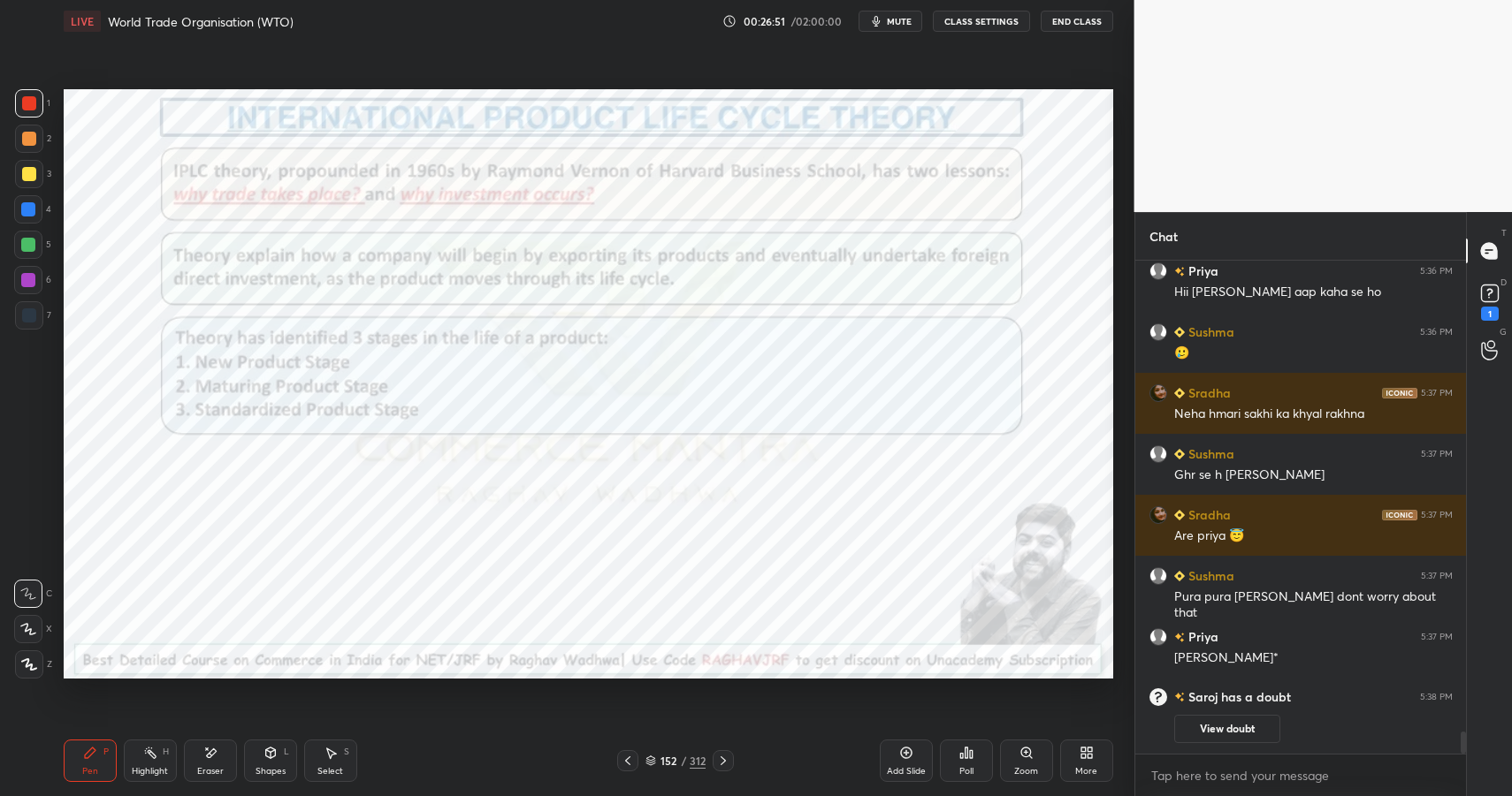
click at [226, 742] on div "Eraser" at bounding box center [210, 761] width 53 height 43
click at [25, 659] on span "Erase all" at bounding box center [28, 665] width 27 height 12
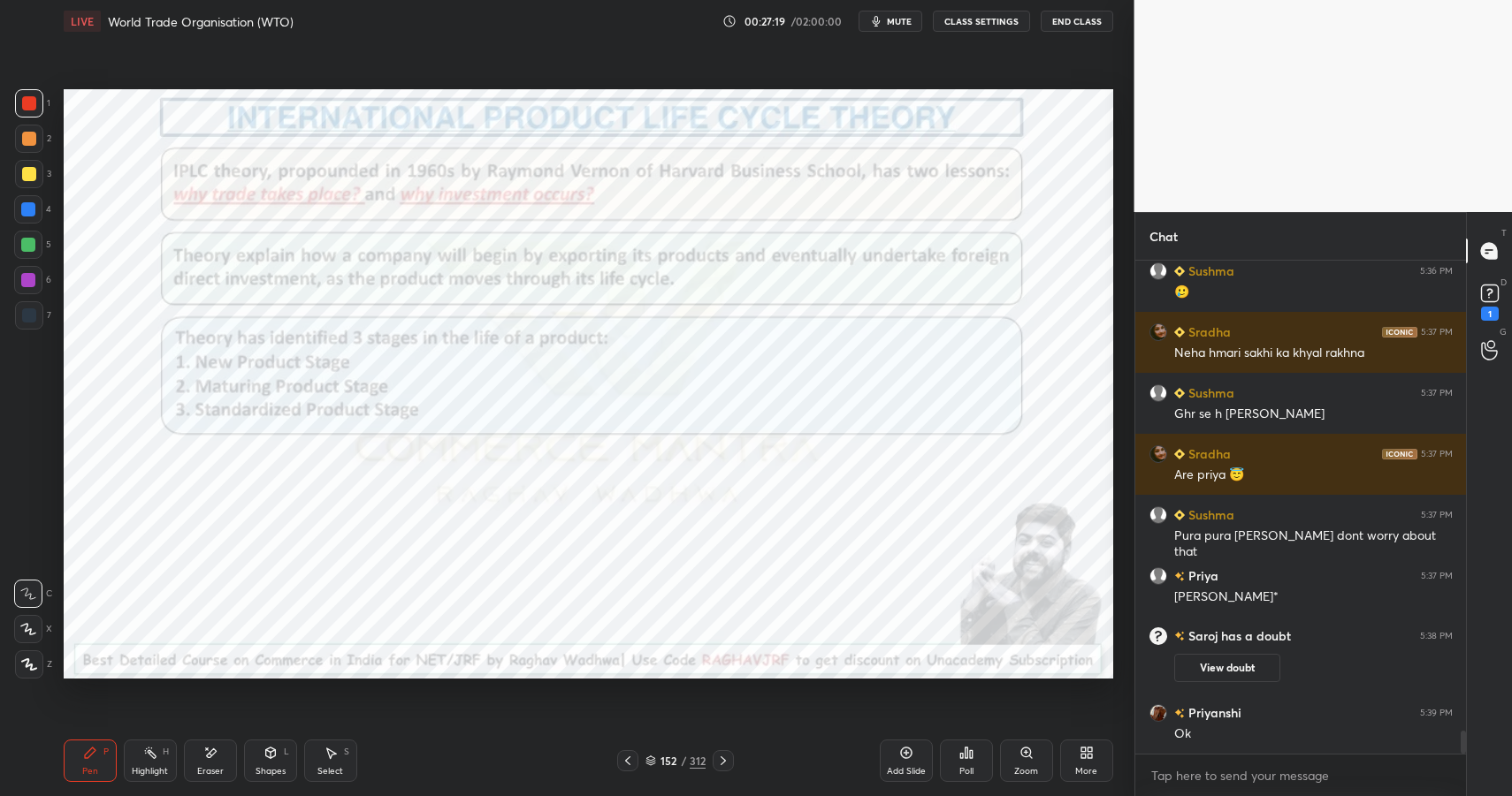
drag, startPoint x: 134, startPoint y: 777, endPoint x: 139, endPoint y: 757, distance: 20.6
click at [131, 775] on div "Highlight H" at bounding box center [150, 761] width 53 height 43
click at [146, 767] on div "Highlight" at bounding box center [149, 772] width 36 height 9
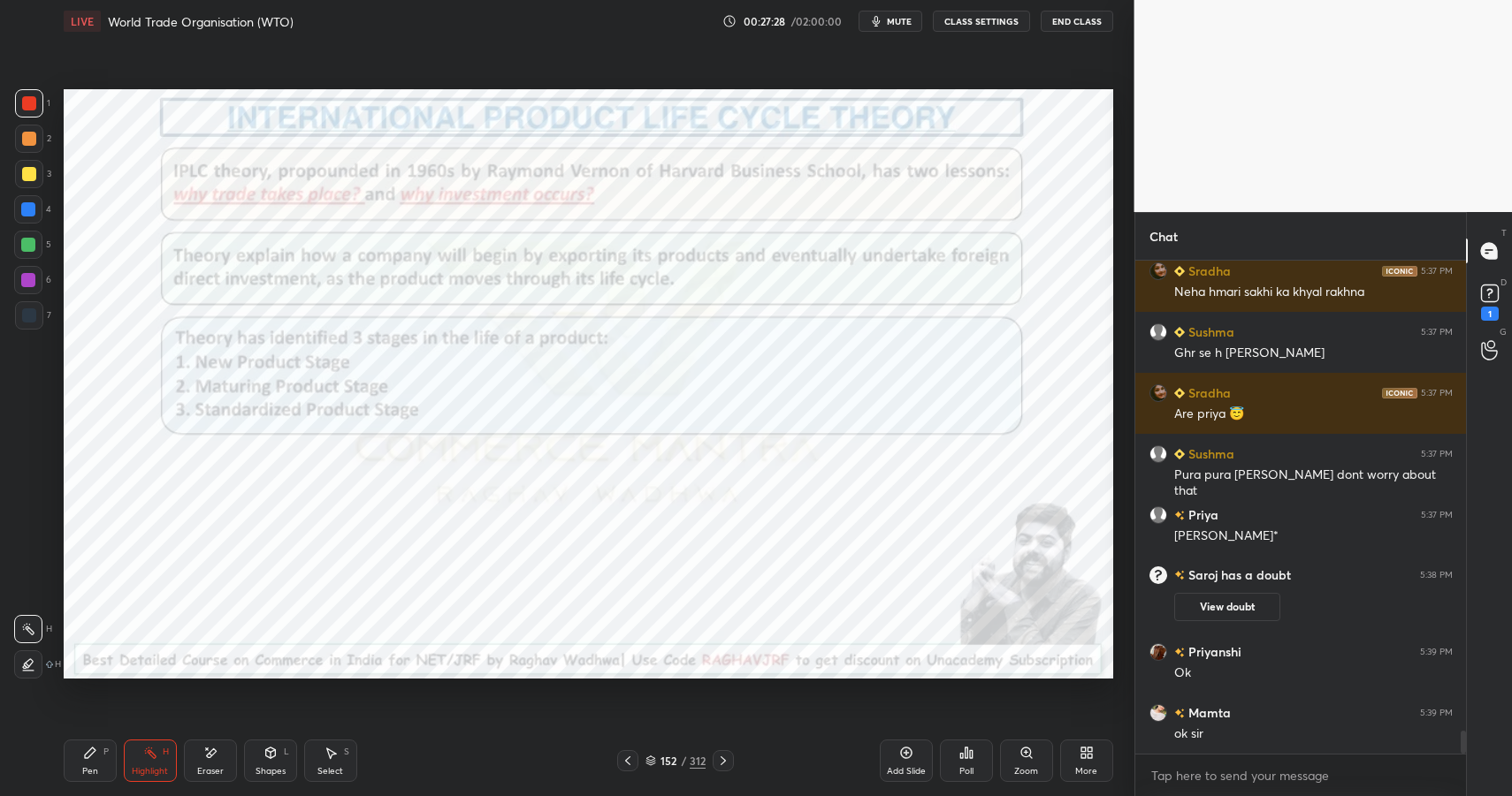
click at [94, 757] on icon at bounding box center [90, 752] width 14 height 14
click at [96, 754] on div "Pen P" at bounding box center [90, 761] width 53 height 43
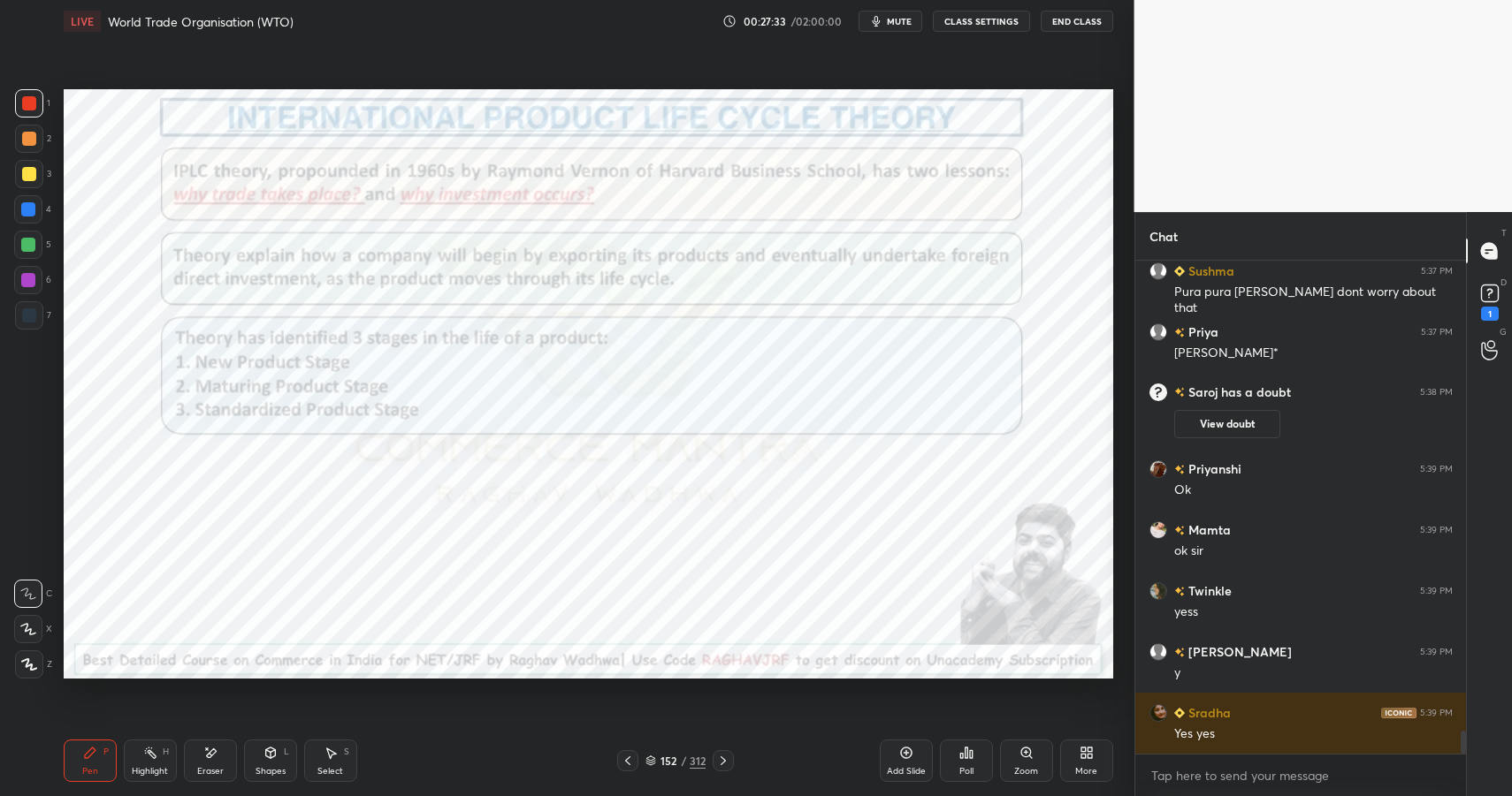
scroll to position [10256, 0]
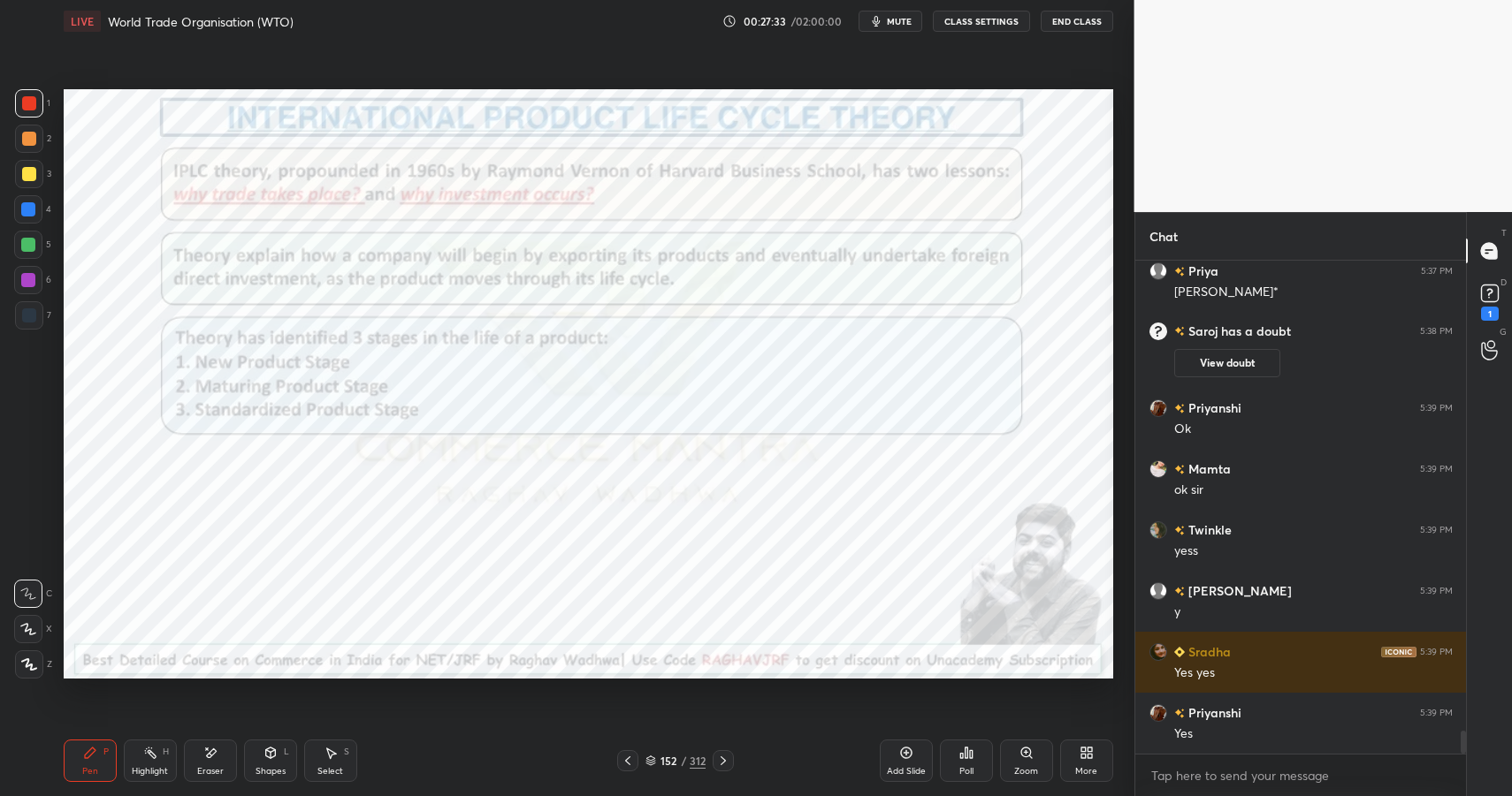
click at [277, 760] on div "Shapes L" at bounding box center [270, 761] width 53 height 43
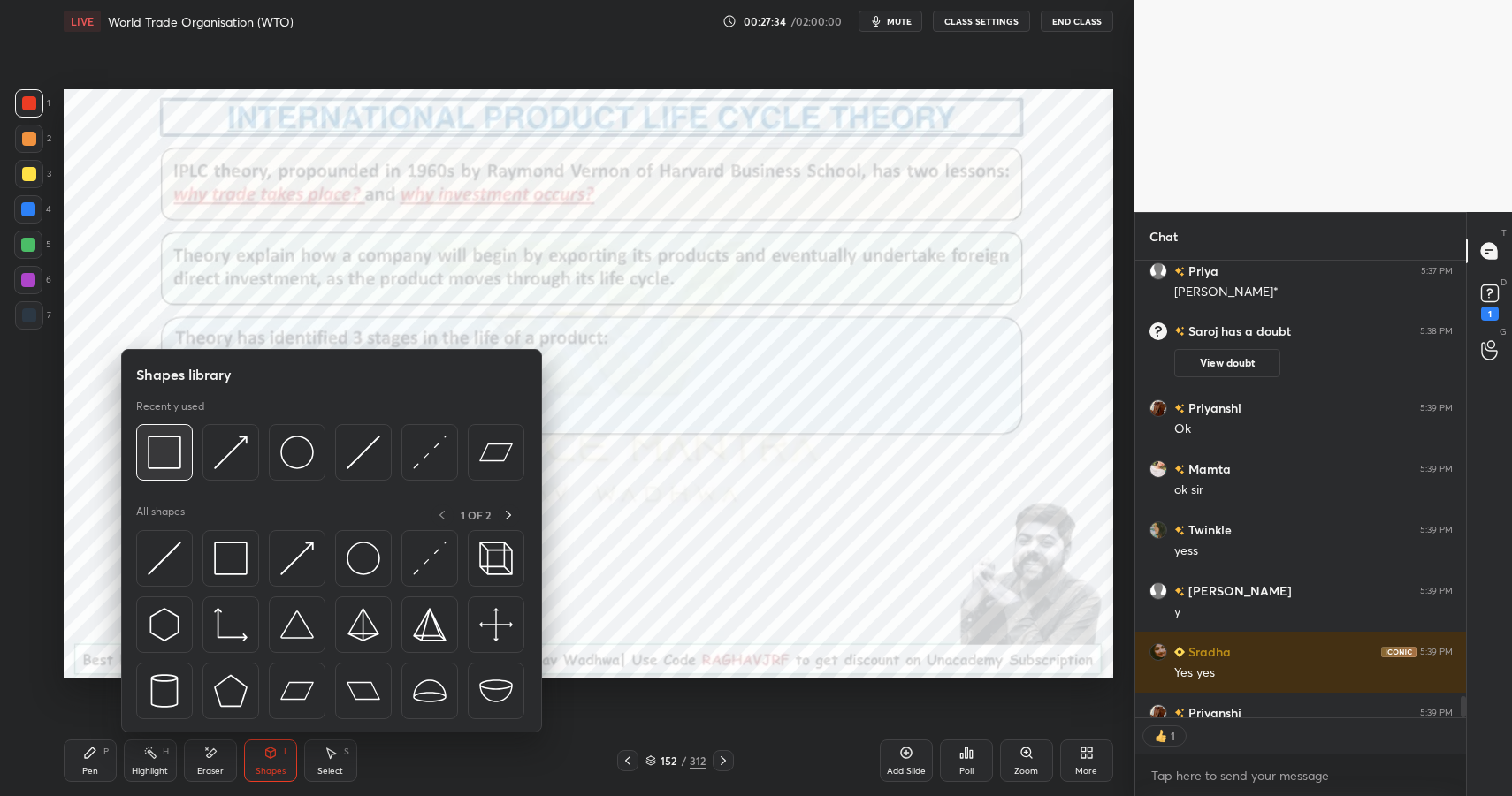
scroll to position [10415, 0]
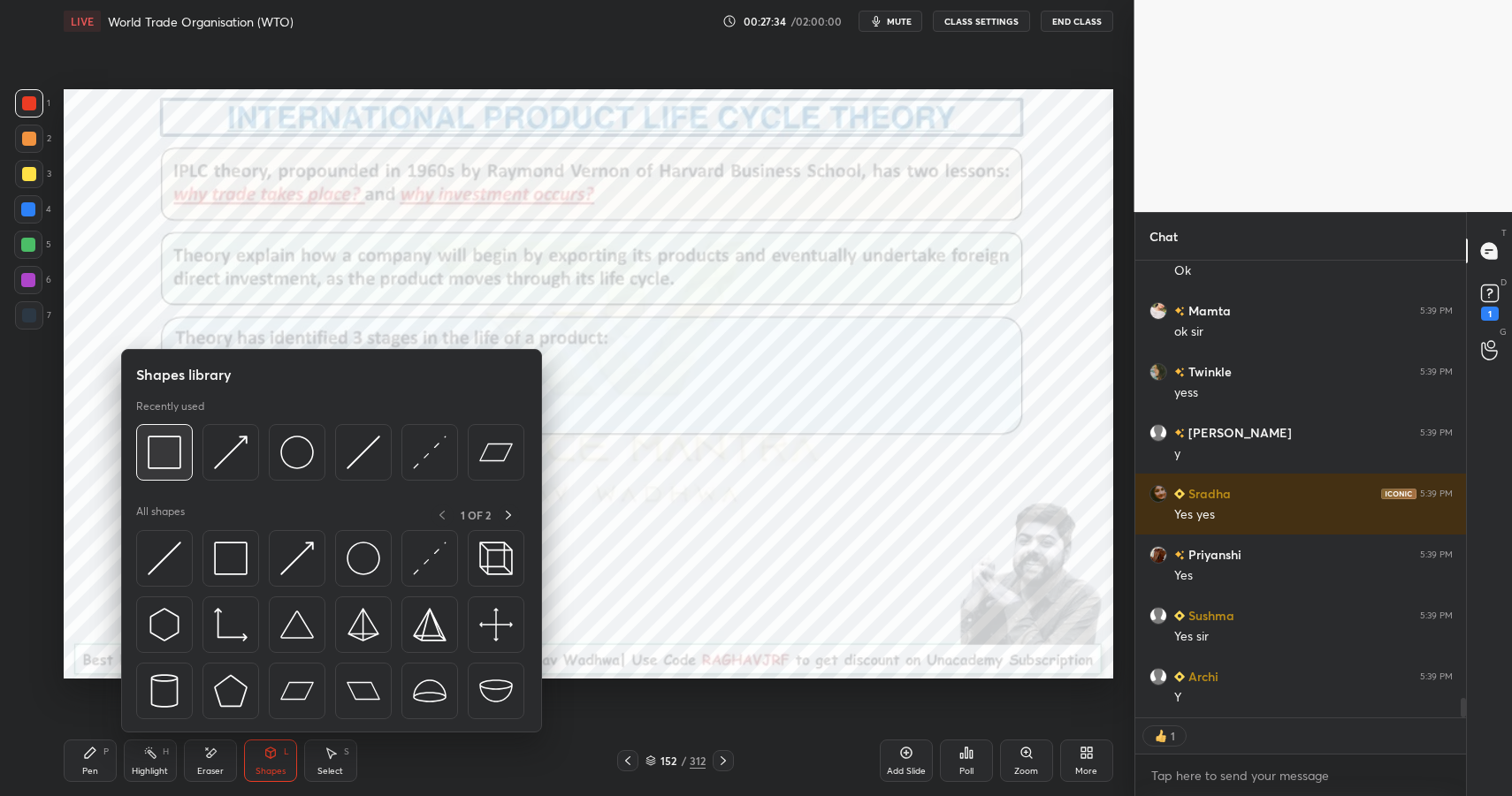
click at [173, 450] on img at bounding box center [164, 453] width 33 height 33
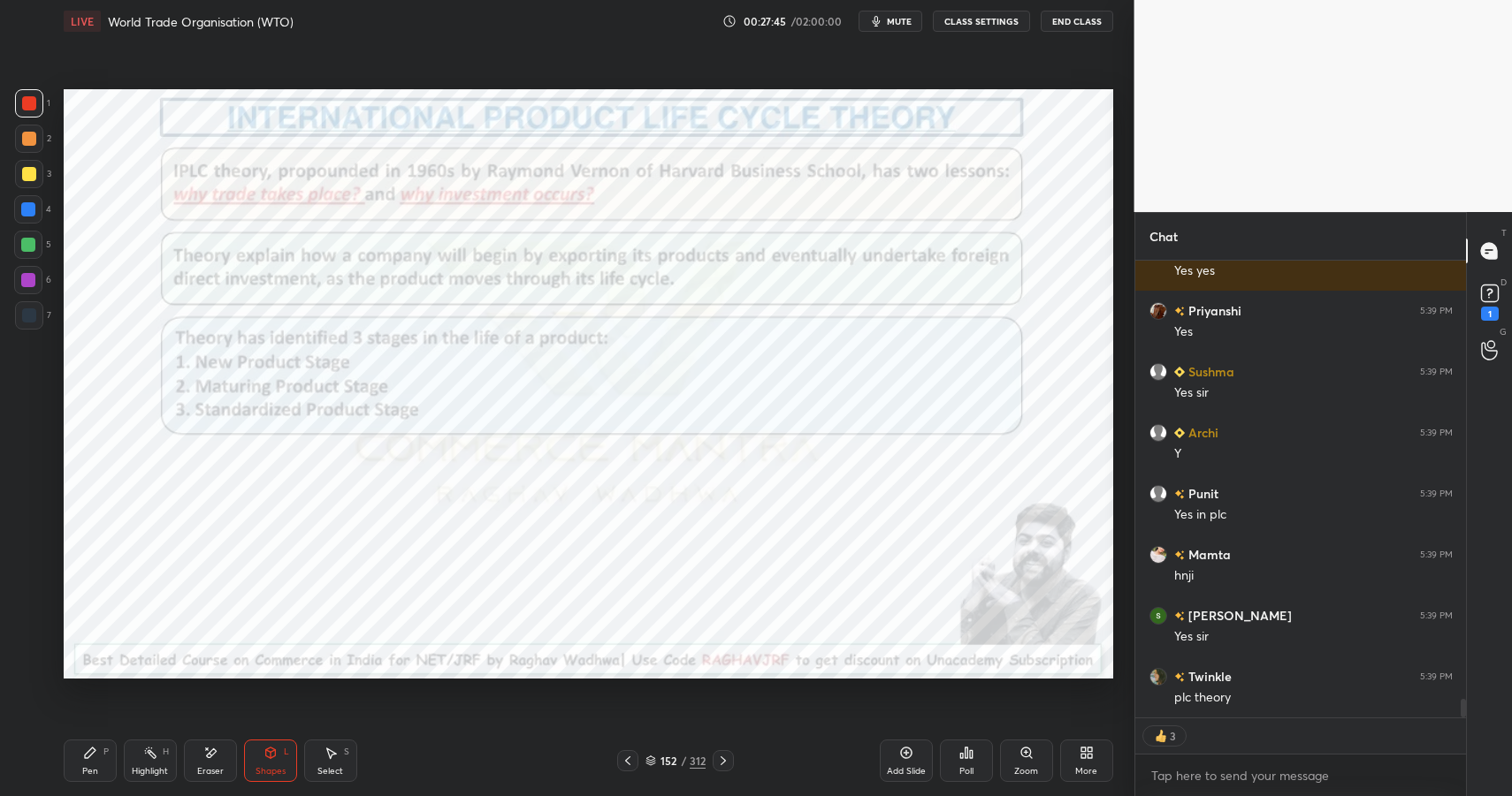
scroll to position [10720, 0]
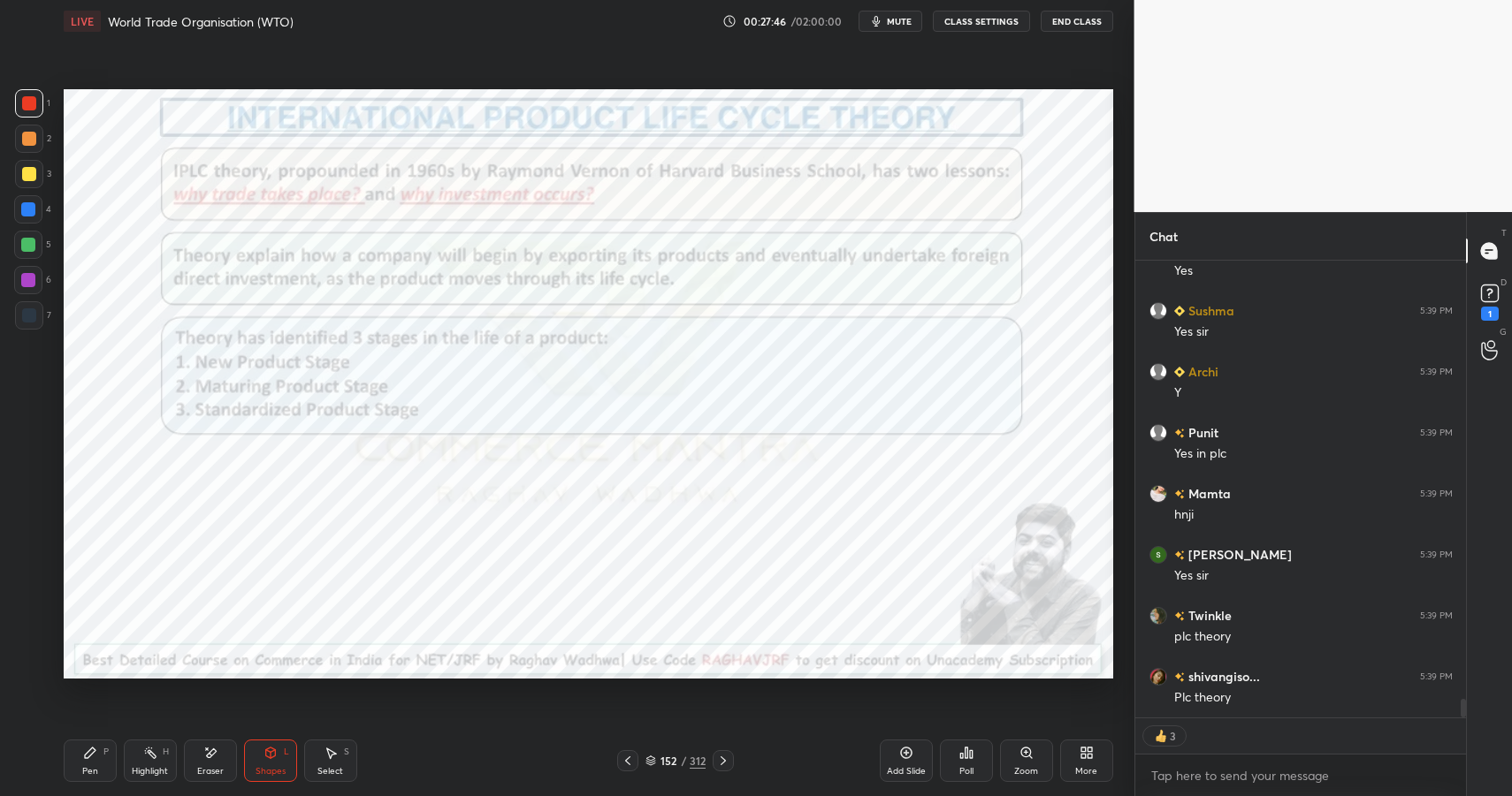
click at [144, 764] on div "Highlight H" at bounding box center [150, 761] width 53 height 43
click at [153, 765] on div "Highlight H" at bounding box center [150, 761] width 53 height 43
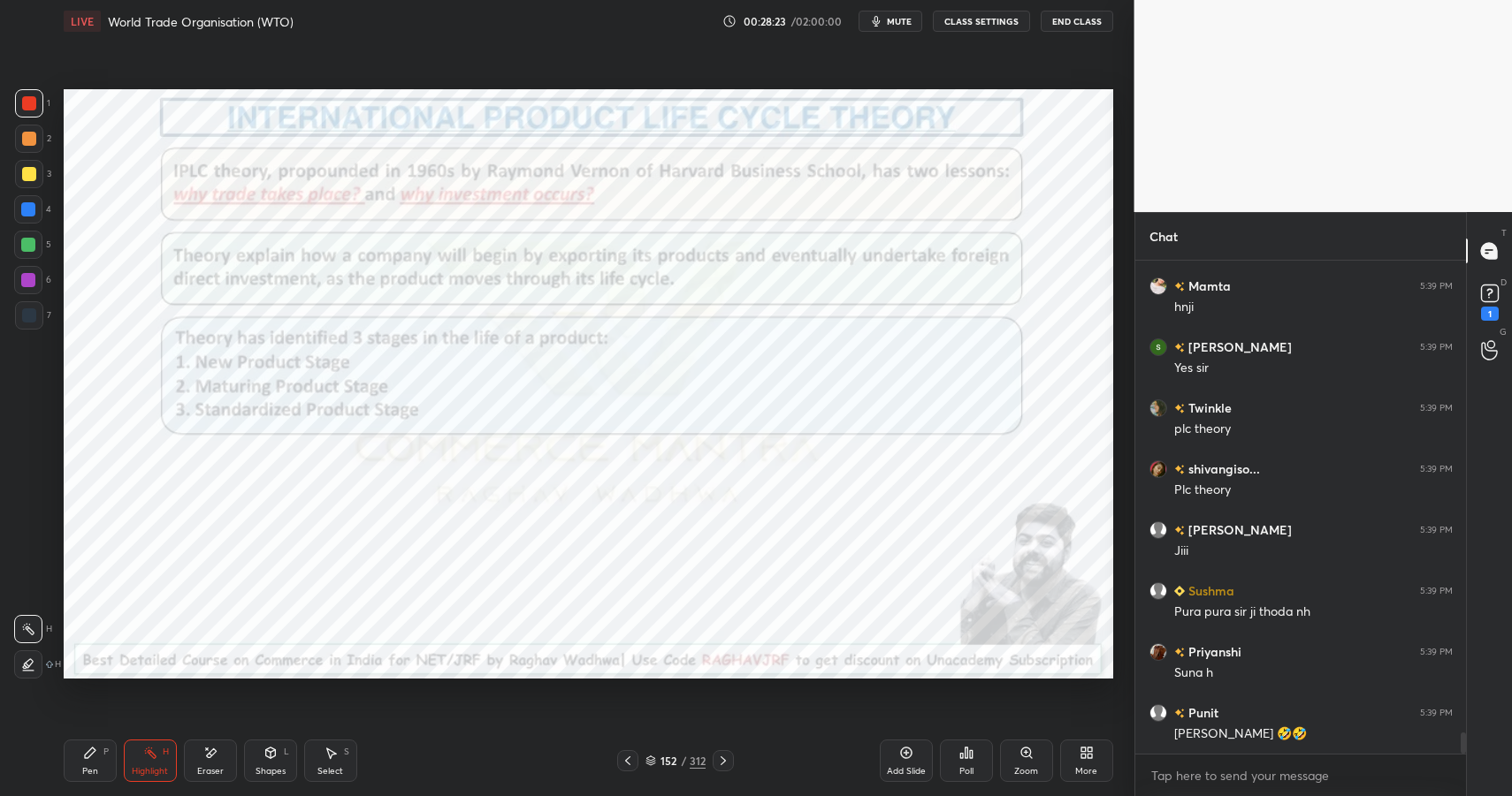
scroll to position [10989, 0]
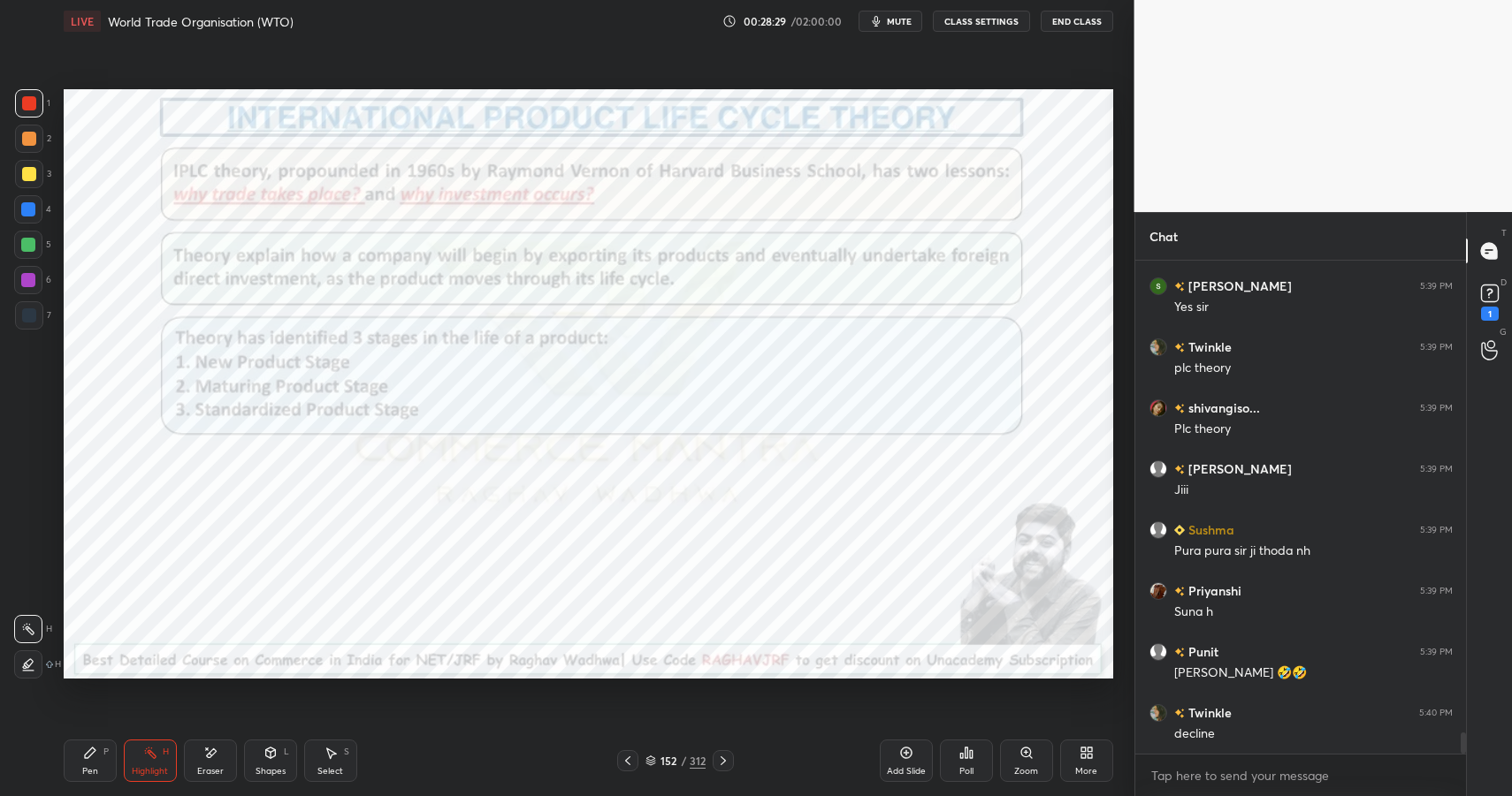
drag, startPoint x: 95, startPoint y: 755, endPoint x: 94, endPoint y: 744, distance: 11.0
click at [93, 754] on icon at bounding box center [90, 752] width 14 height 14
click at [99, 750] on div "Pen P" at bounding box center [90, 761] width 53 height 43
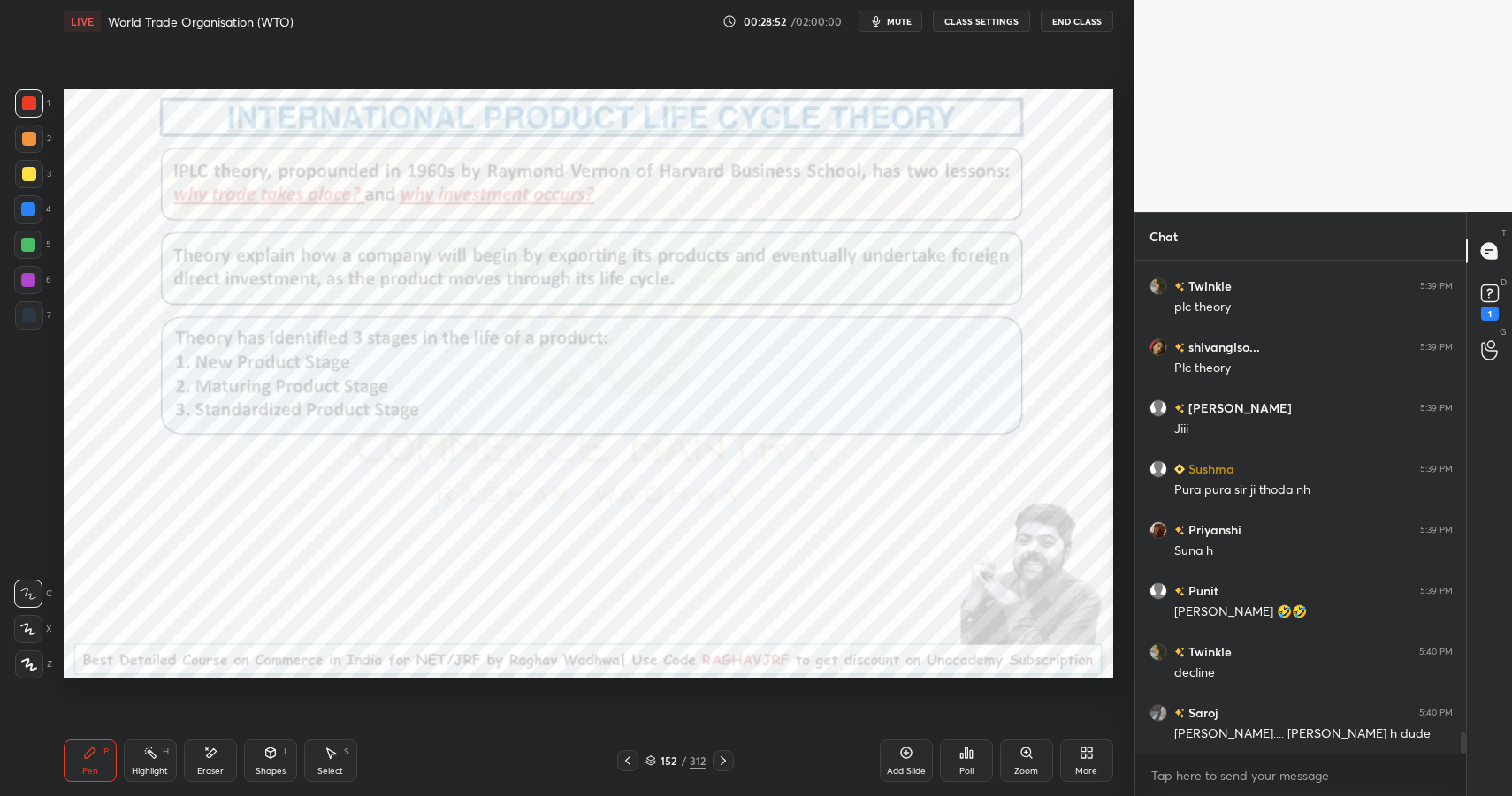
drag, startPoint x: 208, startPoint y: 752, endPoint x: 208, endPoint y: 735, distance: 17.0
click at [208, 752] on icon at bounding box center [210, 753] width 14 height 15
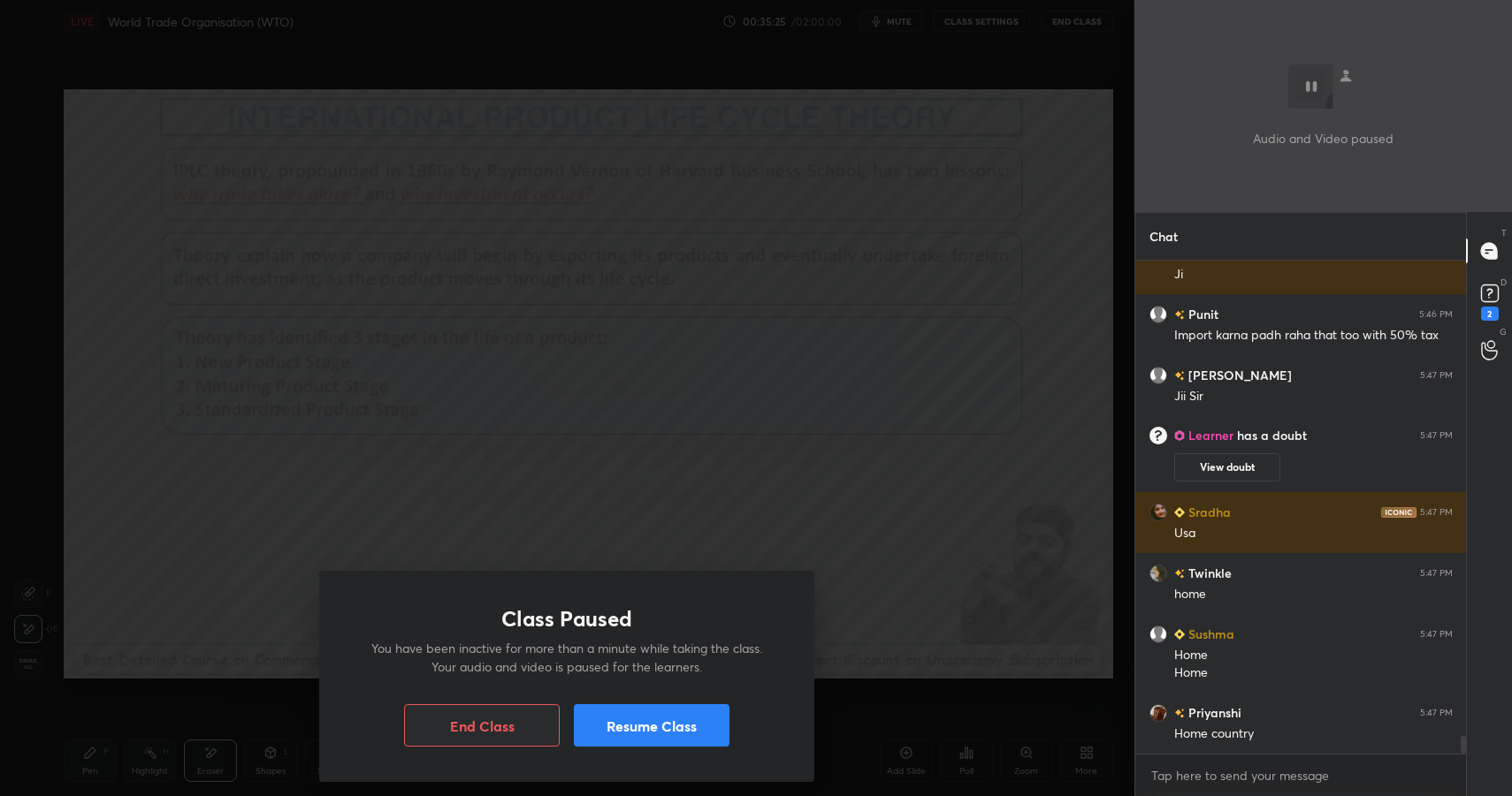
scroll to position [13157, 0]
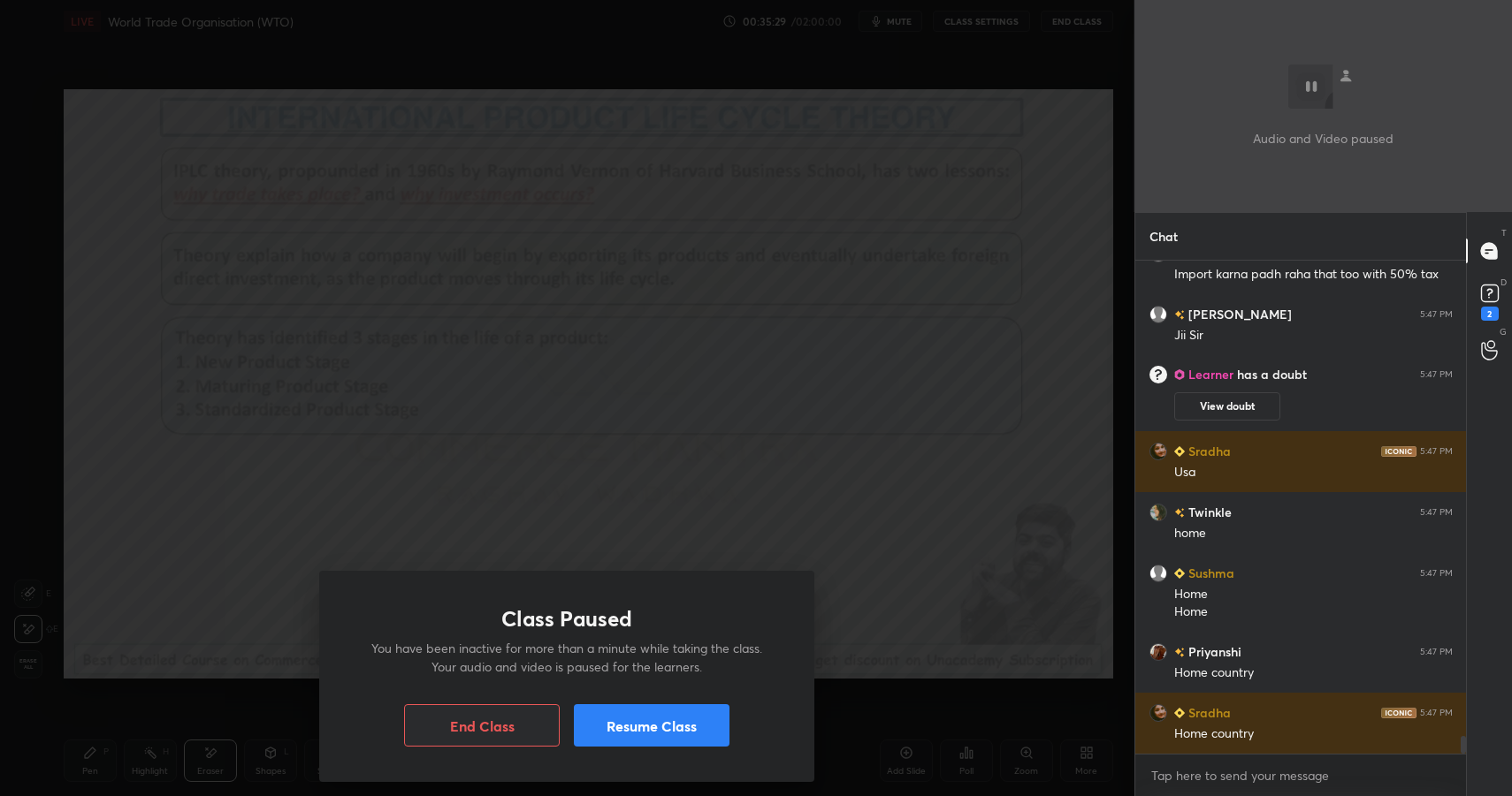
click at [657, 728] on button "Resume Class" at bounding box center [652, 726] width 156 height 43
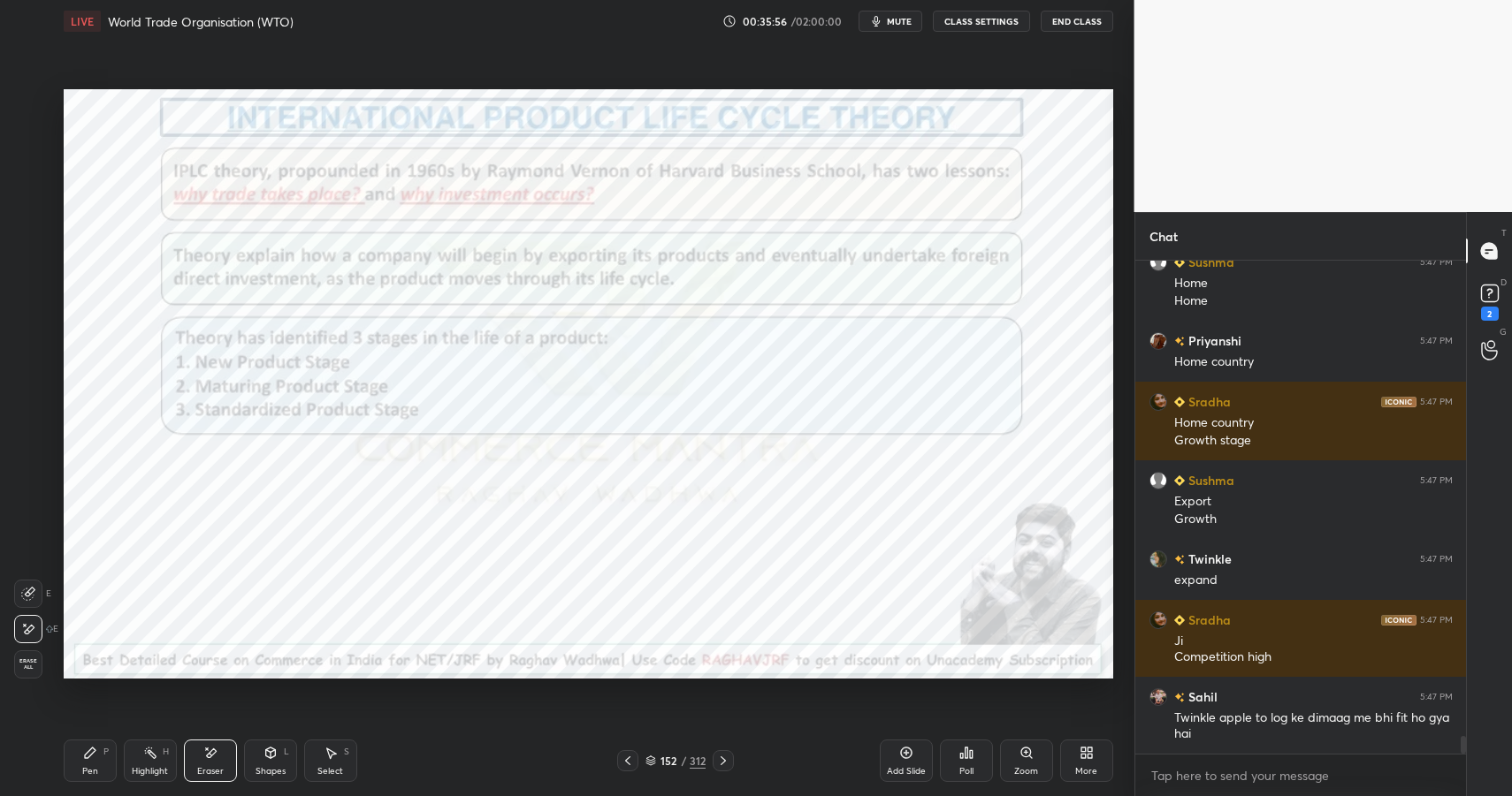
scroll to position [13478, 0]
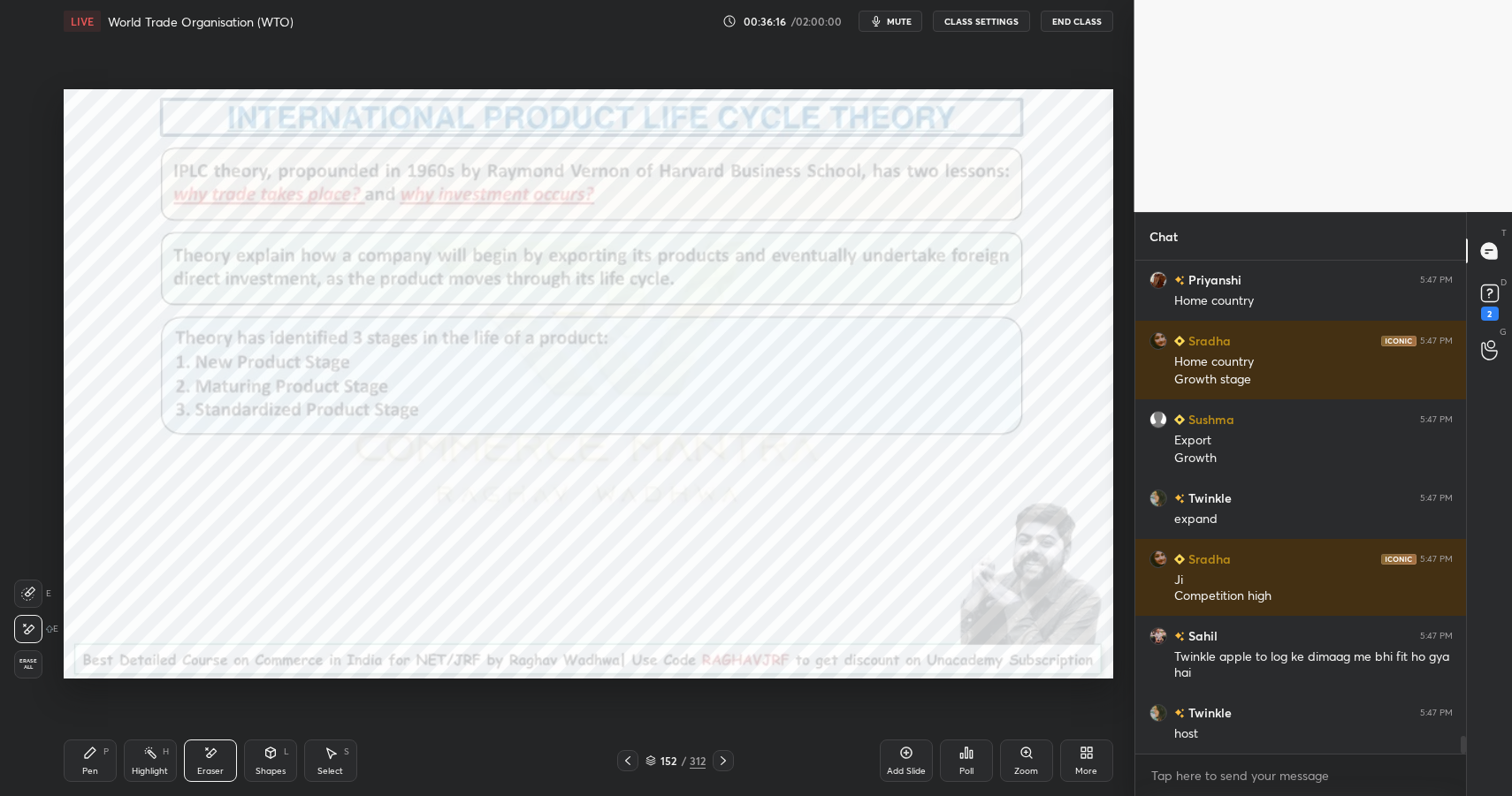
click at [150, 744] on div "Highlight H" at bounding box center [150, 761] width 53 height 43
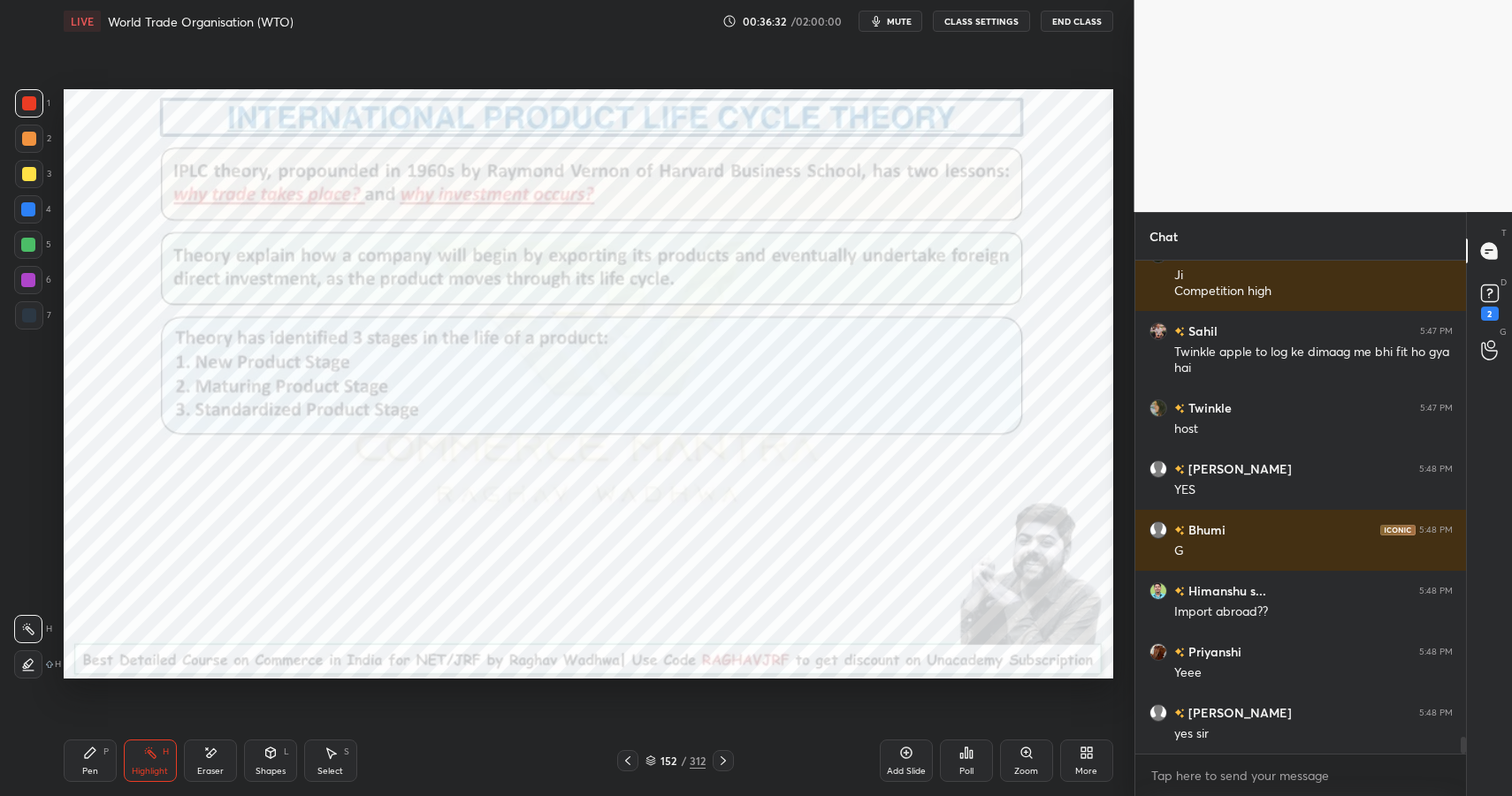
scroll to position [13845, 0]
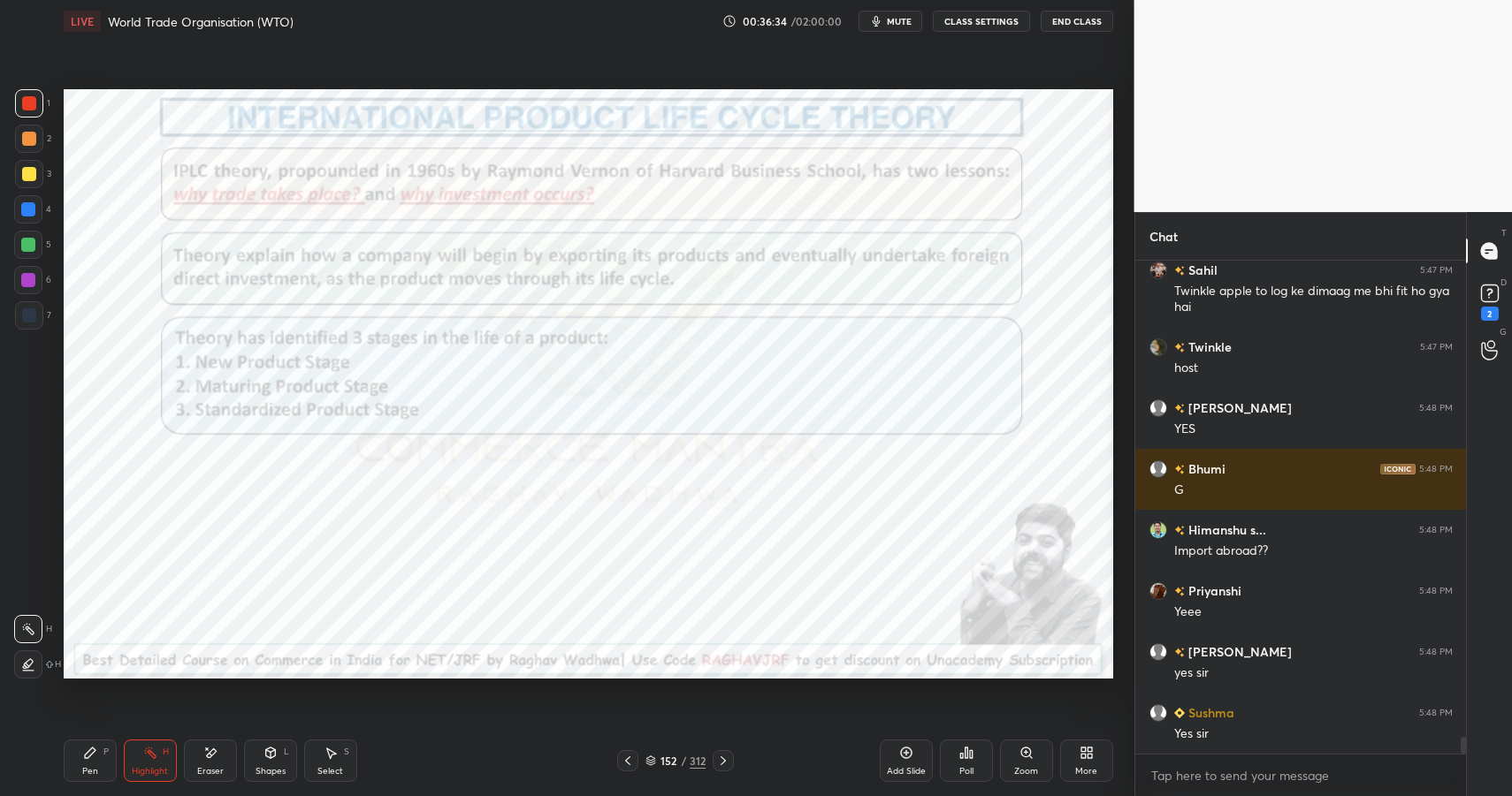
click at [79, 753] on div "Pen P" at bounding box center [90, 761] width 53 height 43
click at [89, 759] on icon at bounding box center [90, 752] width 14 height 14
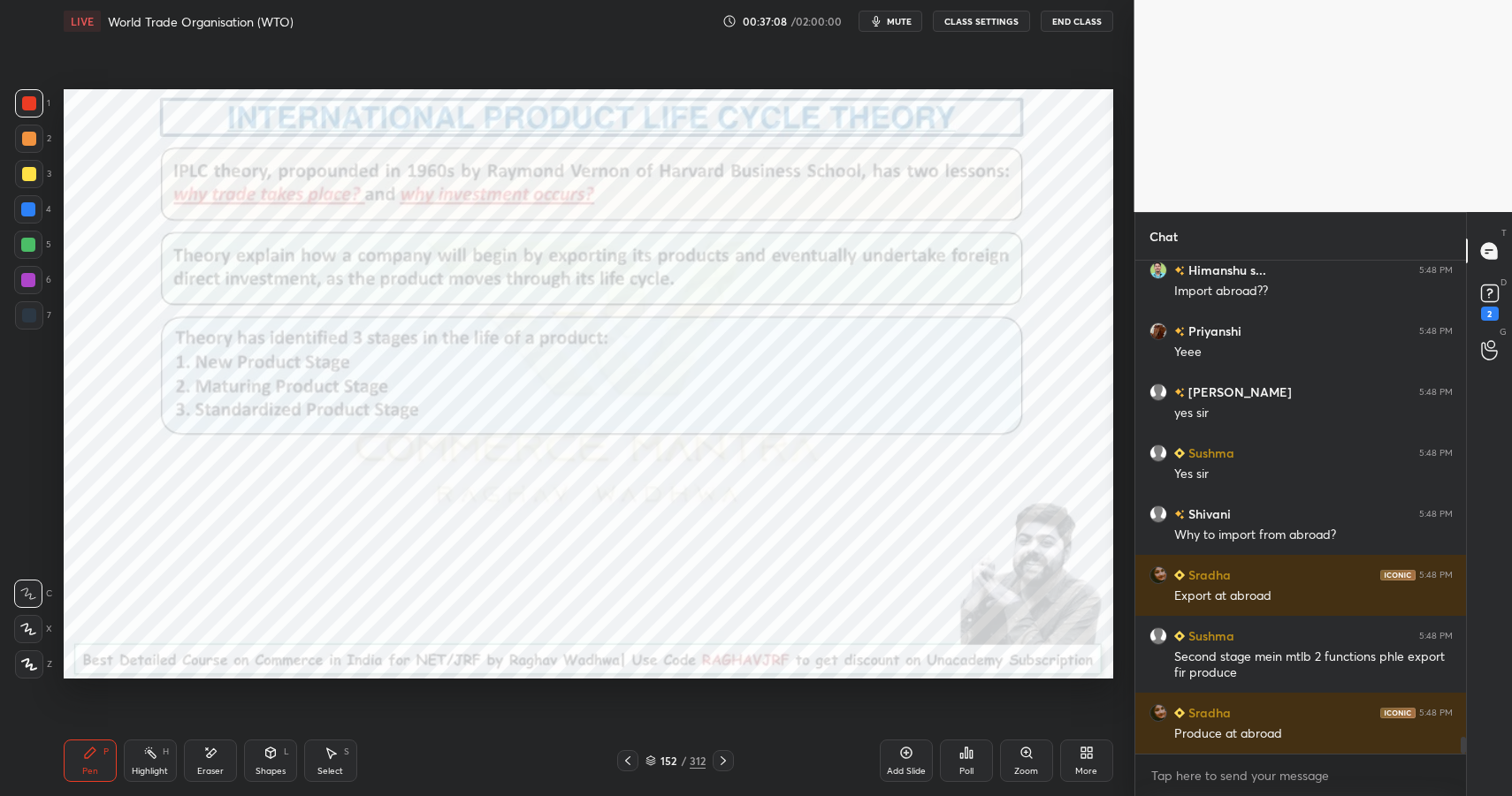
scroll to position [14166, 0]
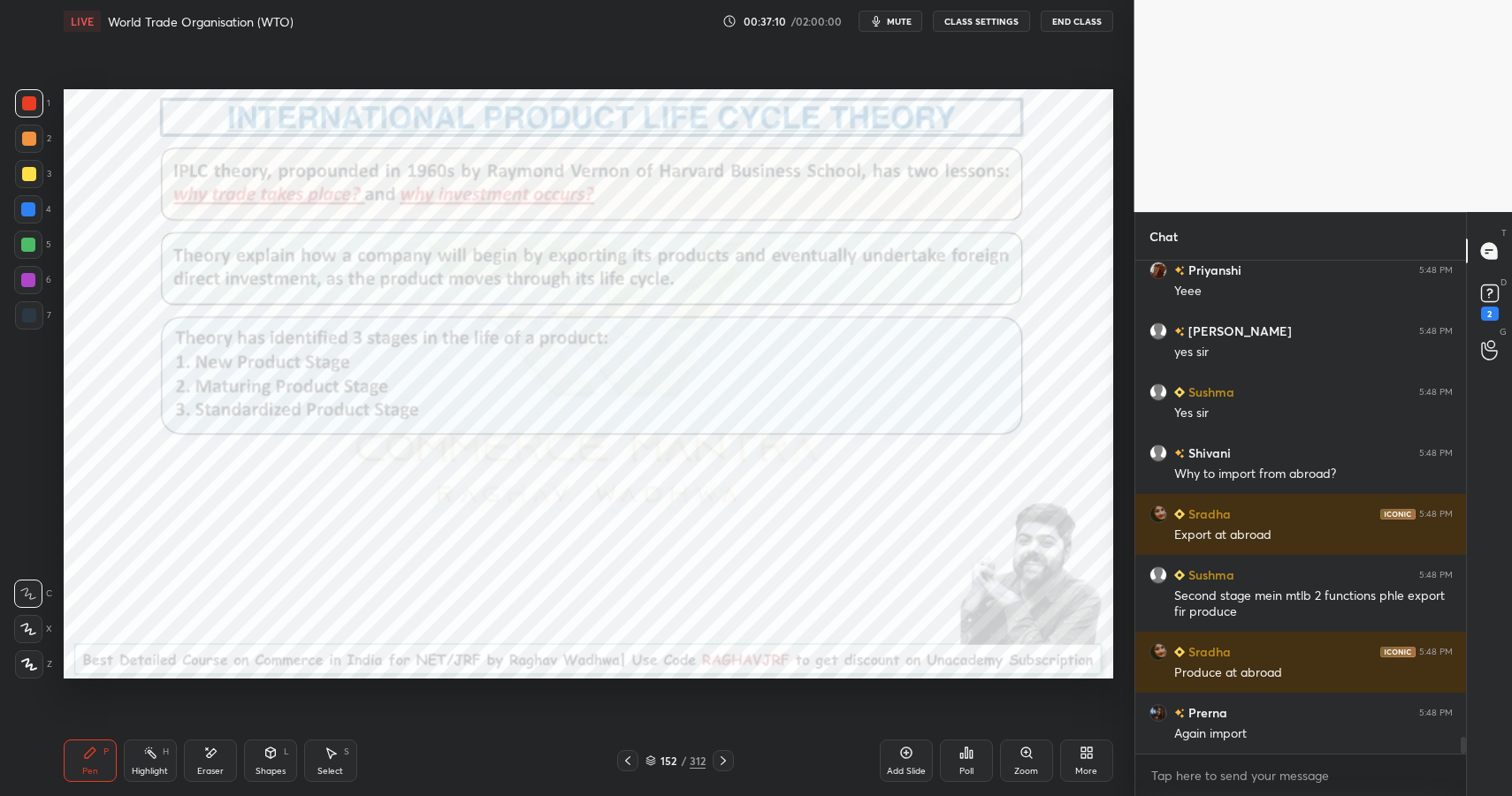
click at [23, 211] on div at bounding box center [28, 209] width 14 height 14
drag, startPoint x: 23, startPoint y: 211, endPoint x: 43, endPoint y: 211, distance: 20.0
click at [23, 211] on div at bounding box center [28, 209] width 14 height 14
click at [148, 757] on icon at bounding box center [150, 752] width 14 height 14
drag, startPoint x: 147, startPoint y: 754, endPoint x: 181, endPoint y: 714, distance: 52.5
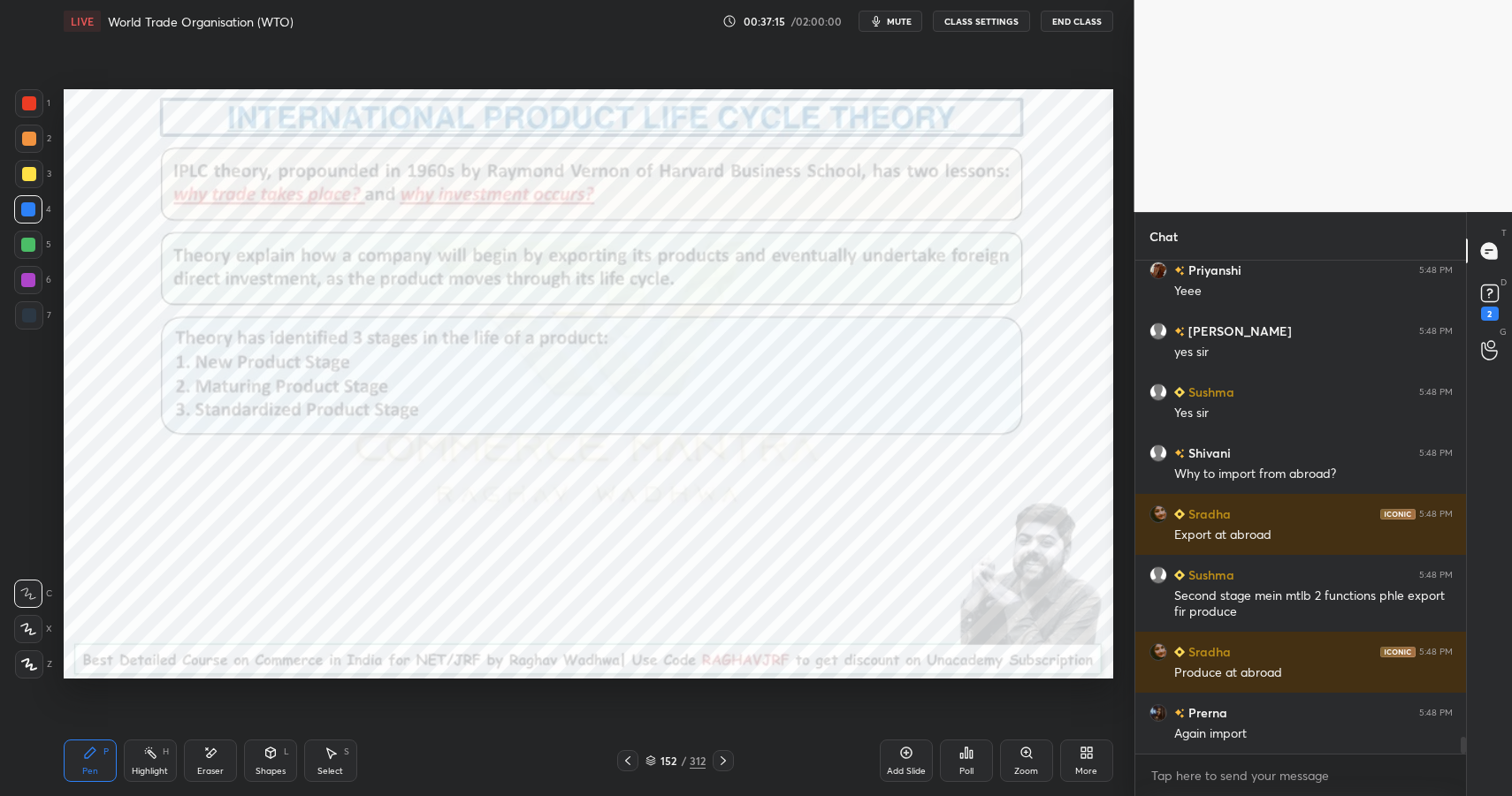
click at [147, 754] on icon at bounding box center [150, 752] width 14 height 14
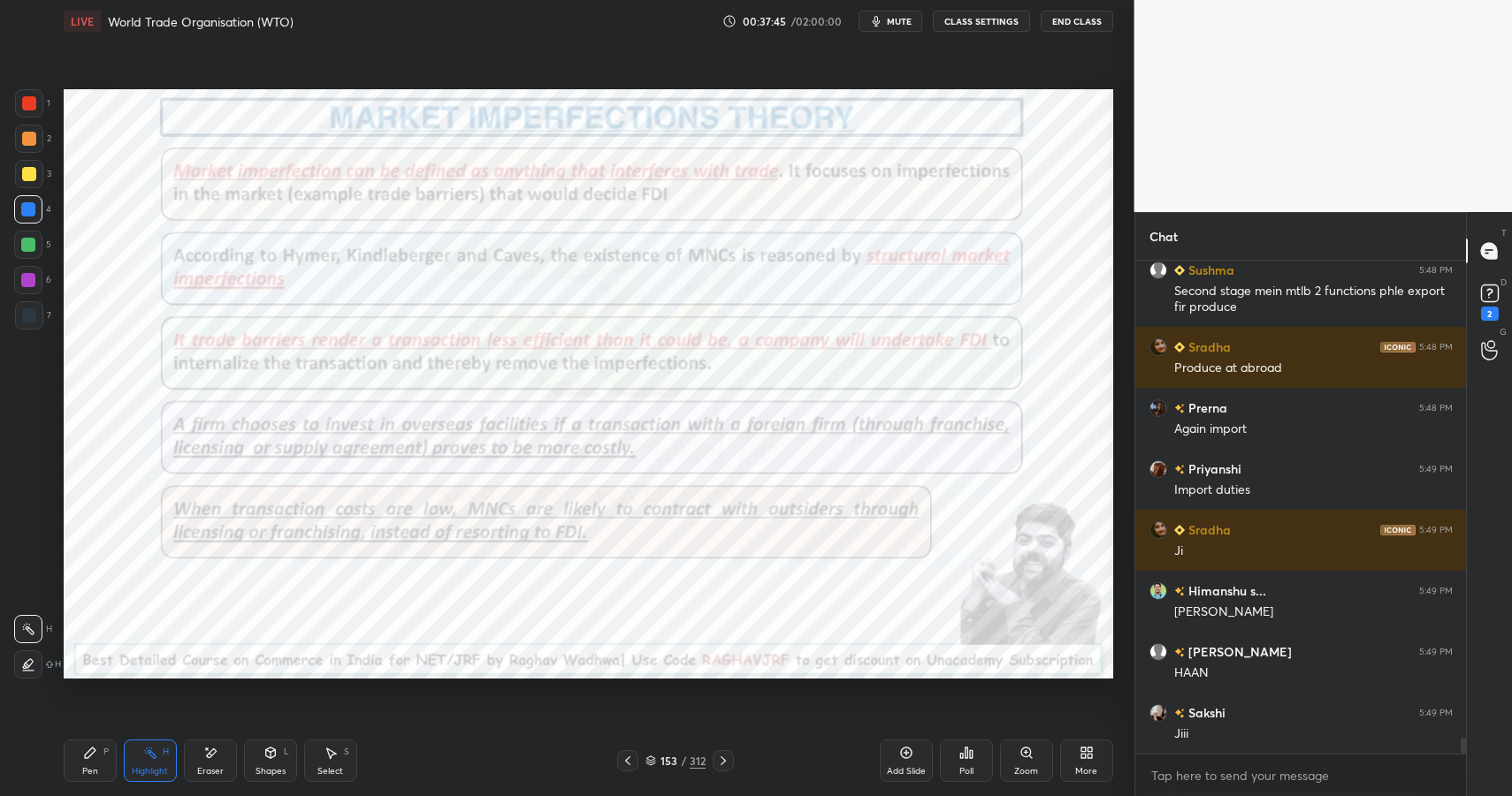
scroll to position [14547, 0]
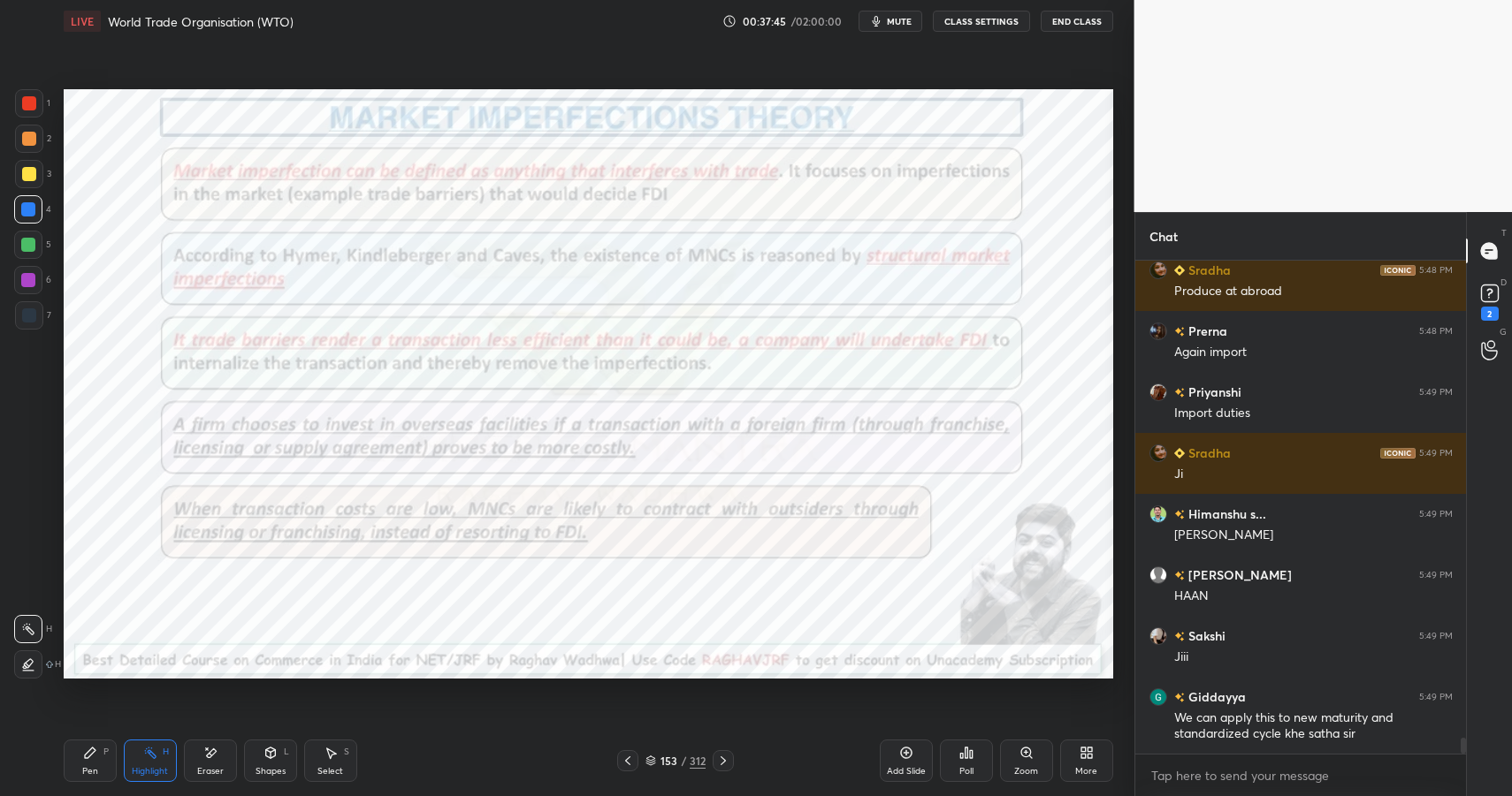
click at [261, 759] on div "Shapes L" at bounding box center [270, 761] width 53 height 43
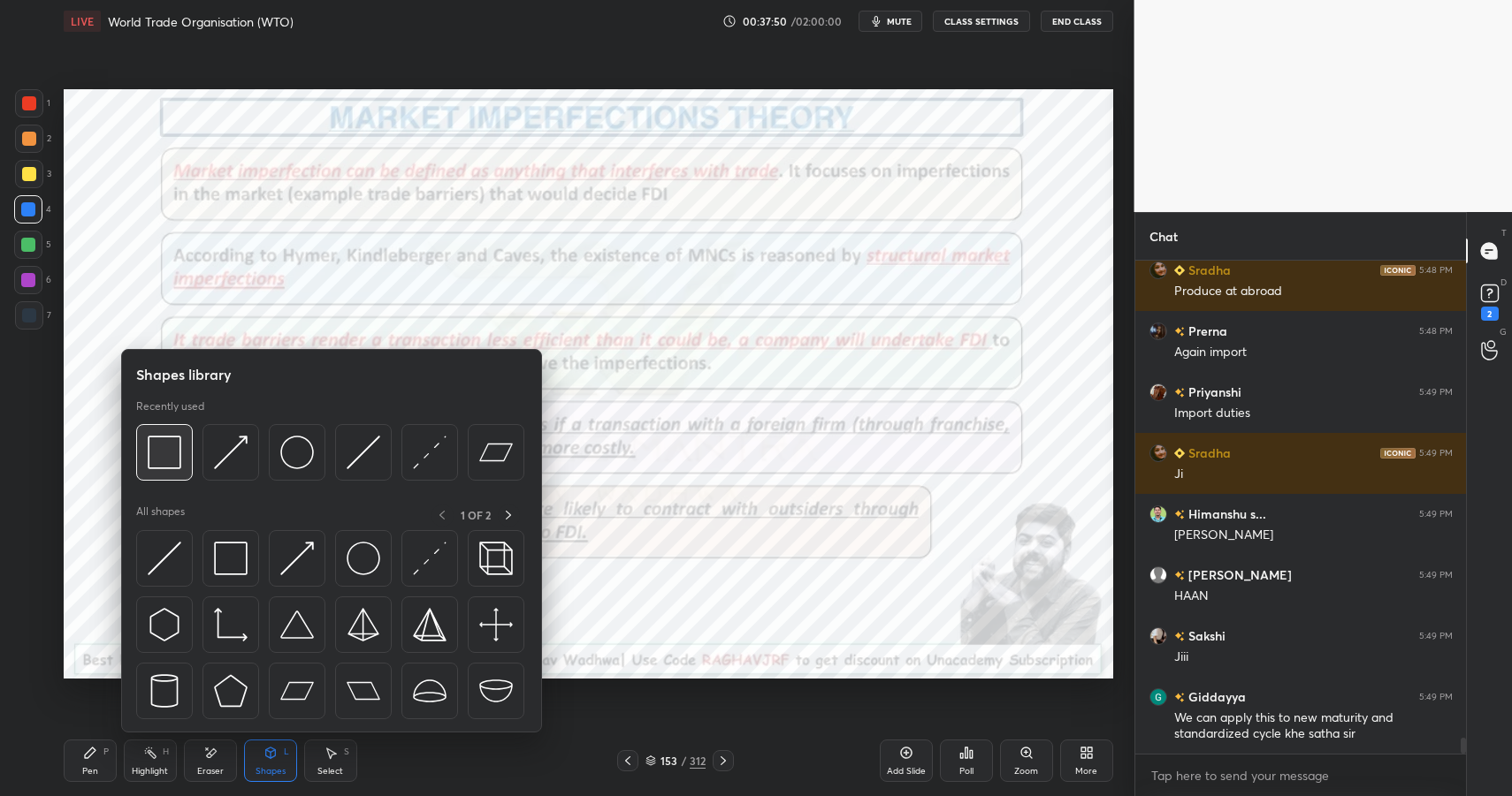
click at [170, 464] on img at bounding box center [164, 453] width 33 height 33
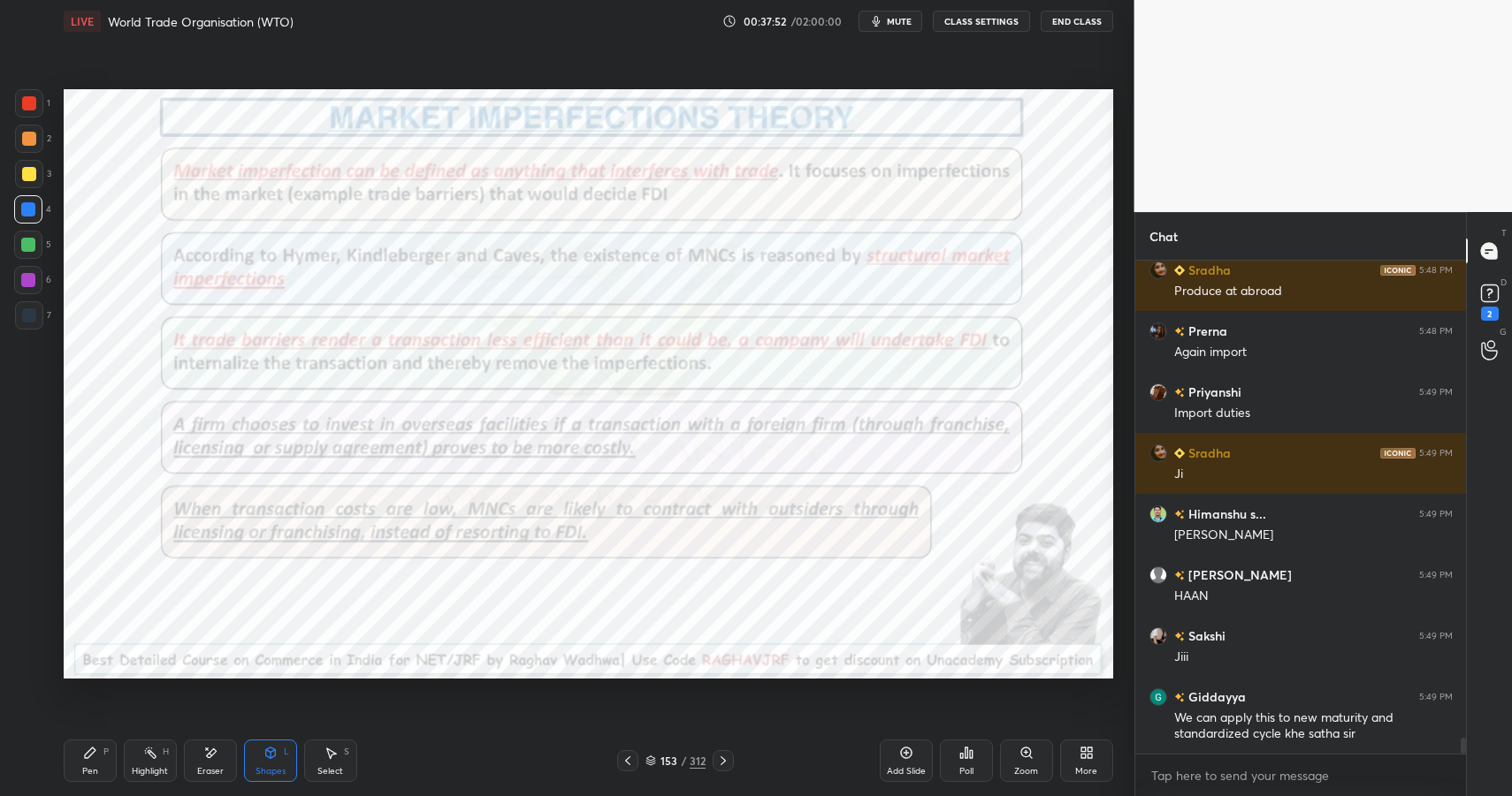
click at [34, 109] on div at bounding box center [29, 103] width 29 height 29
click at [29, 107] on div at bounding box center [29, 103] width 29 height 29
click at [135, 757] on div "Highlight H" at bounding box center [150, 761] width 53 height 43
click at [145, 761] on div "Highlight H" at bounding box center [150, 761] width 53 height 43
click at [273, 760] on div "Shapes L" at bounding box center [270, 761] width 53 height 43
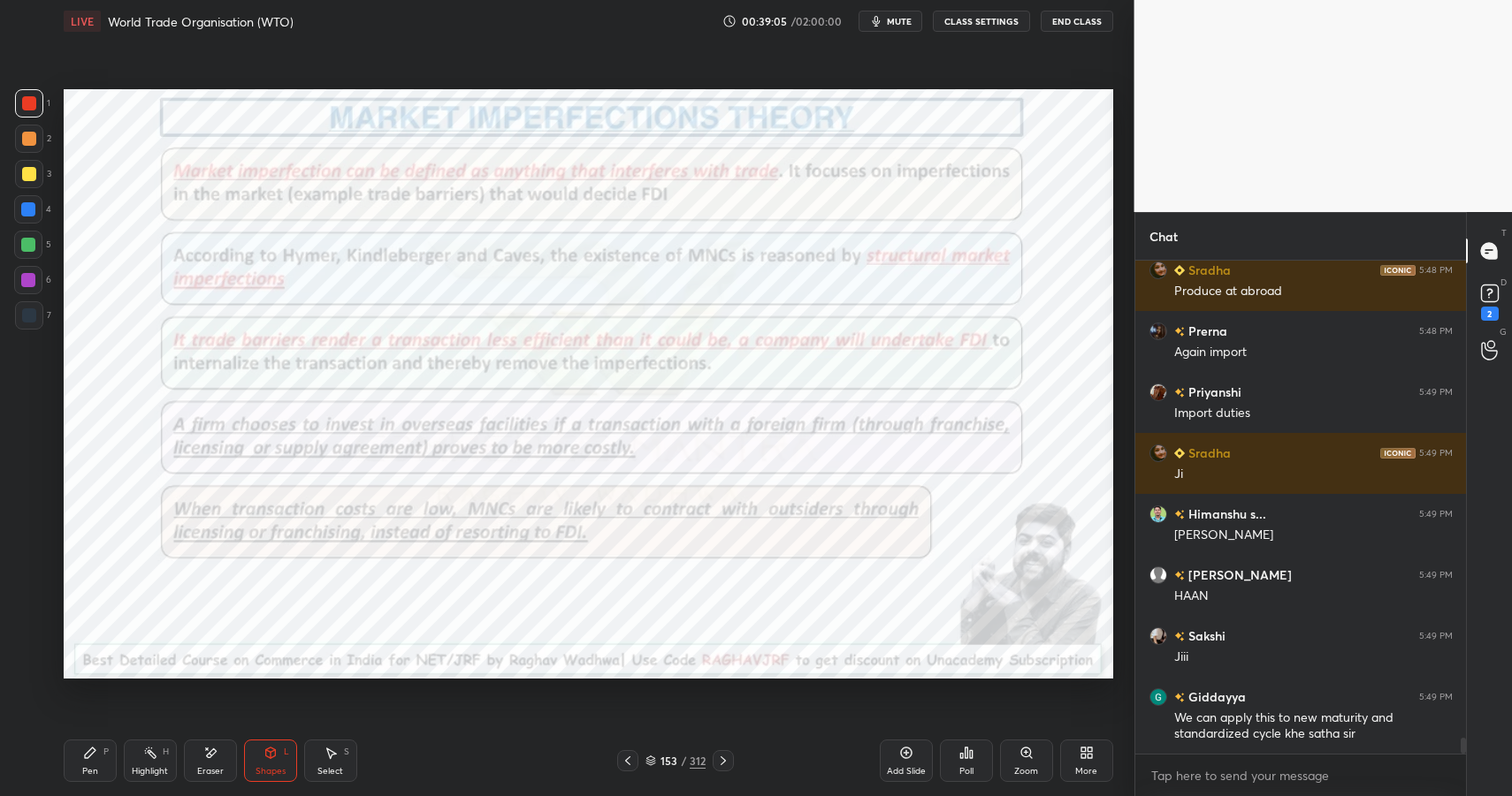
click at [145, 767] on div "Highlight" at bounding box center [149, 772] width 36 height 9
click at [152, 767] on div "Highlight" at bounding box center [149, 772] width 36 height 9
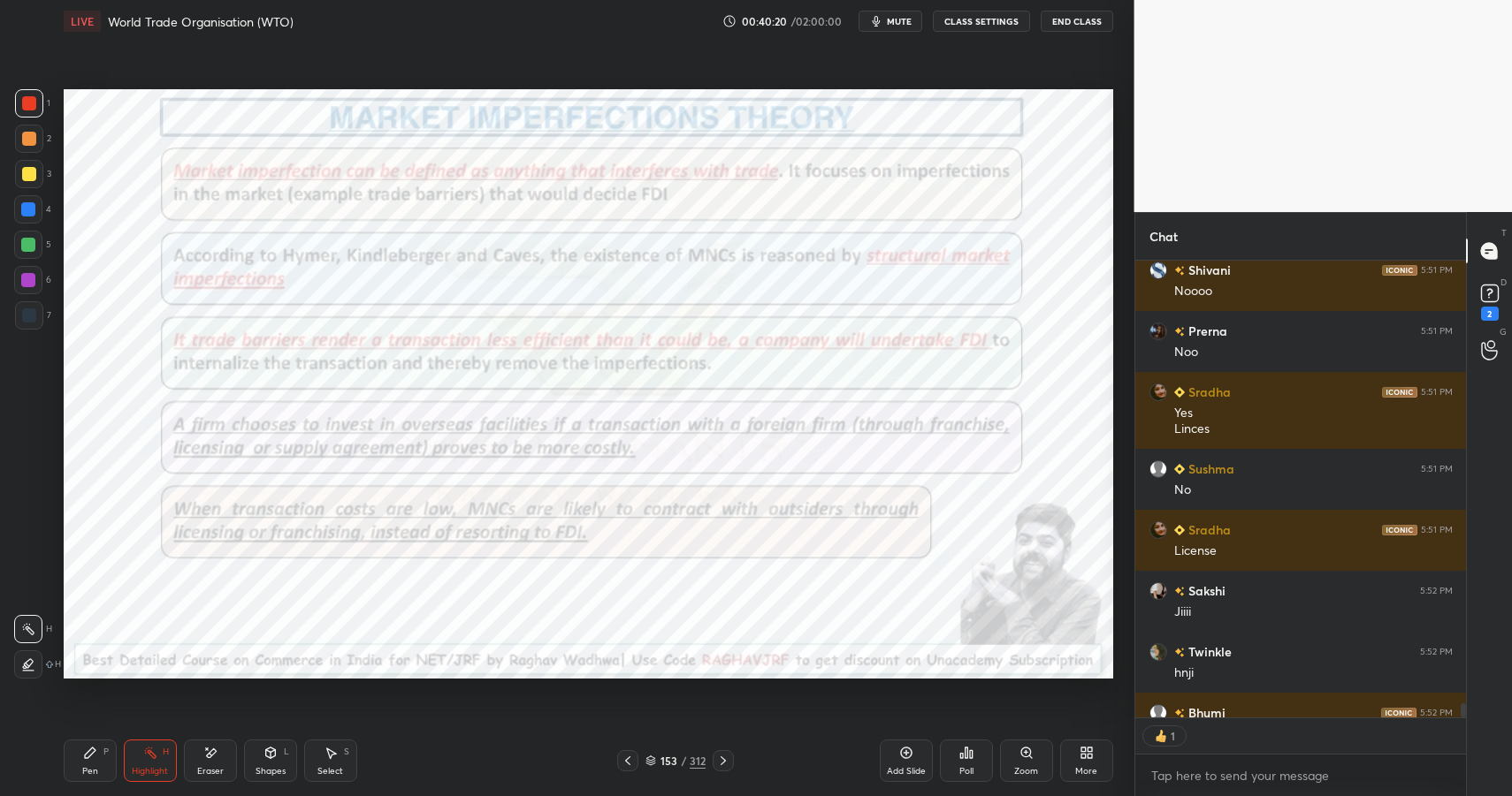
scroll to position [6, 6]
click at [1066, 18] on button "End Class" at bounding box center [1077, 20] width 72 height 21
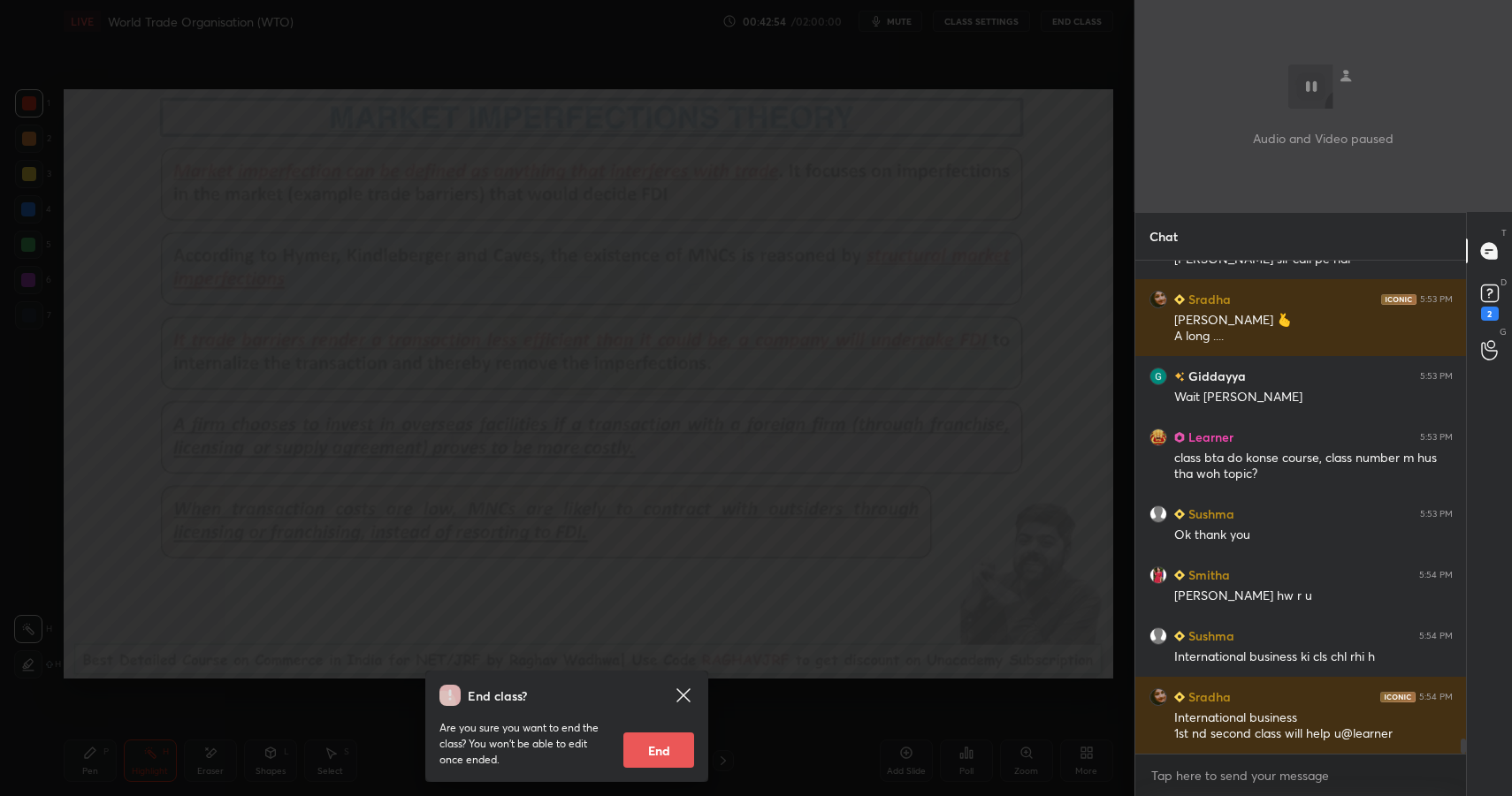
scroll to position [15906, 0]
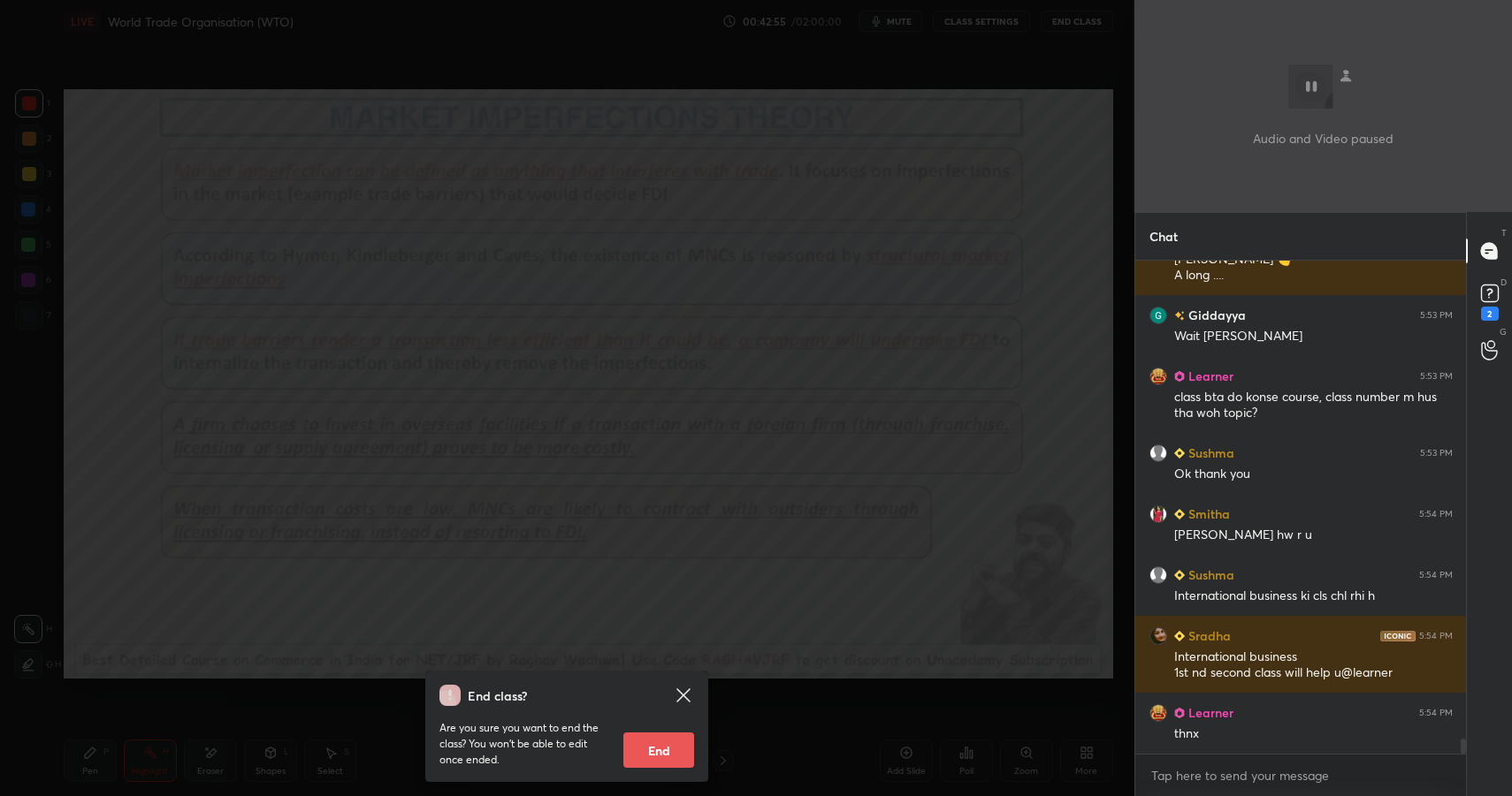
click at [694, 302] on div "End class? Are you sure you want to end the class? You won’t be able to edit on…" at bounding box center [567, 398] width 1134 height 796
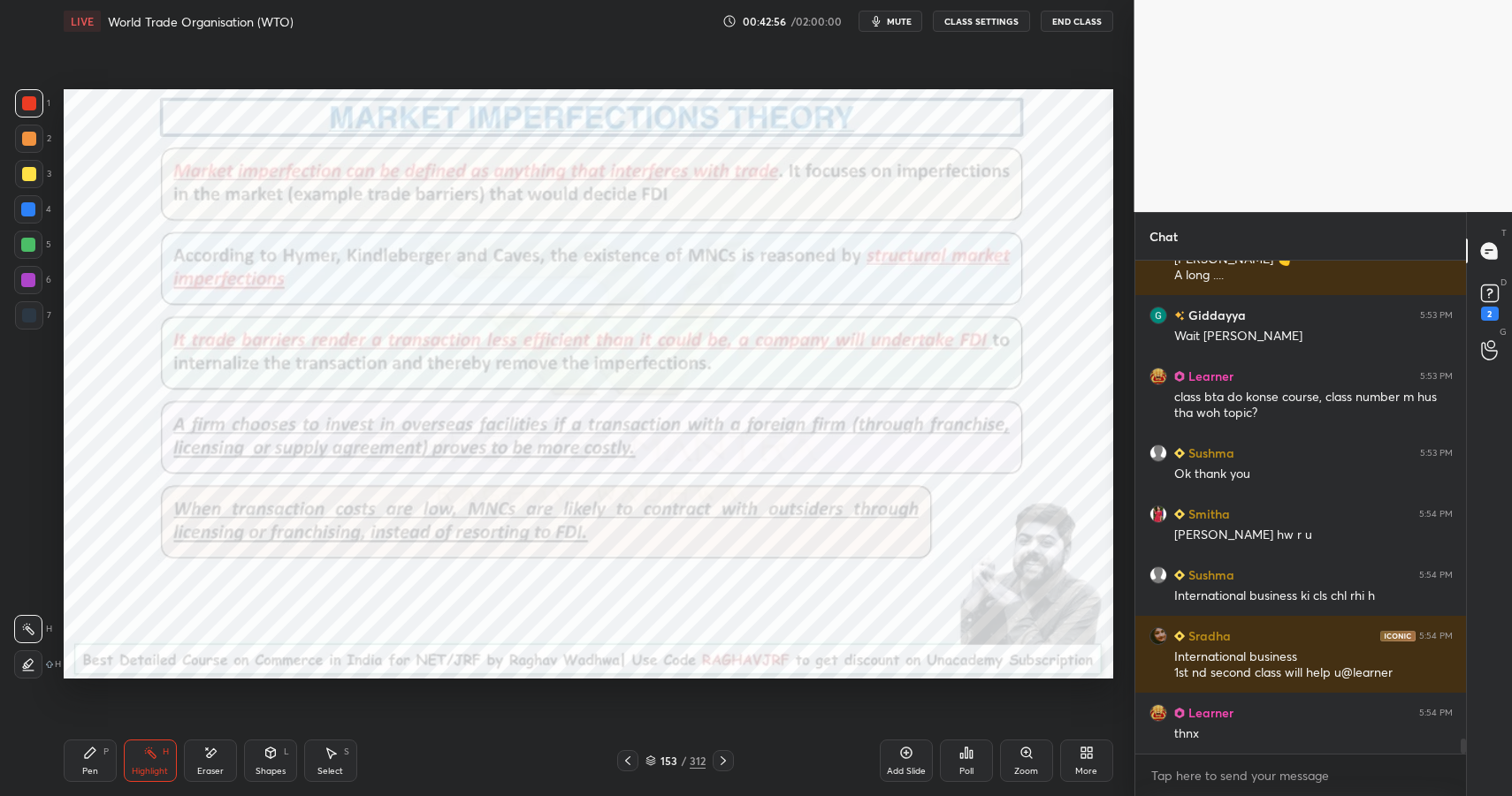
click at [167, 758] on div "Highlight H" at bounding box center [150, 761] width 53 height 43
drag, startPoint x: 174, startPoint y: 758, endPoint x: 173, endPoint y: 689, distance: 69.0
click at [174, 758] on div "Highlight H" at bounding box center [150, 761] width 53 height 43
click at [92, 756] on icon at bounding box center [90, 752] width 14 height 14
click at [100, 758] on div "Pen P" at bounding box center [90, 761] width 53 height 43
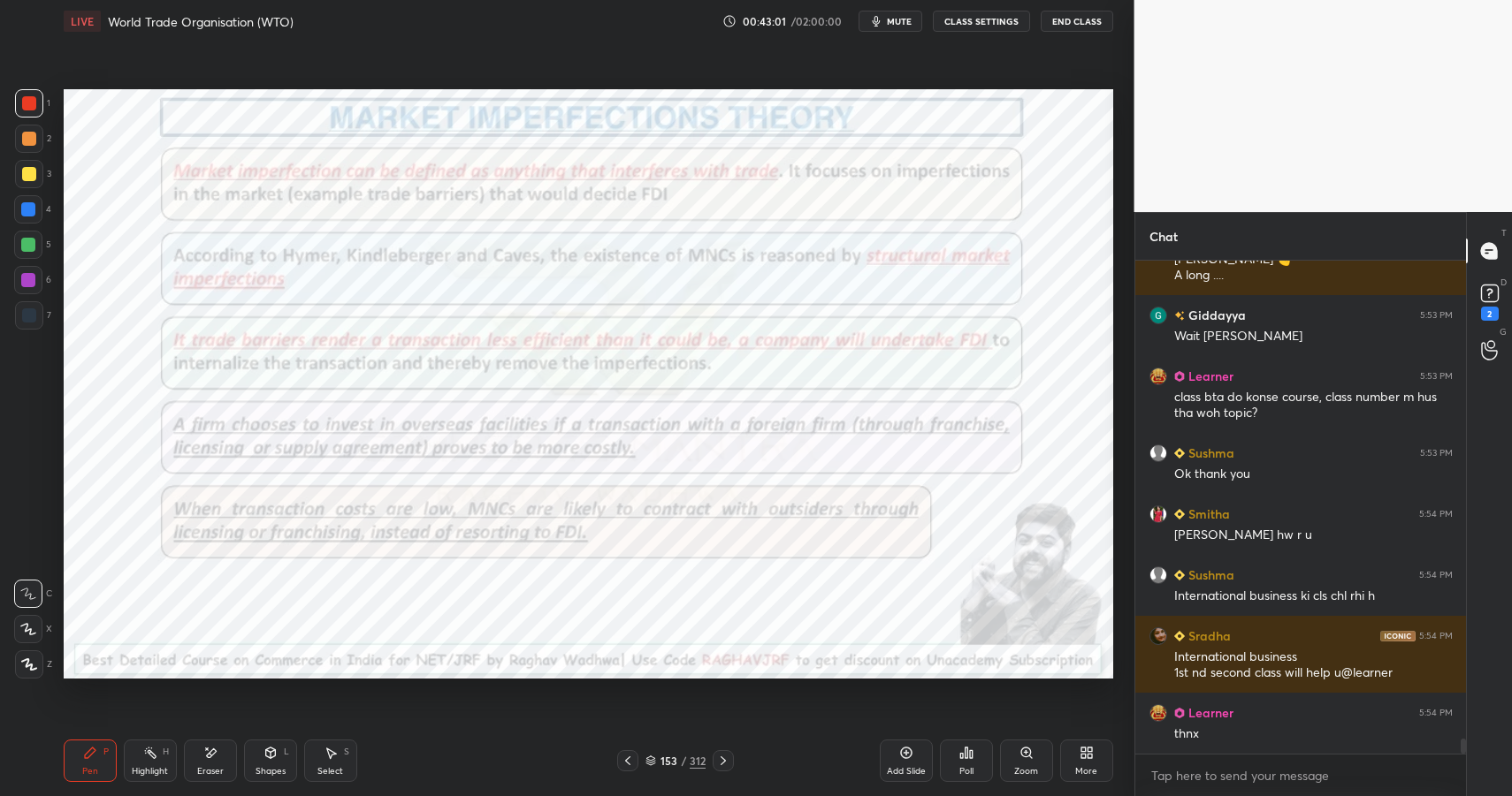
click at [1060, 17] on button "End Class" at bounding box center [1077, 20] width 72 height 21
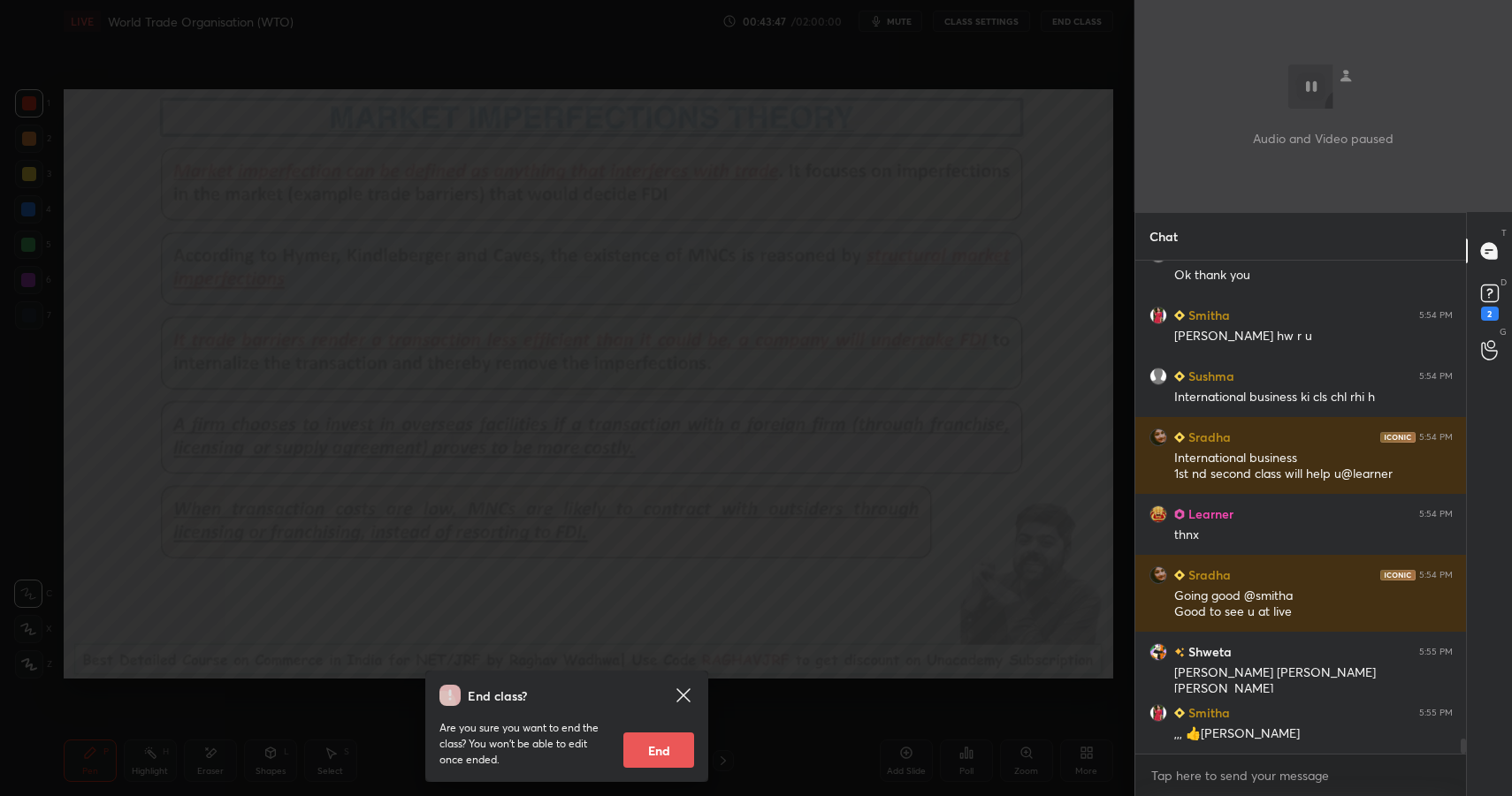
scroll to position [16166, 0]
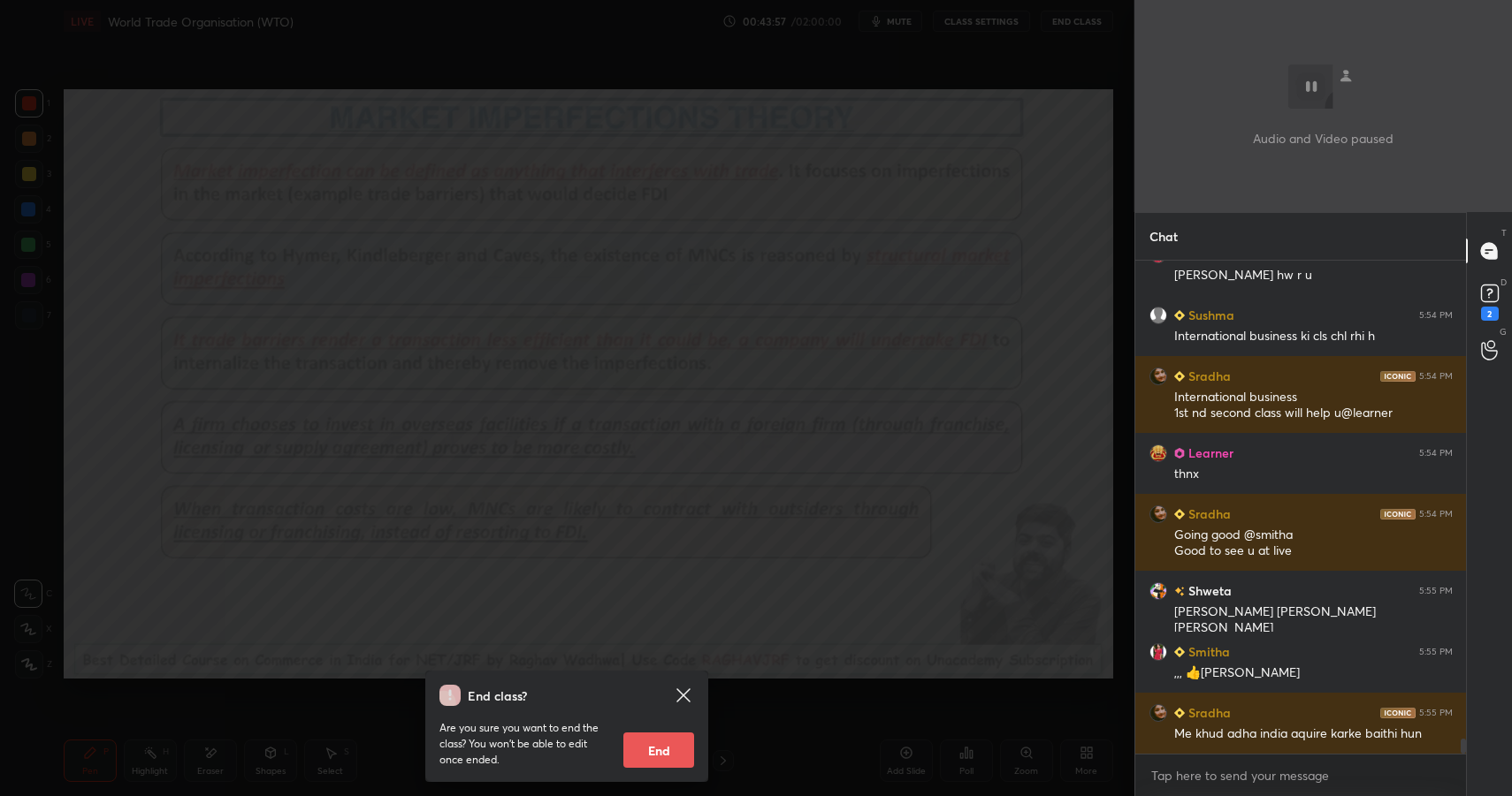
click at [993, 277] on div "End class? Are you sure you want to end the class? You won’t be able to edit on…" at bounding box center [567, 398] width 1134 height 796
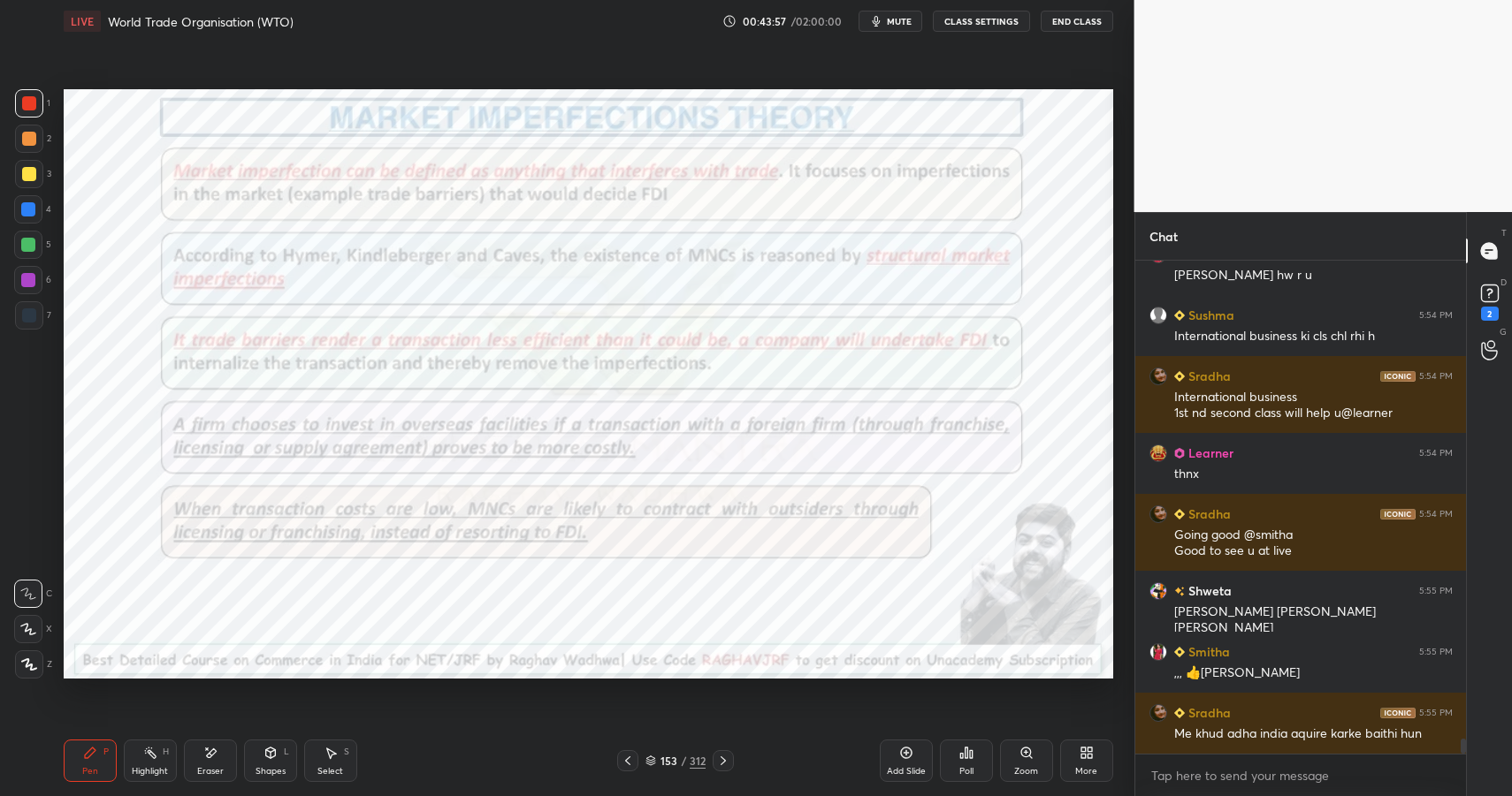
drag, startPoint x: 190, startPoint y: 767, endPoint x: 192, endPoint y: 749, distance: 18.1
click at [192, 767] on div "Eraser" at bounding box center [210, 761] width 53 height 43
click at [144, 745] on div "Highlight H" at bounding box center [150, 761] width 53 height 43
drag, startPoint x: 144, startPoint y: 745, endPoint x: 162, endPoint y: 685, distance: 62.6
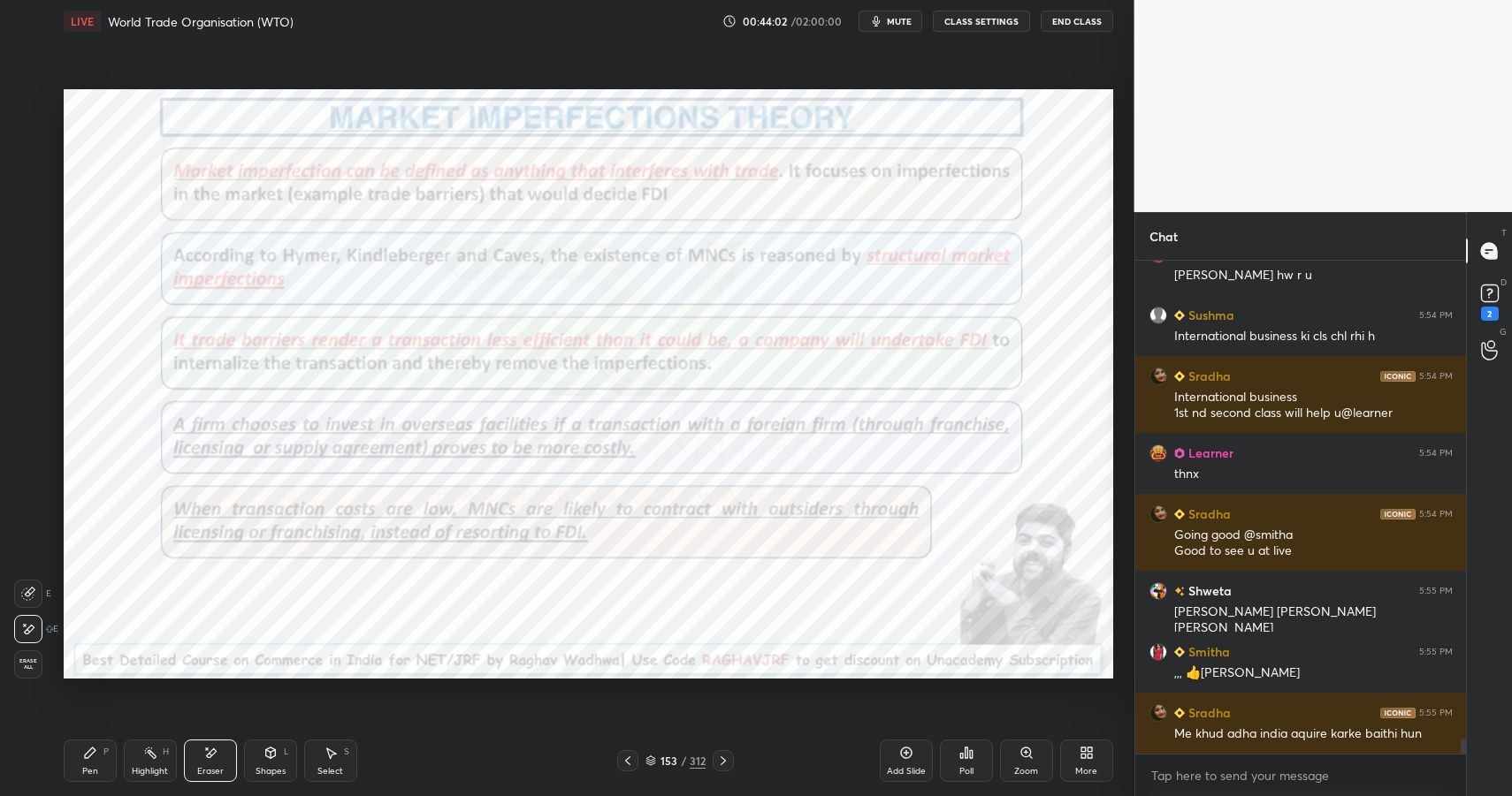
click at [144, 745] on div "Highlight H" at bounding box center [150, 761] width 53 height 43
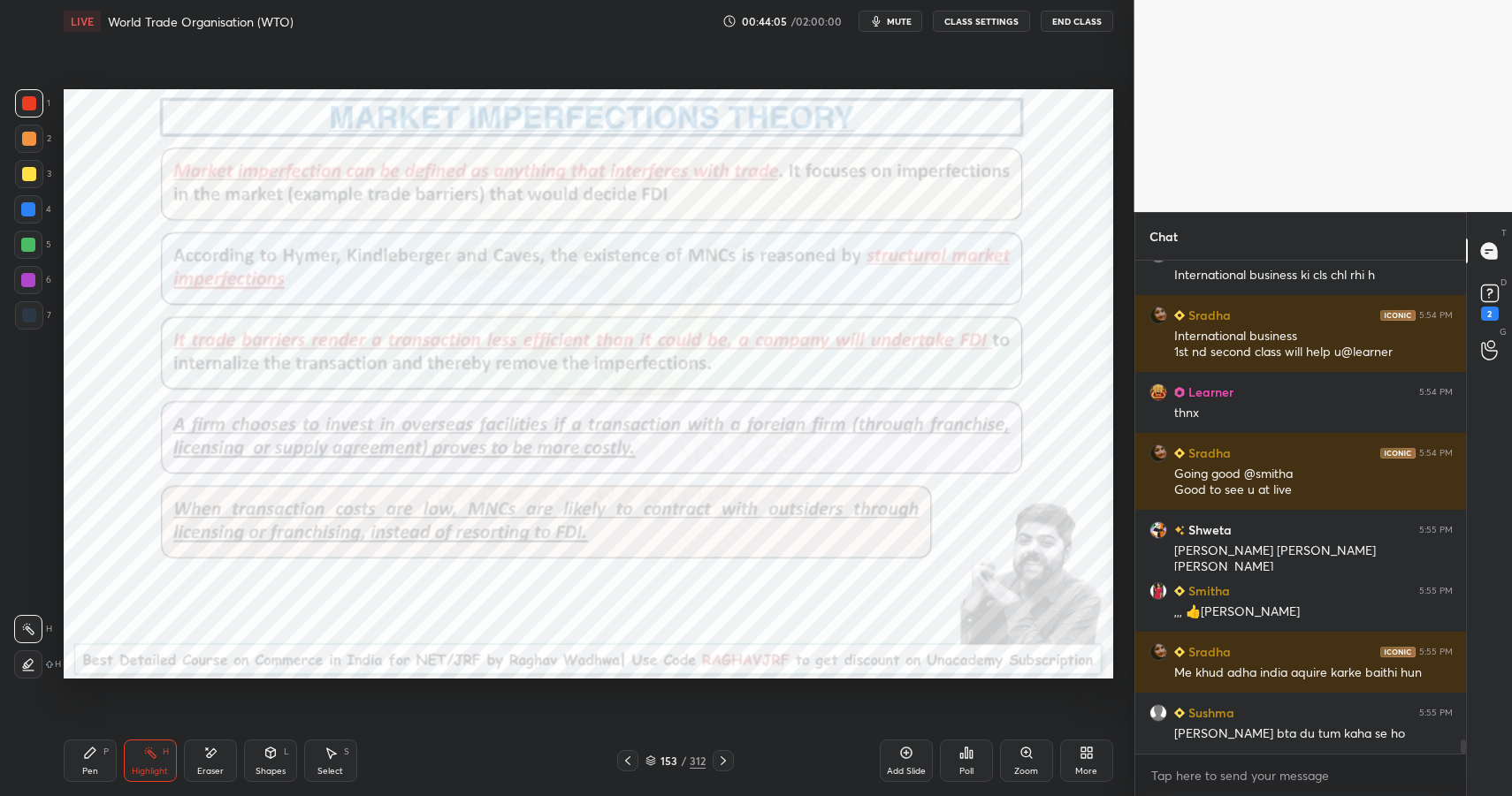
click at [81, 759] on div "Pen P" at bounding box center [90, 761] width 53 height 43
click at [87, 759] on icon at bounding box center [90, 752] width 14 height 14
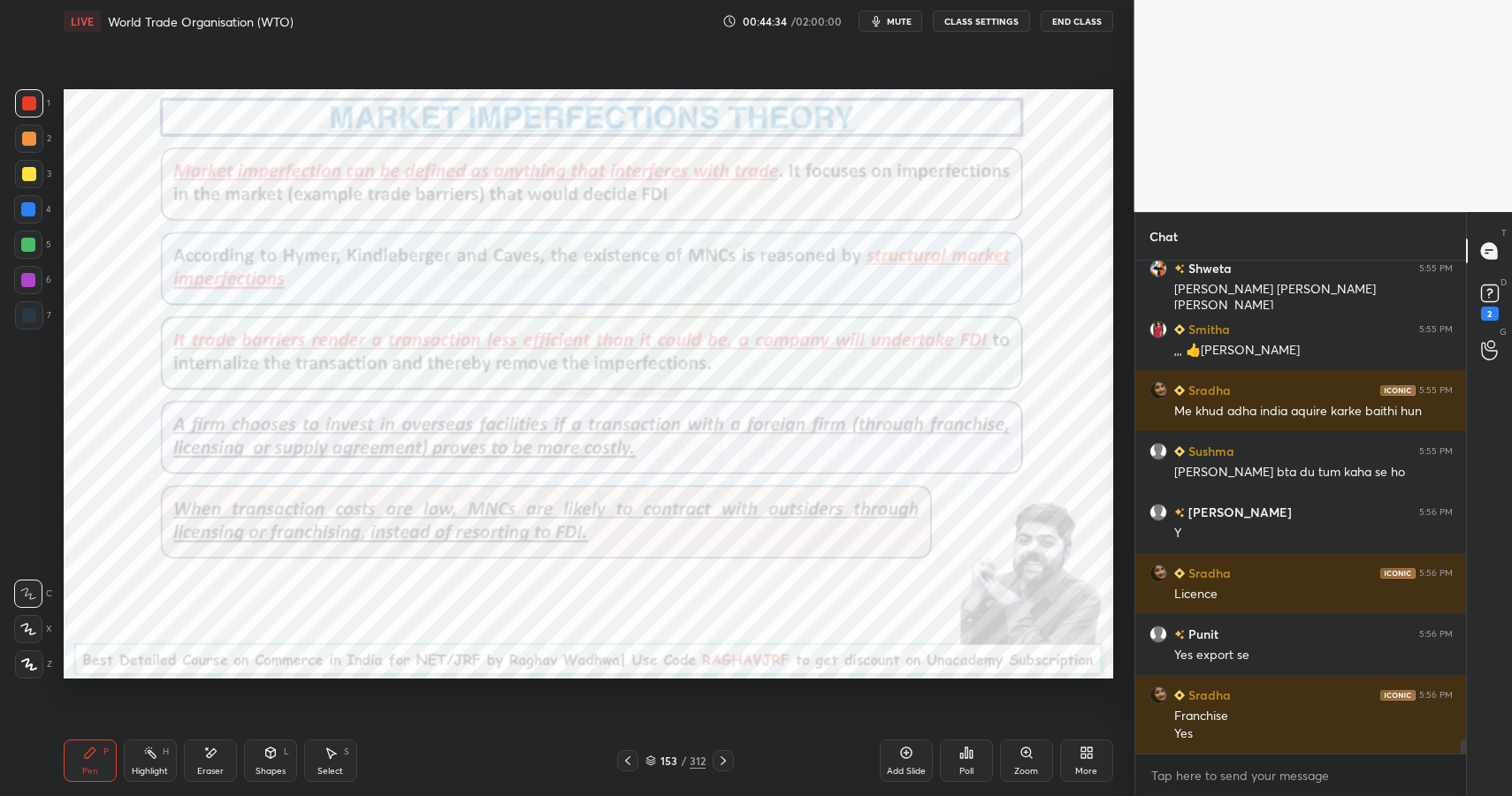
scroll to position [16549, 0]
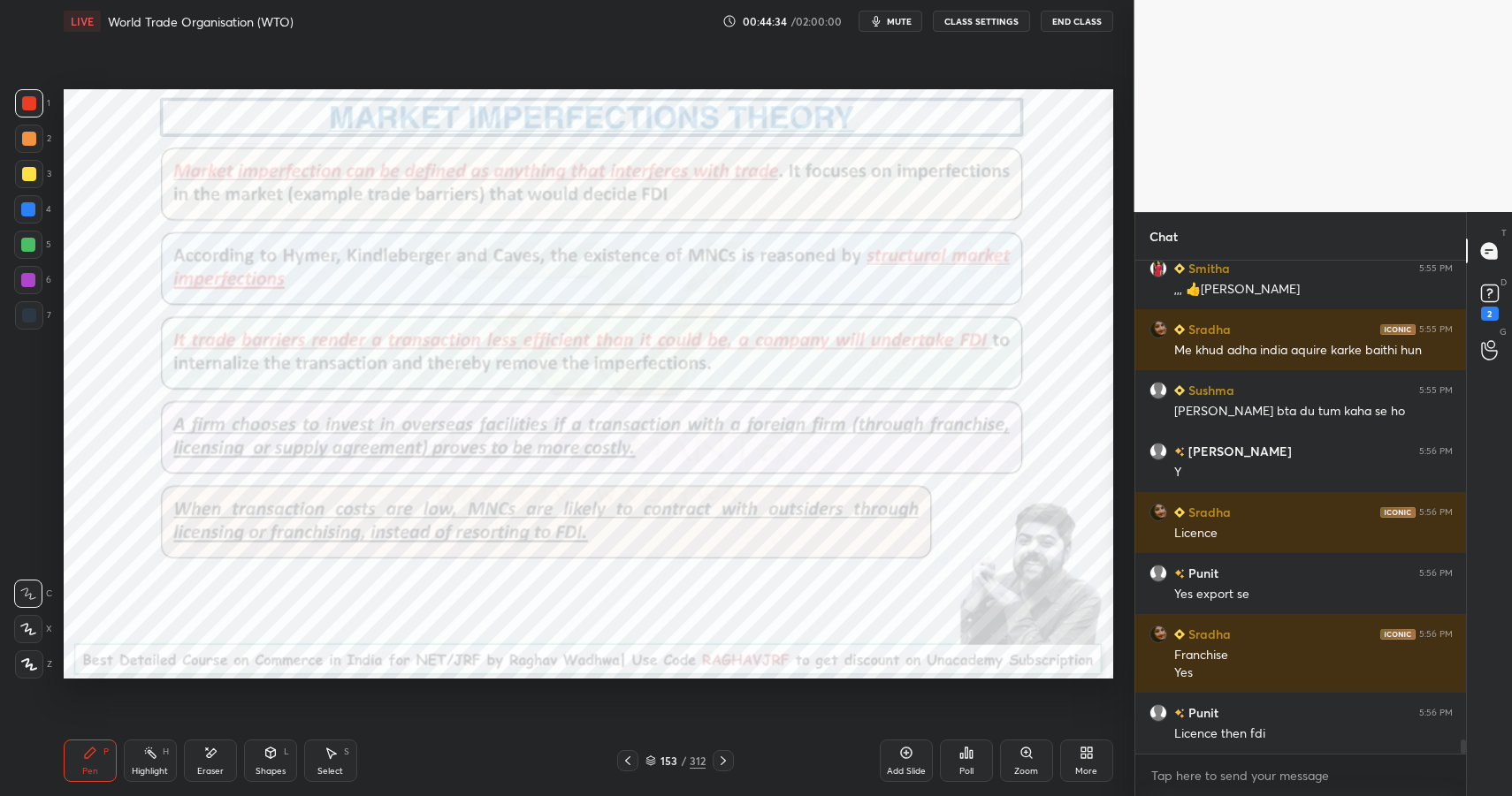
click at [24, 279] on div at bounding box center [28, 280] width 14 height 14
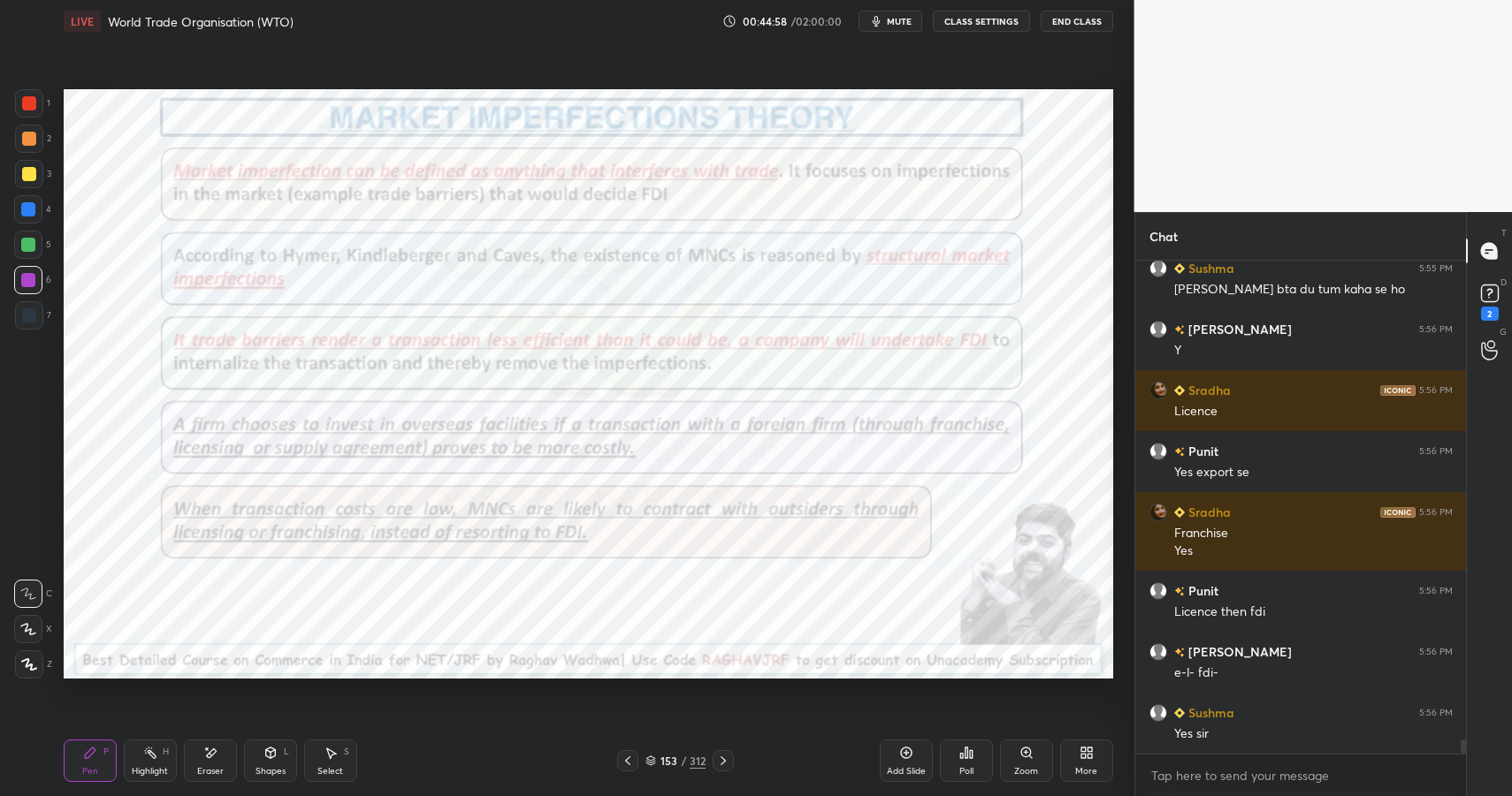
scroll to position [16733, 0]
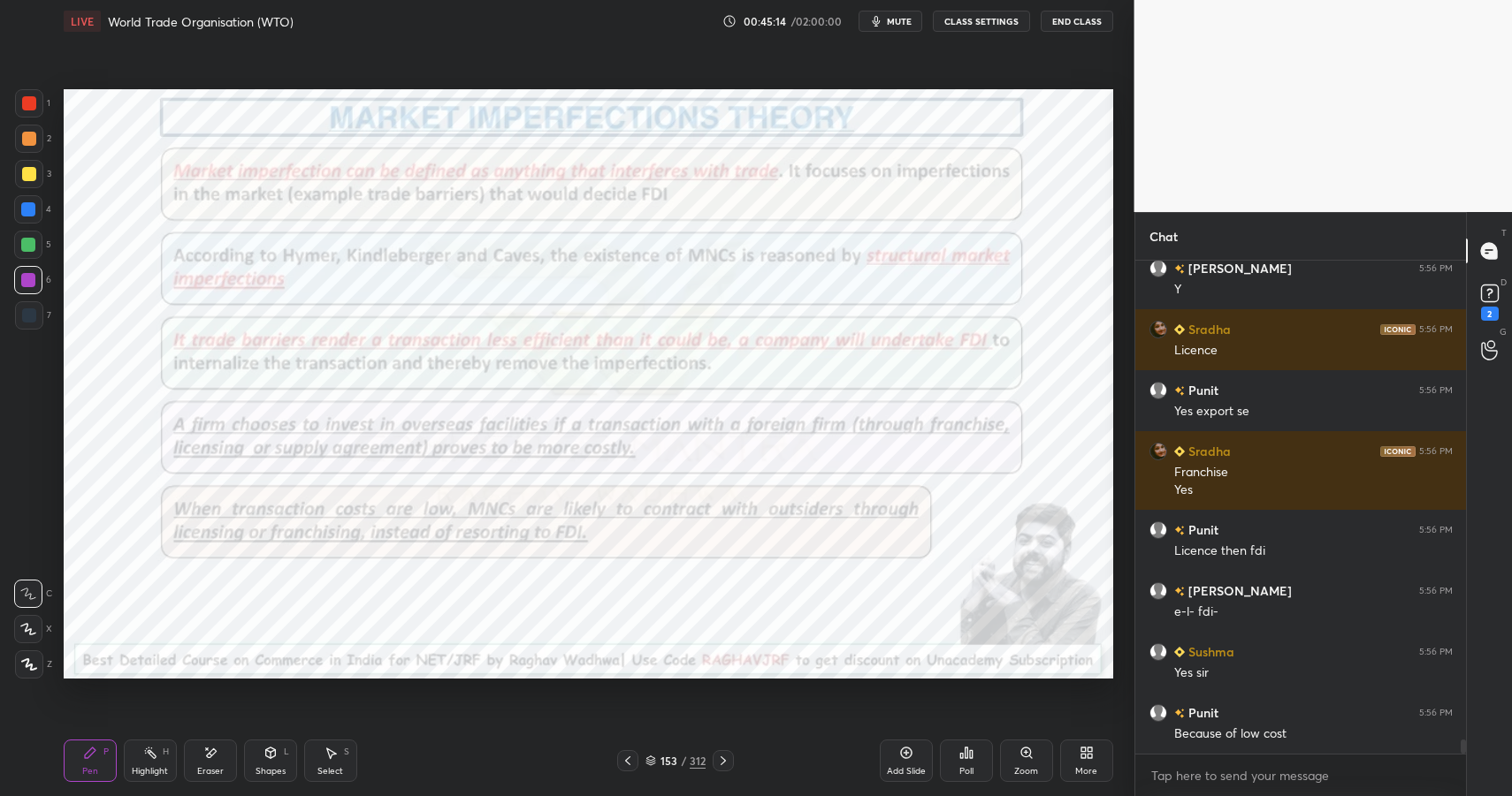
click at [900, 753] on icon at bounding box center [906, 753] width 11 height 11
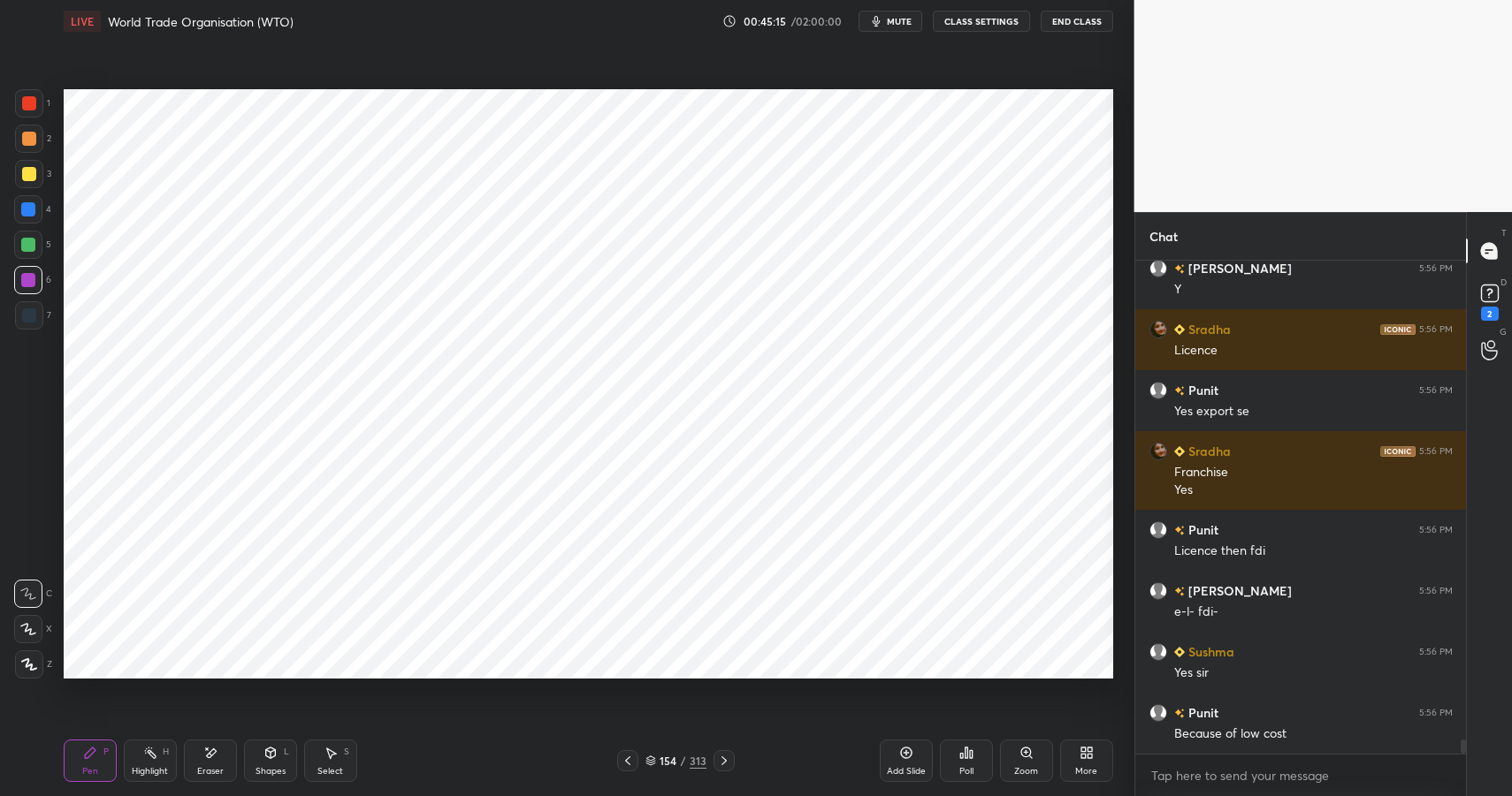
click at [95, 739] on div "Pen P Highlight H Eraser Shapes L Select S 154 / 313 Add Slide Poll Zoom More" at bounding box center [589, 761] width 1050 height 70
click at [39, 108] on div at bounding box center [29, 103] width 29 height 29
drag, startPoint x: 40, startPoint y: 109, endPoint x: 61, endPoint y: 108, distance: 21.0
click at [40, 109] on div at bounding box center [29, 103] width 29 height 29
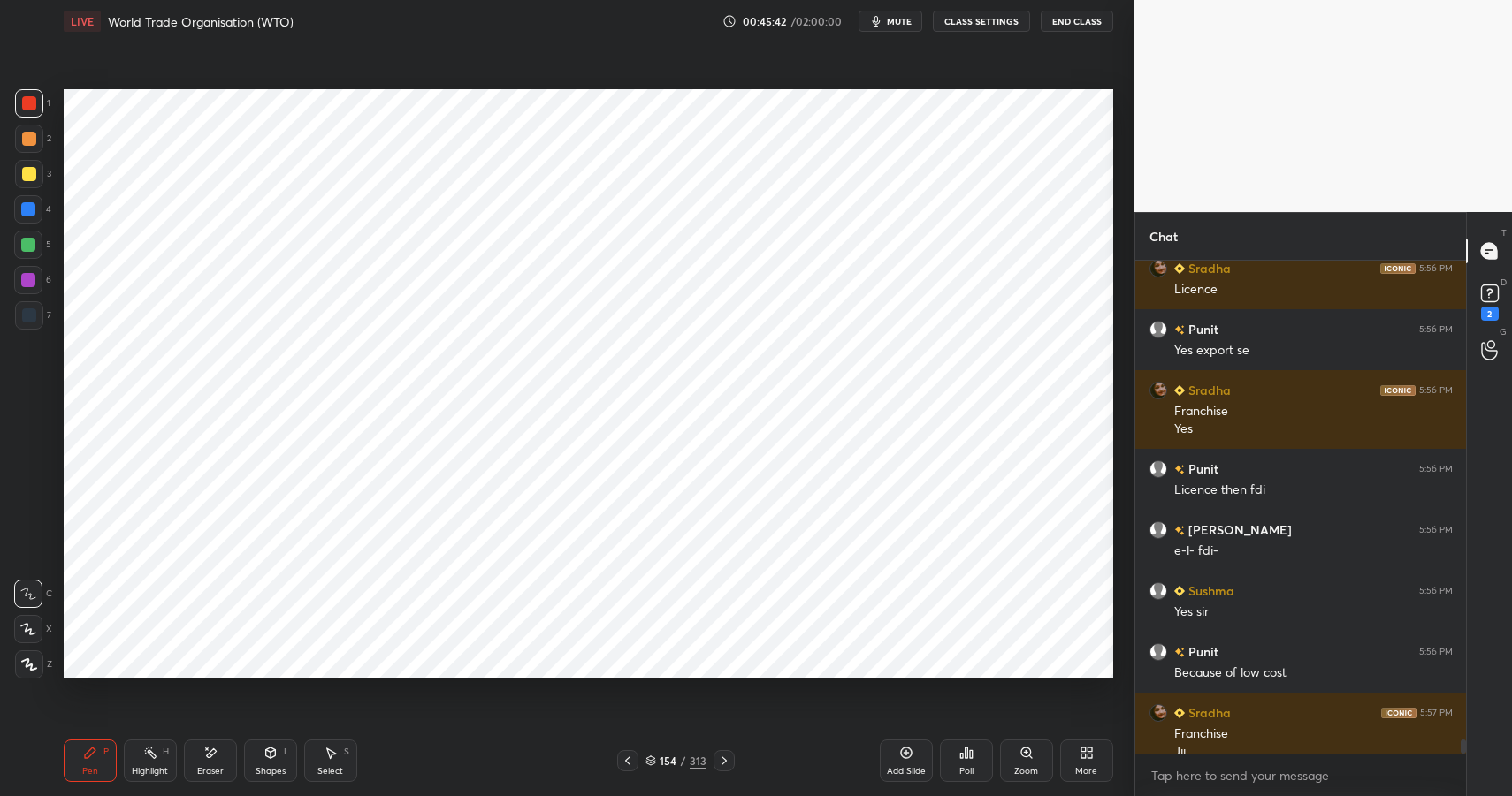
scroll to position [16811, 0]
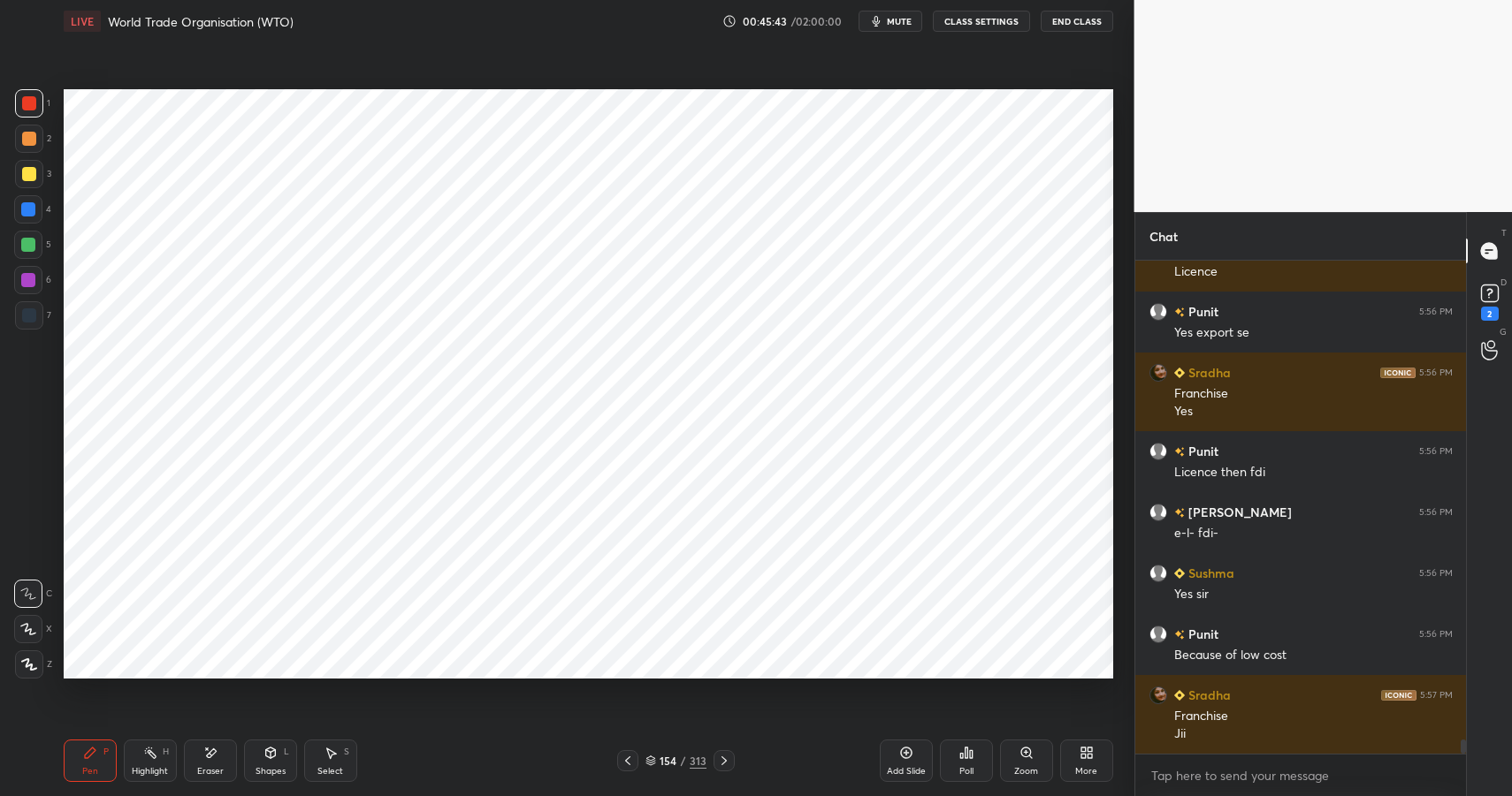
click at [194, 762] on div "Eraser" at bounding box center [210, 761] width 53 height 43
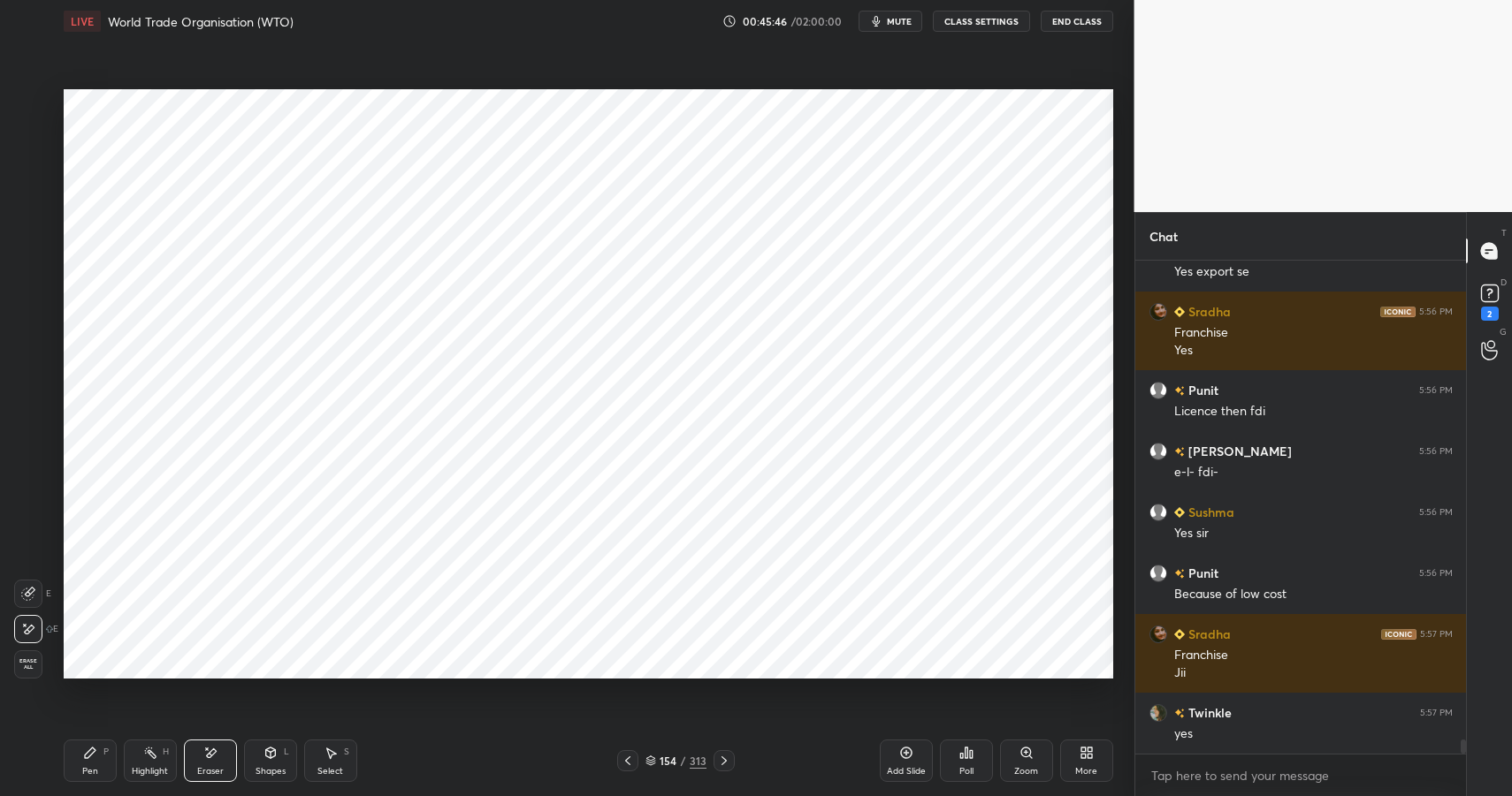
click at [93, 753] on icon at bounding box center [90, 752] width 14 height 14
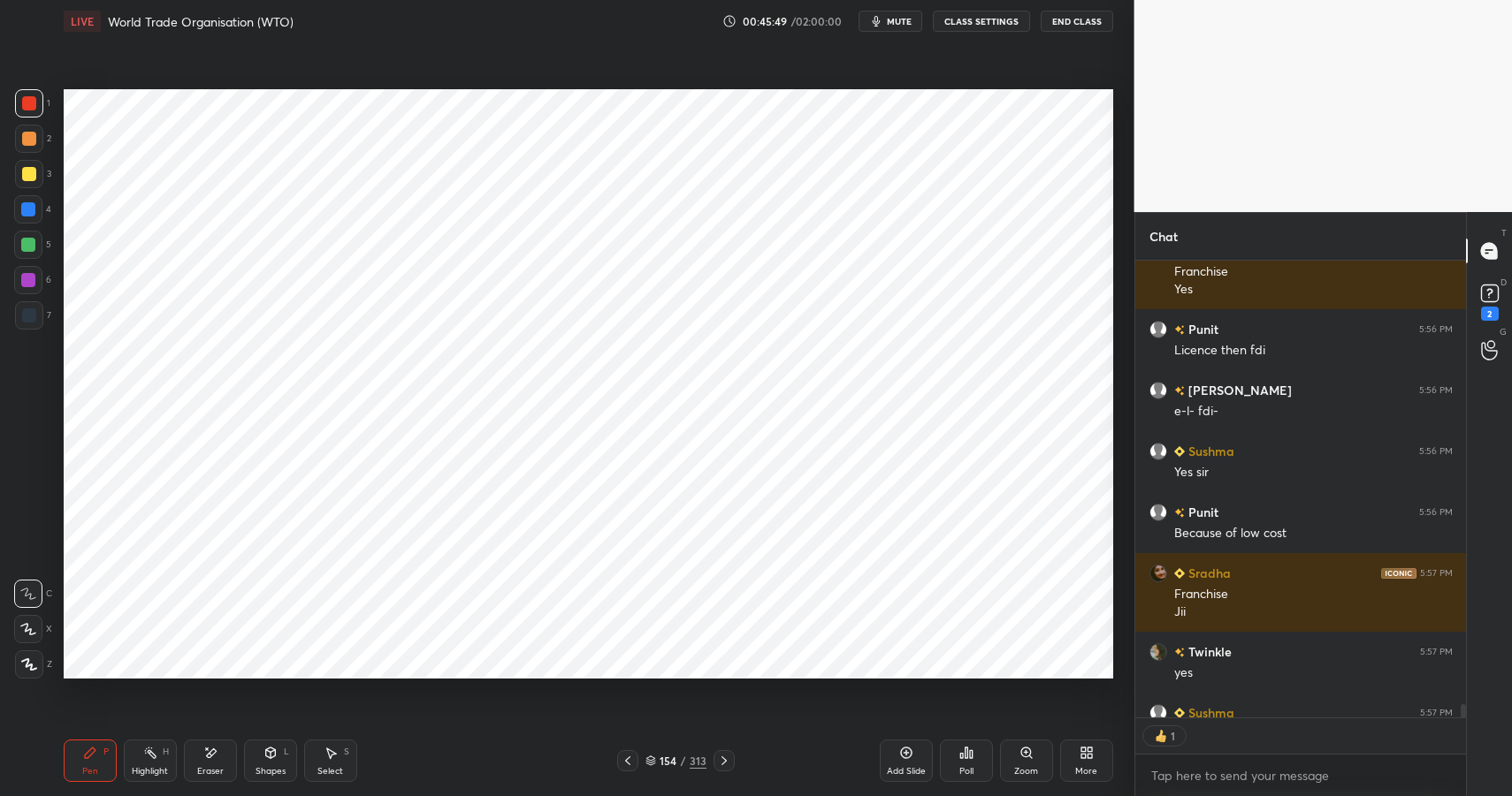
scroll to position [6, 6]
click at [24, 207] on div at bounding box center [28, 209] width 14 height 14
drag, startPoint x: 25, startPoint y: 207, endPoint x: 53, endPoint y: 201, distance: 28.6
click at [25, 207] on div at bounding box center [28, 209] width 14 height 14
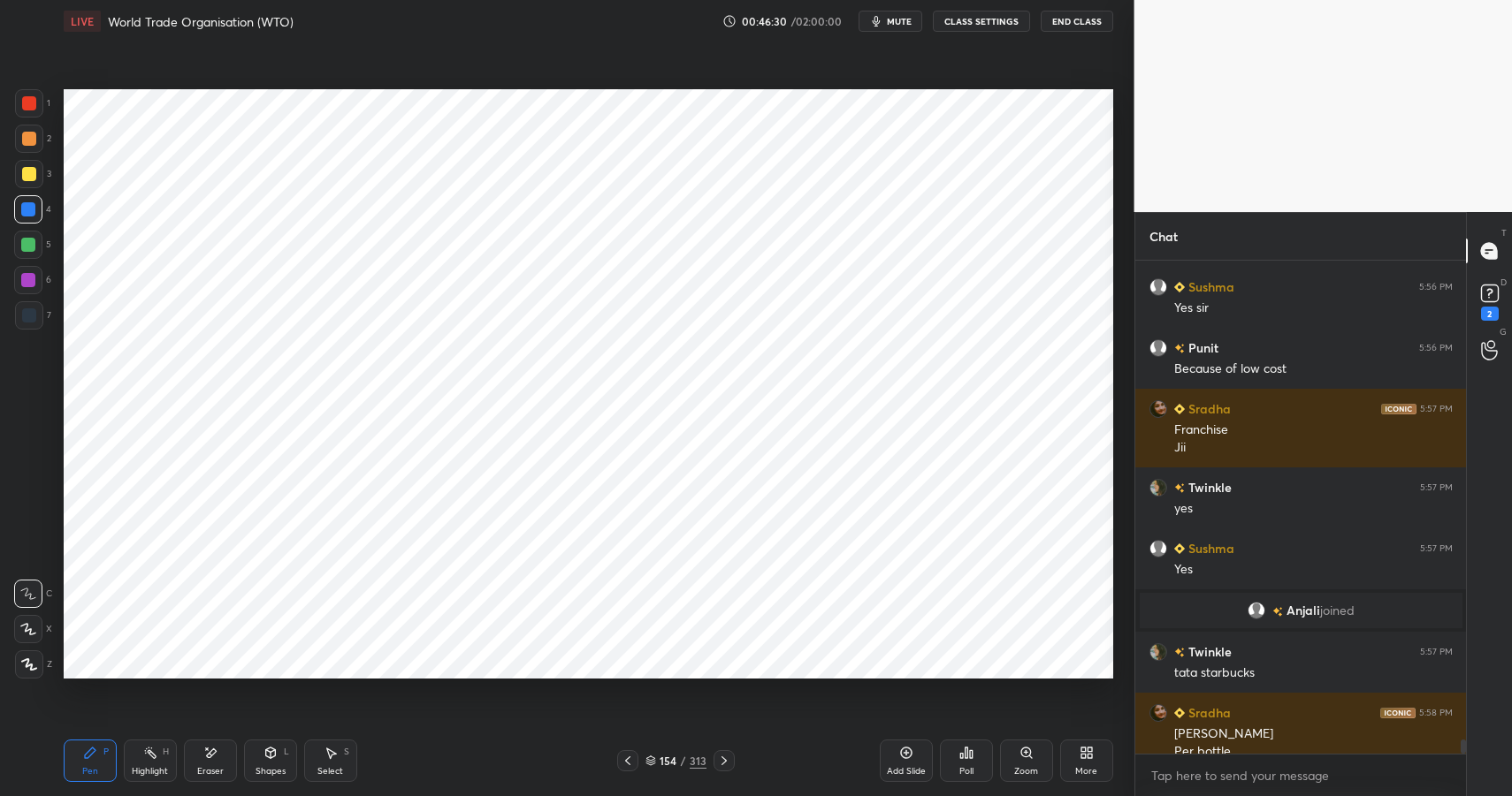
scroll to position [16384, 0]
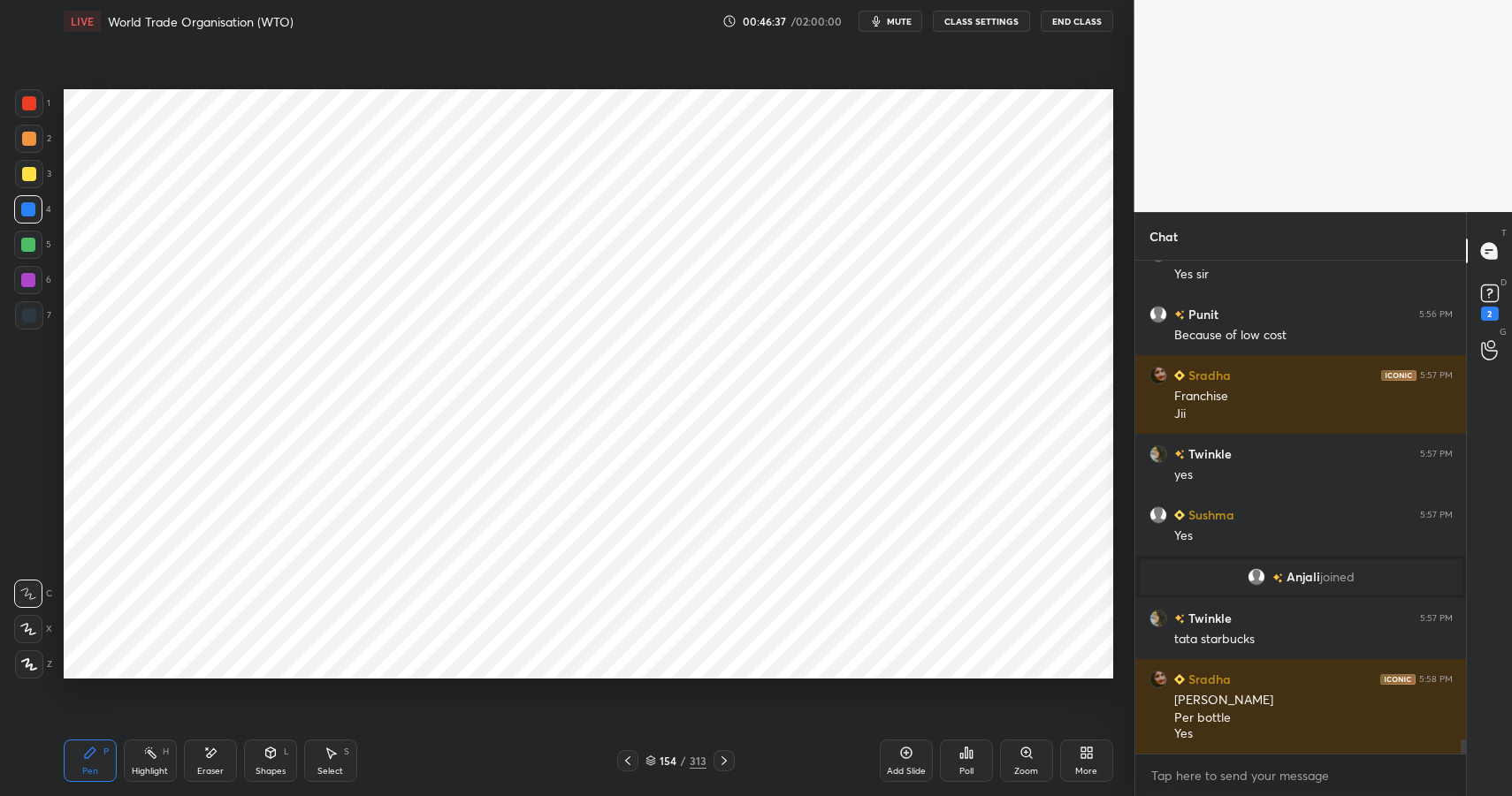
click at [29, 141] on div at bounding box center [29, 138] width 14 height 14
click at [30, 142] on div at bounding box center [29, 138] width 14 height 14
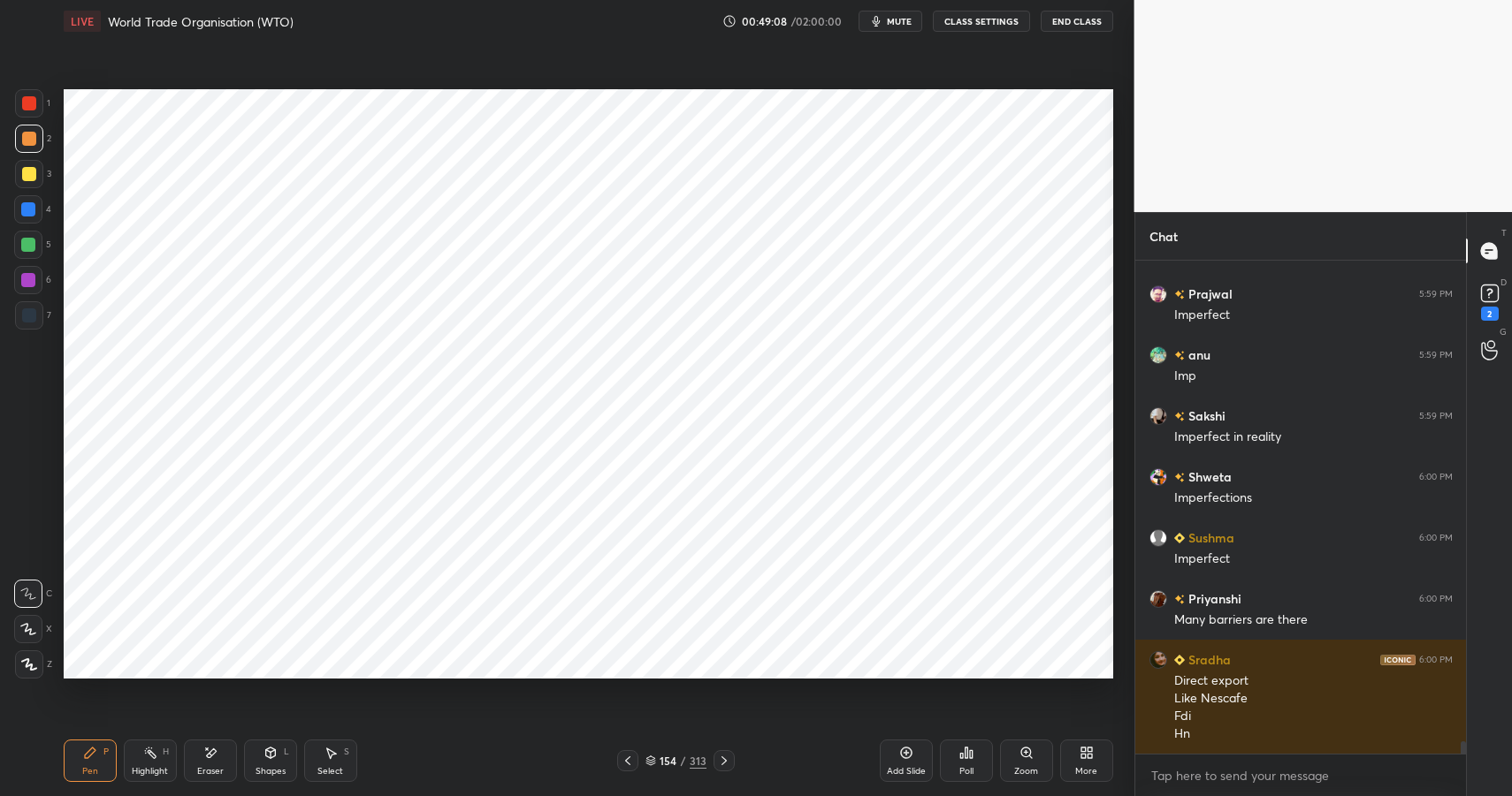
scroll to position [19014, 0]
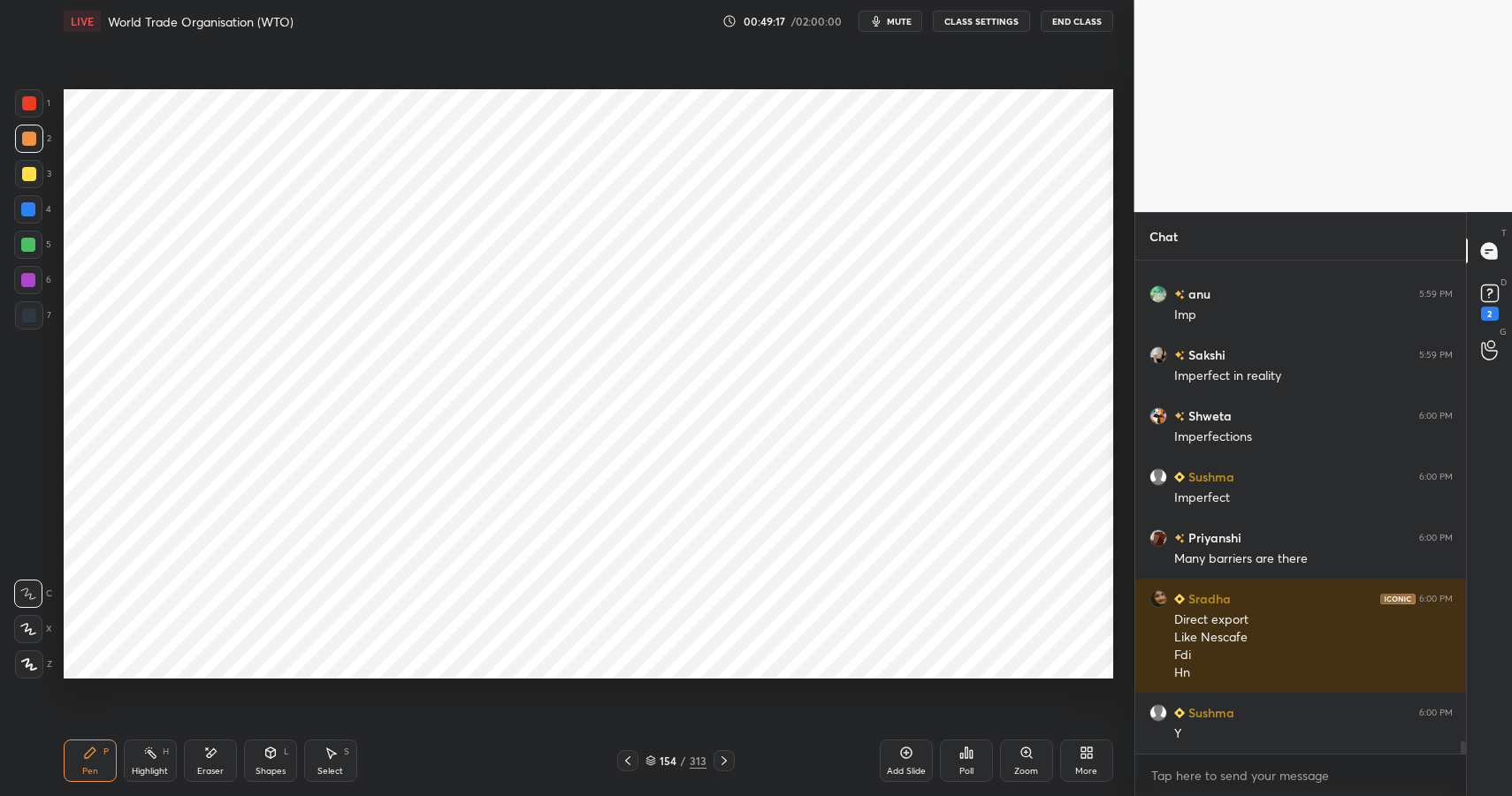
click at [30, 106] on div at bounding box center [29, 103] width 14 height 14
drag, startPoint x: 30, startPoint y: 106, endPoint x: 19, endPoint y: 97, distance: 14.2
click at [30, 106] on div at bounding box center [29, 103] width 14 height 14
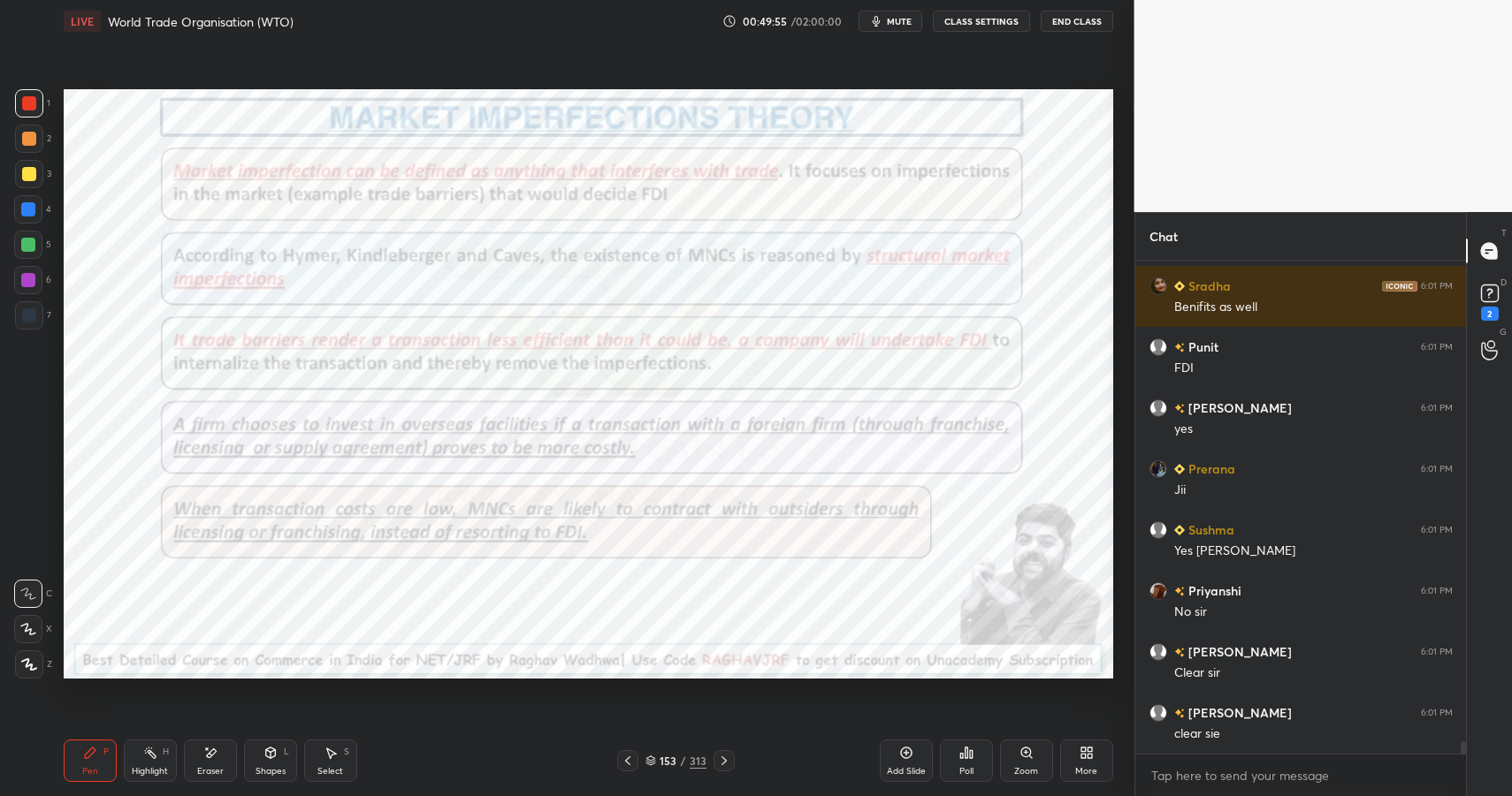
scroll to position [19685, 0]
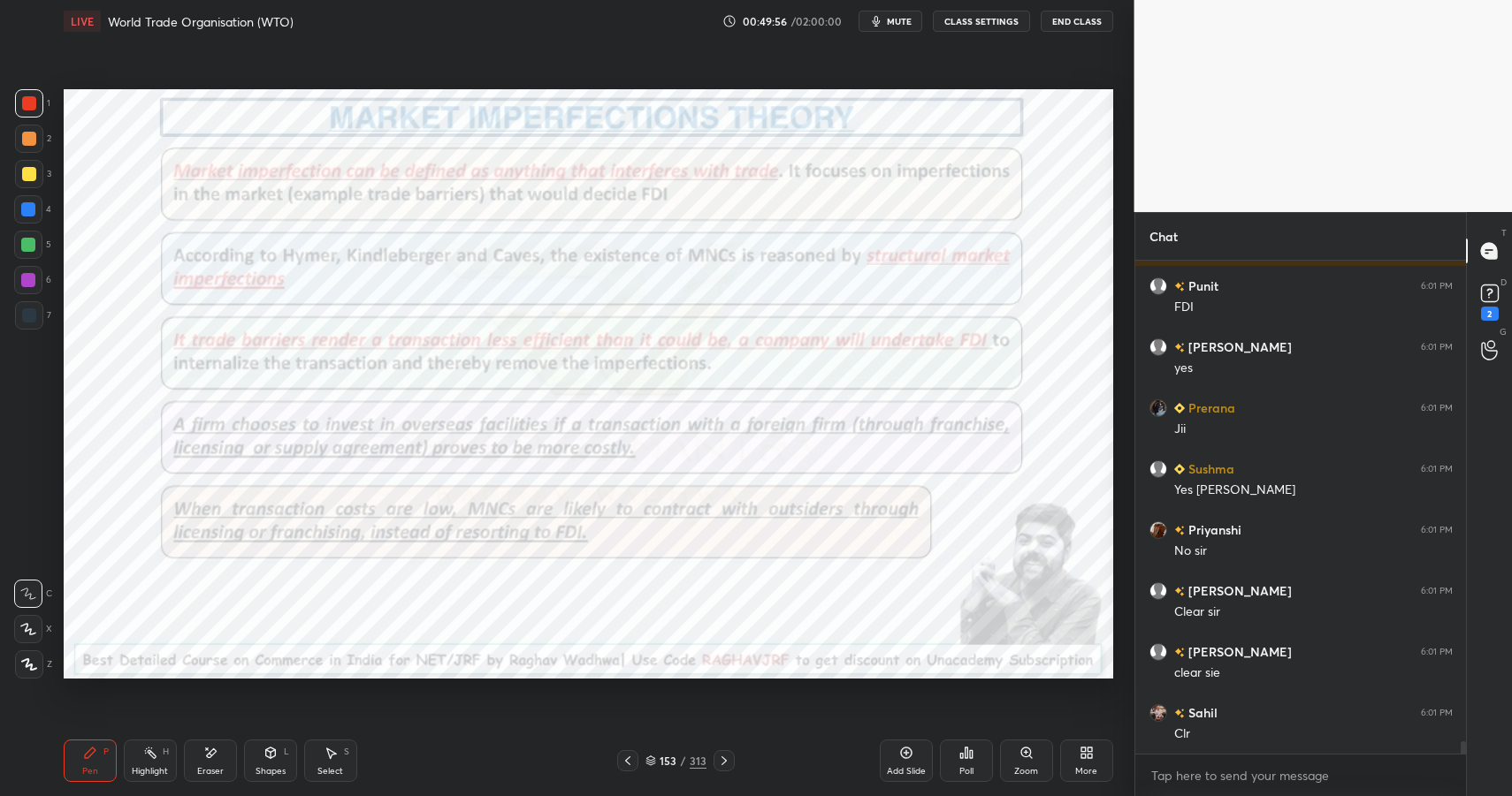
click at [148, 758] on icon at bounding box center [150, 752] width 14 height 14
click at [150, 762] on div "Highlight H" at bounding box center [150, 761] width 53 height 43
click at [149, 768] on div "Highlight H" at bounding box center [150, 761] width 53 height 43
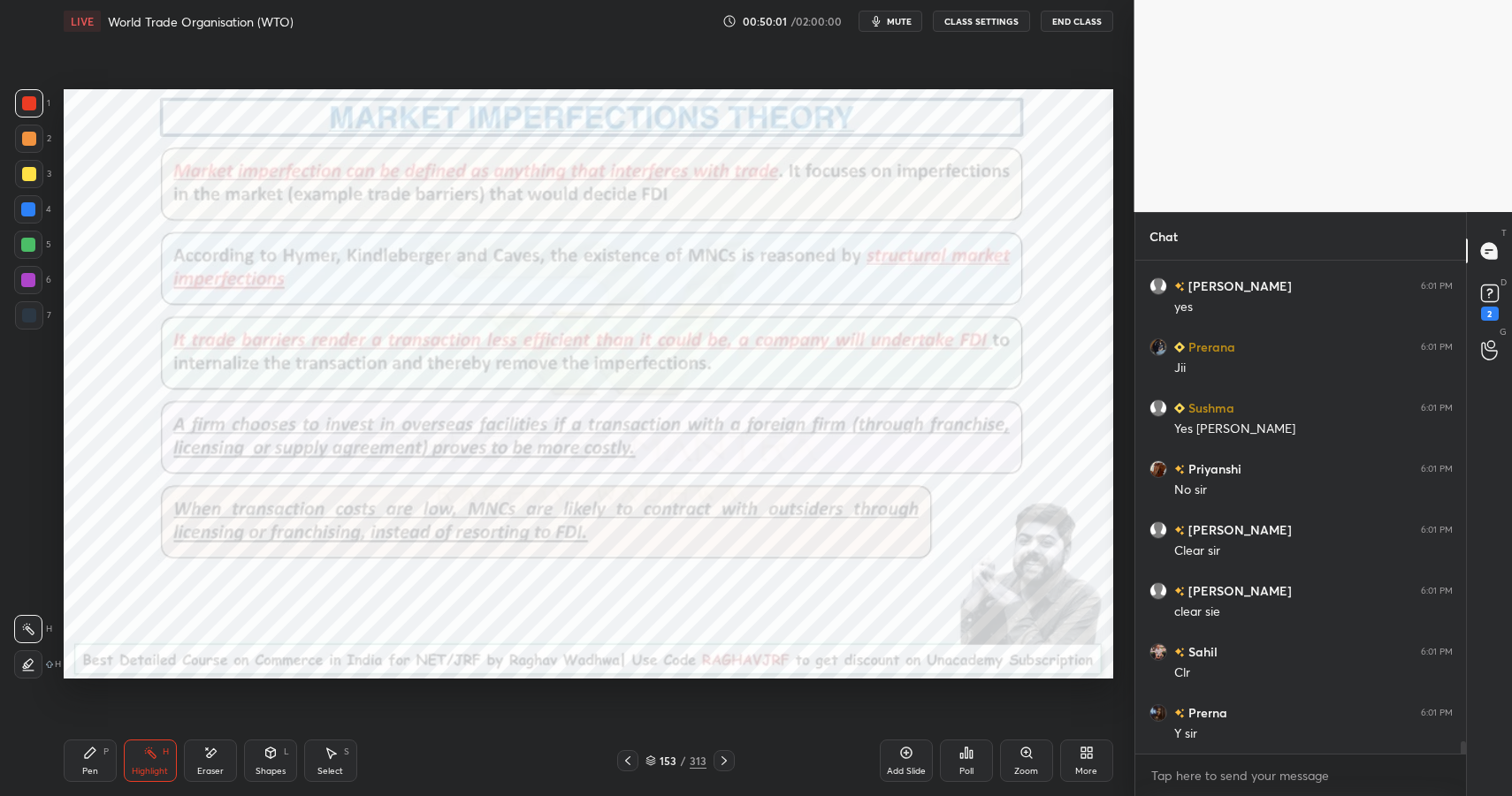
click at [278, 762] on div "Shapes L" at bounding box center [270, 761] width 53 height 43
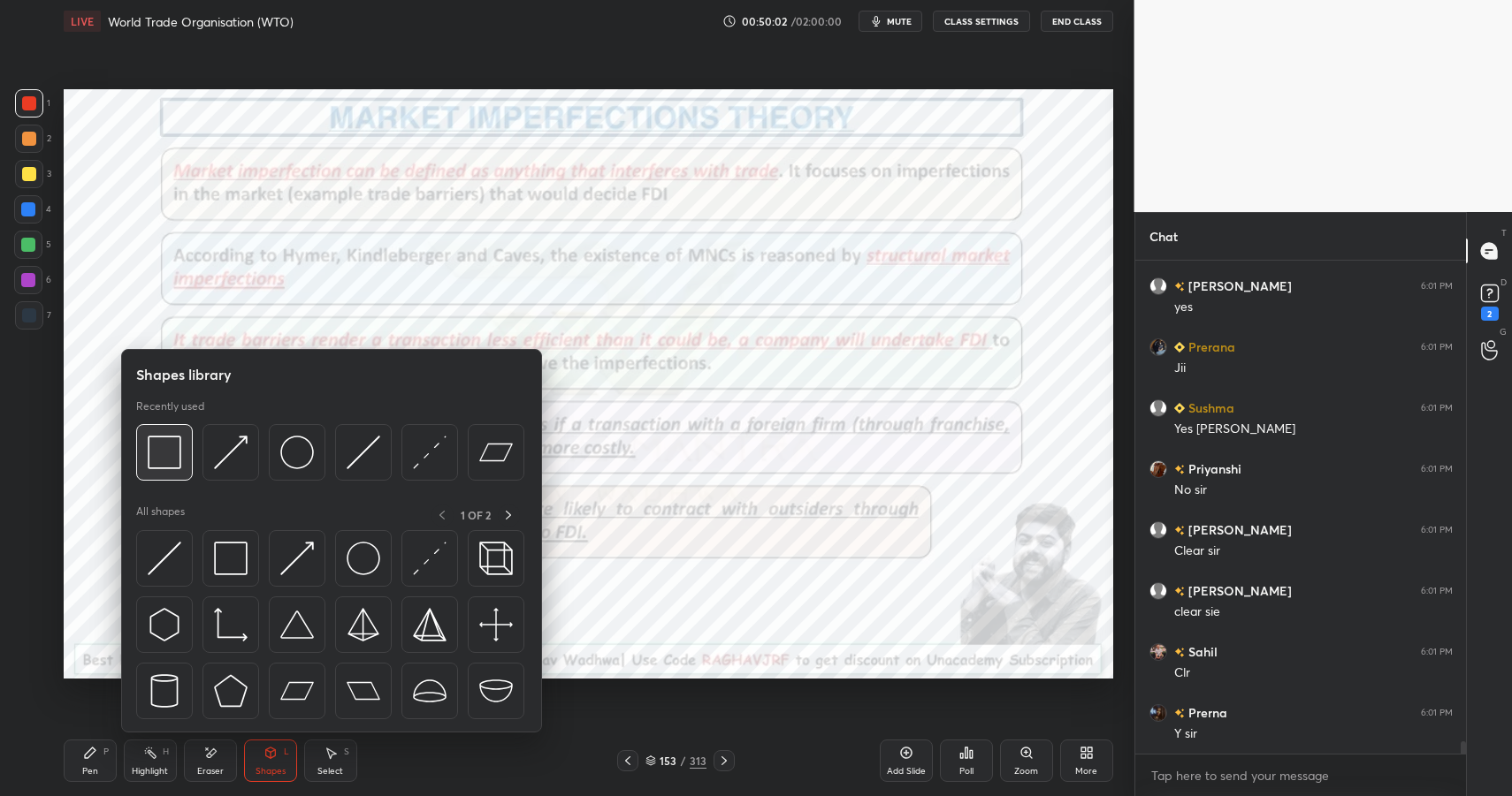
click at [166, 457] on img at bounding box center [164, 453] width 33 height 33
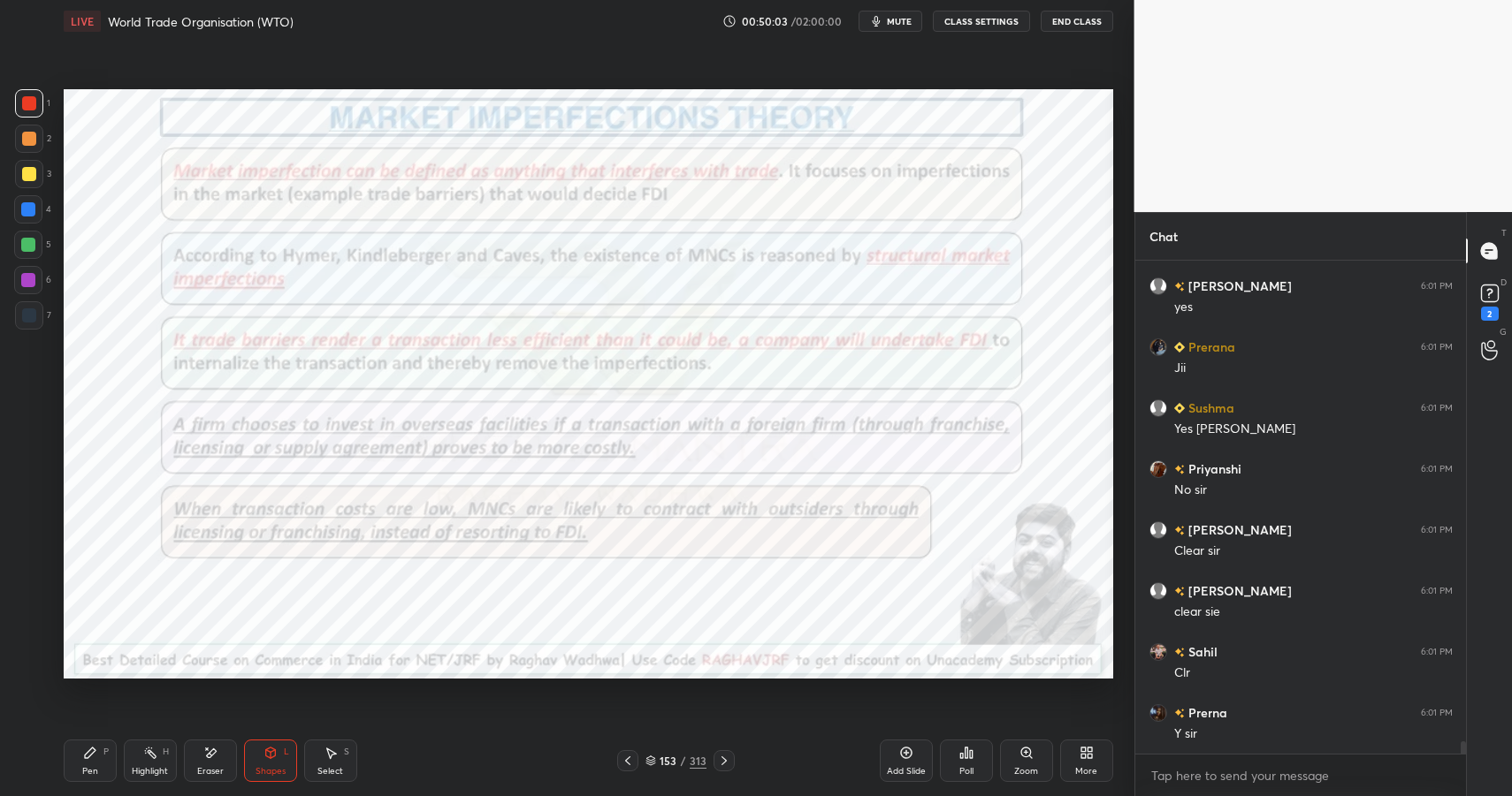
scroll to position [19807, 0]
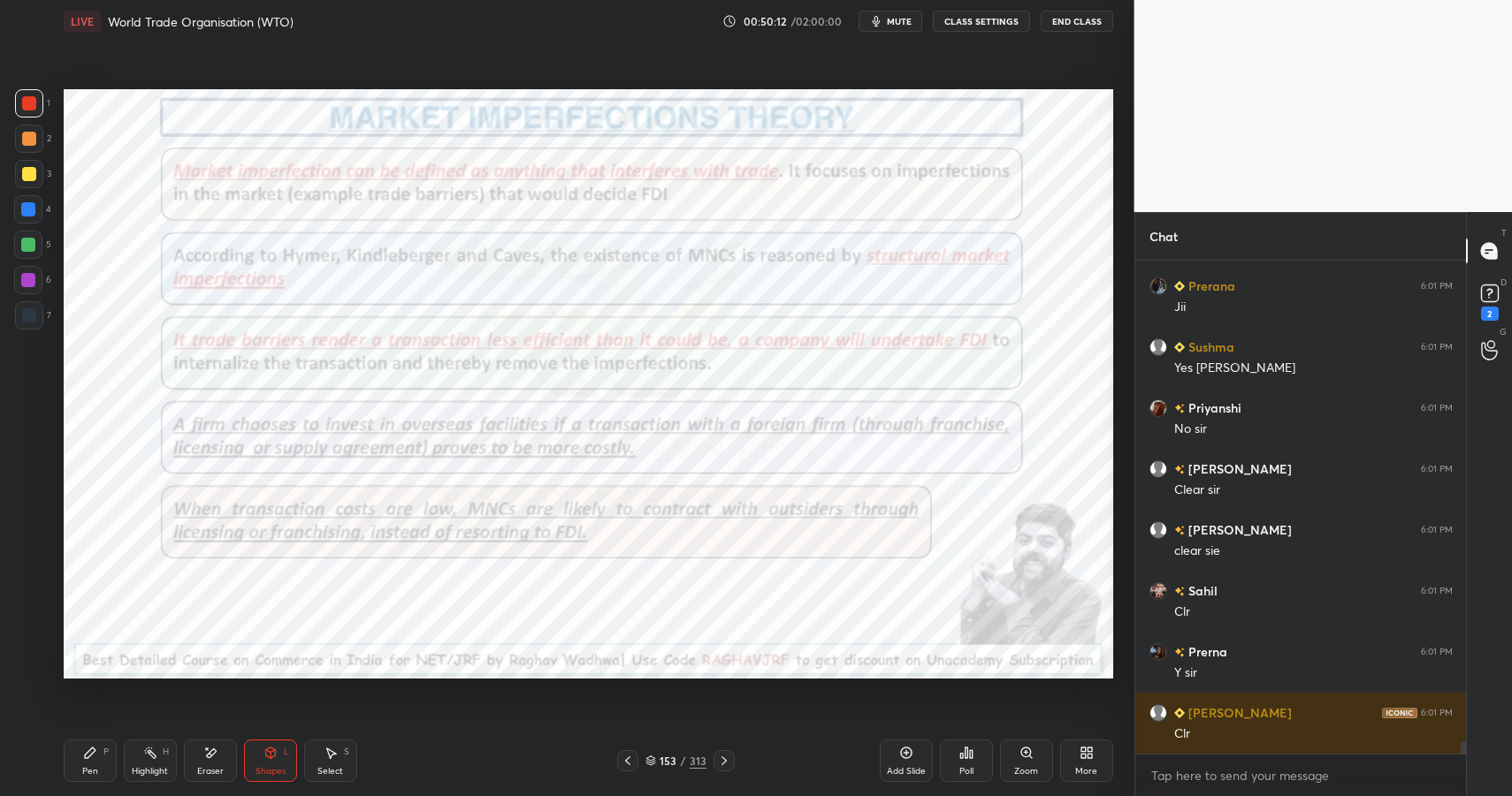
click at [149, 767] on div "Highlight" at bounding box center [149, 772] width 36 height 9
click at [155, 767] on div "Highlight" at bounding box center [149, 772] width 36 height 9
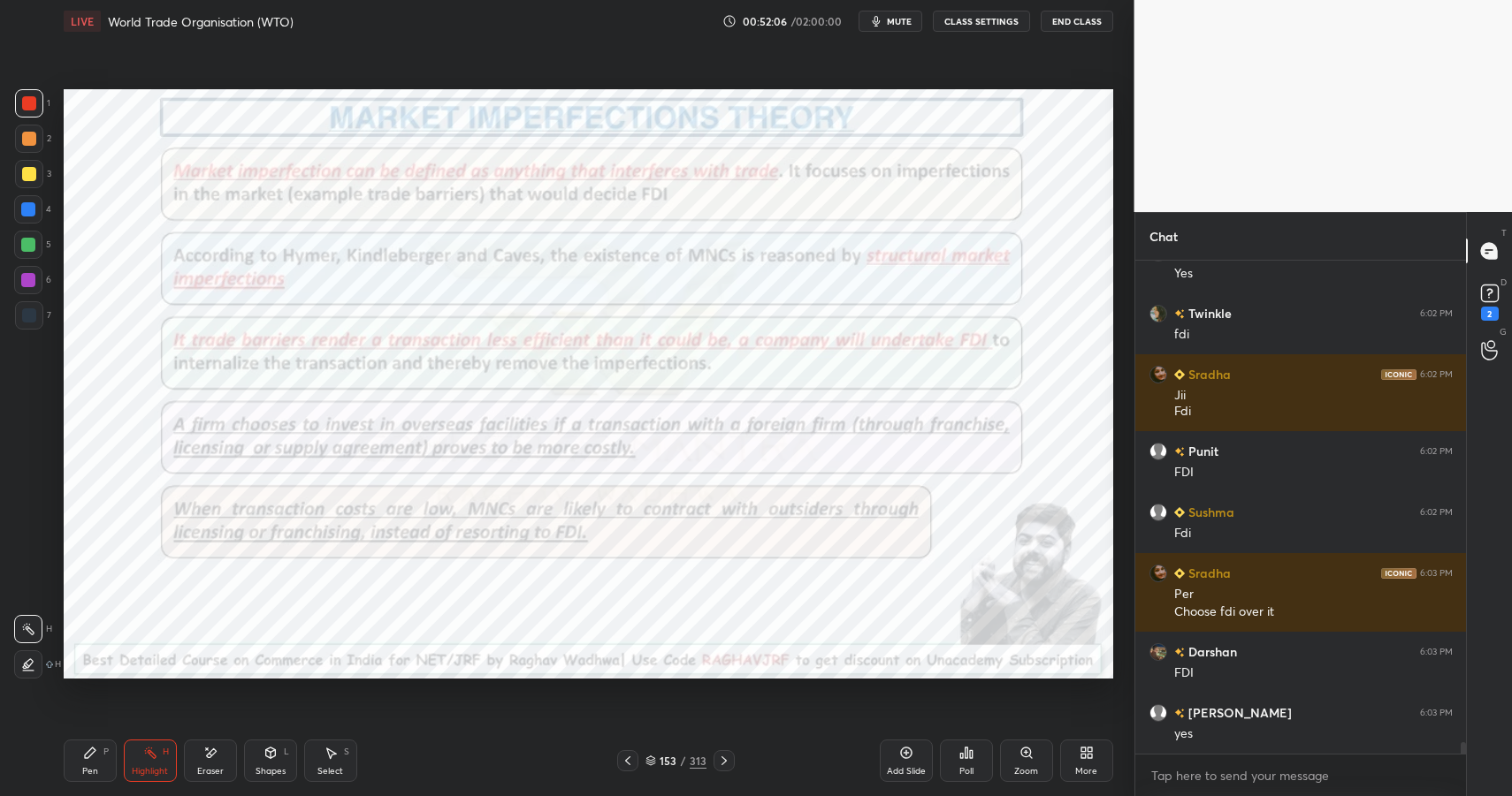
scroll to position [20634, 0]
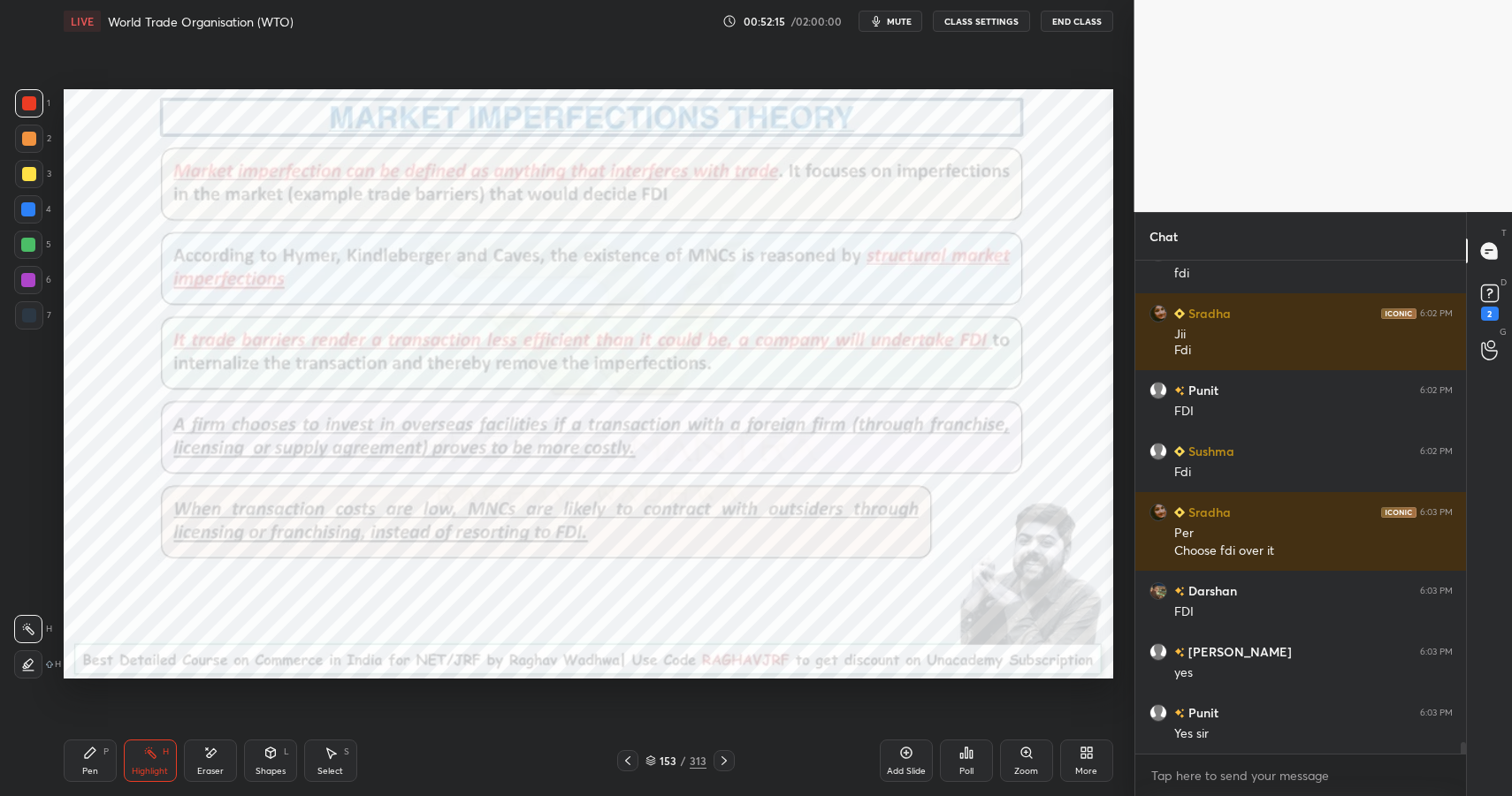
click at [87, 757] on icon at bounding box center [90, 752] width 10 height 10
click at [94, 751] on icon at bounding box center [90, 752] width 10 height 10
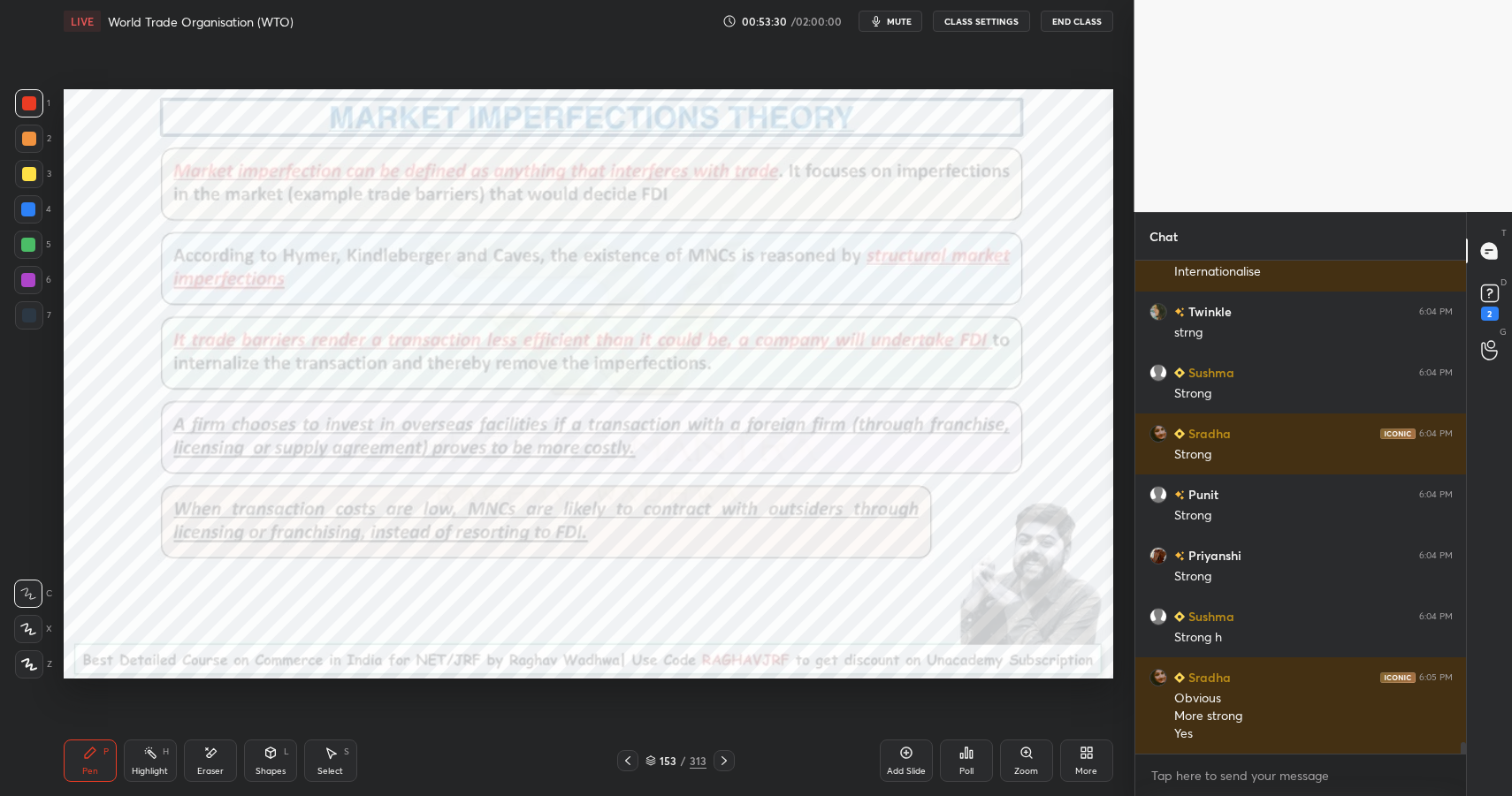
scroll to position [21340, 0]
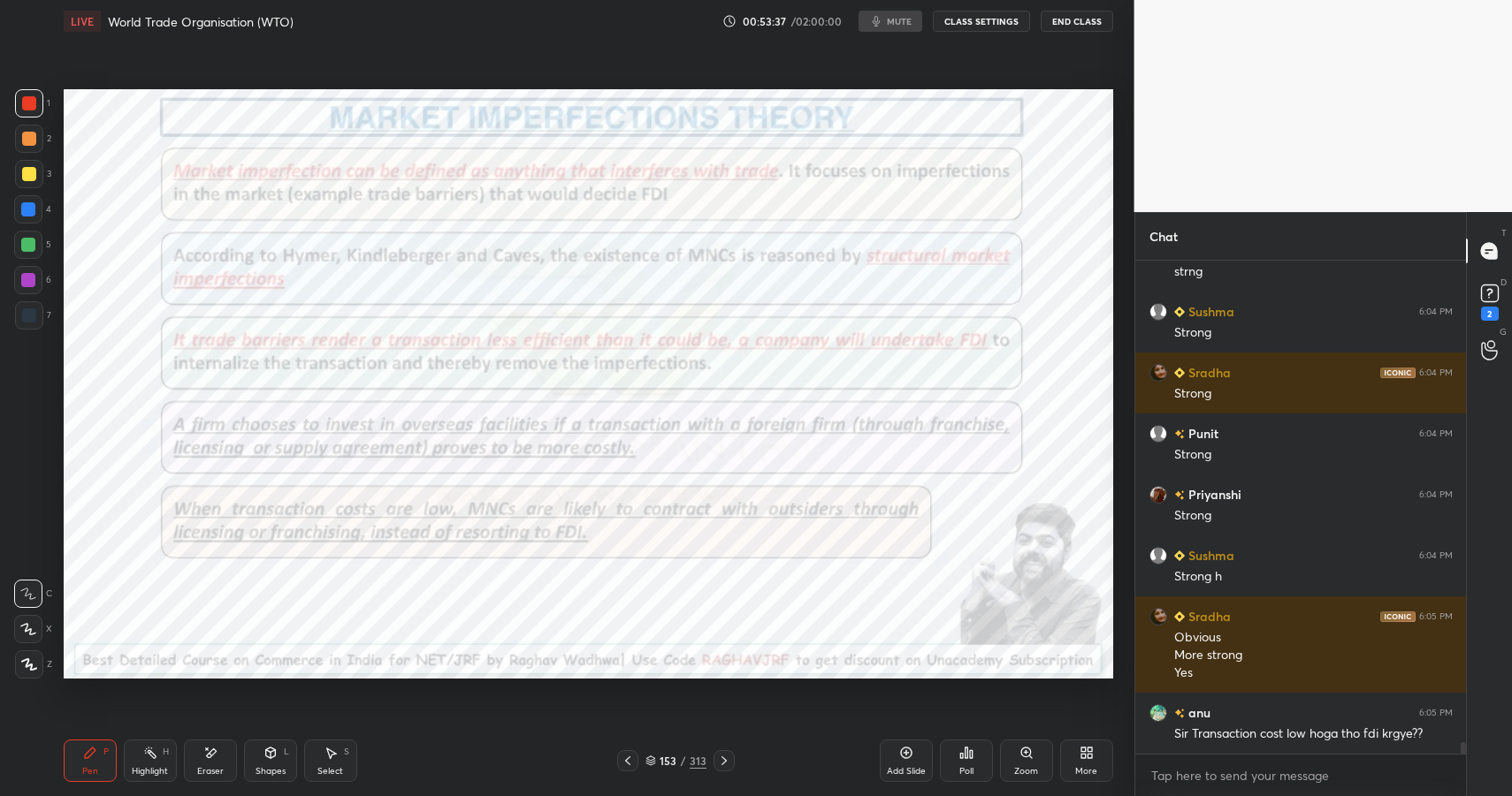
click at [81, 760] on div "Pen P" at bounding box center [90, 761] width 53 height 43
click at [89, 760] on div "Pen P" at bounding box center [90, 761] width 53 height 43
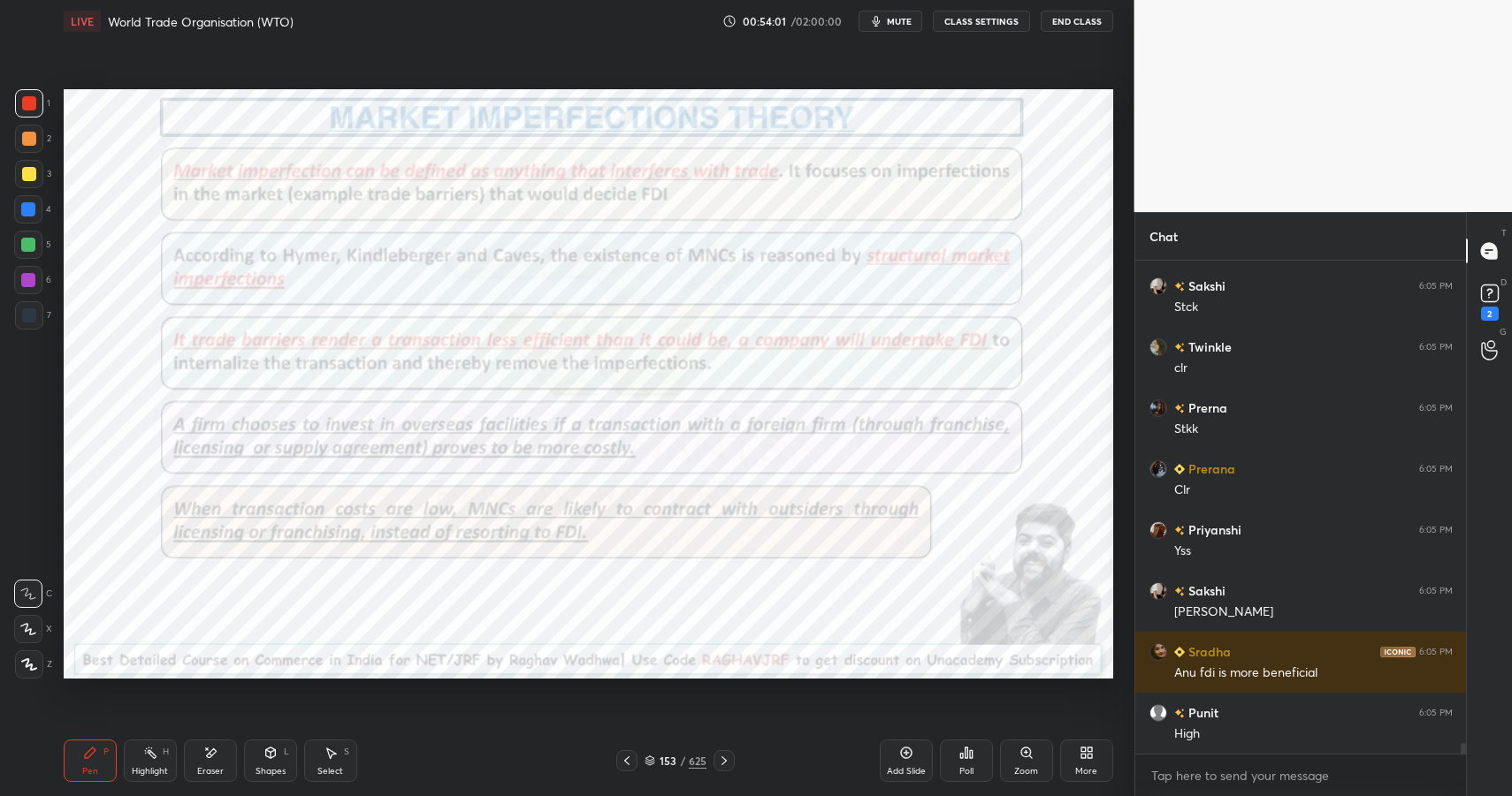
scroll to position [21889, 0]
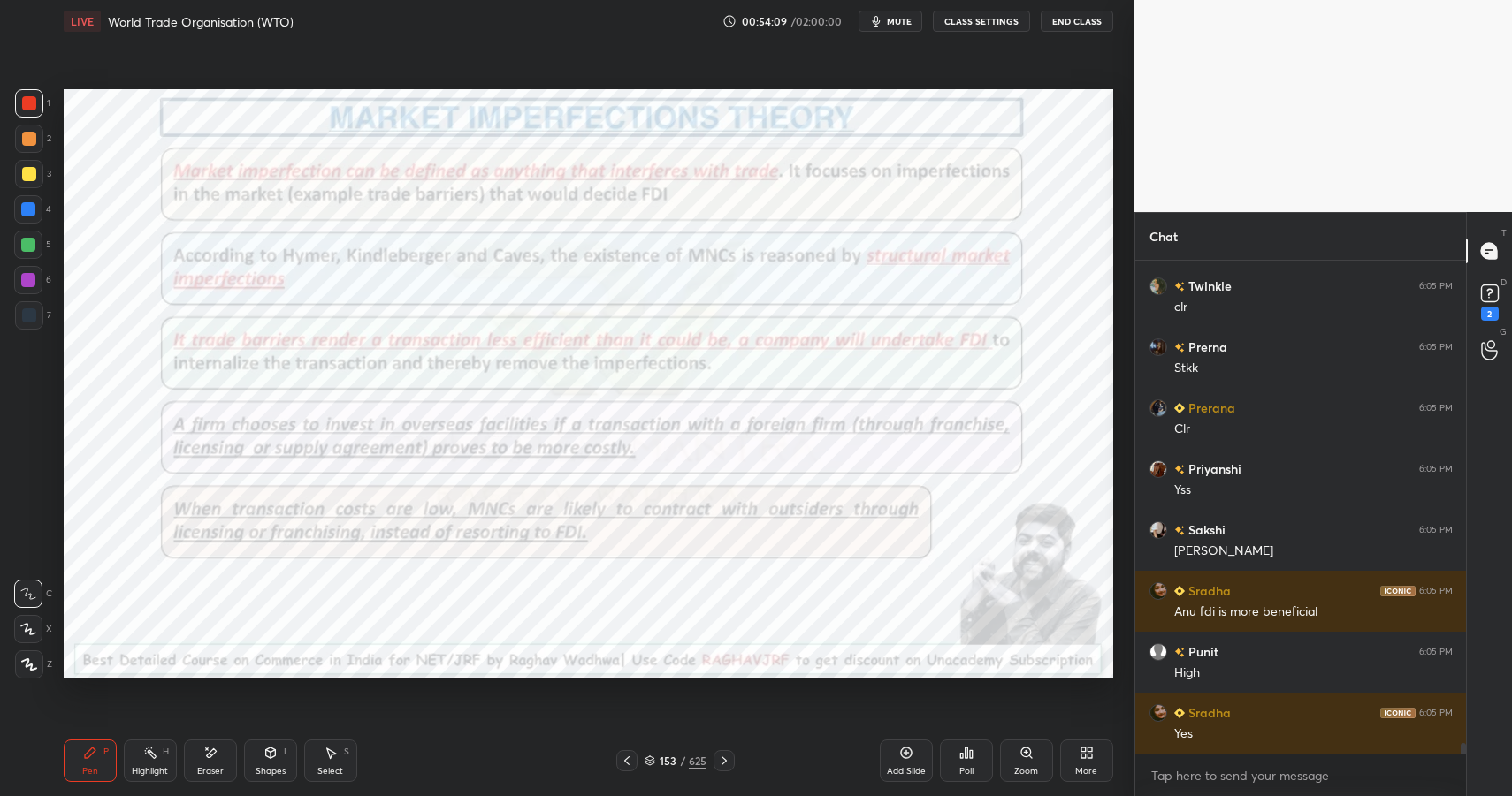
drag, startPoint x: 91, startPoint y: 764, endPoint x: 87, endPoint y: 714, distance: 50.2
click at [91, 764] on div "Pen P" at bounding box center [90, 761] width 53 height 43
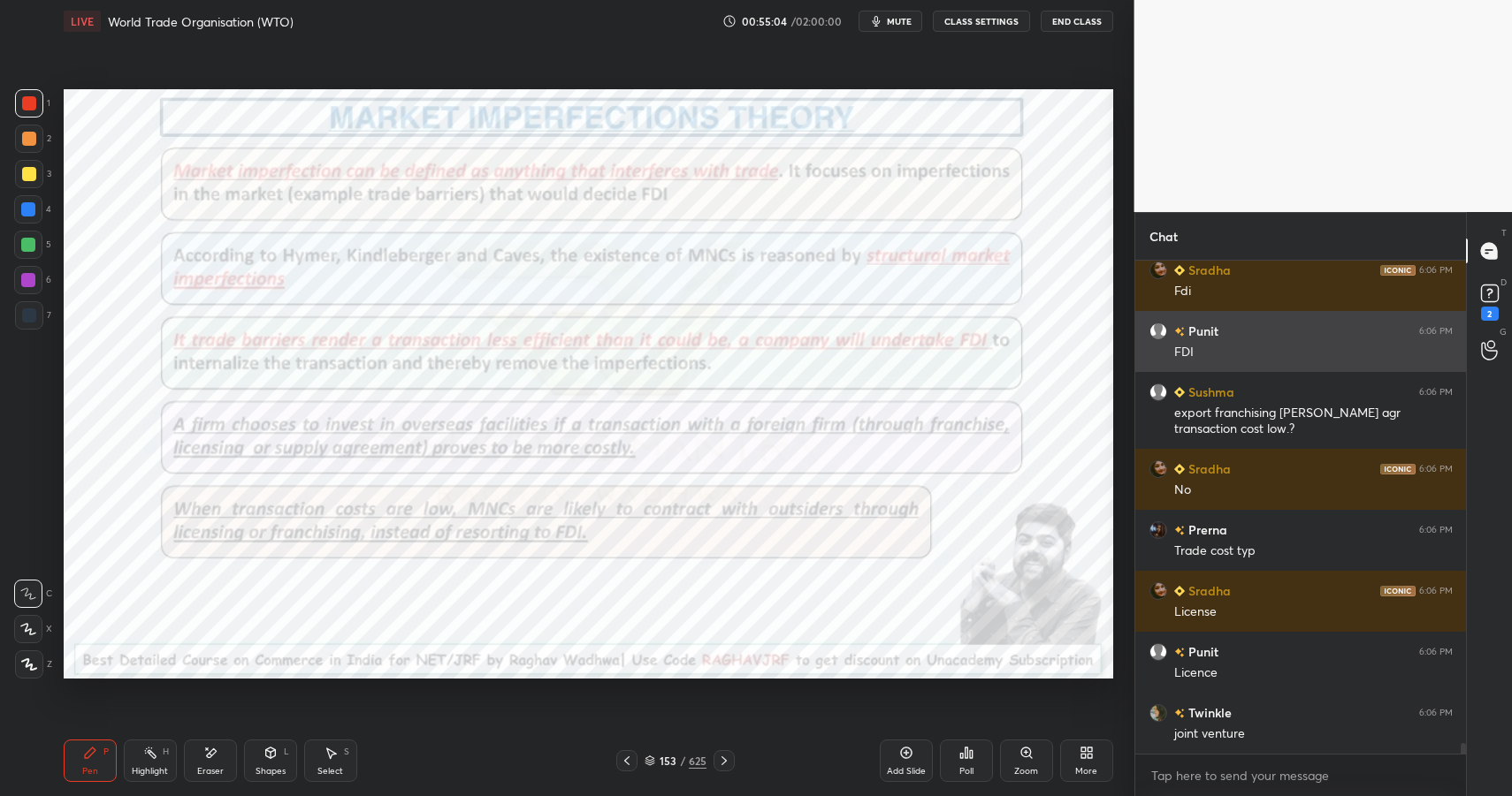
scroll to position [22454, 0]
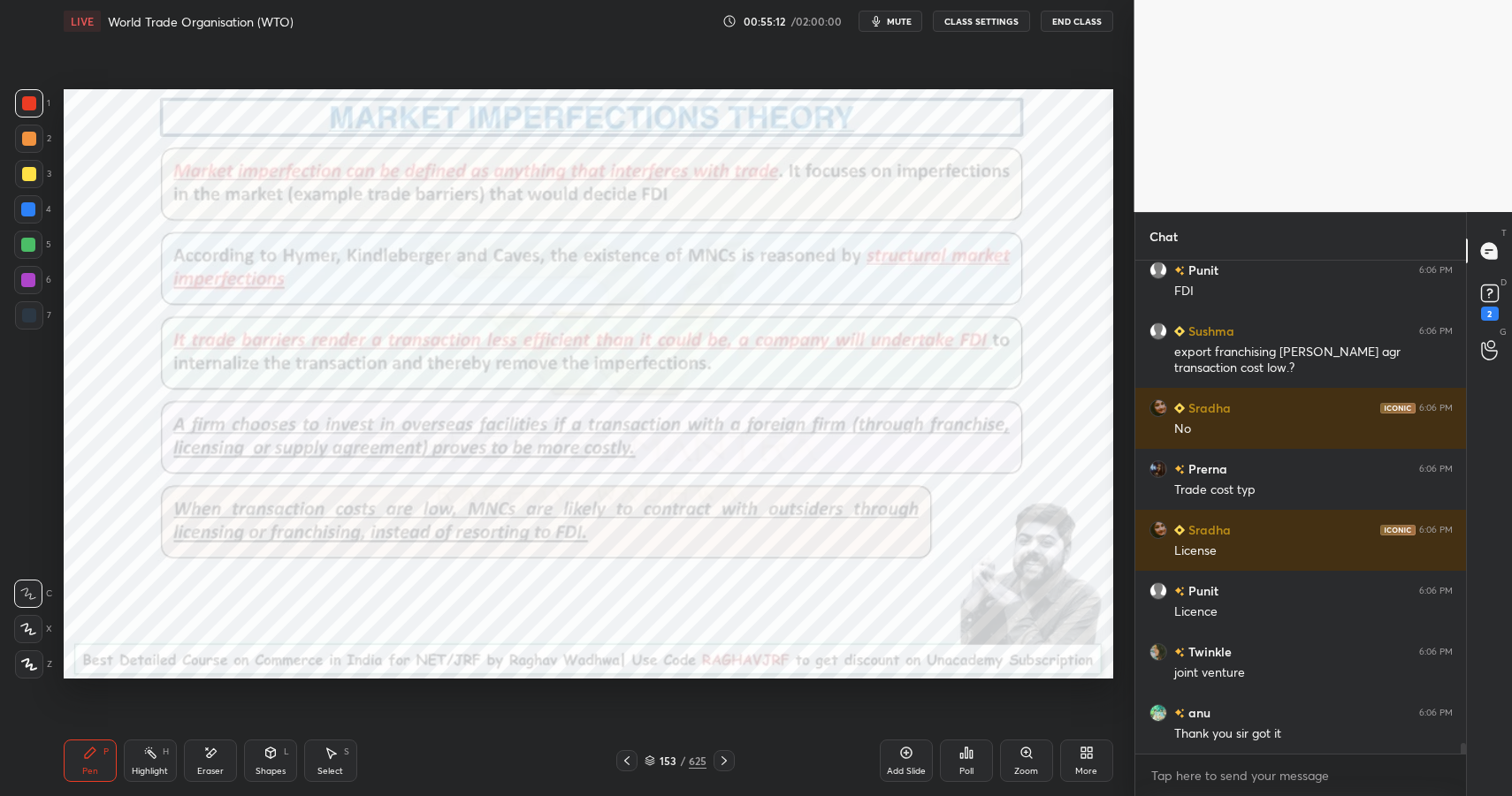
click at [677, 752] on div "153 / 625" at bounding box center [676, 761] width 119 height 21
click at [677, 755] on div "153 / 625" at bounding box center [675, 761] width 62 height 16
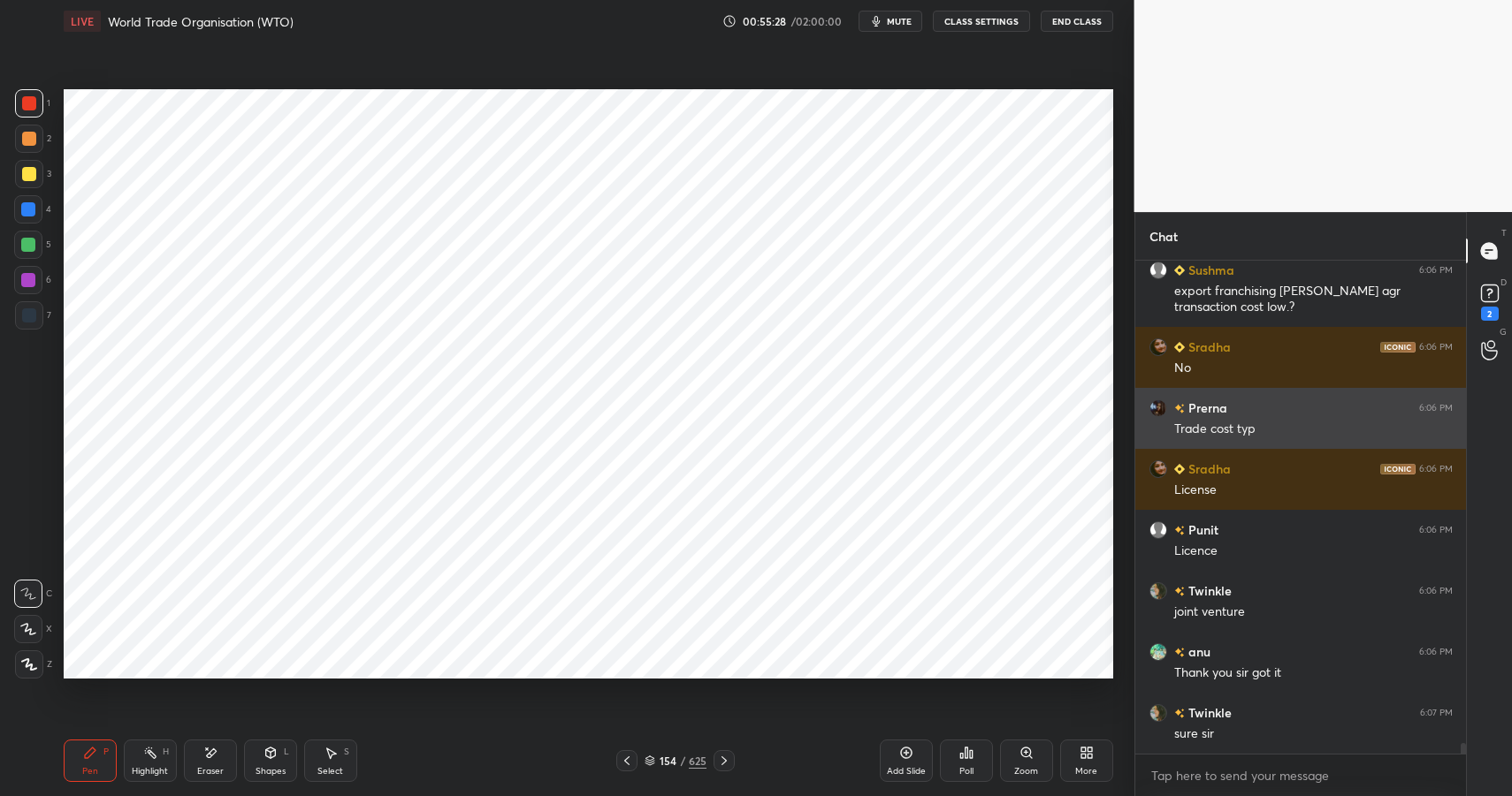
scroll to position [22576, 0]
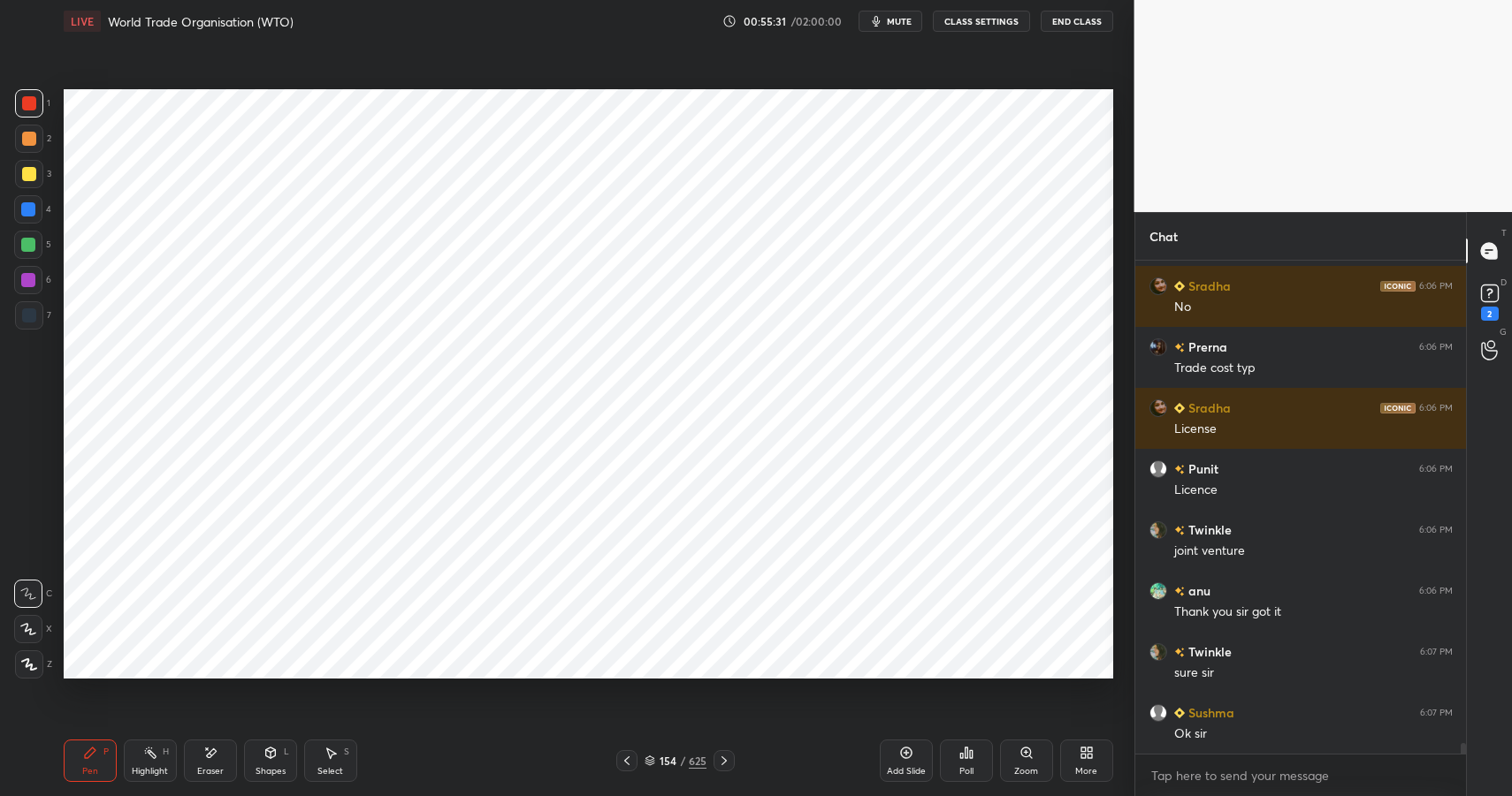
click at [675, 760] on div "154" at bounding box center [668, 761] width 18 height 10
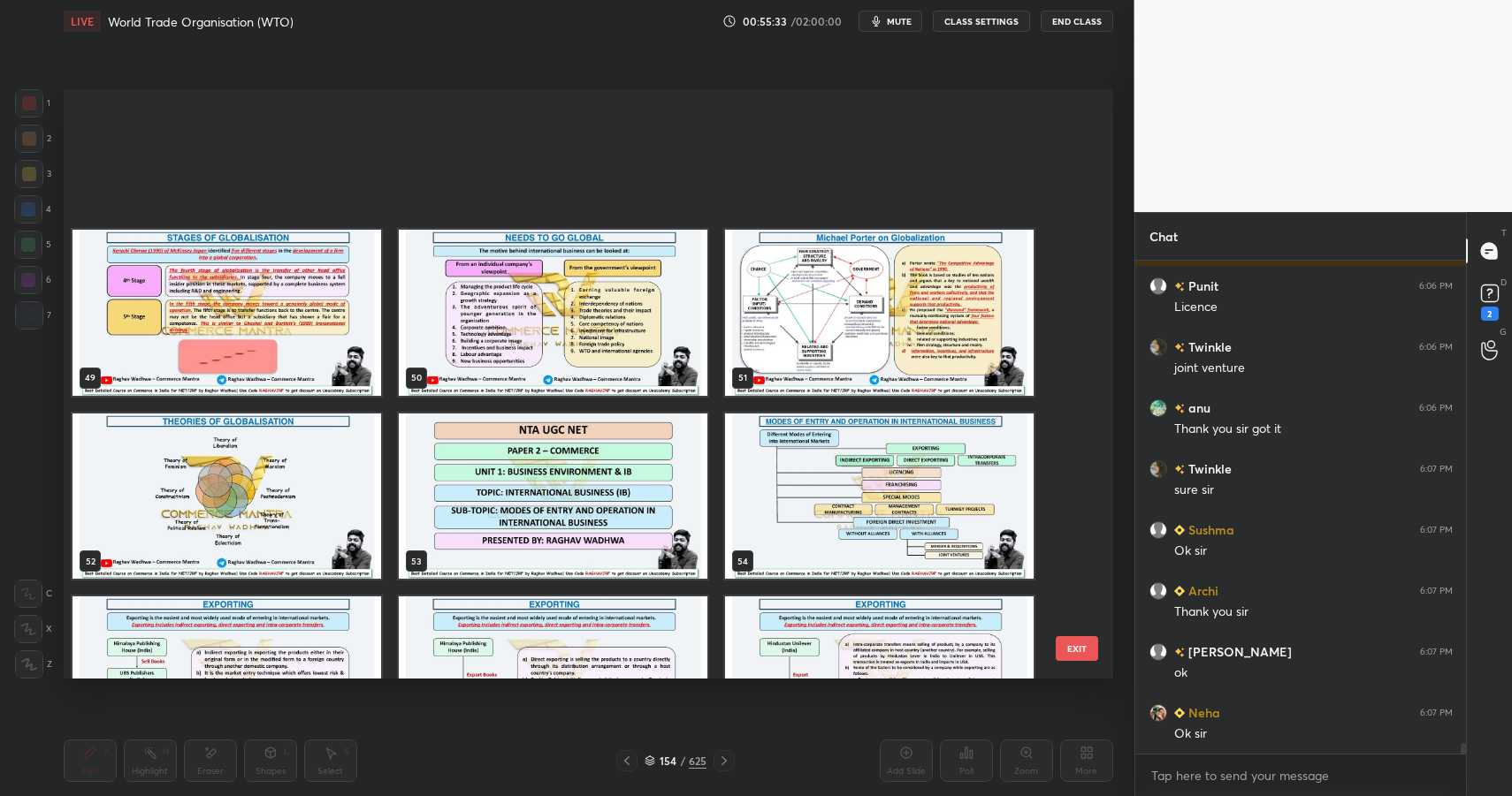
scroll to position [0, 0]
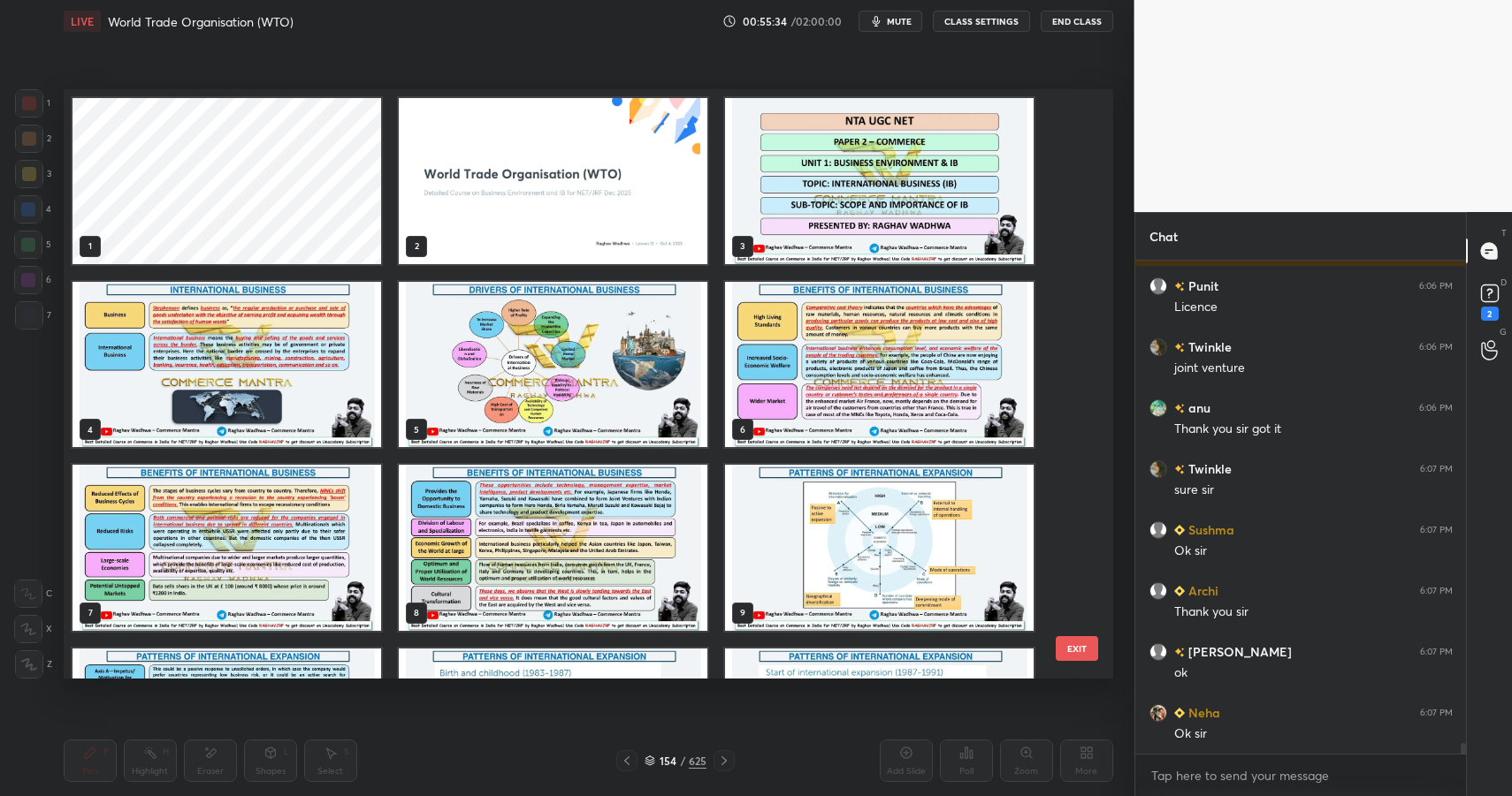
click at [594, 186] on img "grid" at bounding box center [553, 181] width 308 height 167
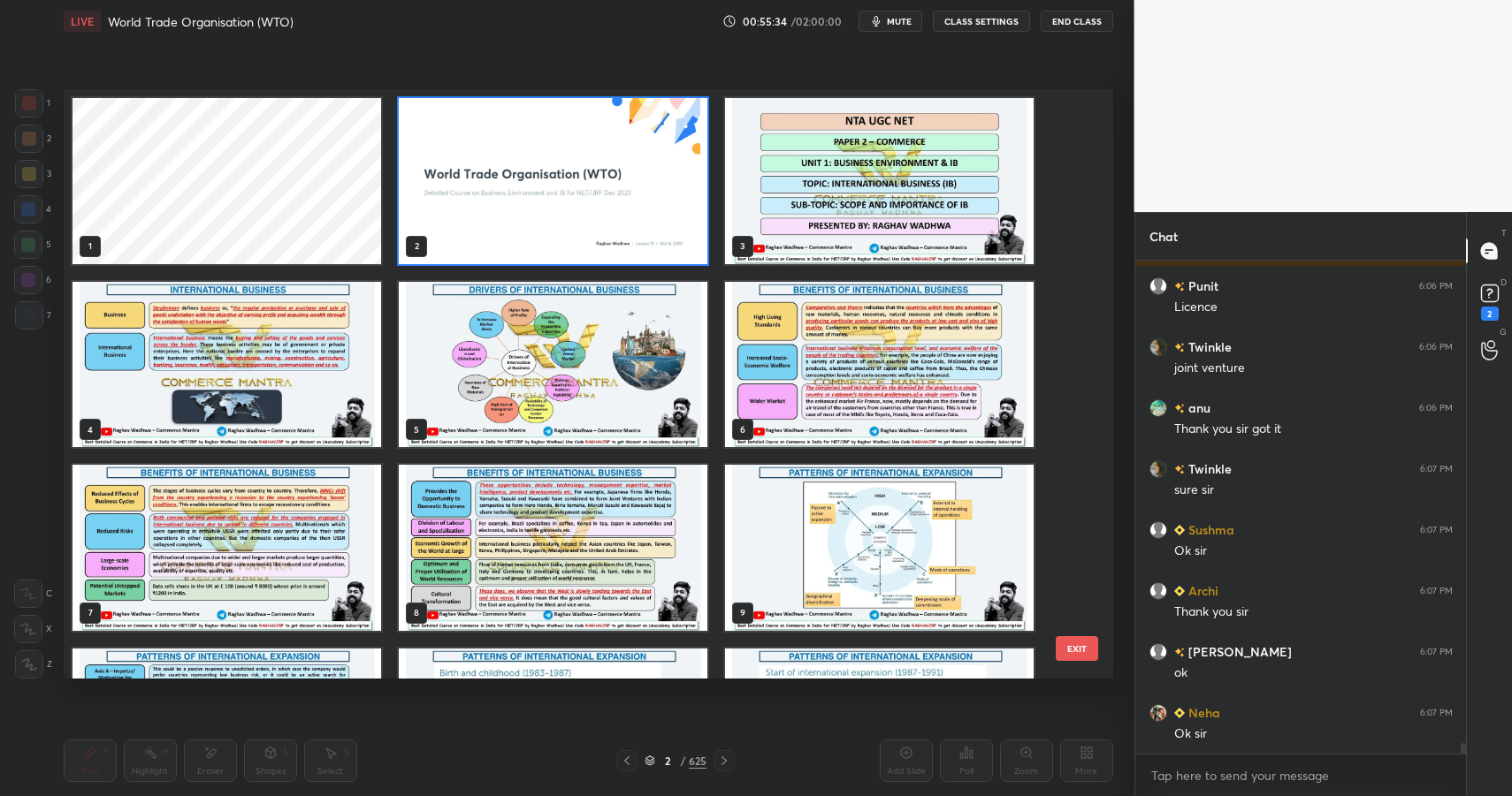
click at [594, 186] on img "grid" at bounding box center [553, 181] width 308 height 167
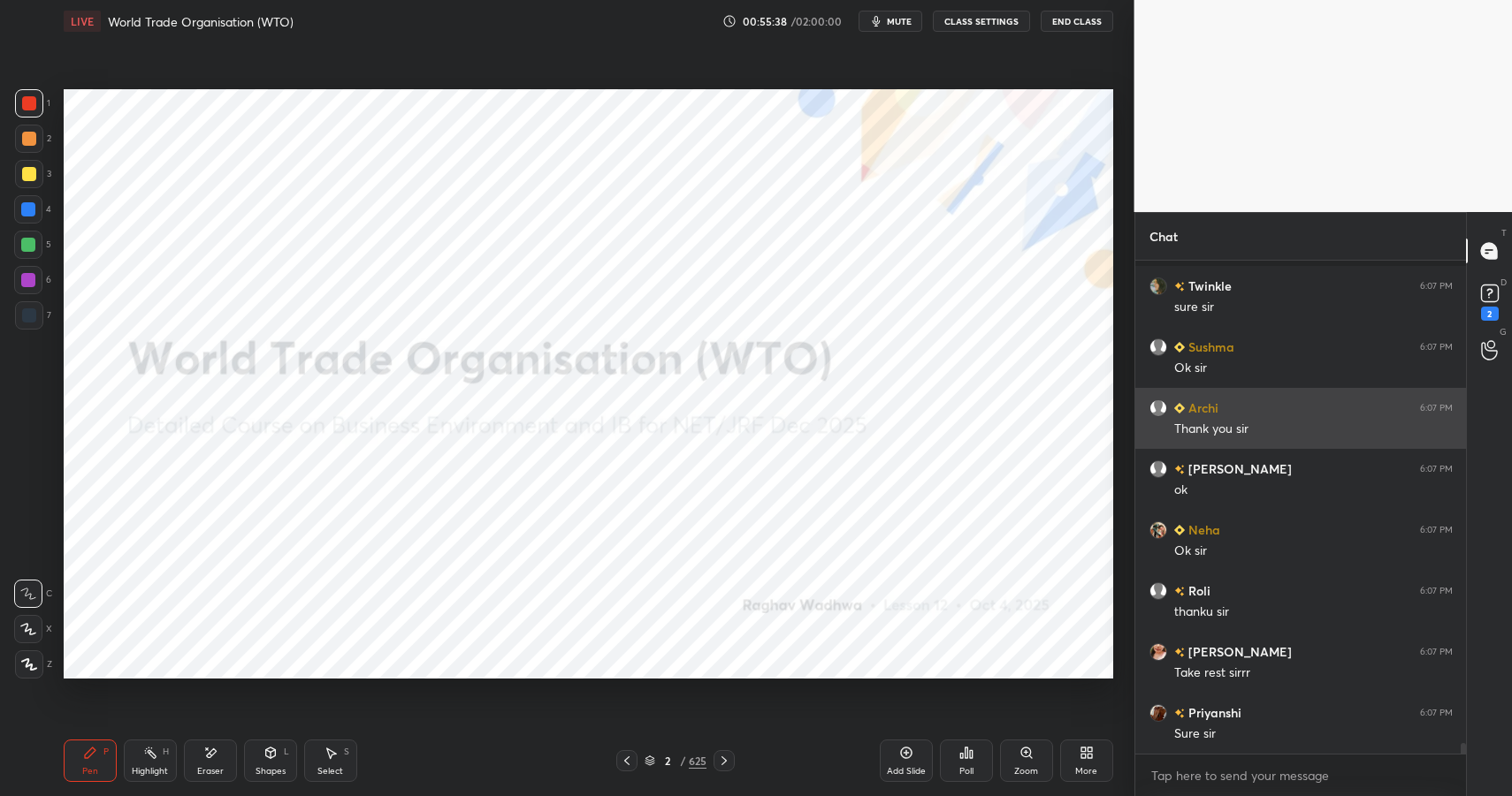
scroll to position [23064, 0]
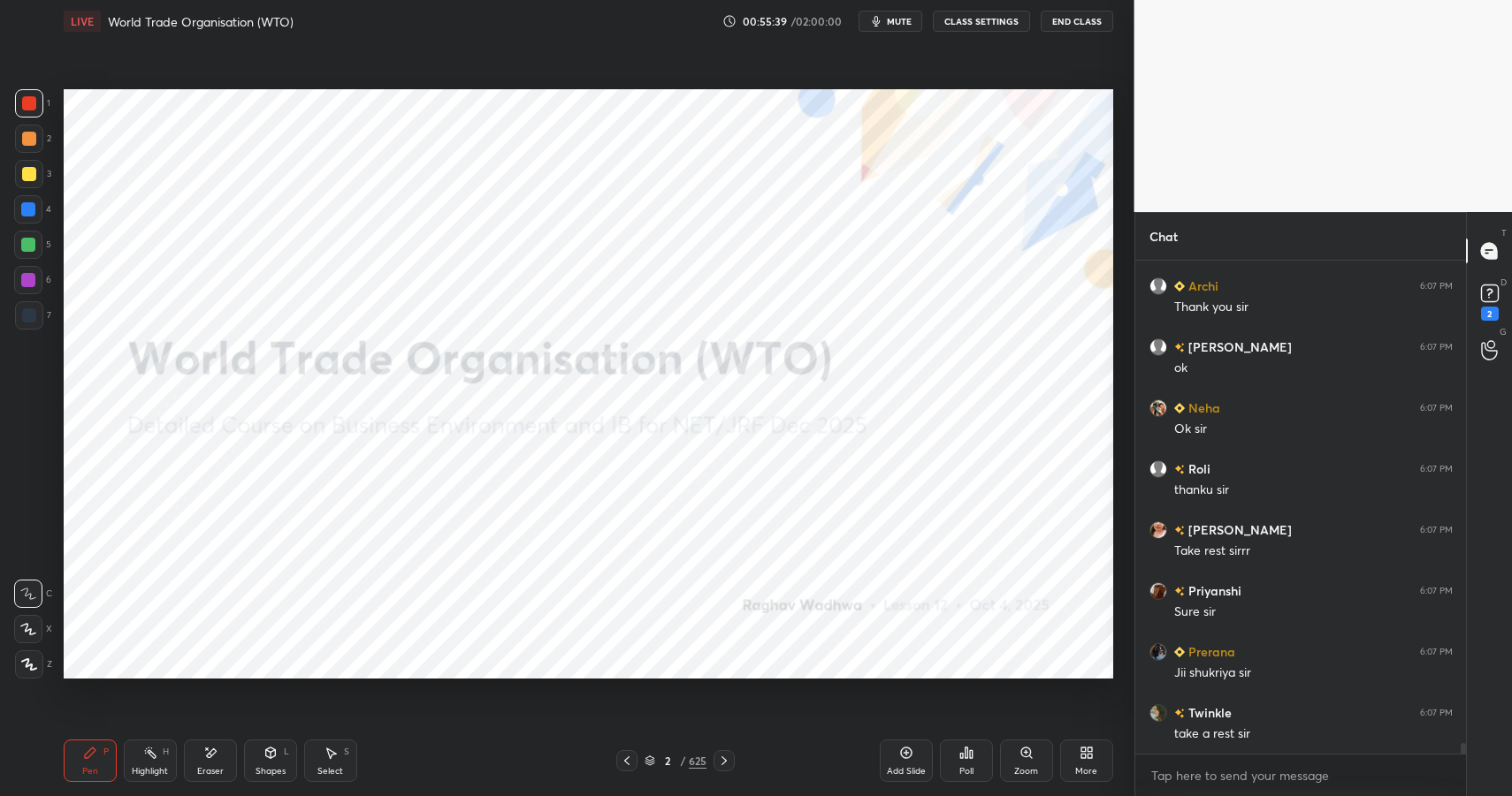
drag, startPoint x: 38, startPoint y: 106, endPoint x: 48, endPoint y: 86, distance: 22.4
click at [48, 86] on div "1 2 3 4 5 6 7 C X Z E E Erase all H H LIVE World Trade Organisation (WTO) 00:55…" at bounding box center [560, 398] width 1120 height 796
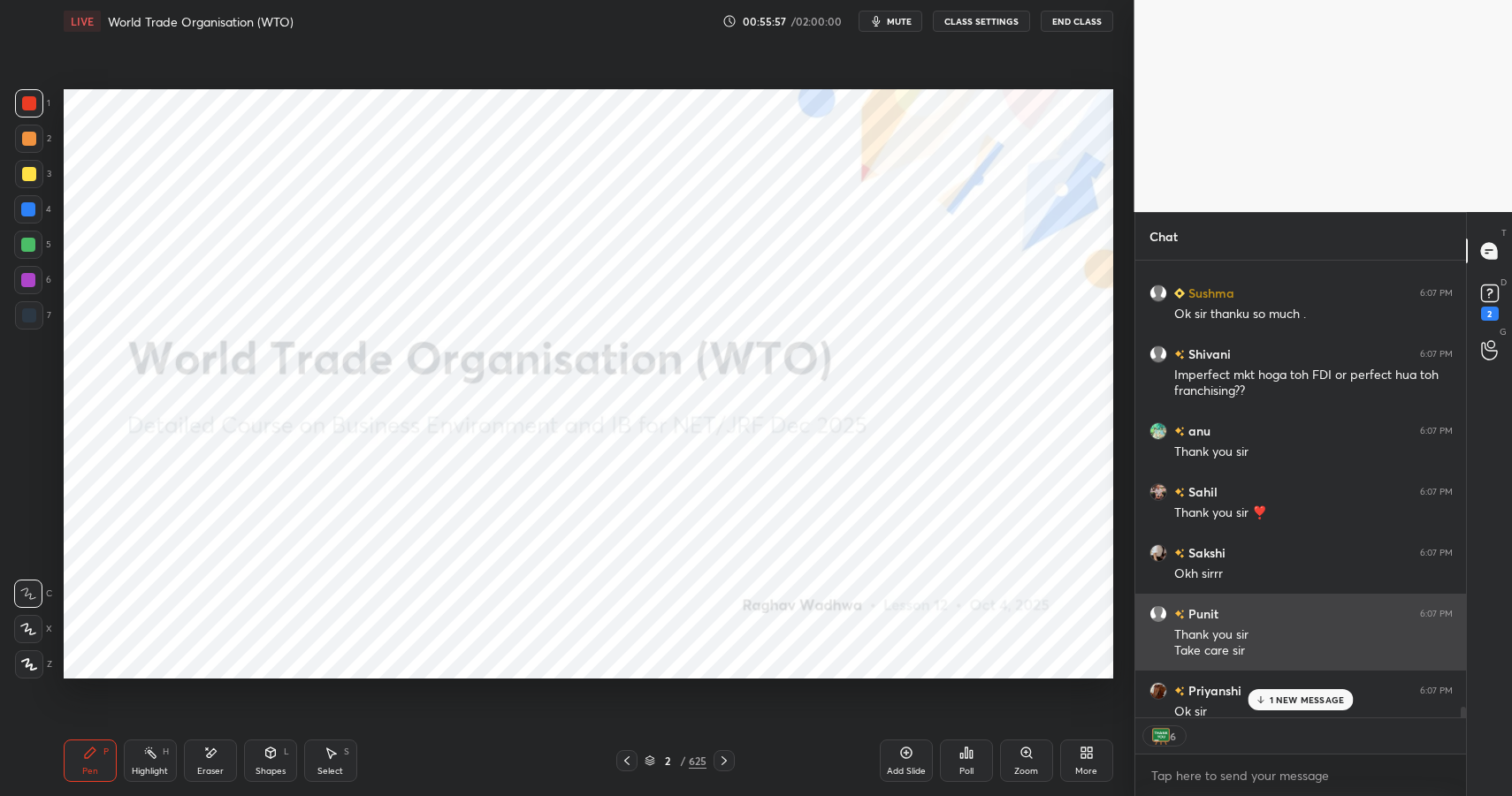
scroll to position [23725, 0]
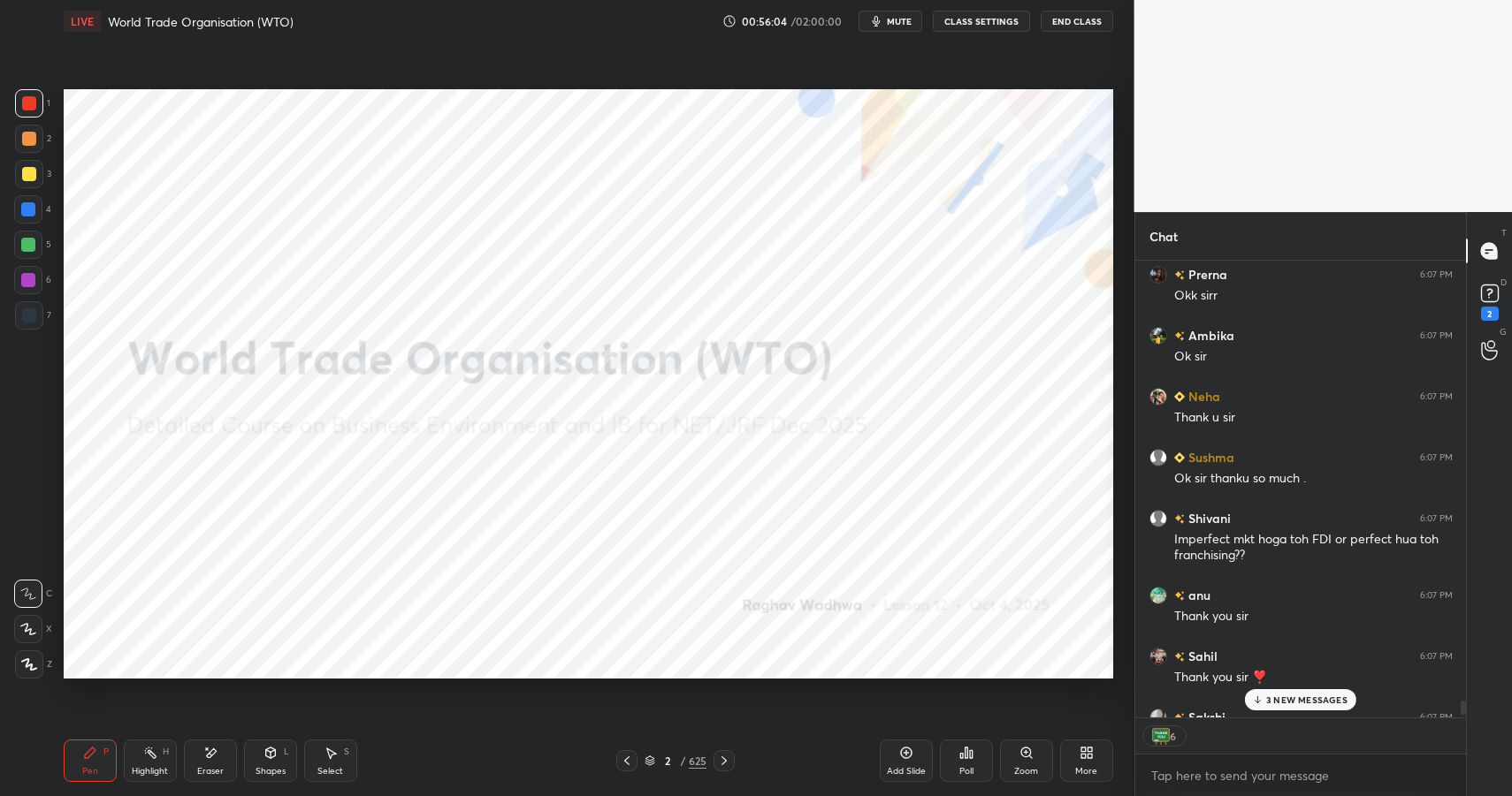
type textarea "x"
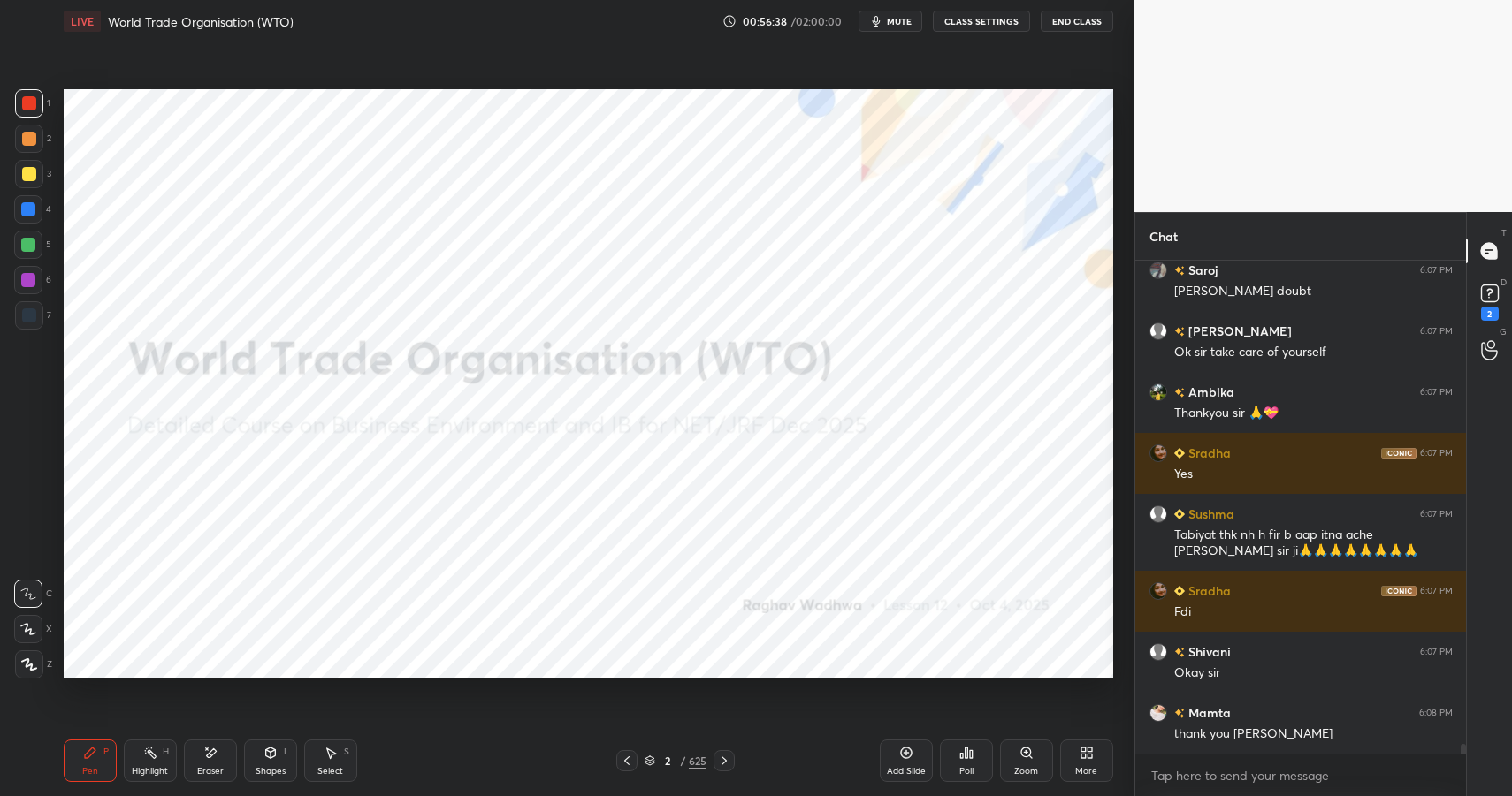
click at [26, 201] on div at bounding box center [28, 209] width 29 height 29
drag, startPoint x: 23, startPoint y: 208, endPoint x: 30, endPoint y: 197, distance: 13.0
click at [23, 208] on div at bounding box center [28, 209] width 14 height 14
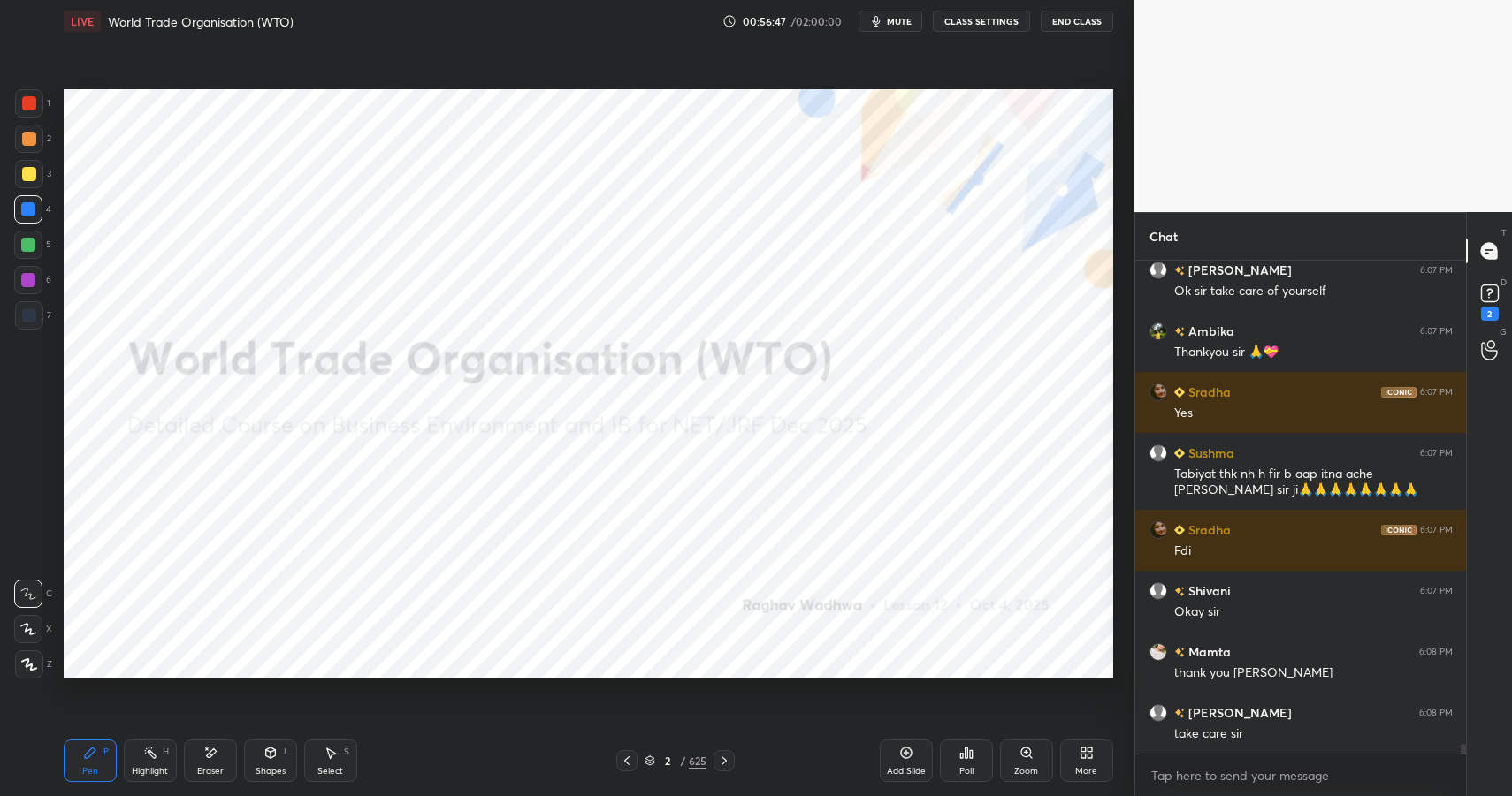
click at [1090, 28] on button "End Class" at bounding box center [1077, 20] width 72 height 21
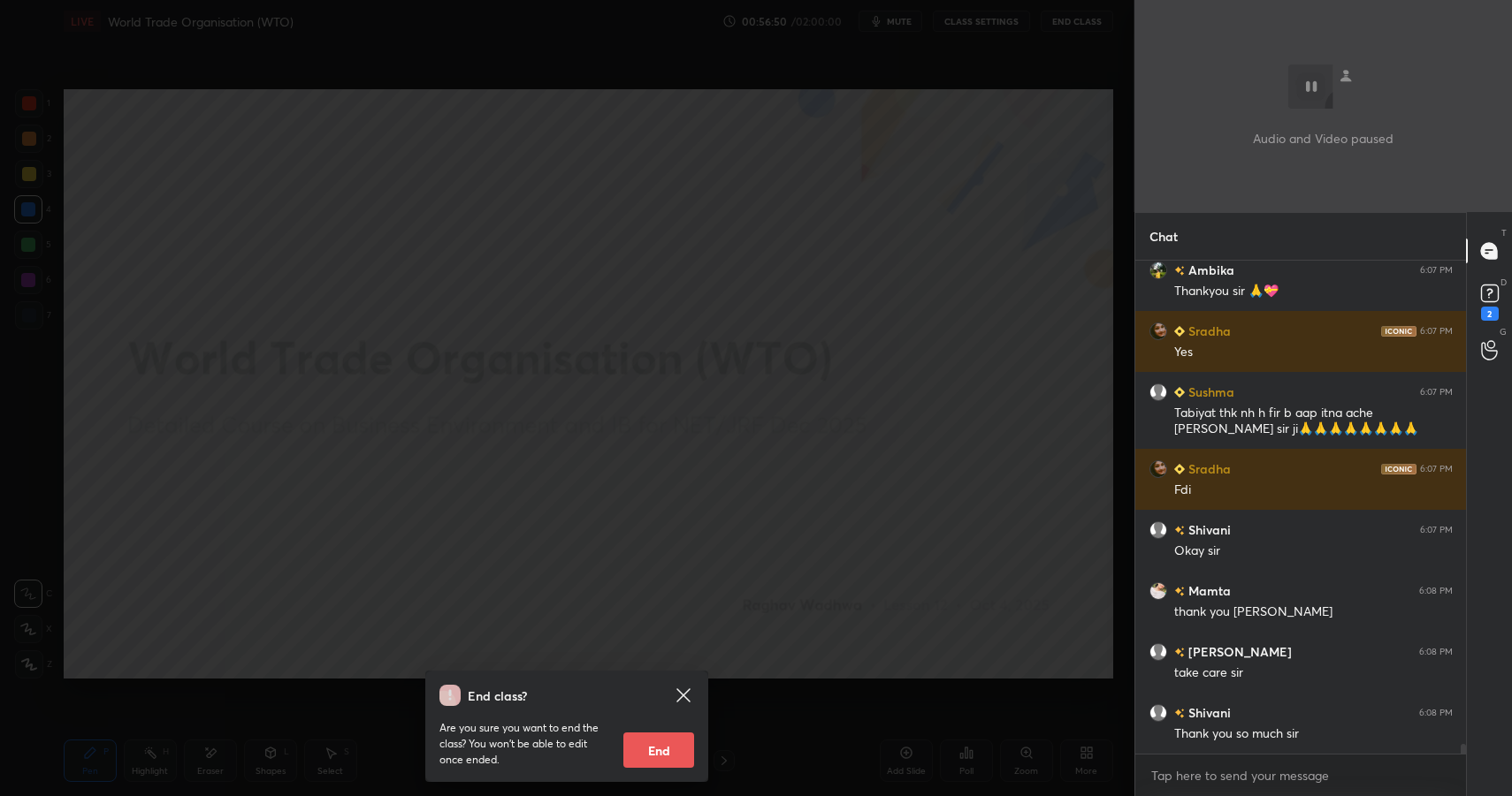
scroll to position [24392, 0]
click at [1477, 296] on icon at bounding box center [1490, 293] width 27 height 27
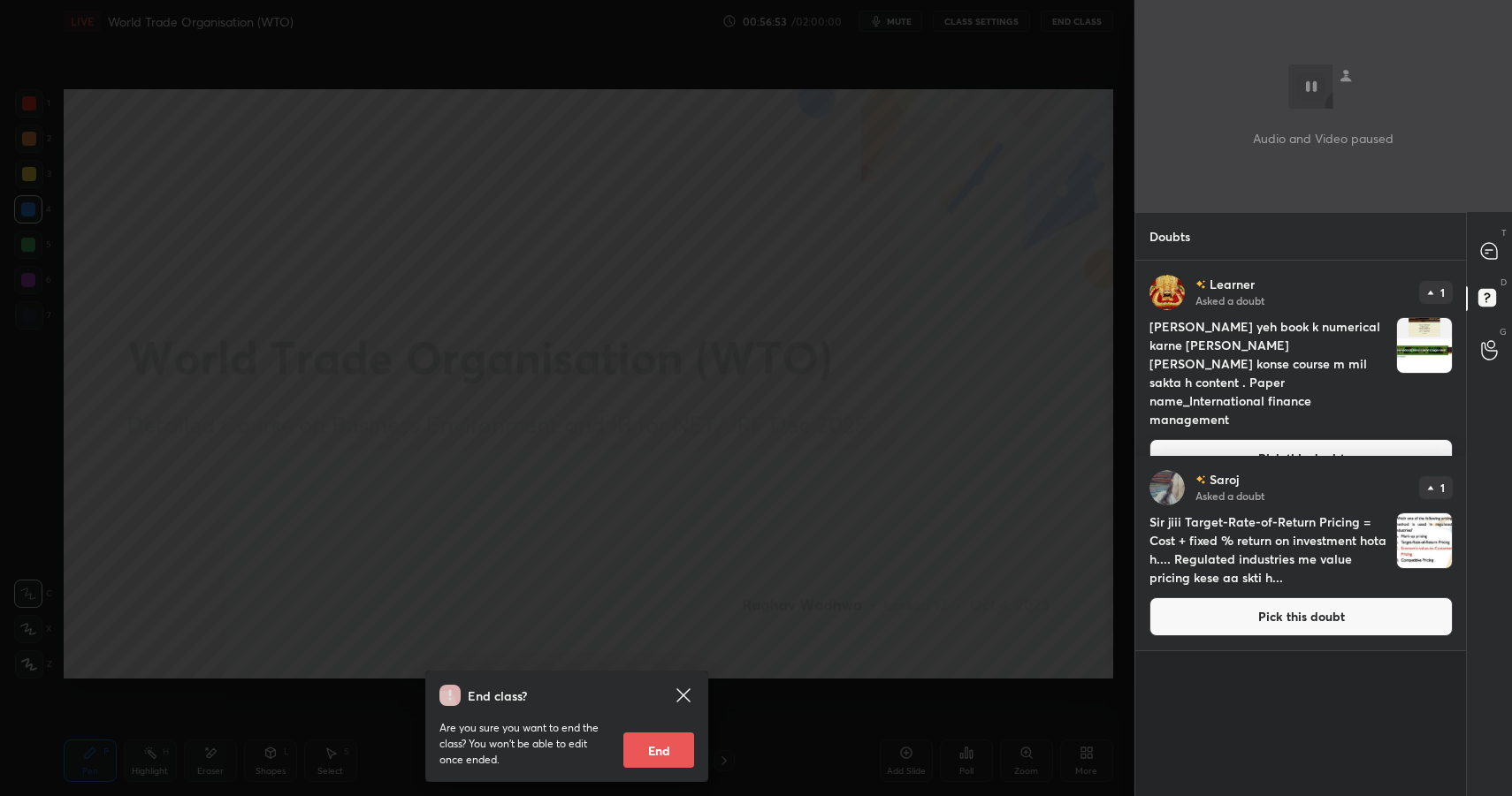
click at [1218, 440] on button "Pick this doubt" at bounding box center [1302, 459] width 304 height 39
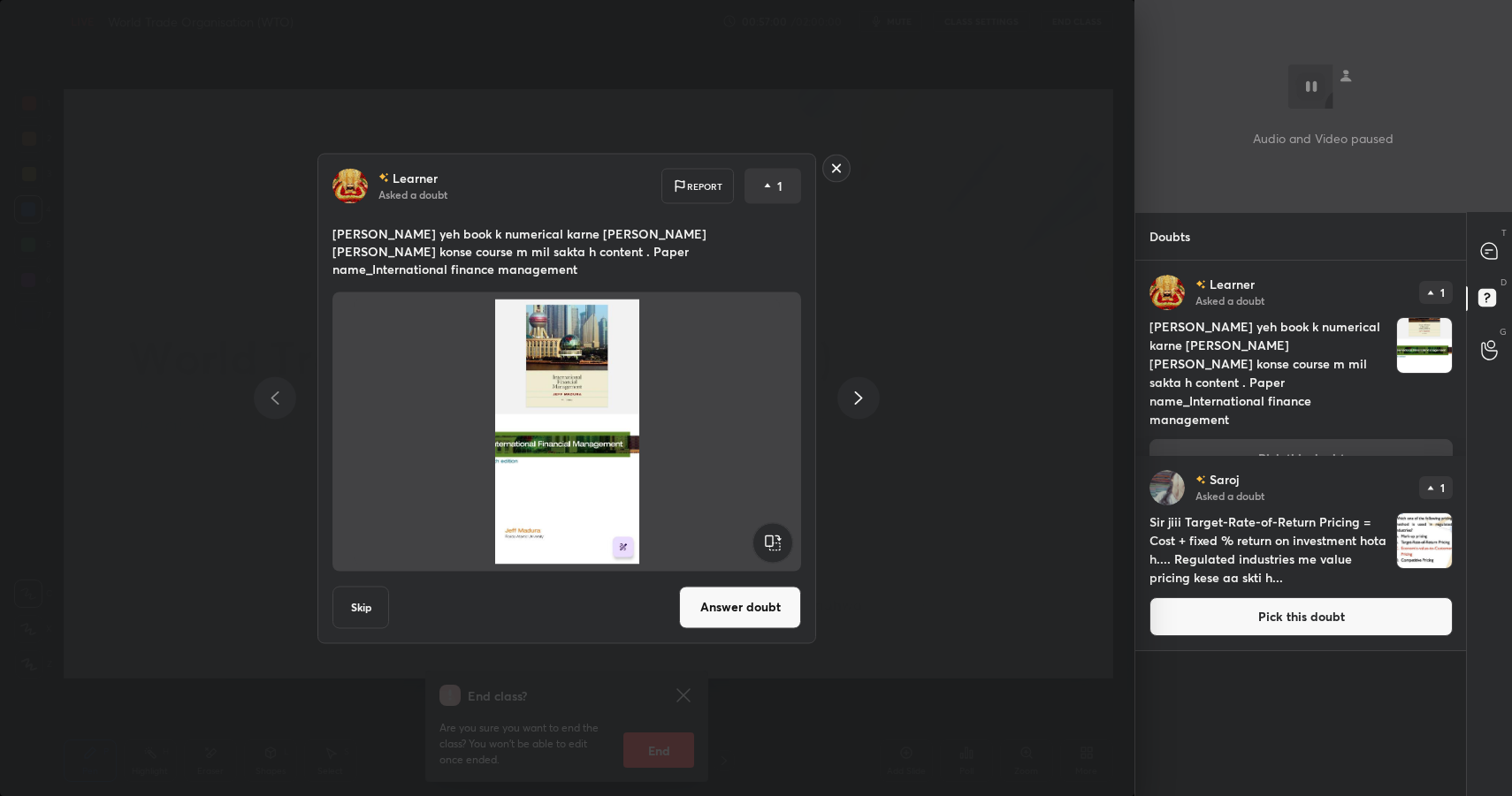
click at [839, 175] on rect at bounding box center [837, 168] width 28 height 28
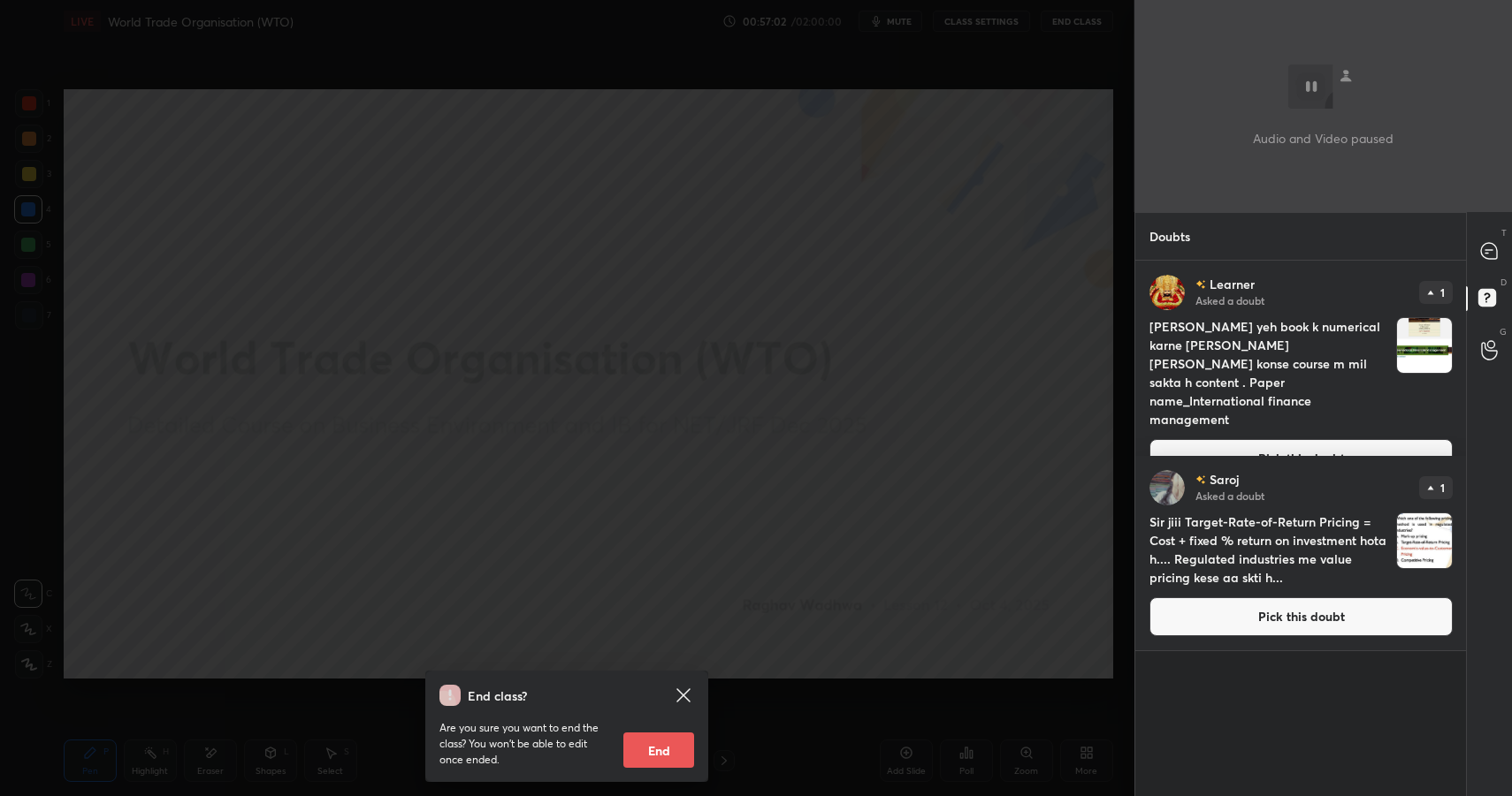
click at [643, 748] on button "End" at bounding box center [658, 751] width 70 height 35
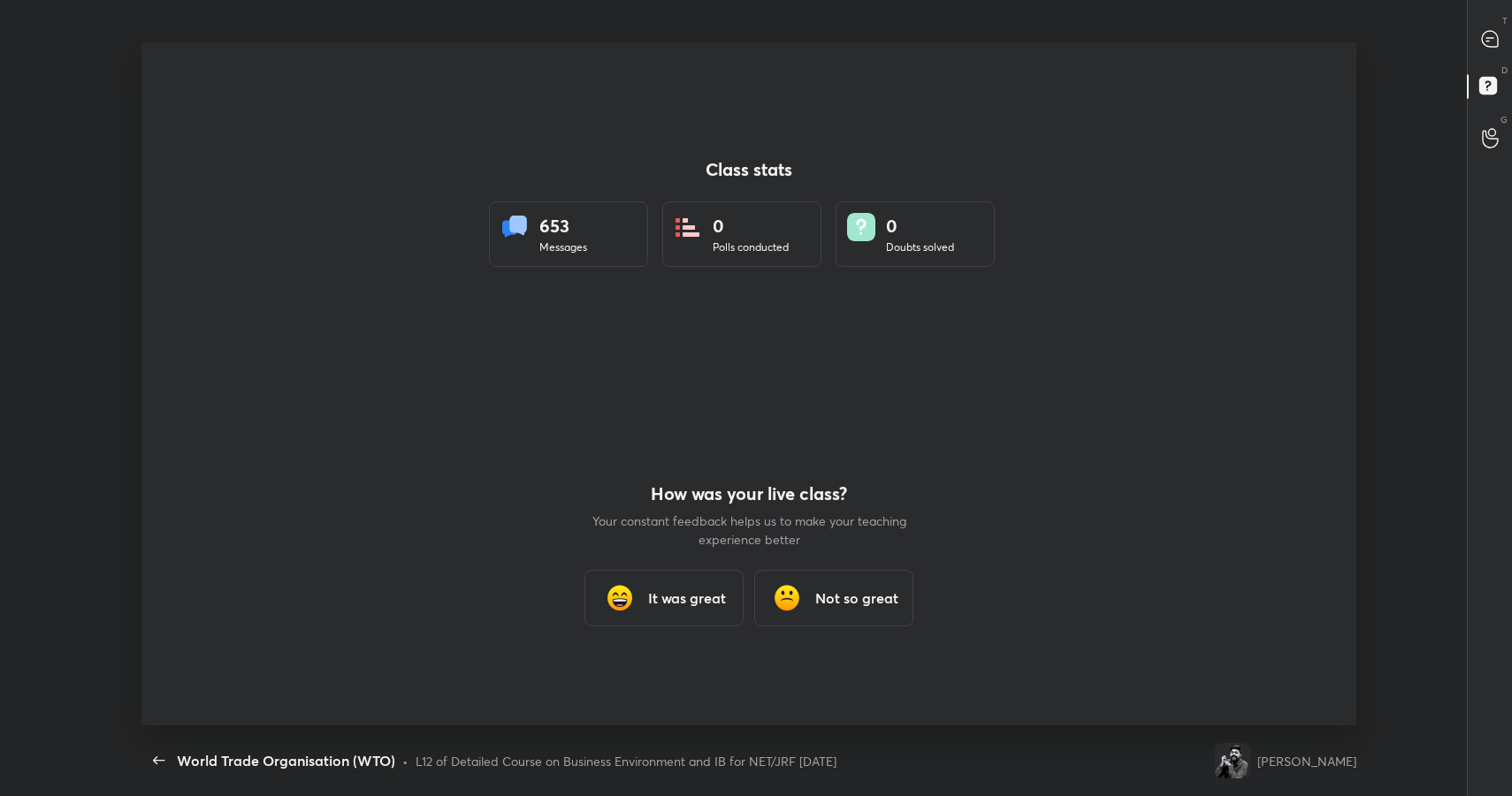
scroll to position [683, 1498]
